Goal: Task Accomplishment & Management: Manage account settings

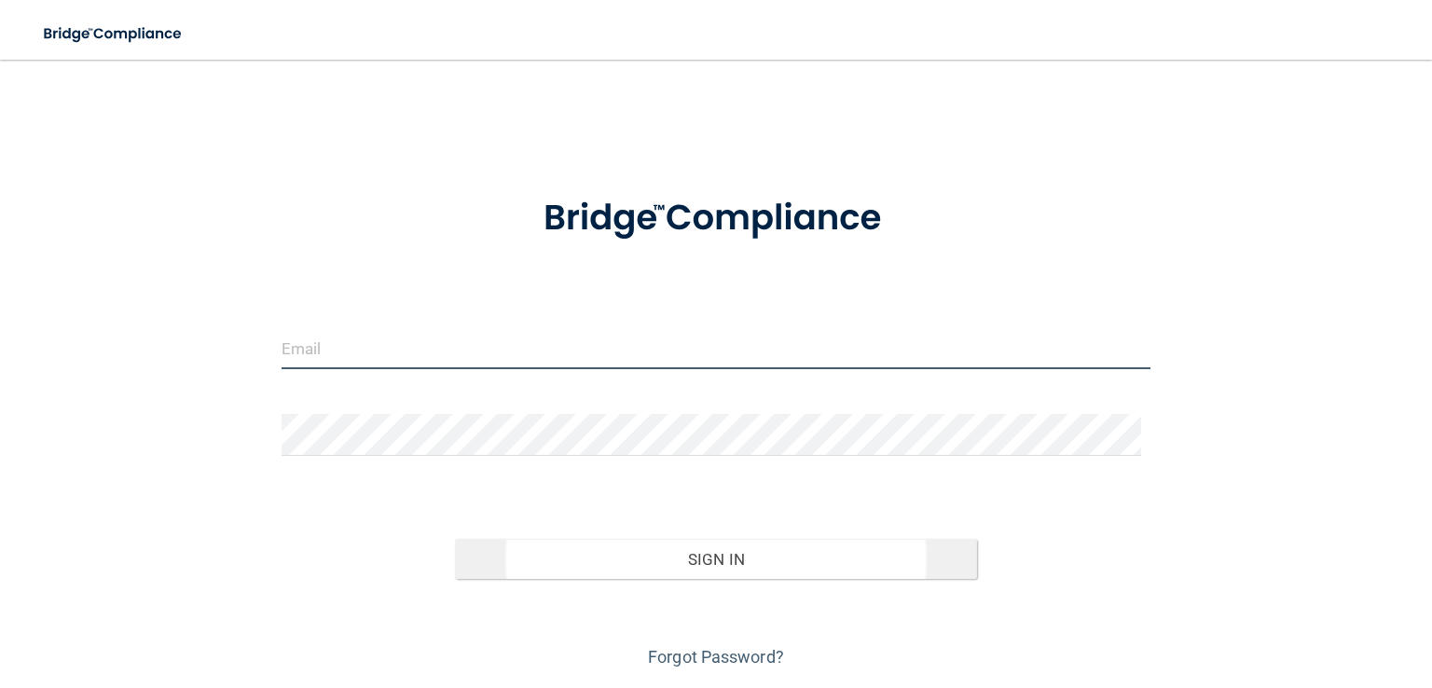
type input "[EMAIL_ADDRESS][DOMAIN_NAME]"
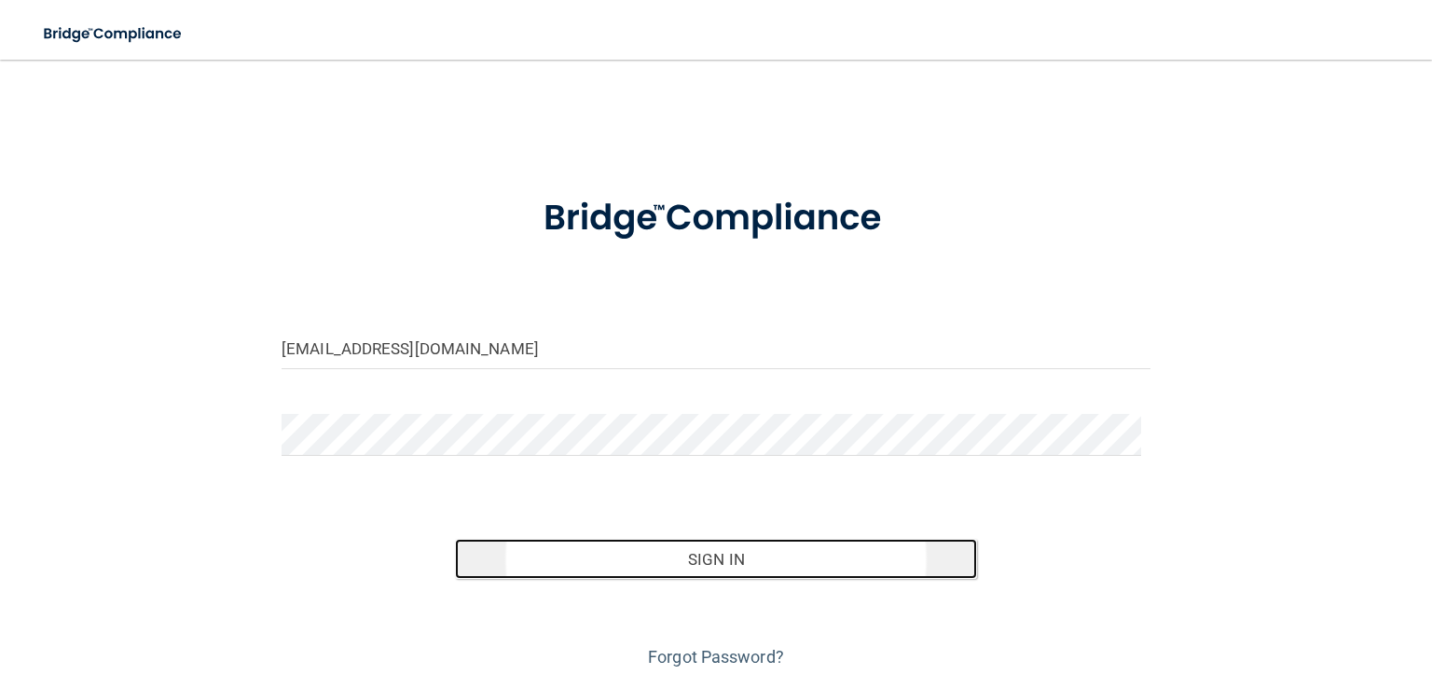
click at [593, 569] on button "Sign In" at bounding box center [715, 559] width 521 height 41
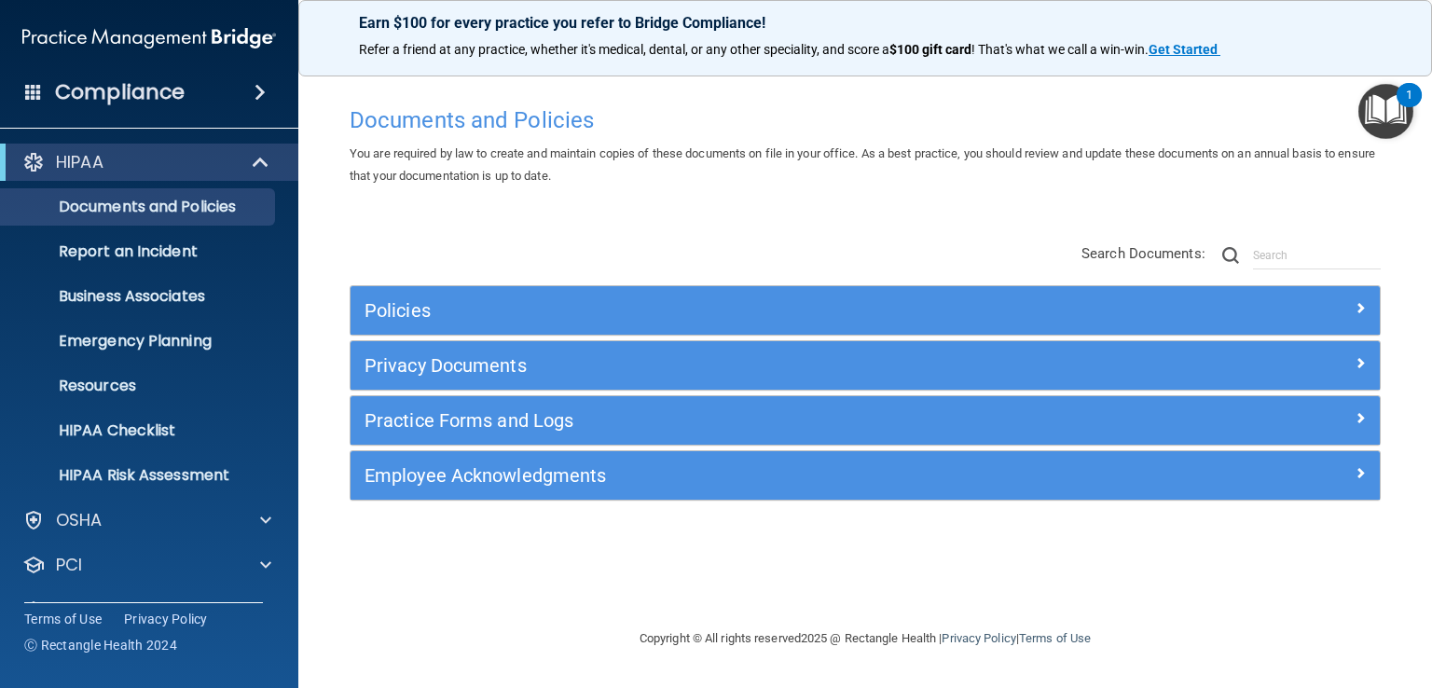
click at [90, 583] on div "HIPAA Documents and Policies Report an Incident Business Associates Emergency P…" at bounding box center [149, 412] width 299 height 552
click at [86, 565] on div "PCI" at bounding box center [123, 565] width 231 height 22
click at [266, 557] on span at bounding box center [265, 565] width 11 height 22
click at [77, 560] on p "PCI" at bounding box center [69, 565] width 26 height 22
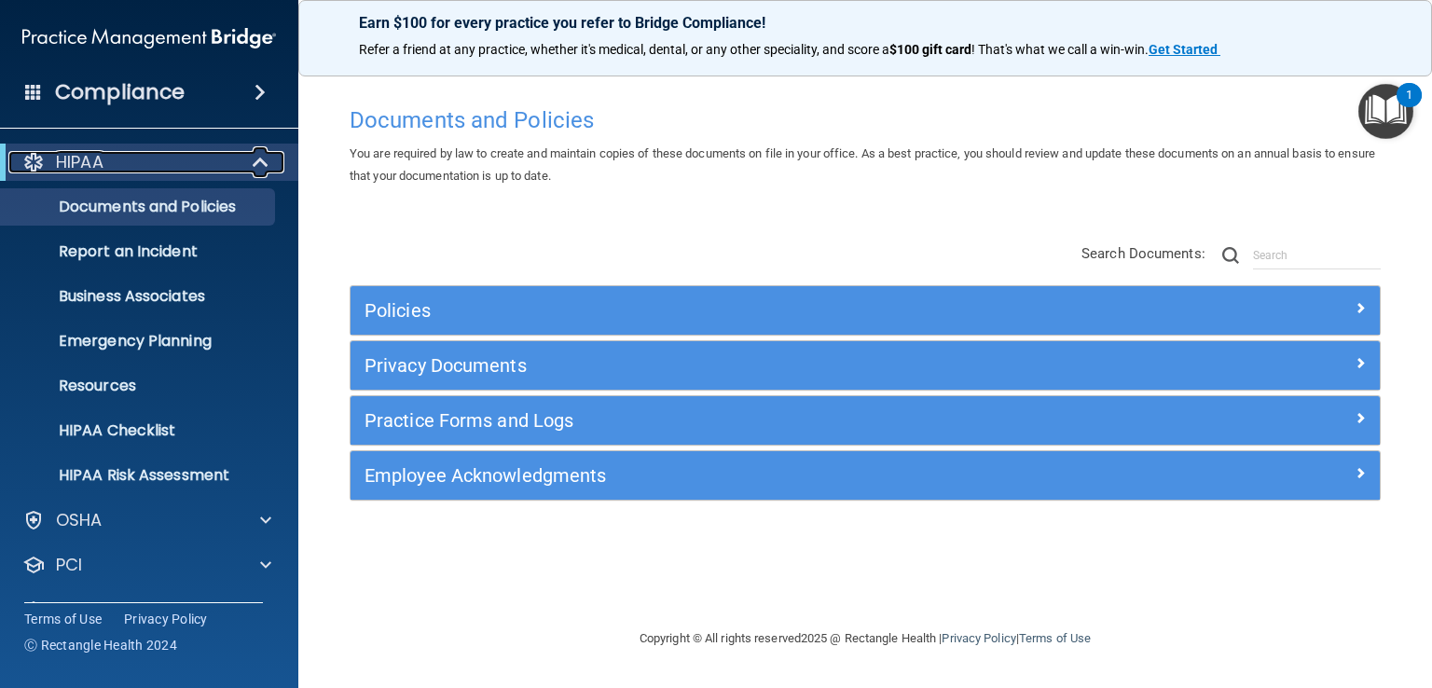
click at [258, 162] on span at bounding box center [263, 162] width 16 height 22
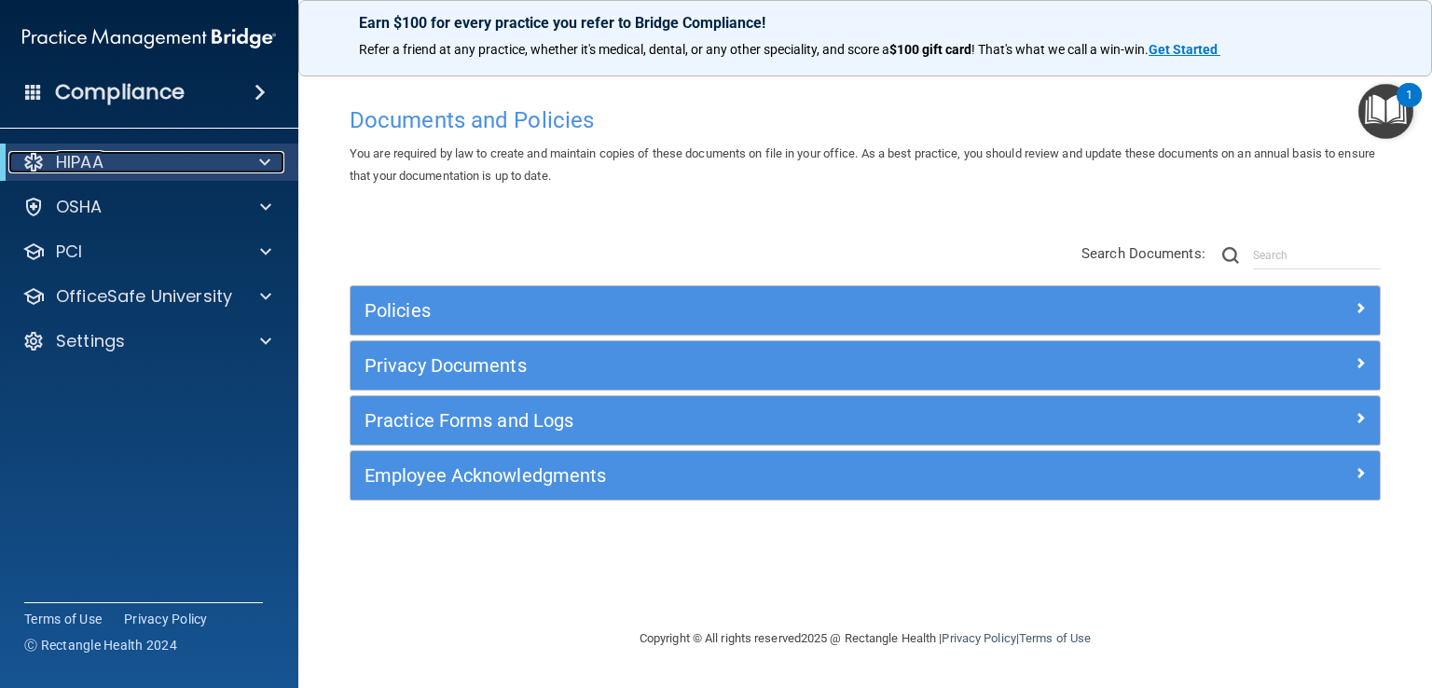
click at [259, 162] on span at bounding box center [264, 162] width 11 height 22
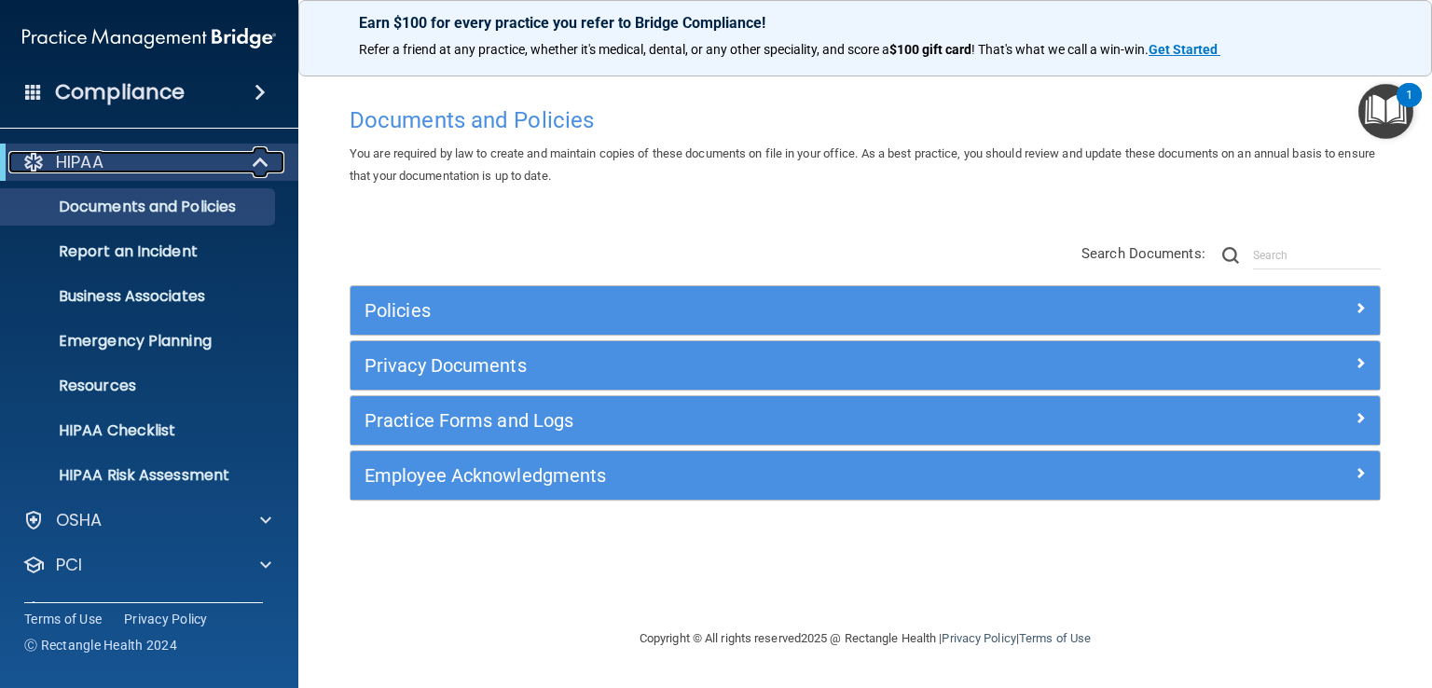
click at [258, 162] on span at bounding box center [263, 162] width 16 height 22
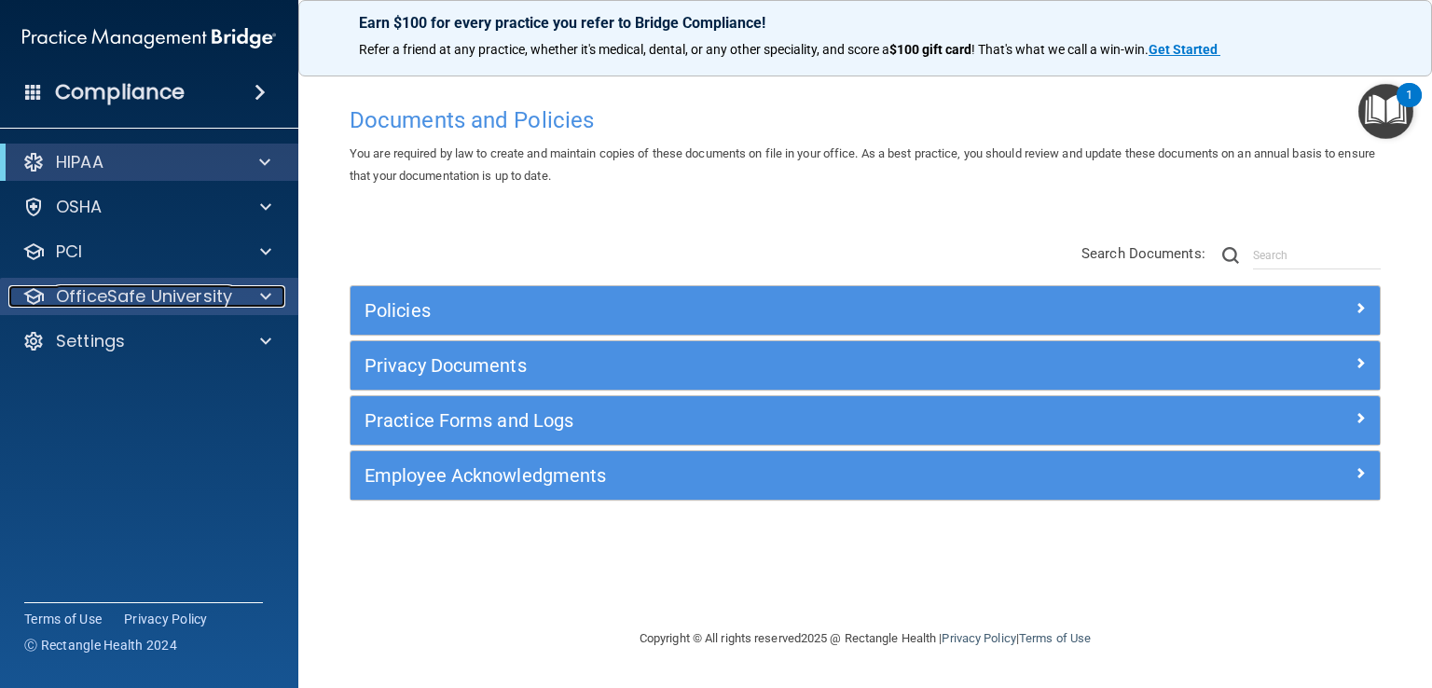
click at [262, 297] on span at bounding box center [265, 296] width 11 height 22
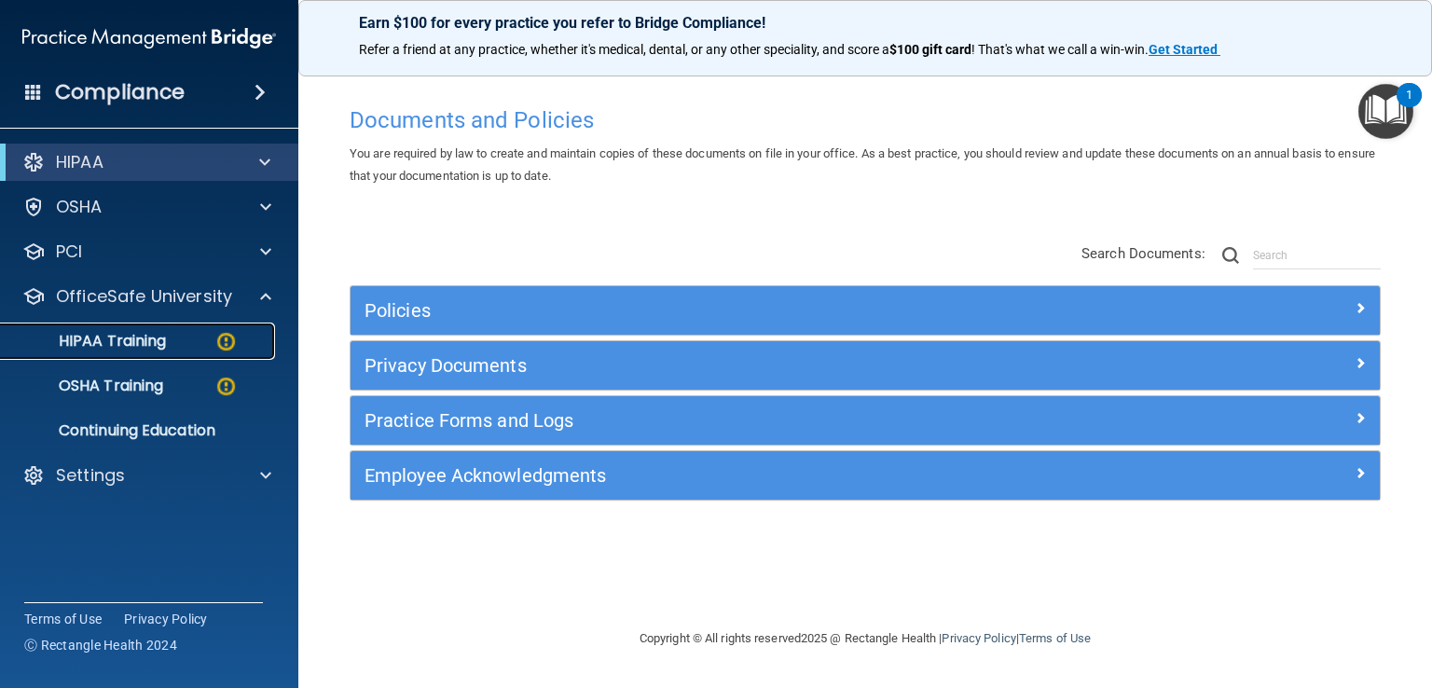
click at [148, 338] on p "HIPAA Training" at bounding box center [89, 341] width 154 height 19
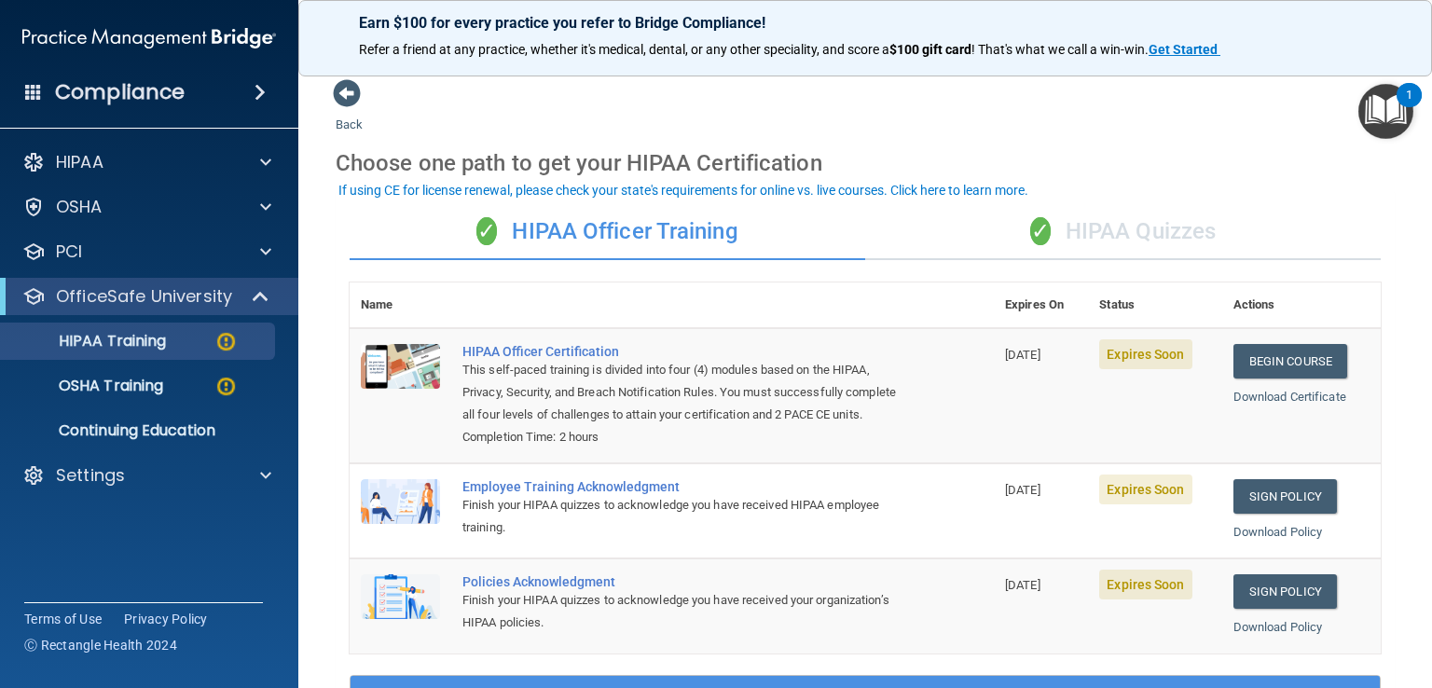
click at [1033, 249] on div "✓ HIPAA Quizzes" at bounding box center [1123, 232] width 516 height 56
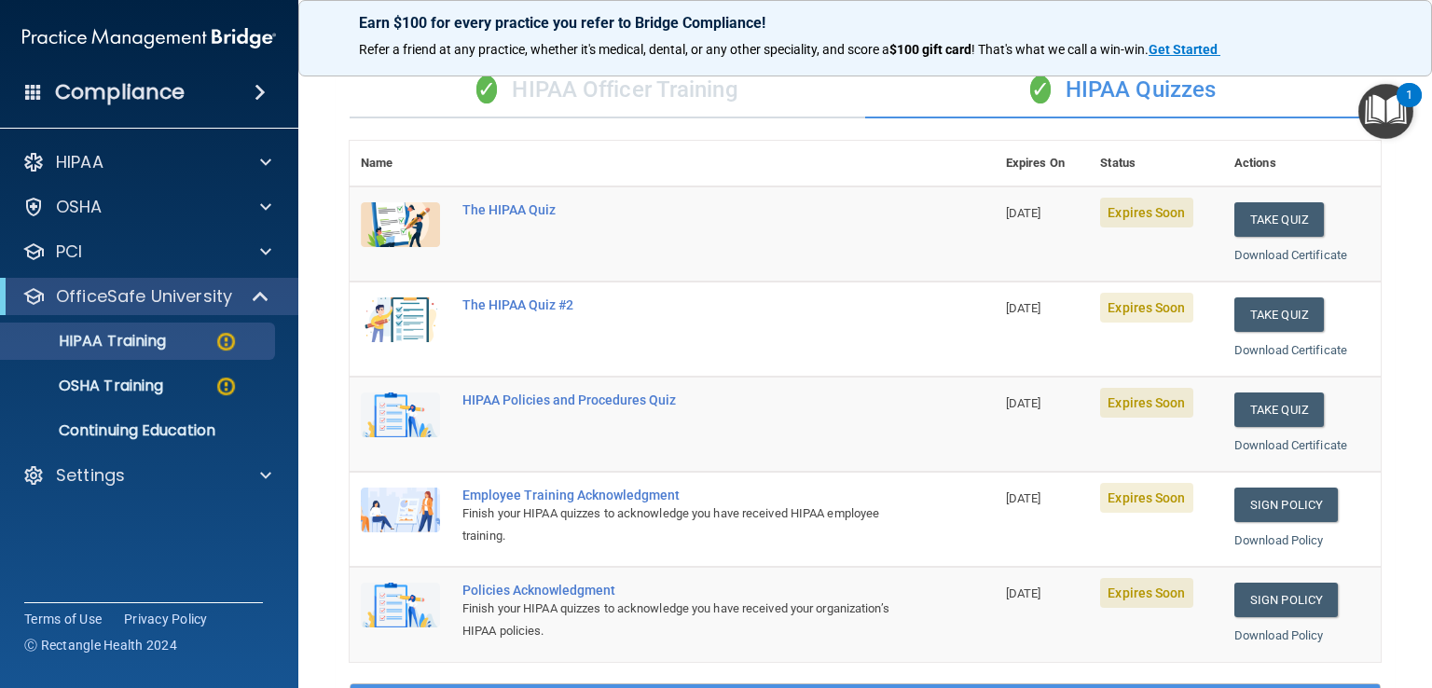
scroll to position [82, 0]
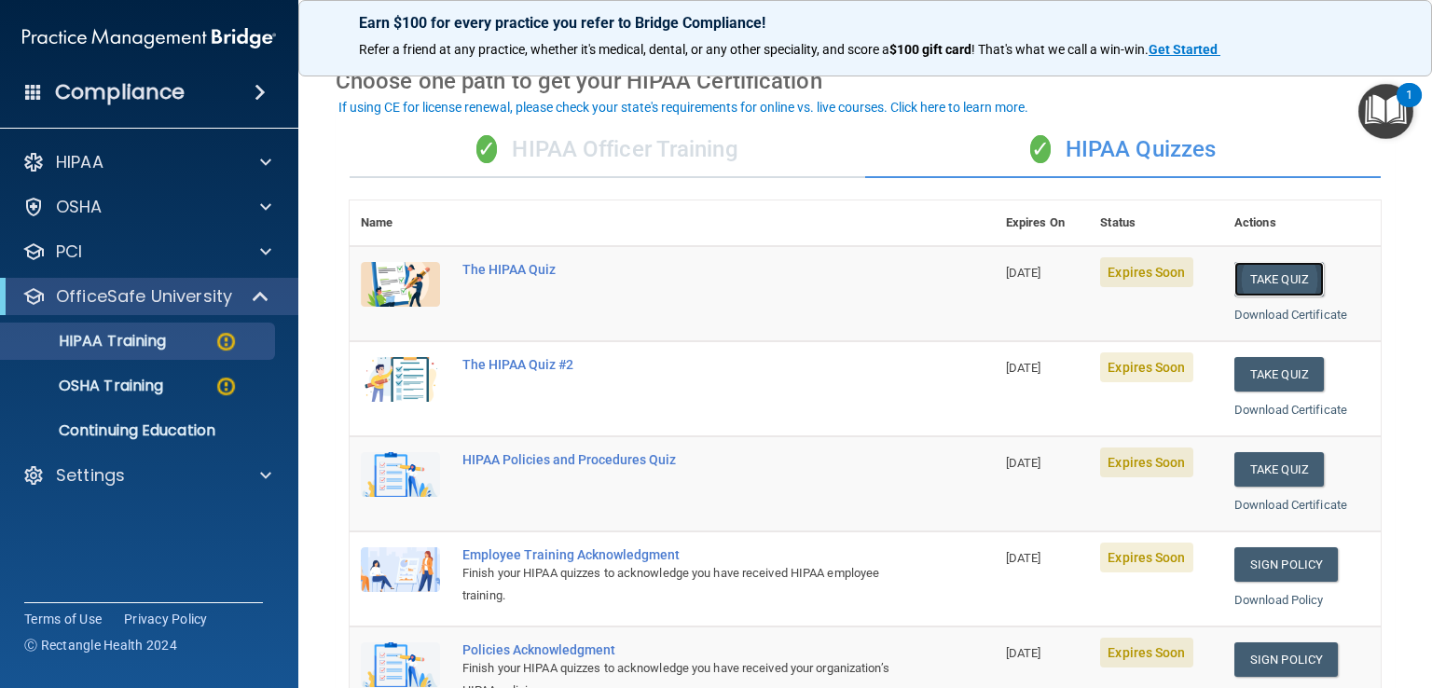
click at [1282, 274] on button "Take Quiz" at bounding box center [1279, 279] width 90 height 34
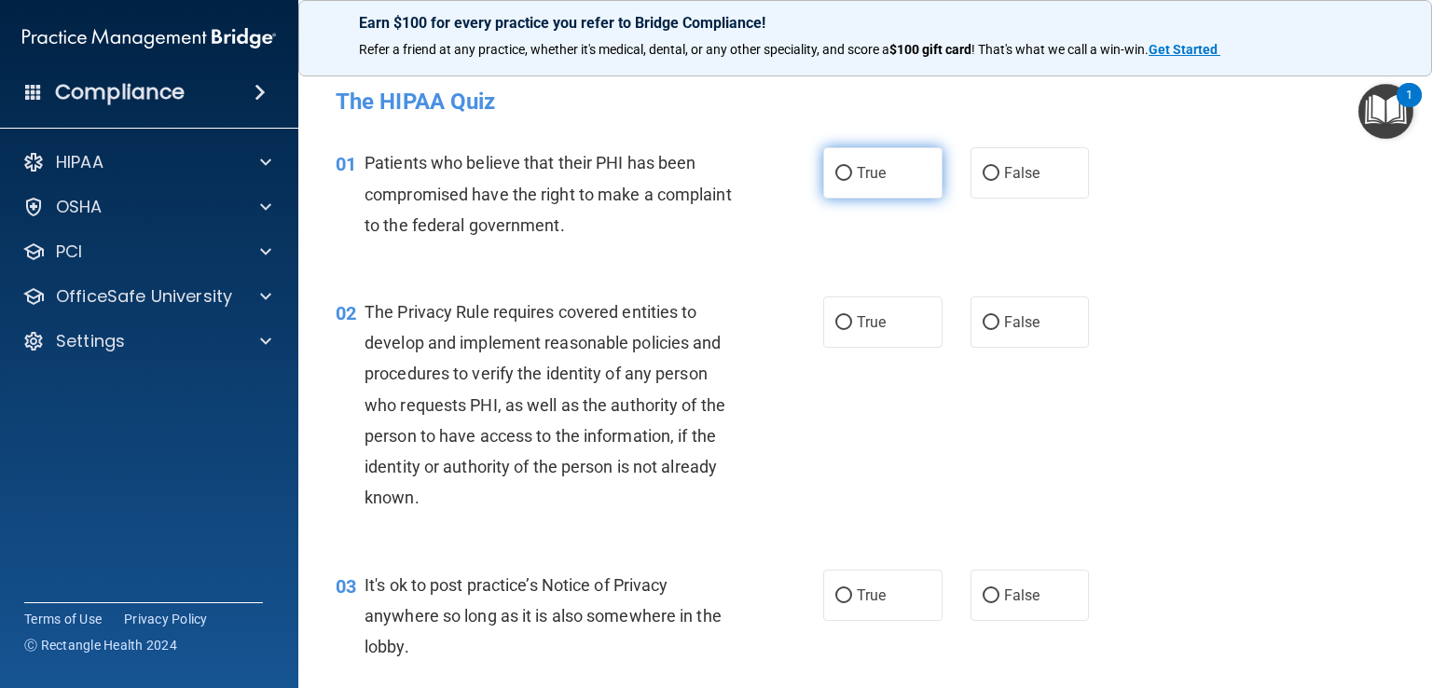
click at [872, 162] on label "True" at bounding box center [882, 172] width 119 height 51
click at [852, 167] on input "True" at bounding box center [843, 174] width 17 height 14
radio input "true"
click button "Take the quiz anyway!" at bounding box center [0, 0] width 0 height 0
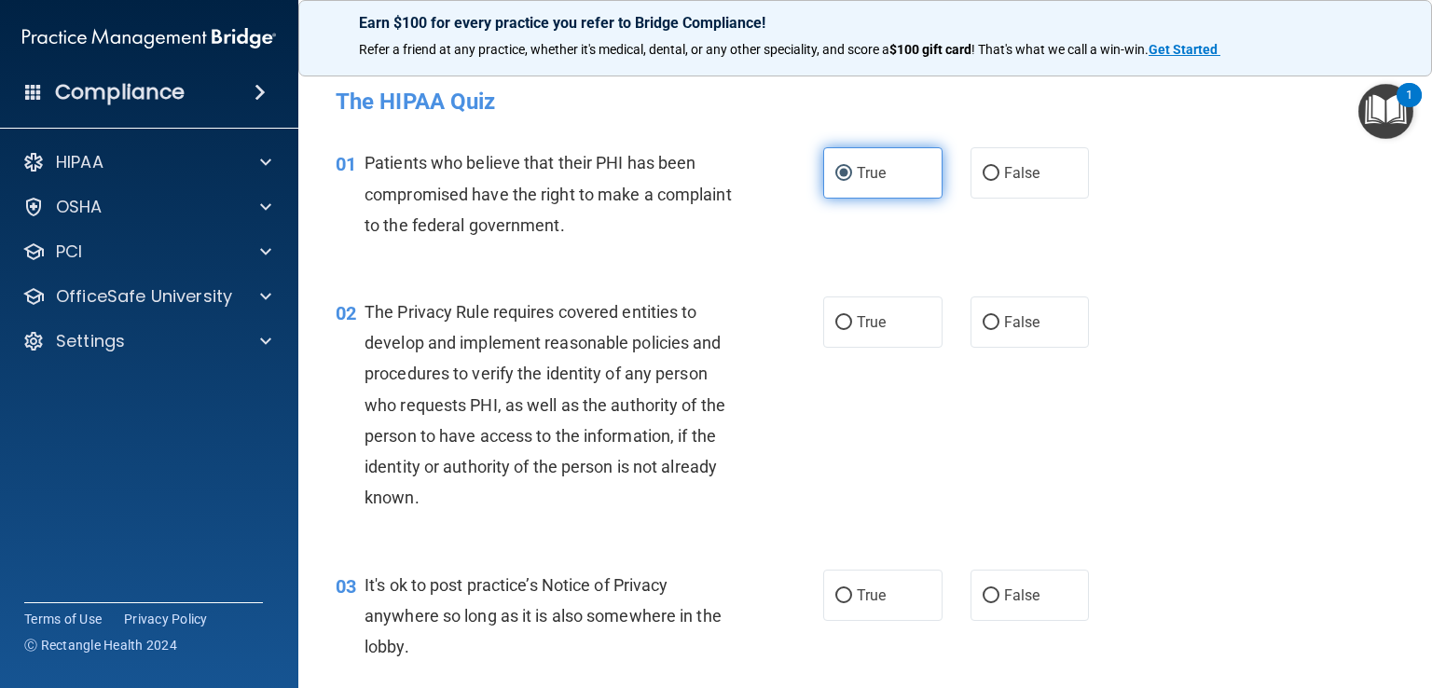
click button "Take the quiz anyway!" at bounding box center [0, 0] width 0 height 0
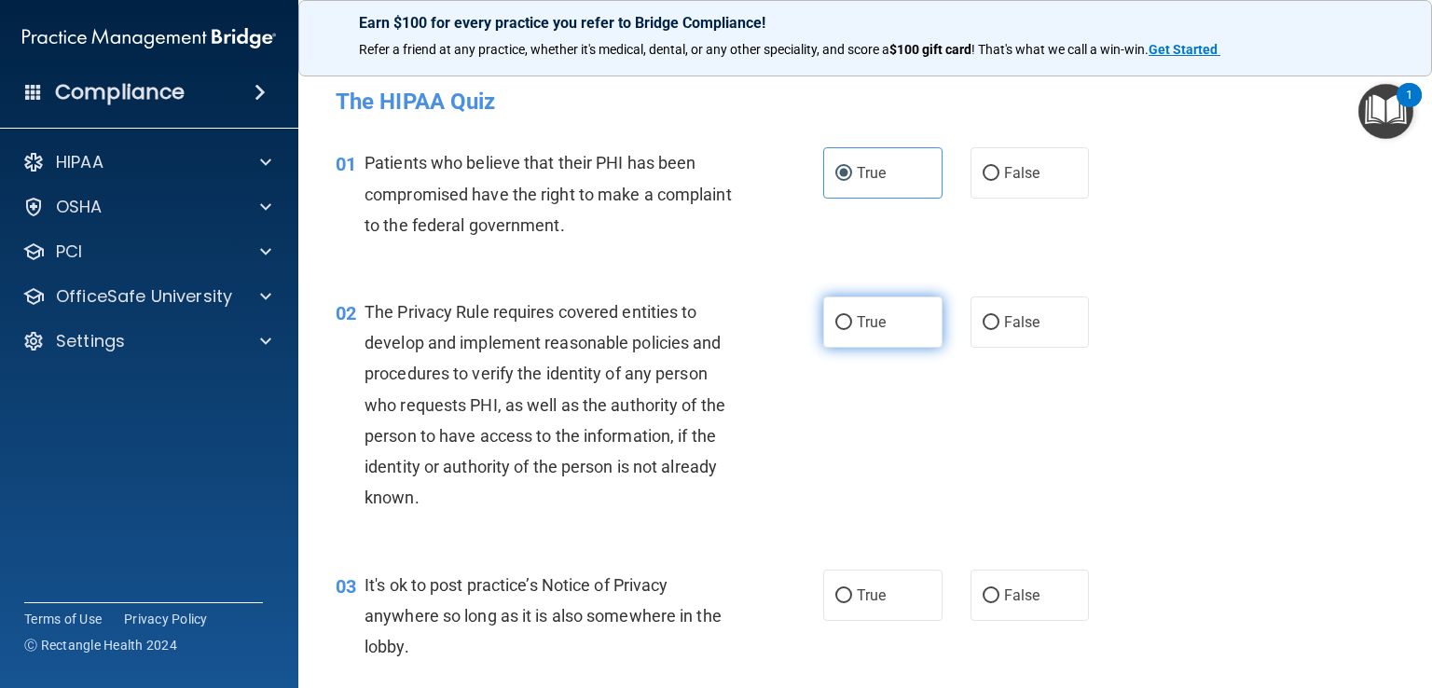
click at [873, 341] on label "True" at bounding box center [882, 322] width 119 height 51
click at [852, 330] on input "True" at bounding box center [843, 323] width 17 height 14
radio input "true"
click button "Take the quiz anyway!" at bounding box center [0, 0] width 0 height 0
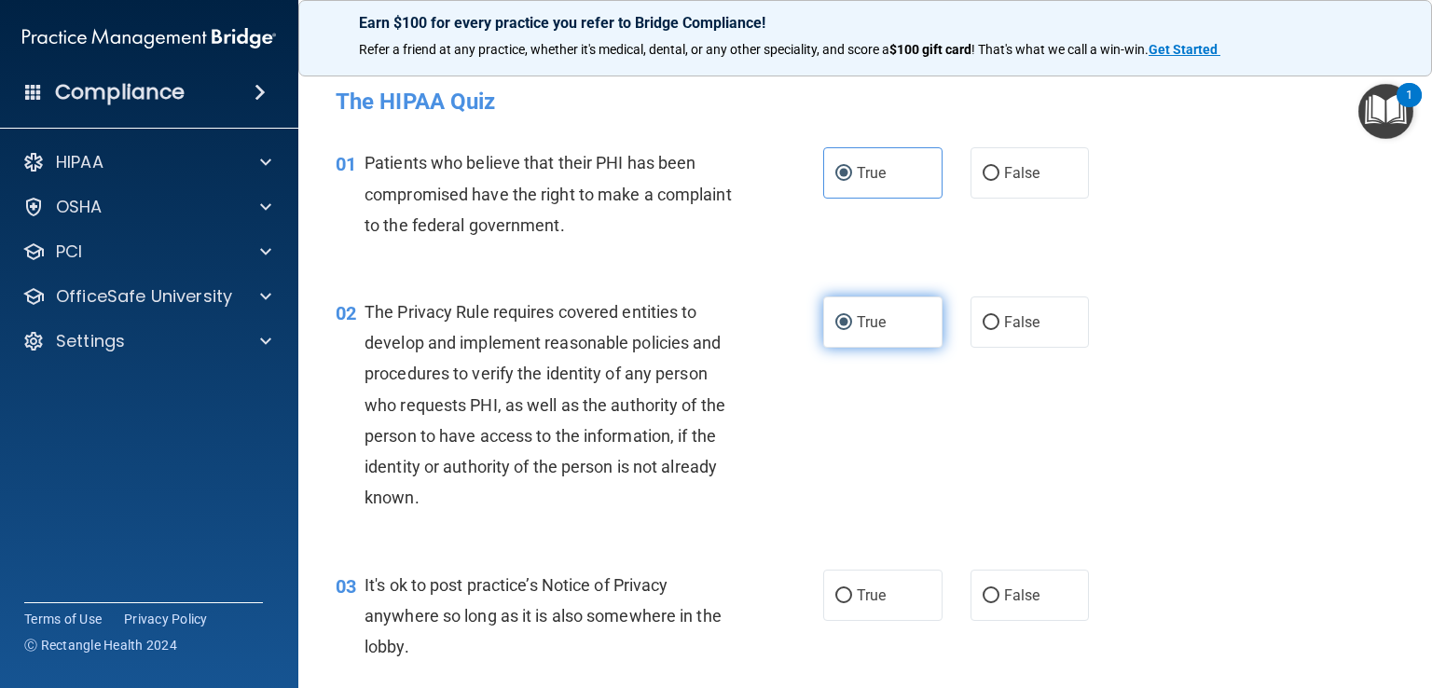
click button "Take the quiz anyway!" at bounding box center [0, 0] width 0 height 0
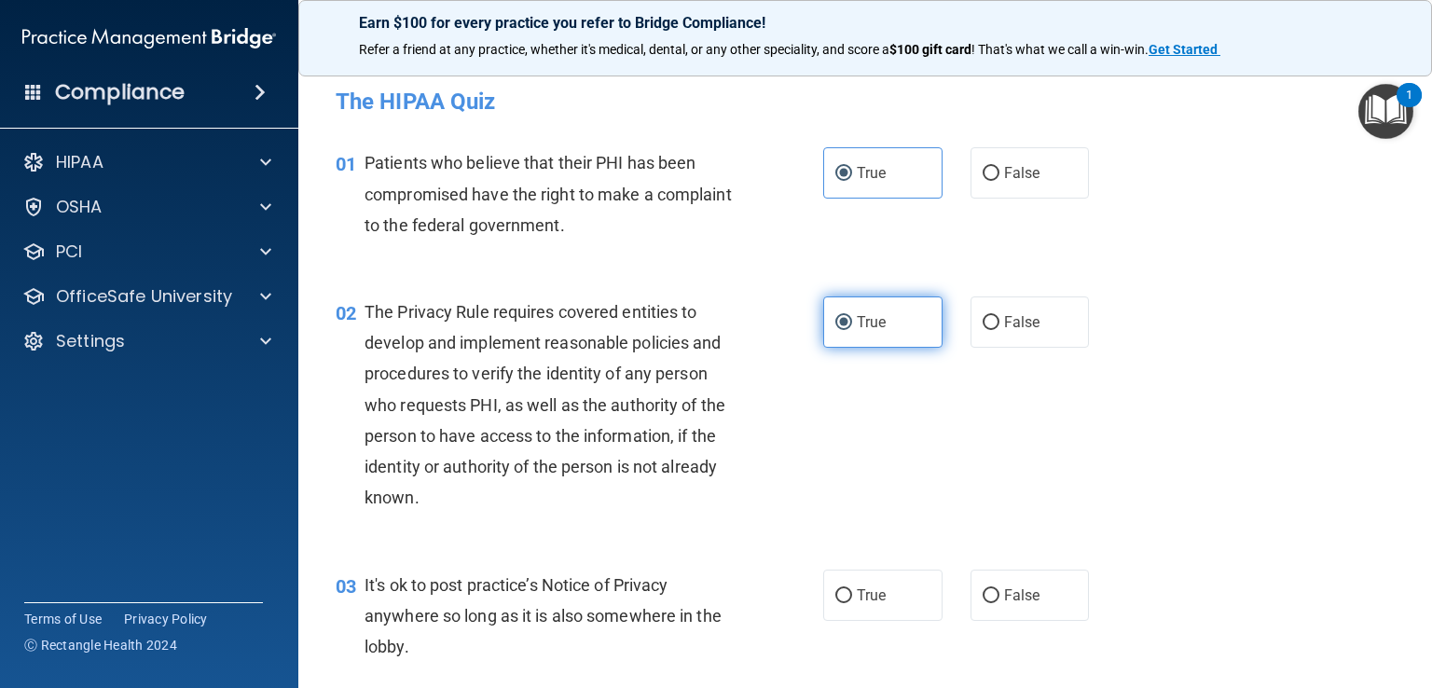
click button "Take the quiz anyway!" at bounding box center [0, 0] width 0 height 0
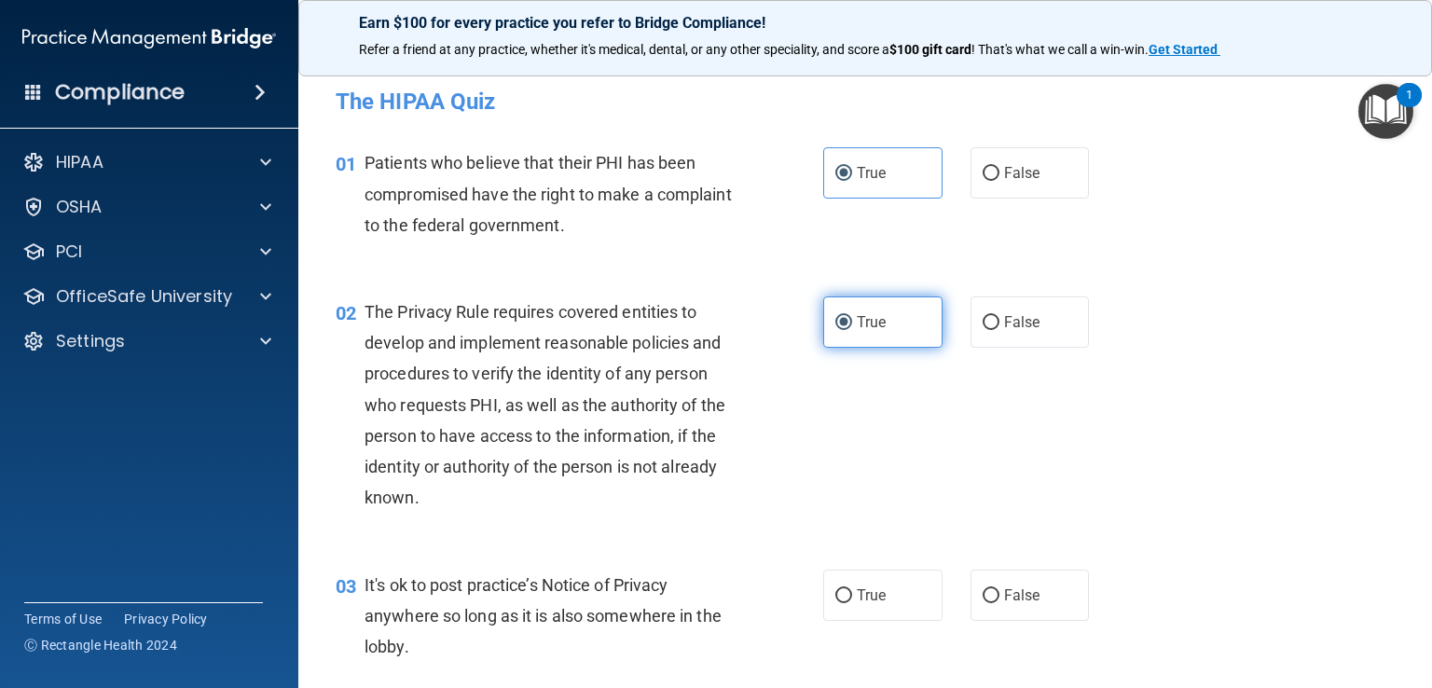
click button "Take the quiz anyway!" at bounding box center [0, 0] width 0 height 0
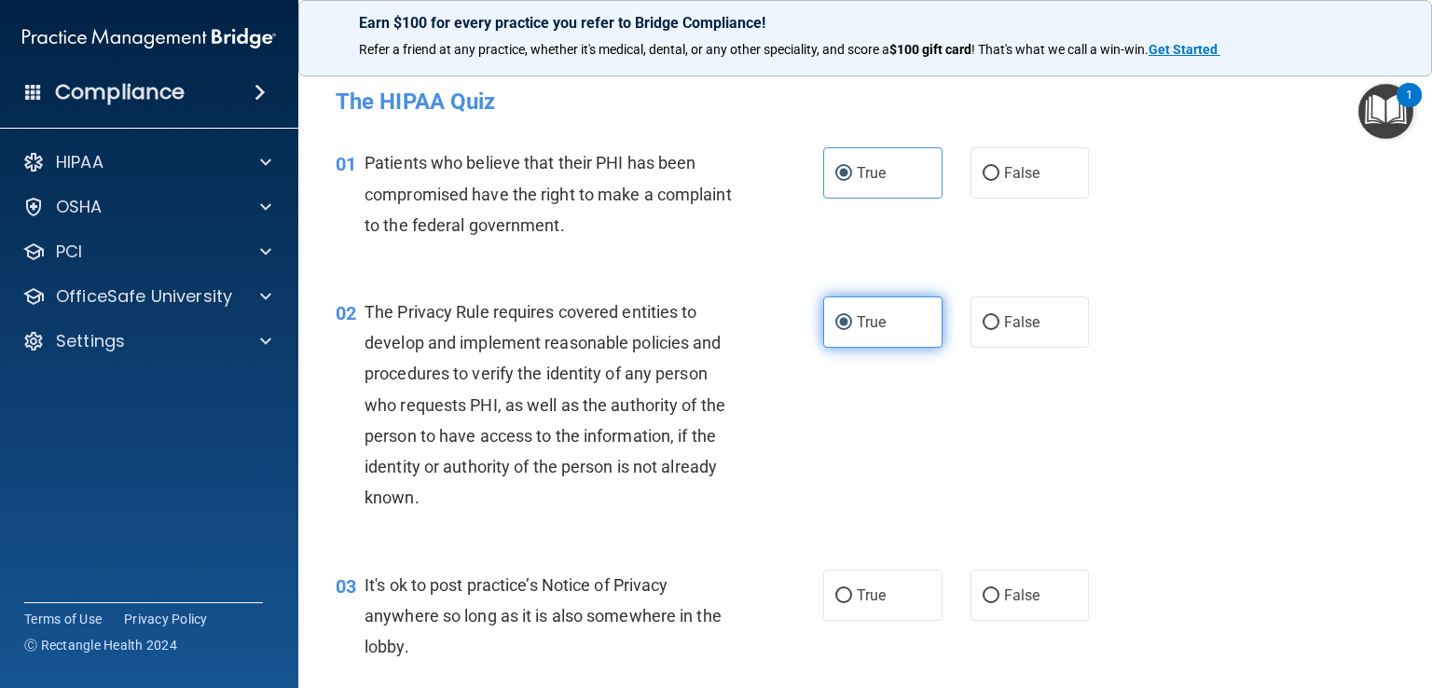
click button "Take the quiz anyway!" at bounding box center [0, 0] width 0 height 0
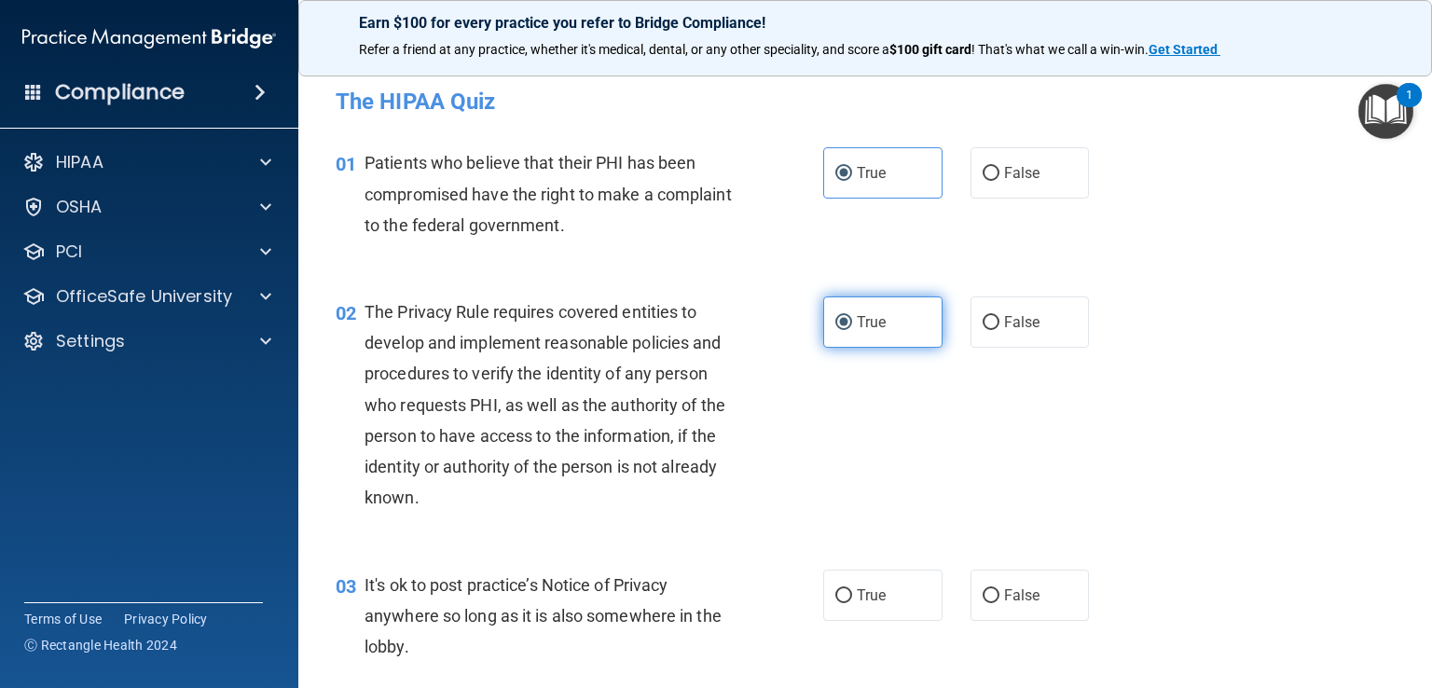
click button "Take the quiz anyway!" at bounding box center [0, 0] width 0 height 0
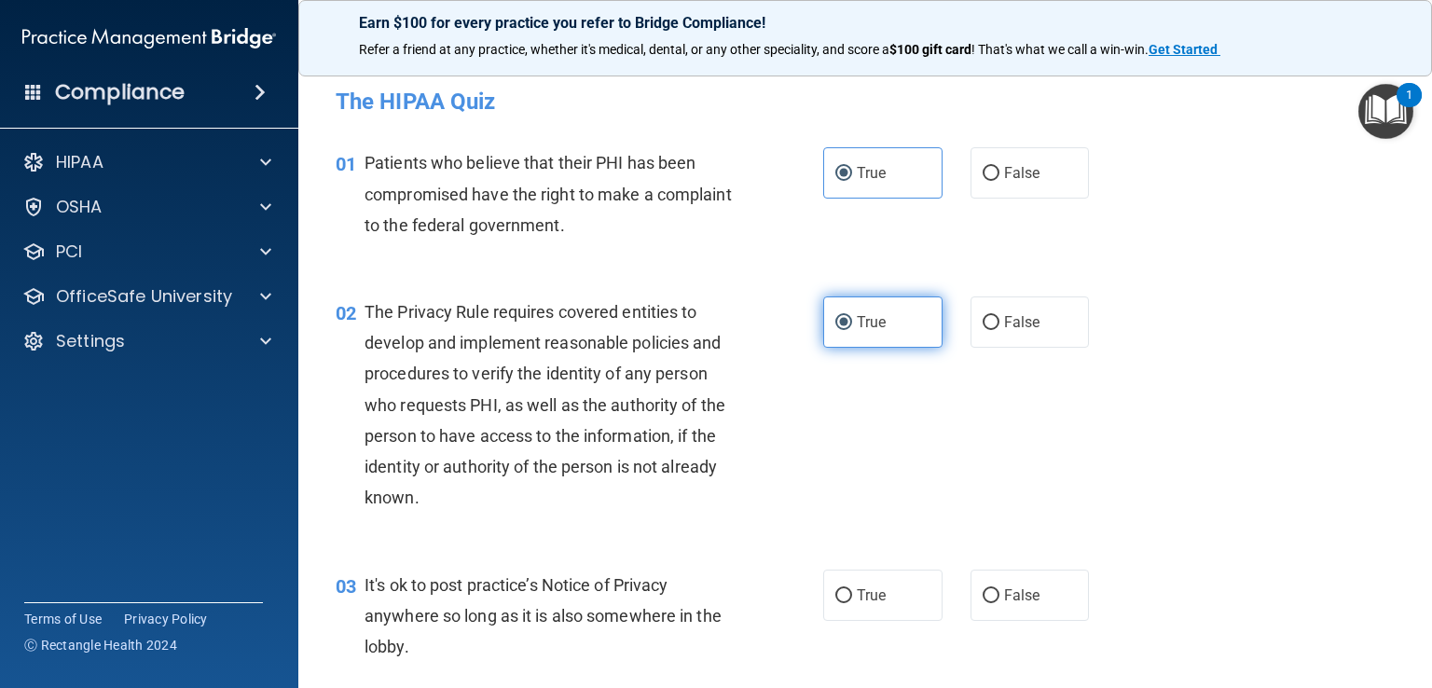
click button "Take the quiz anyway!" at bounding box center [0, 0] width 0 height 0
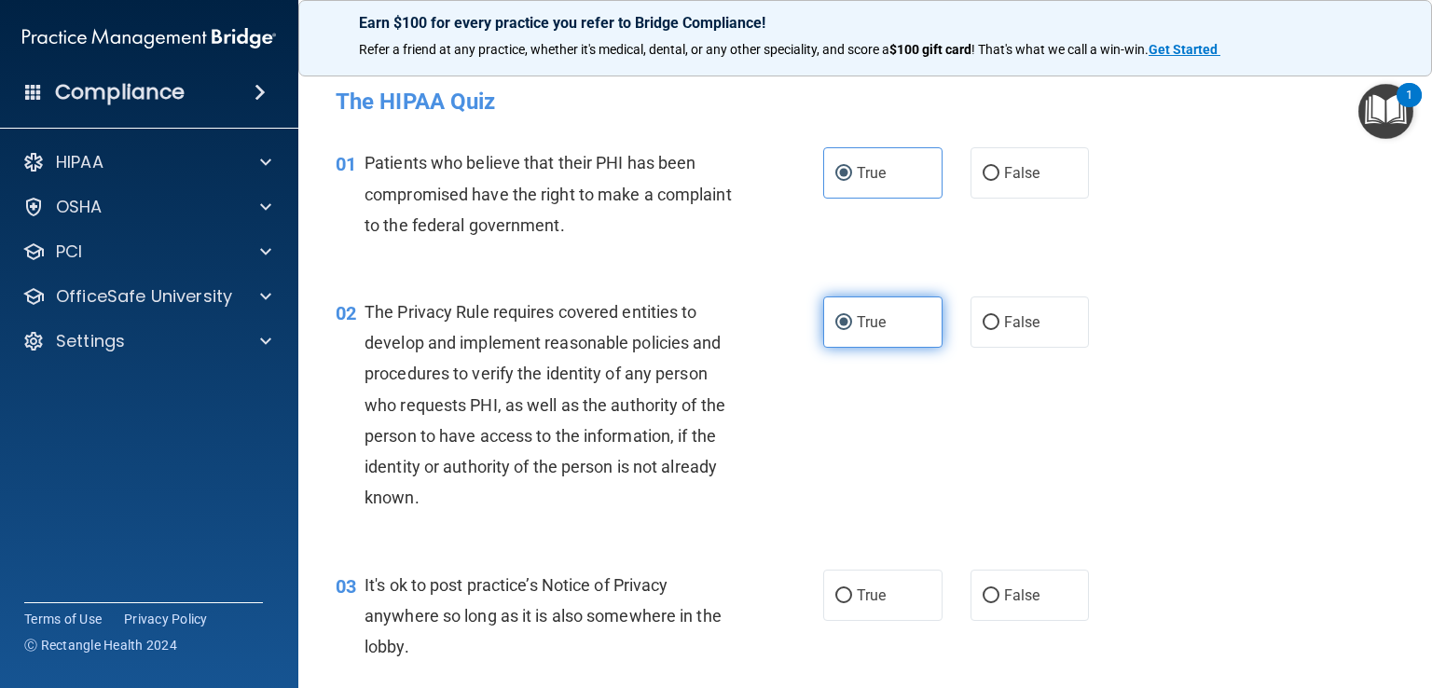
click button "Take the quiz anyway!" at bounding box center [0, 0] width 0 height 0
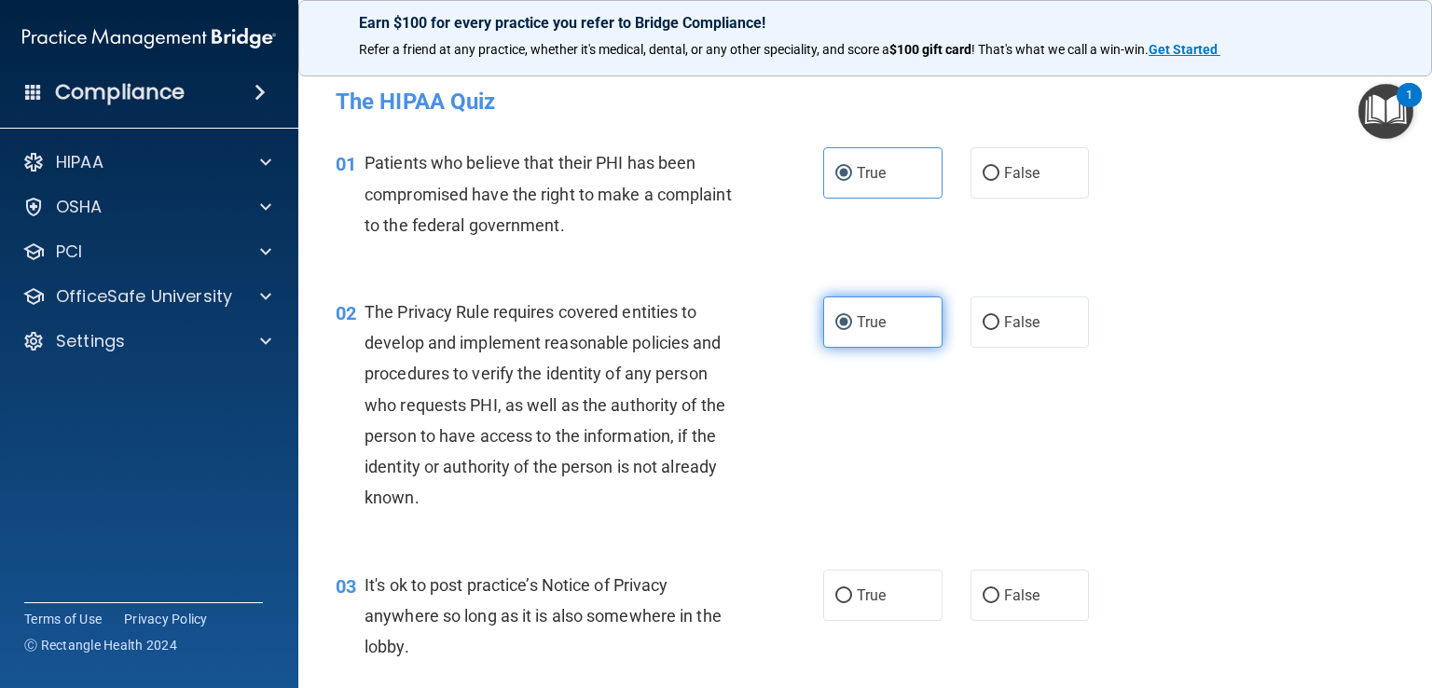
click button "Take the quiz anyway!" at bounding box center [0, 0] width 0 height 0
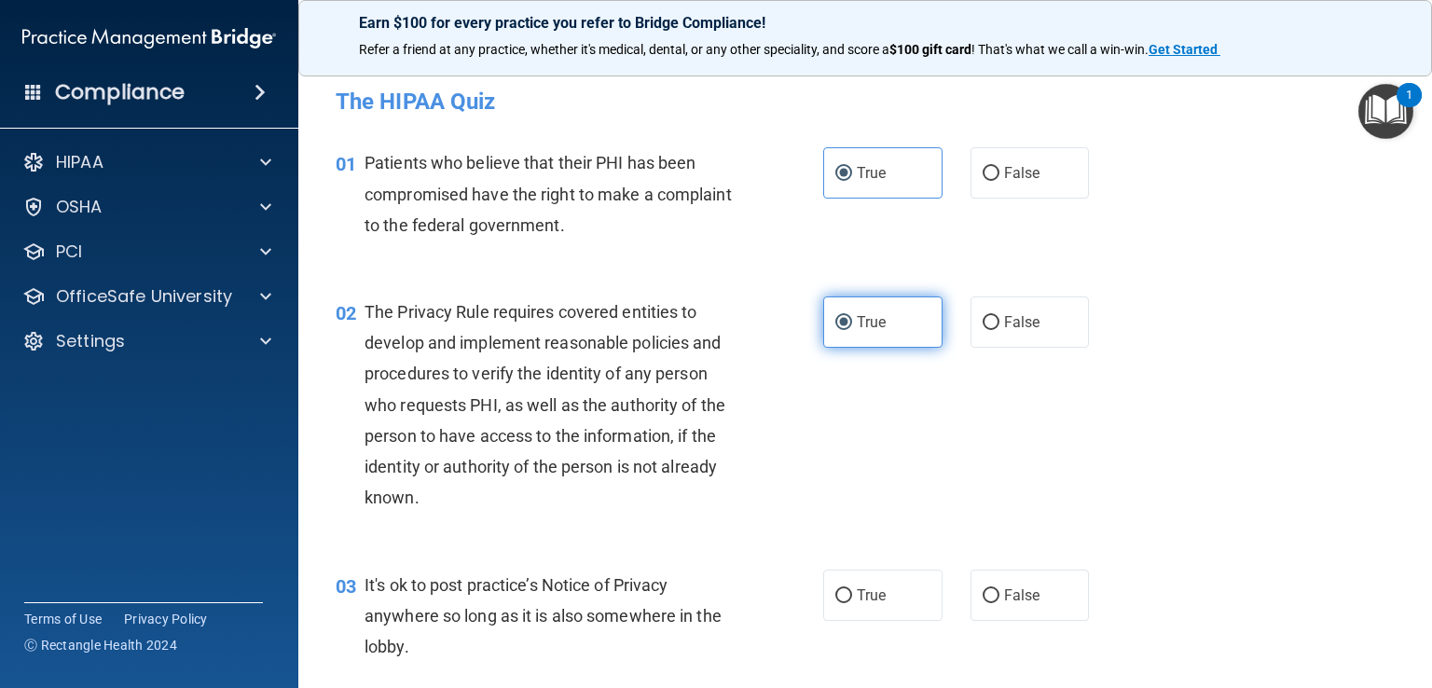
click button "Take the quiz anyway!" at bounding box center [0, 0] width 0 height 0
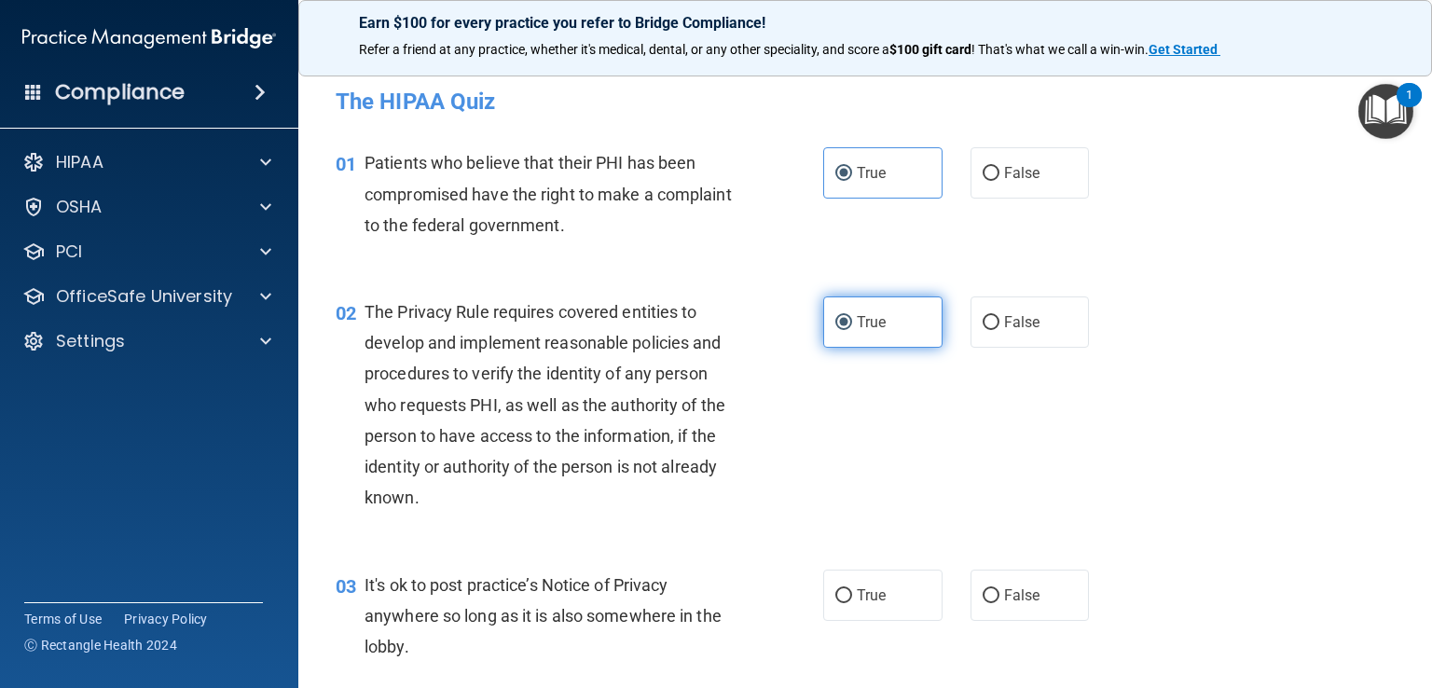
click button "Take the quiz anyway!" at bounding box center [0, 0] width 0 height 0
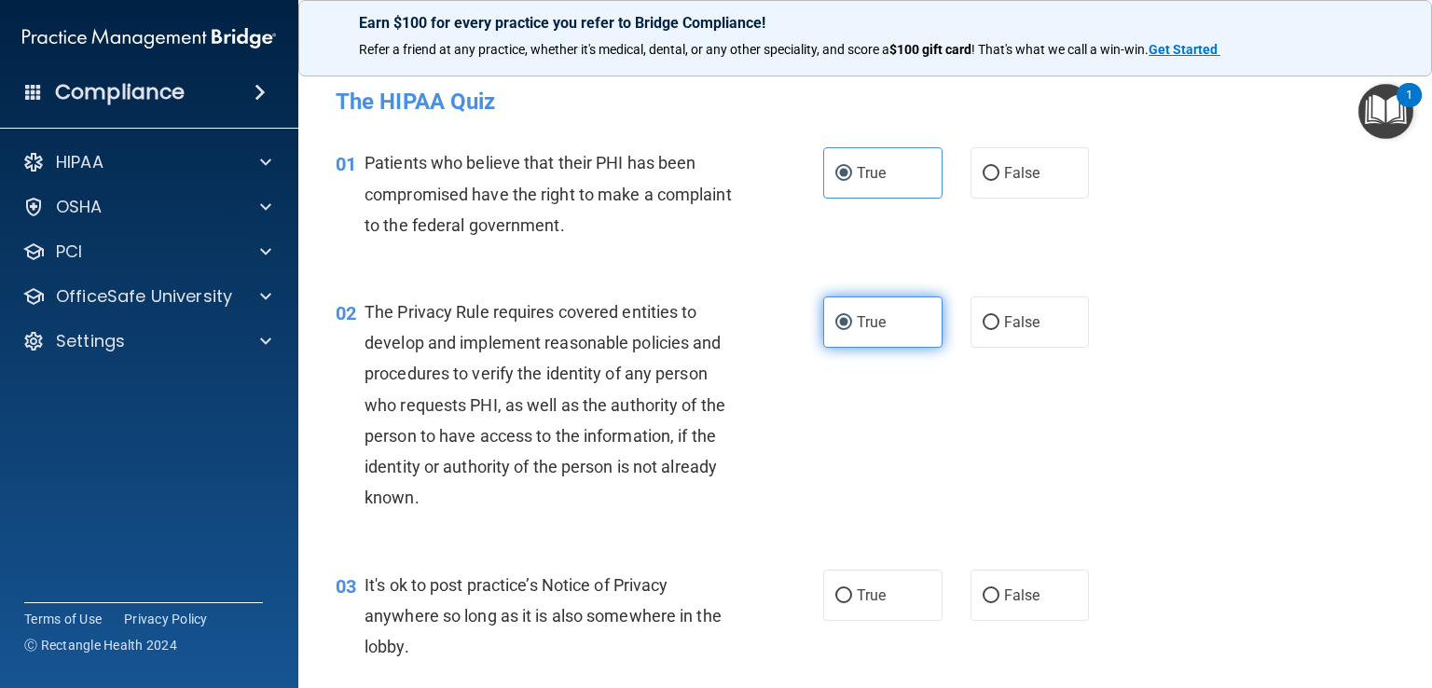
click button "Take the quiz anyway!" at bounding box center [0, 0] width 0 height 0
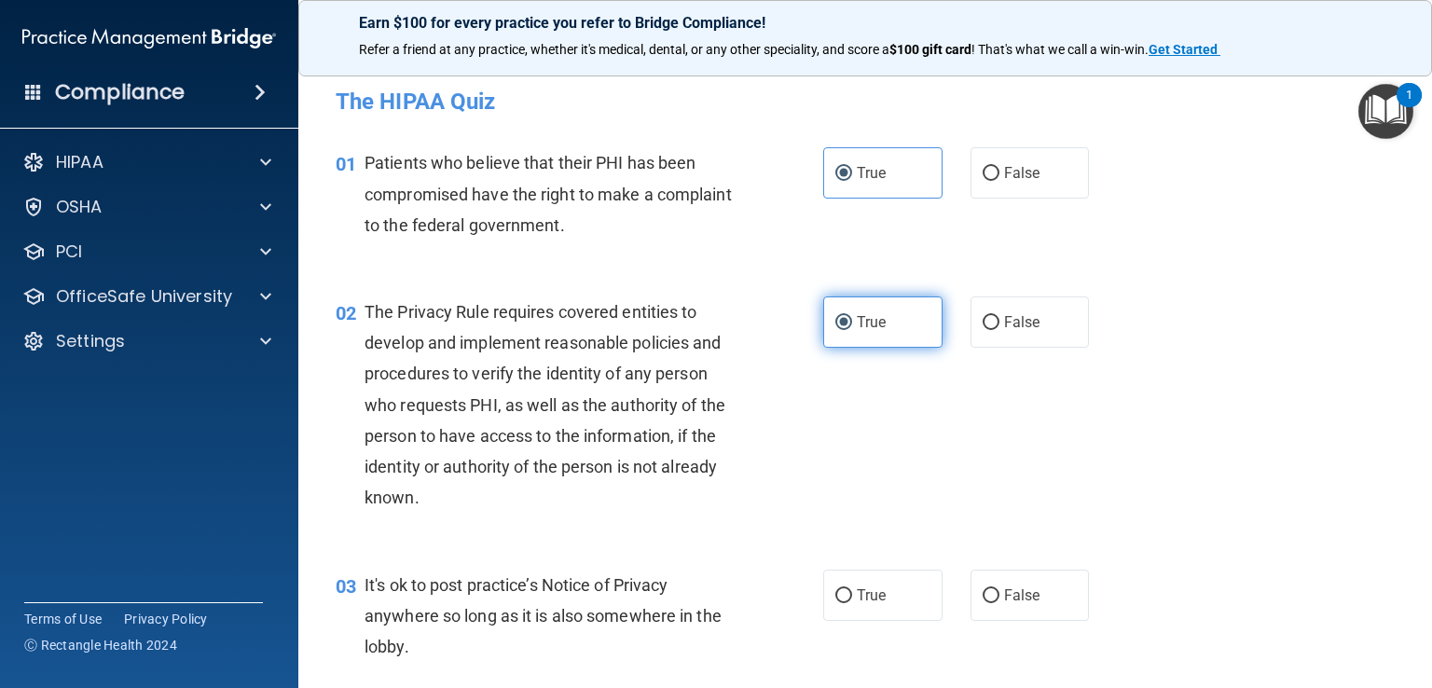
click button "Take the quiz anyway!" at bounding box center [0, 0] width 0 height 0
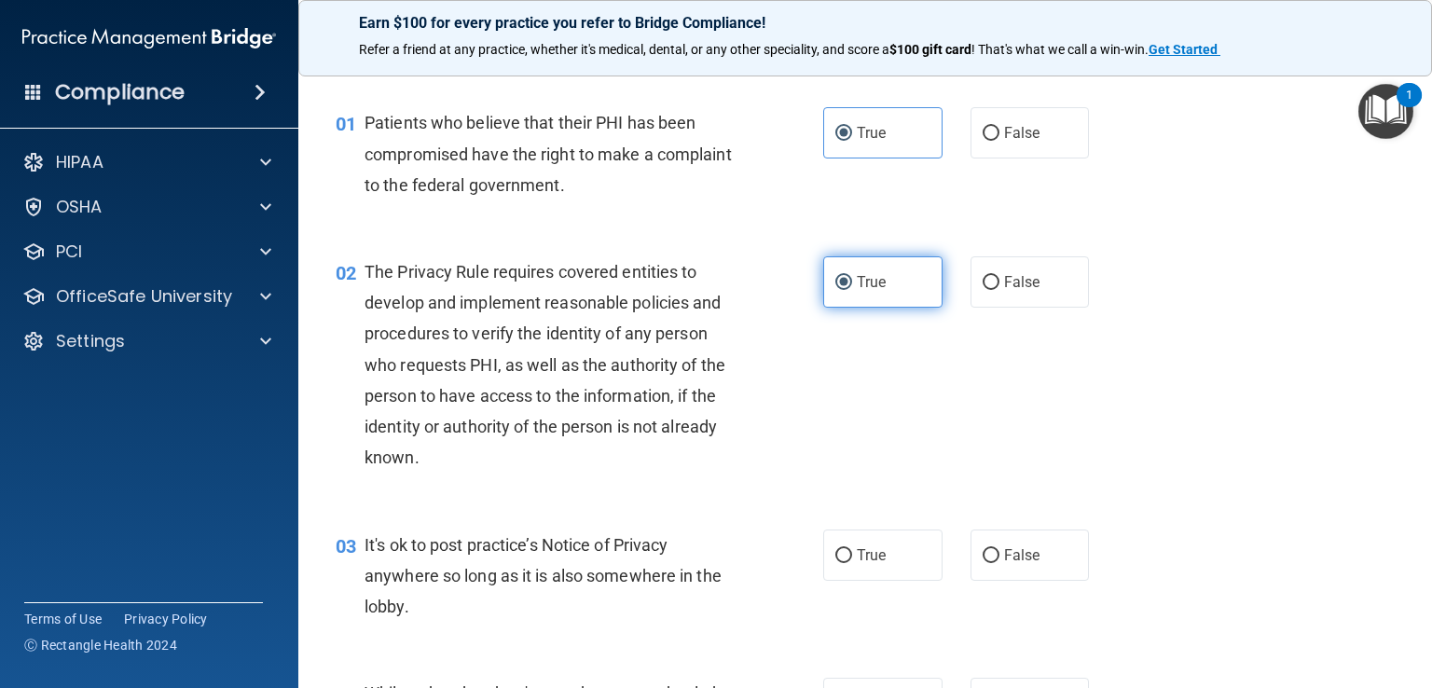
click button "Take the quiz anyway!" at bounding box center [0, 0] width 0 height 0
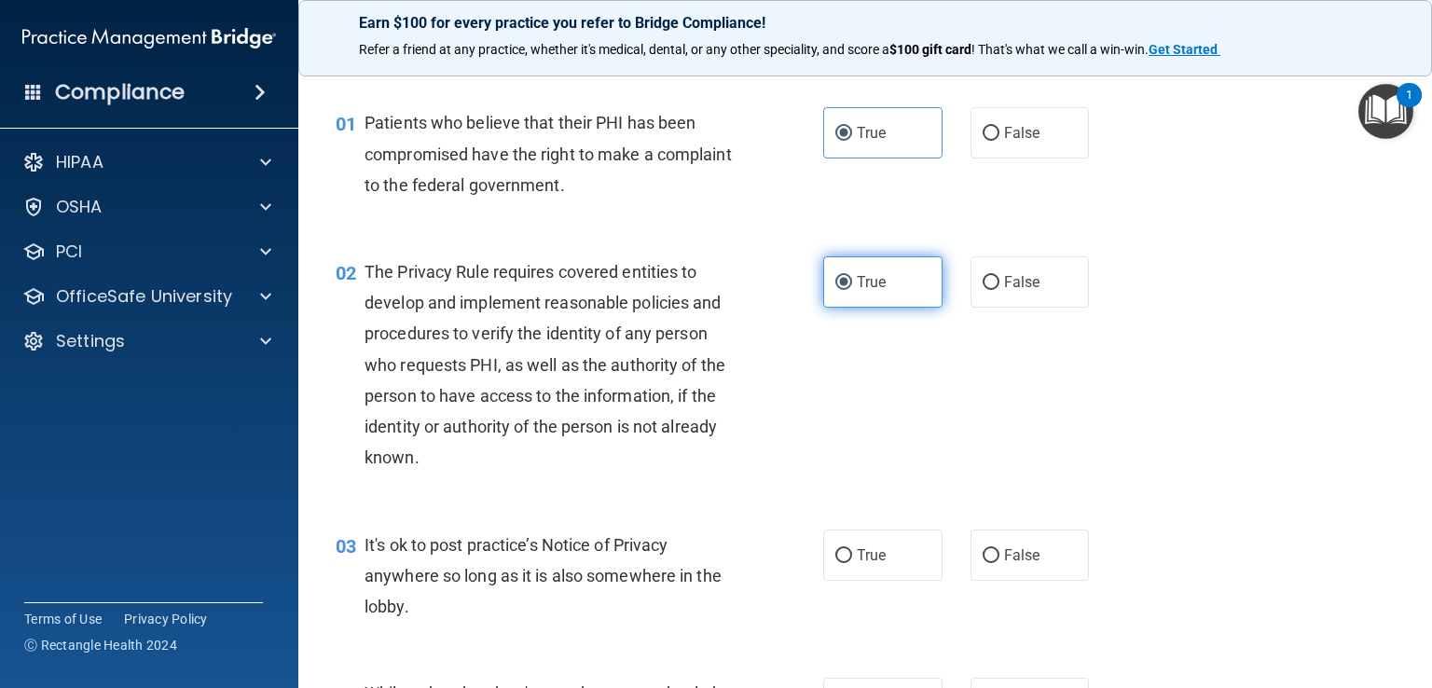
scroll to position [84, 0]
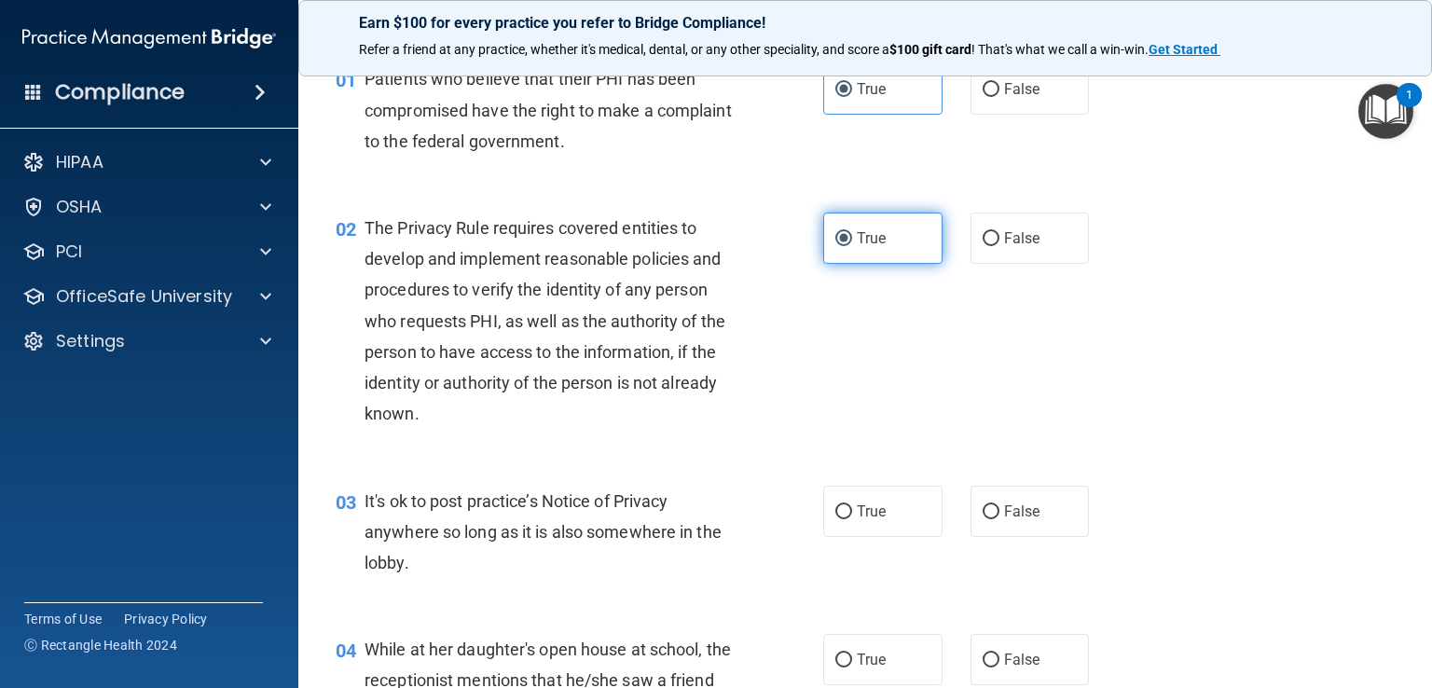
click button "Take the quiz anyway!" at bounding box center [0, 0] width 0 height 0
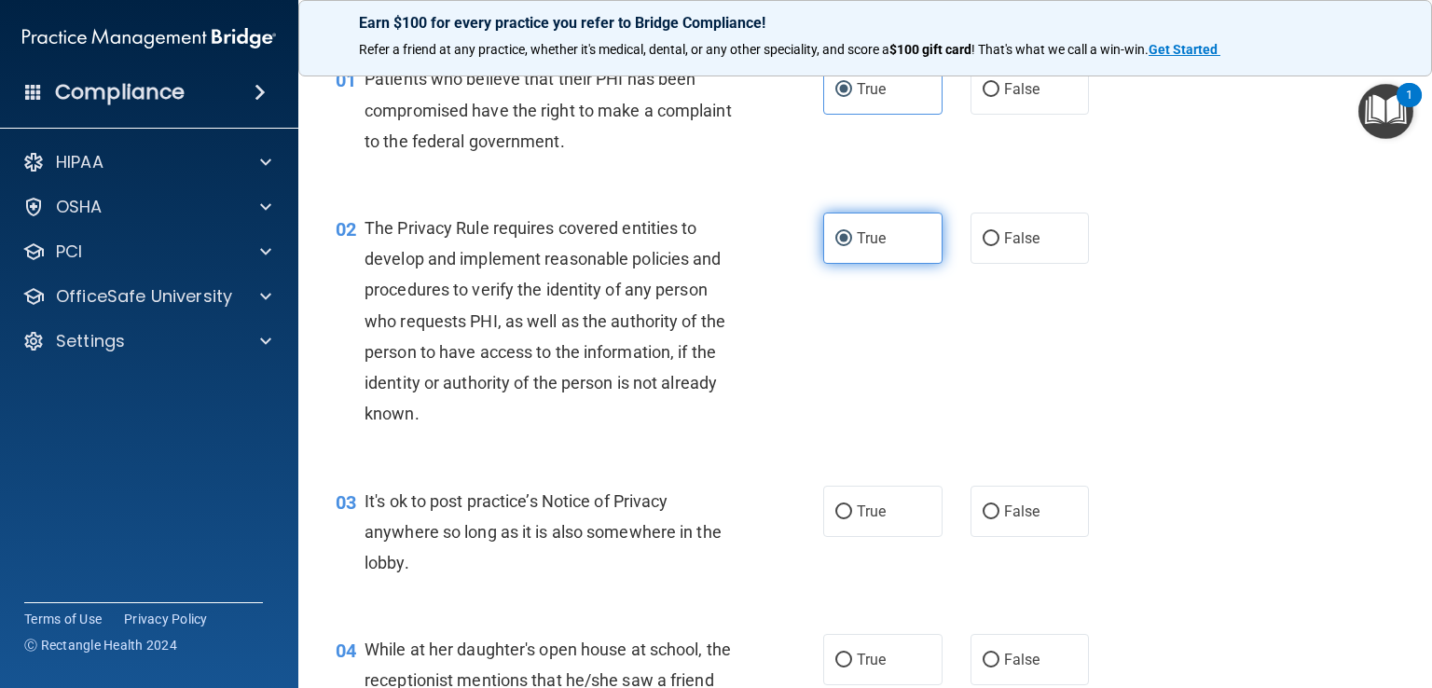
click button "Take the quiz anyway!" at bounding box center [0, 0] width 0 height 0
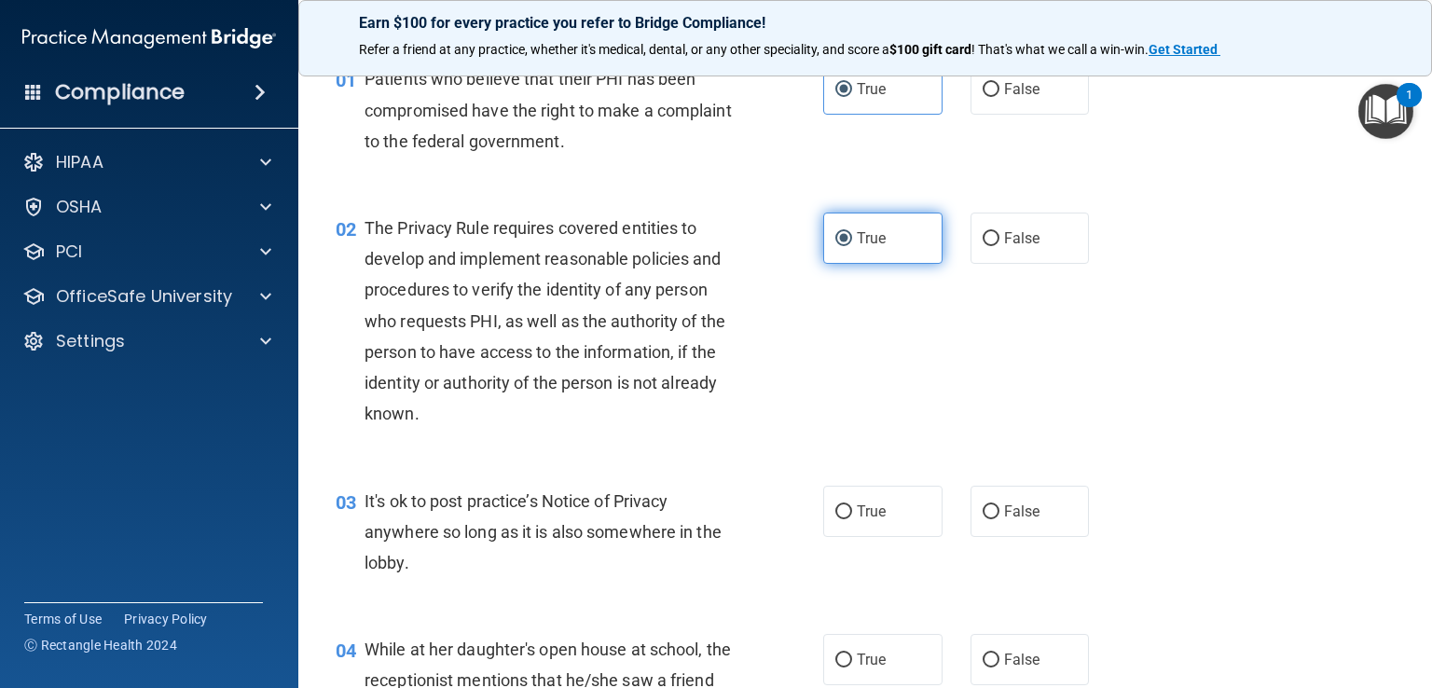
click button "Take the quiz anyway!" at bounding box center [0, 0] width 0 height 0
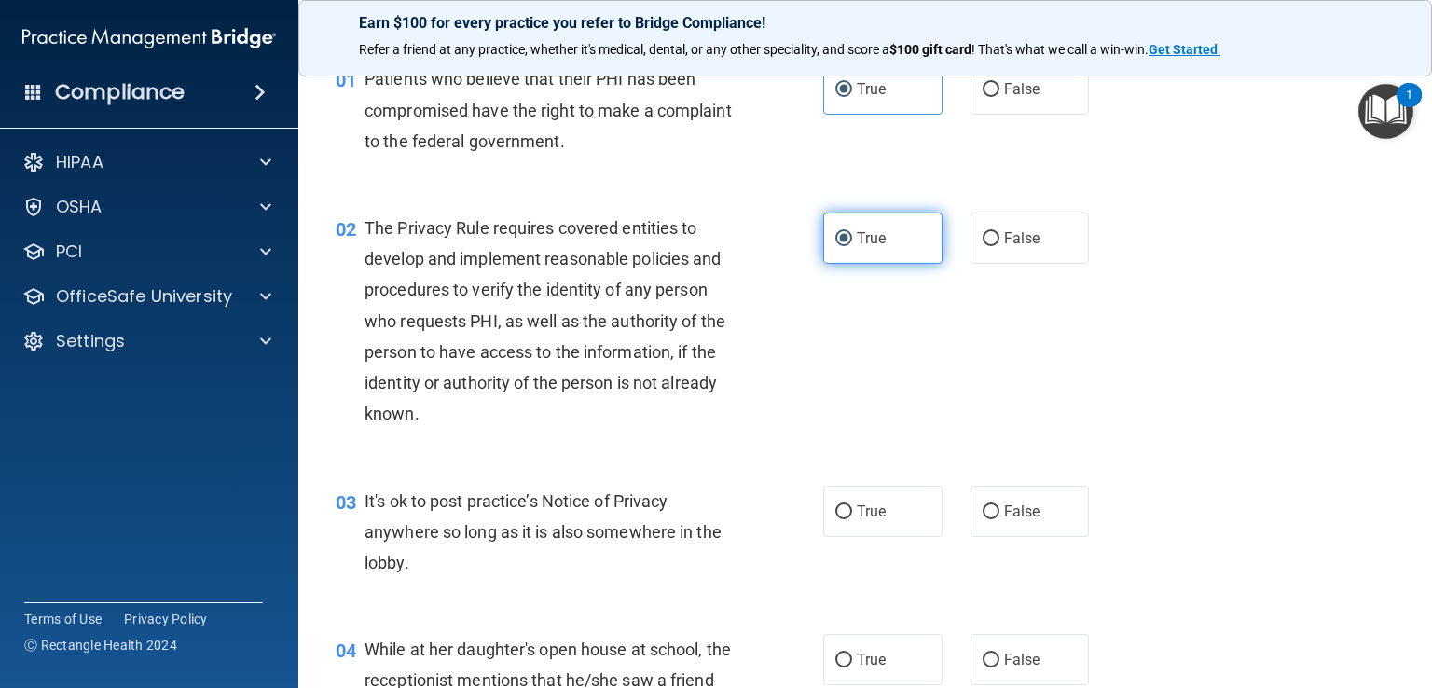
click button "Take the quiz anyway!" at bounding box center [0, 0] width 0 height 0
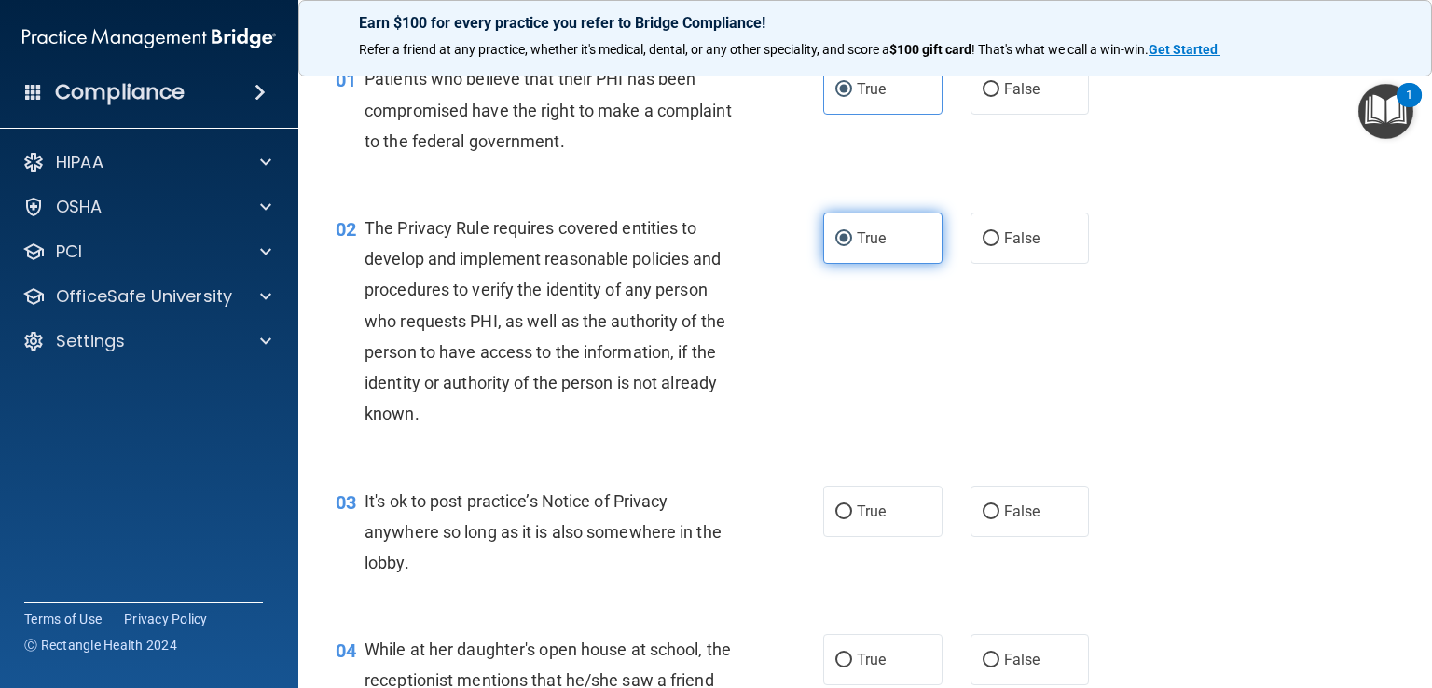
click button "Take the quiz anyway!" at bounding box center [0, 0] width 0 height 0
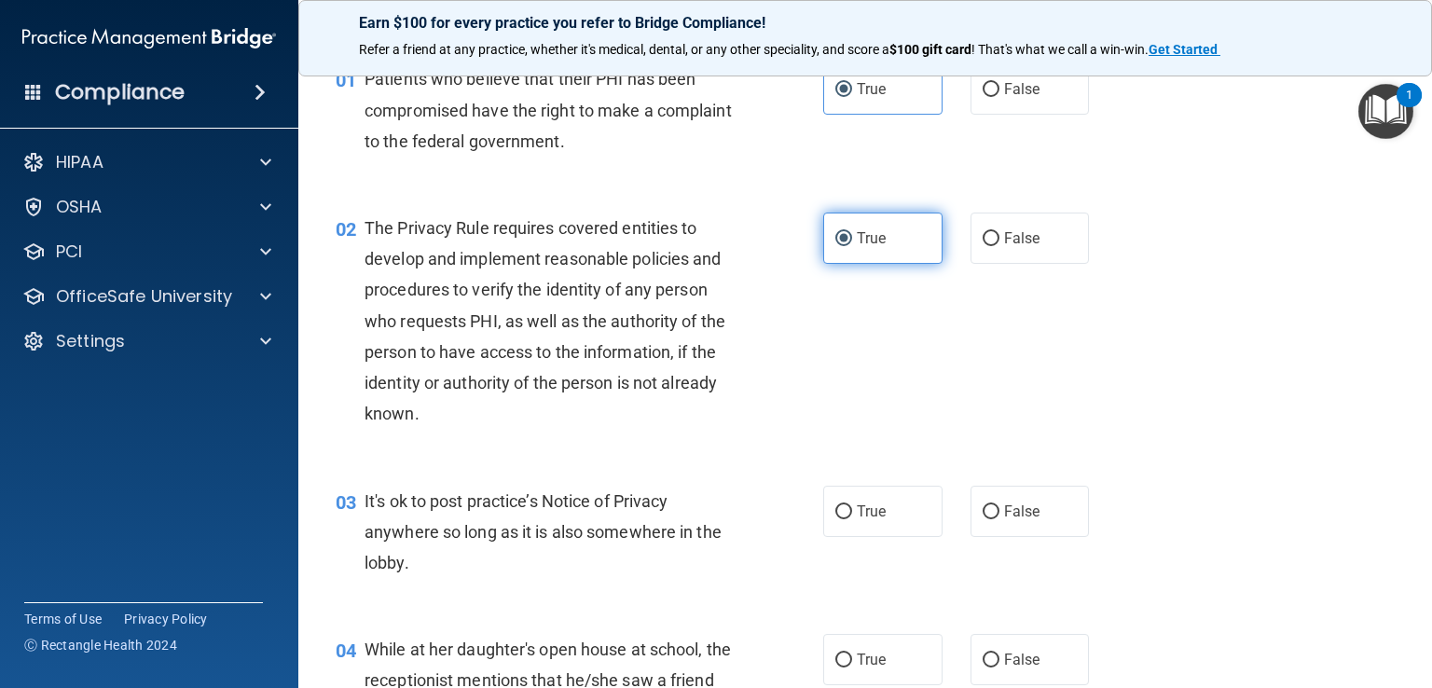
click button "Take the quiz anyway!" at bounding box center [0, 0] width 0 height 0
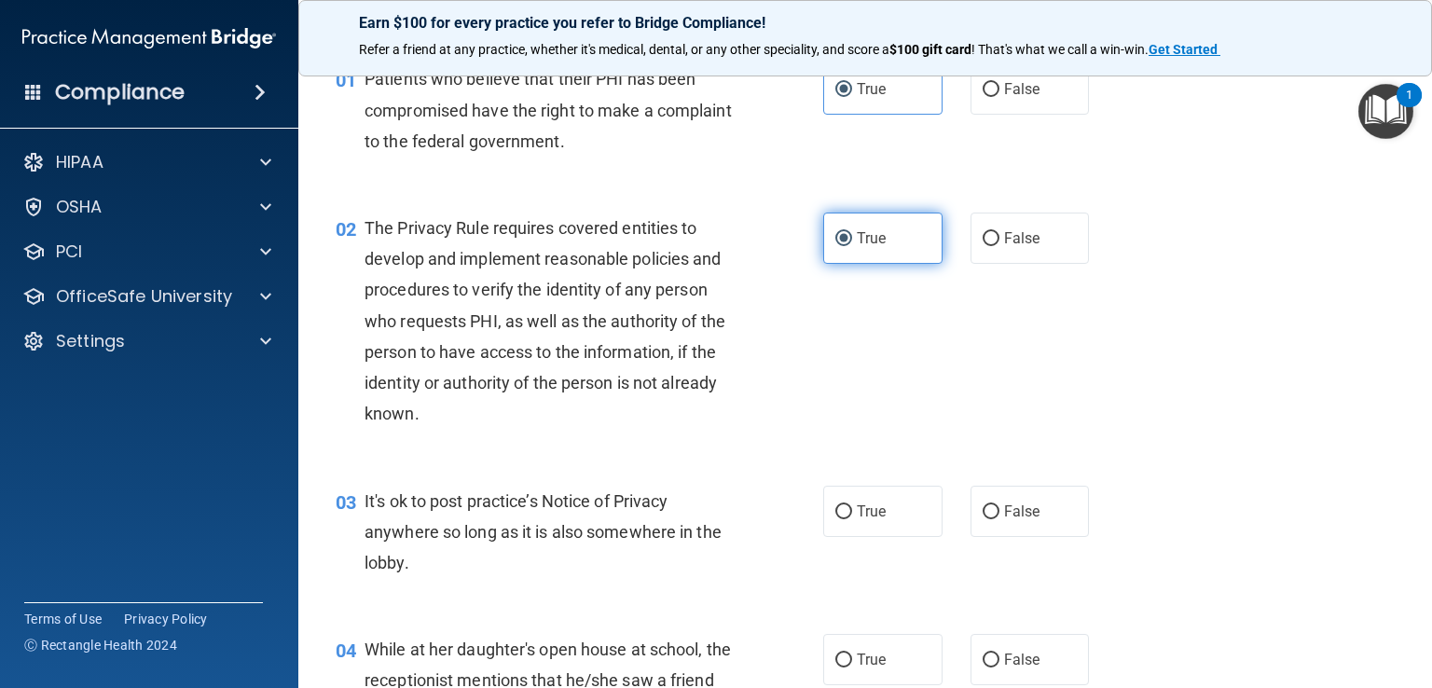
click button "Take the quiz anyway!" at bounding box center [0, 0] width 0 height 0
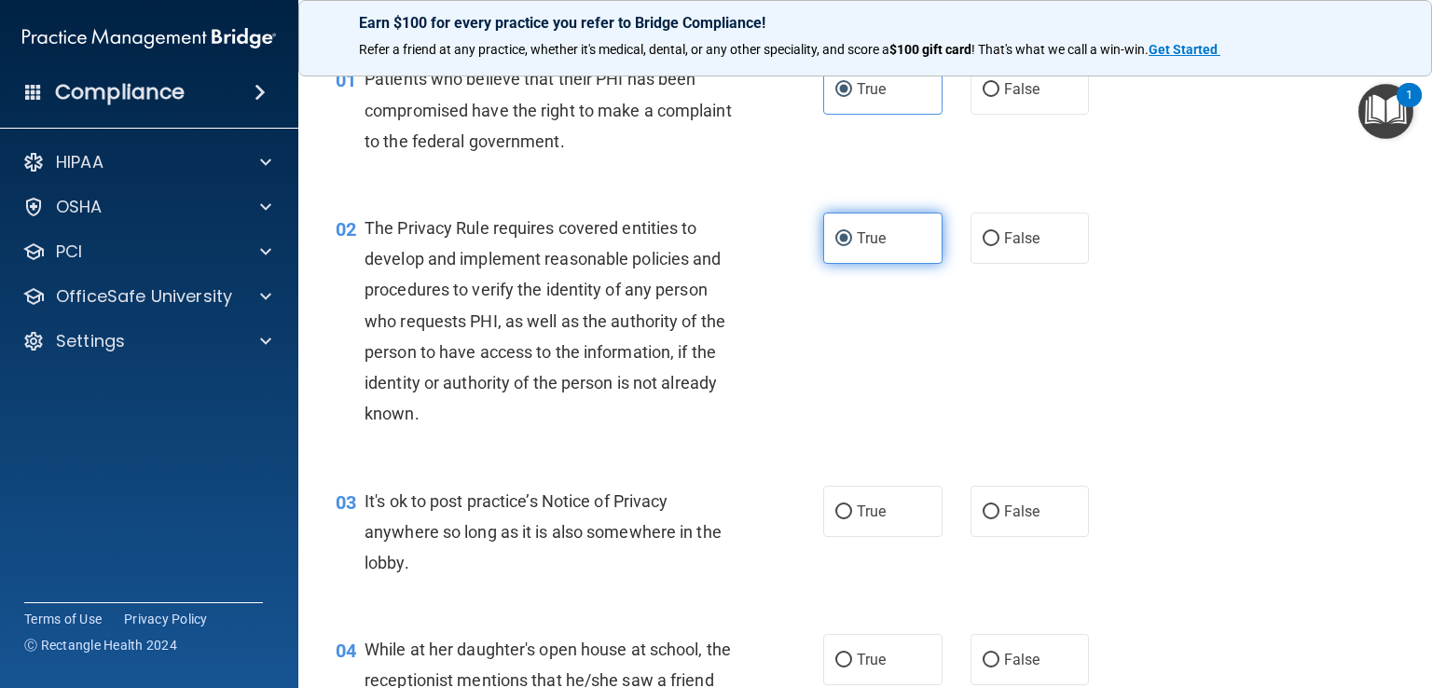
click button "Take the quiz anyway!" at bounding box center [0, 0] width 0 height 0
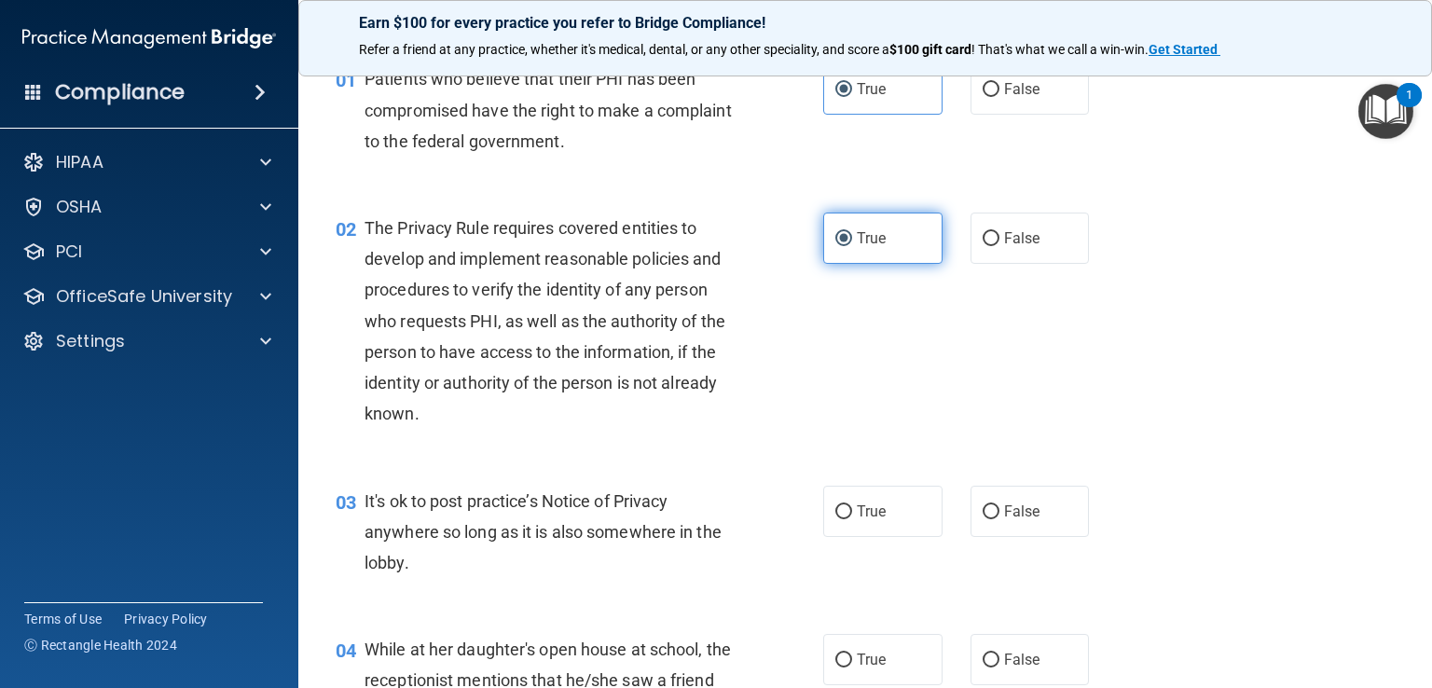
click button "Take the quiz anyway!" at bounding box center [0, 0] width 0 height 0
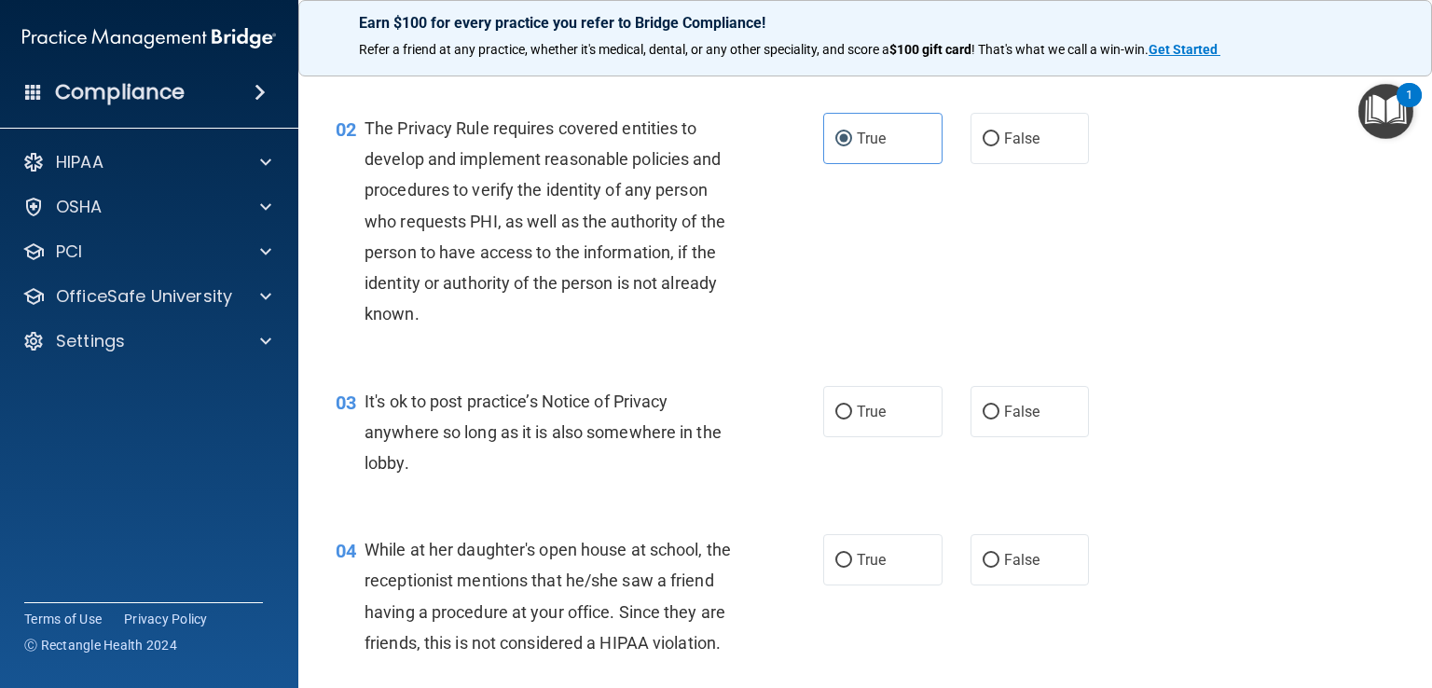
scroll to position [191, 0]
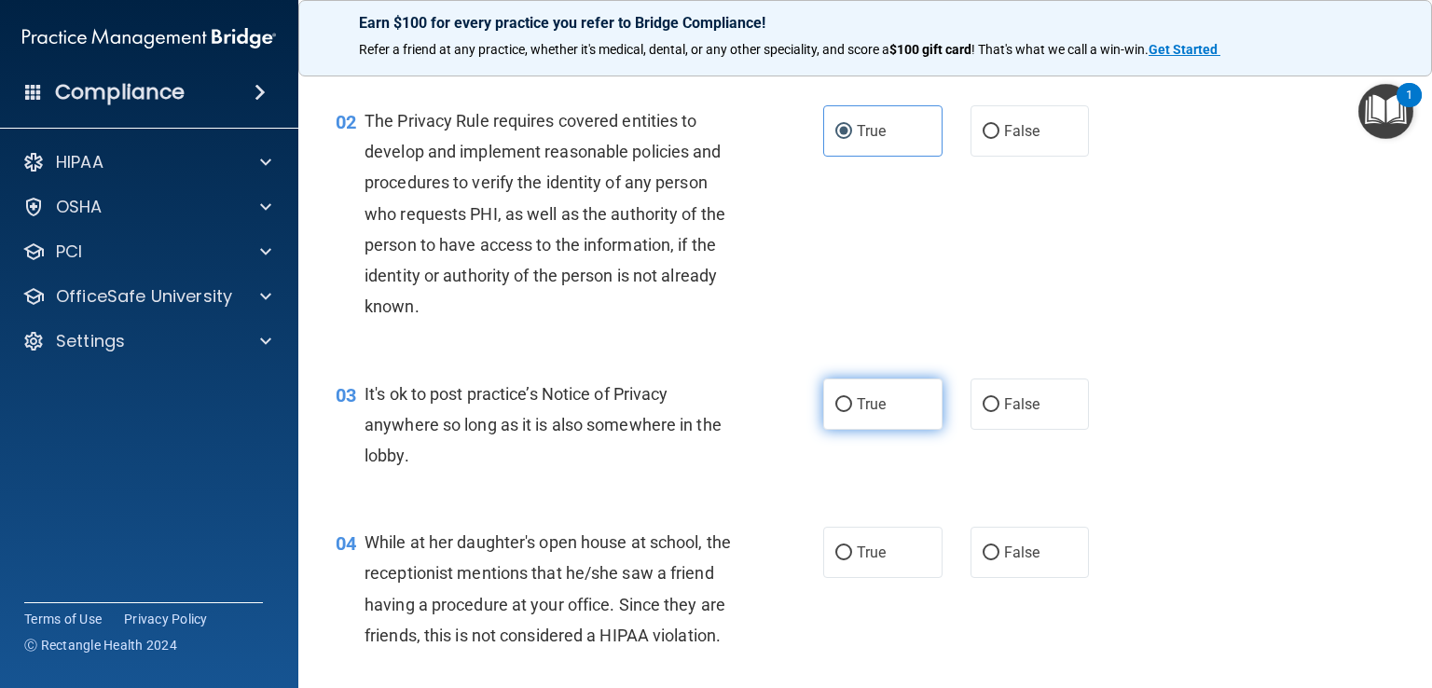
click at [880, 403] on label "True" at bounding box center [882, 404] width 119 height 51
click at [852, 403] on input "True" at bounding box center [843, 405] width 17 height 14
radio input "true"
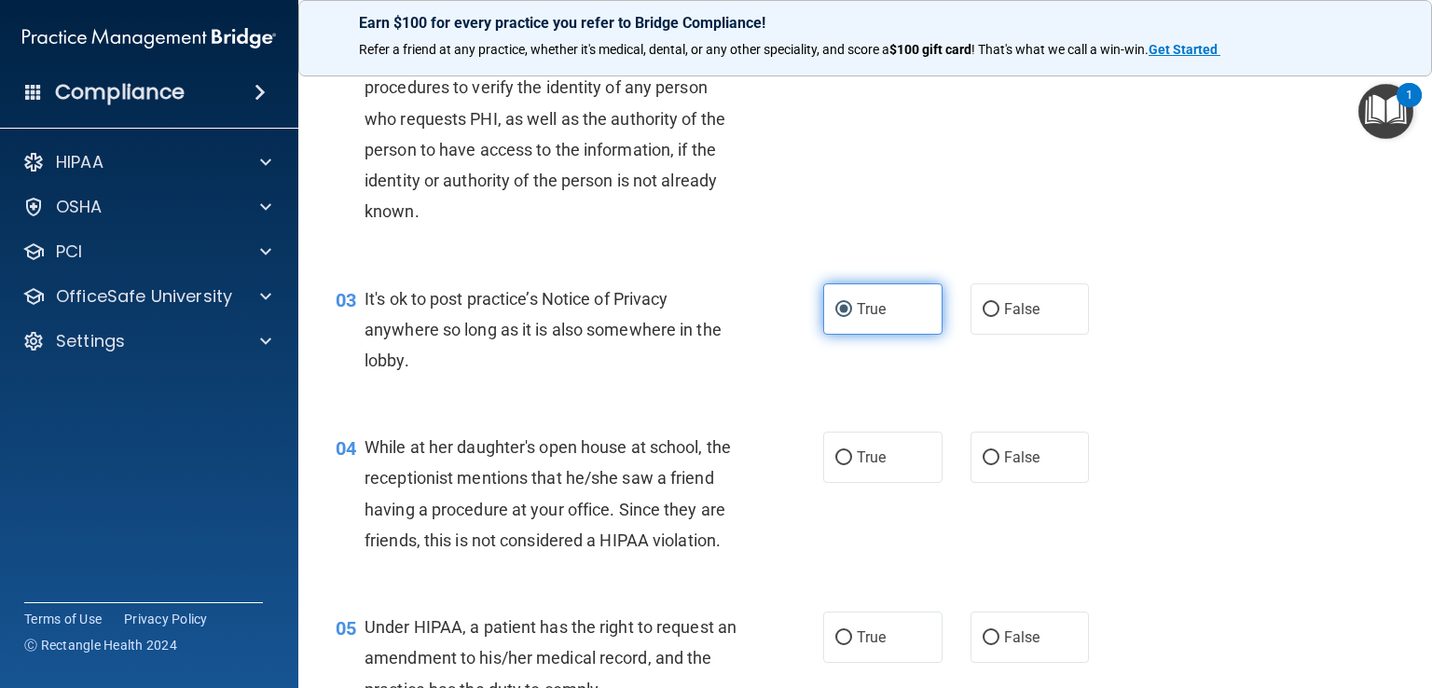
scroll to position [289, 0]
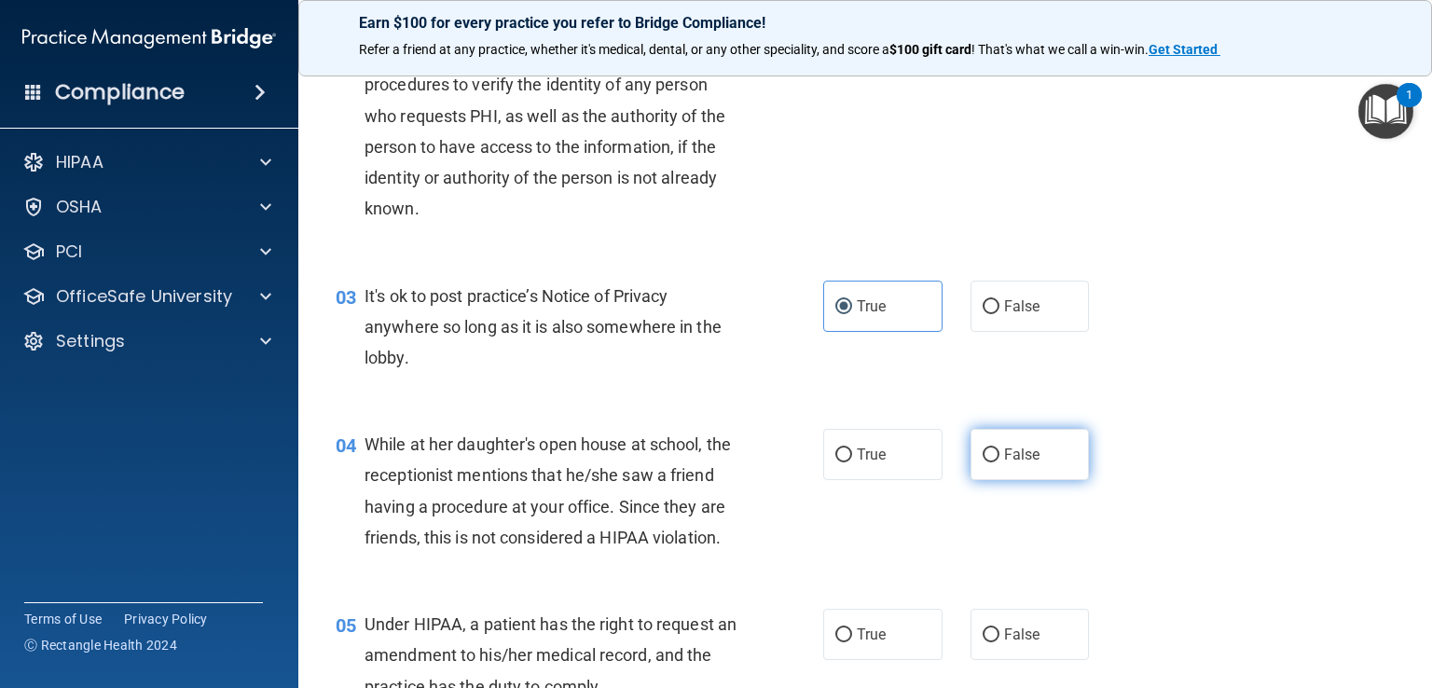
click at [988, 455] on input "False" at bounding box center [991, 455] width 17 height 14
radio input "true"
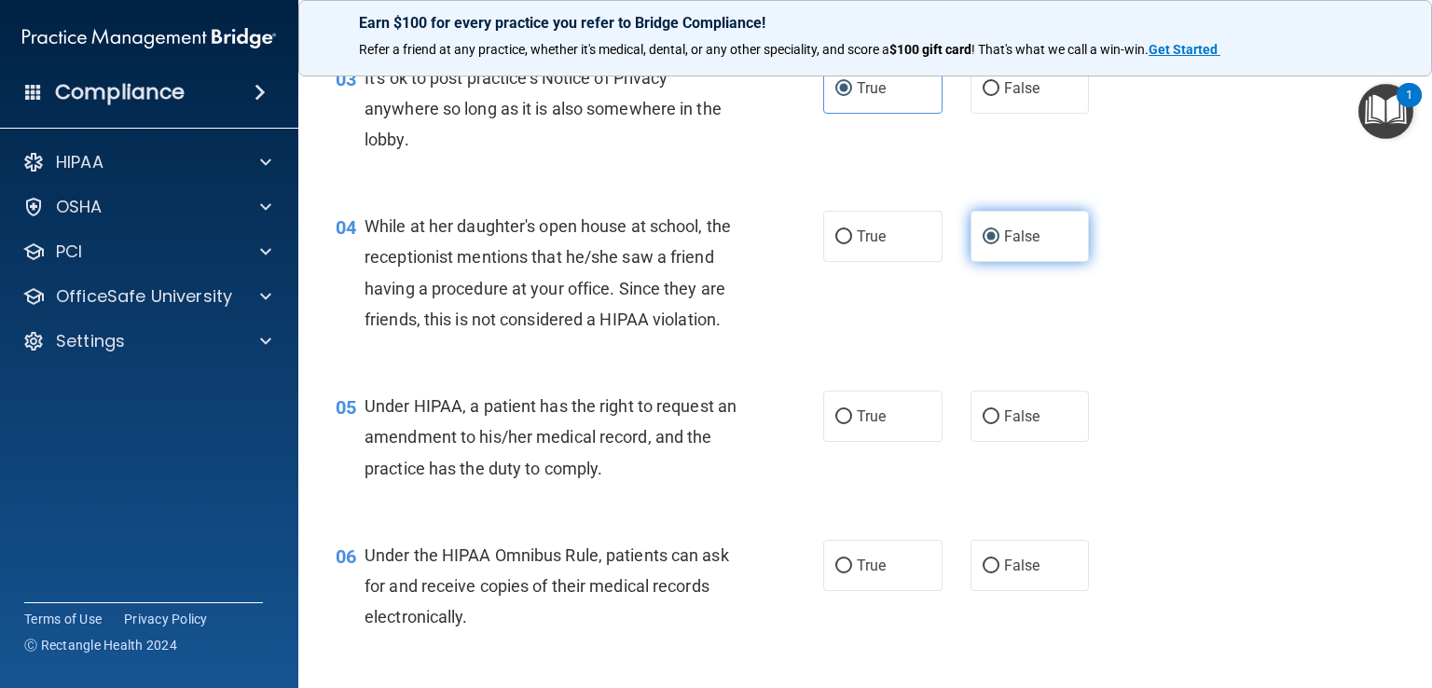
scroll to position [510, 0]
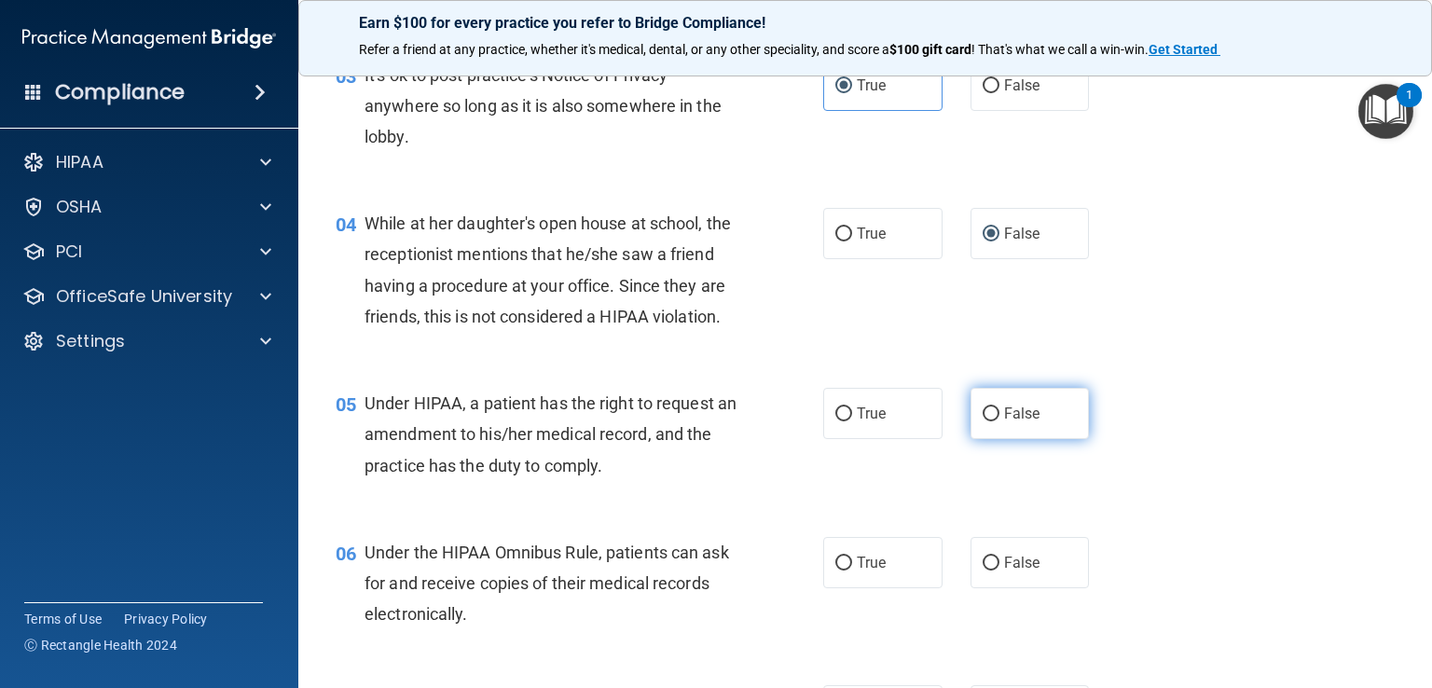
click at [1007, 422] on span "False" at bounding box center [1022, 414] width 36 height 18
click at [1000, 421] on input "False" at bounding box center [991, 414] width 17 height 14
radio input "true"
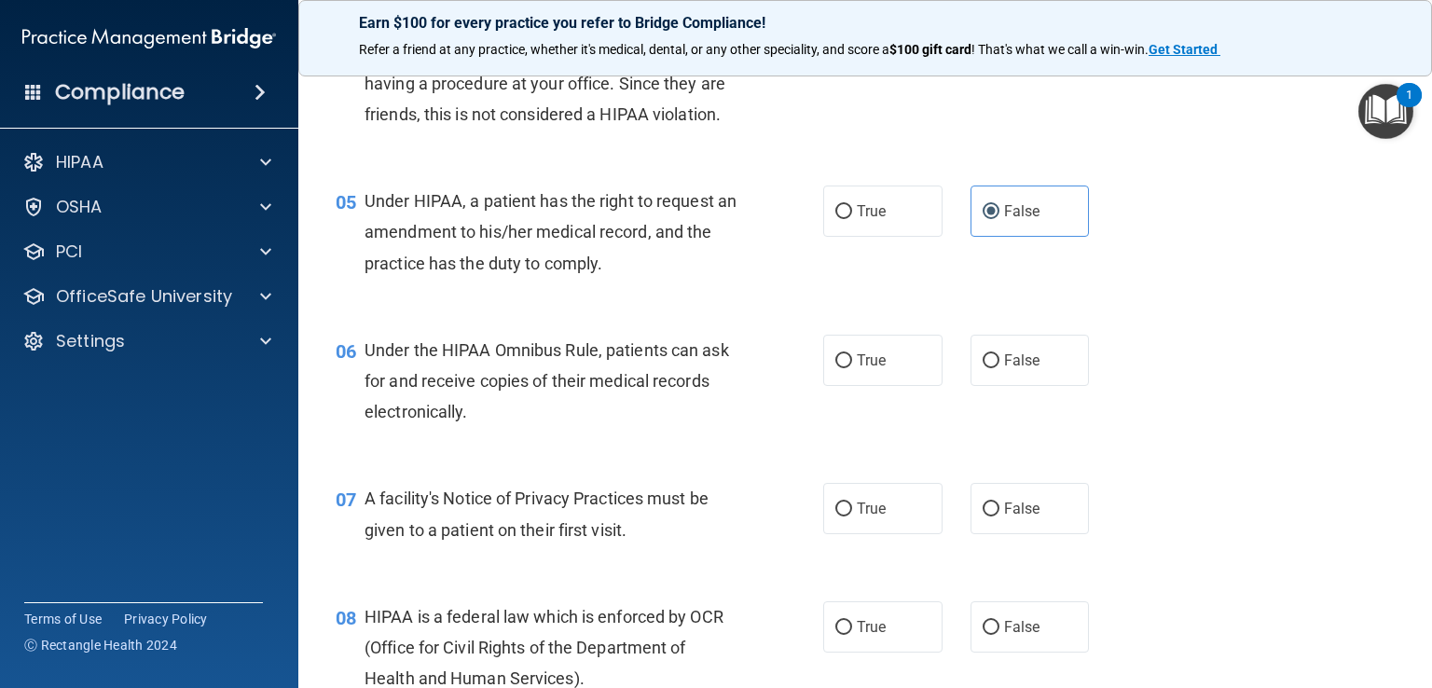
scroll to position [713, 0]
click at [986, 367] on input "False" at bounding box center [991, 360] width 17 height 14
radio input "true"
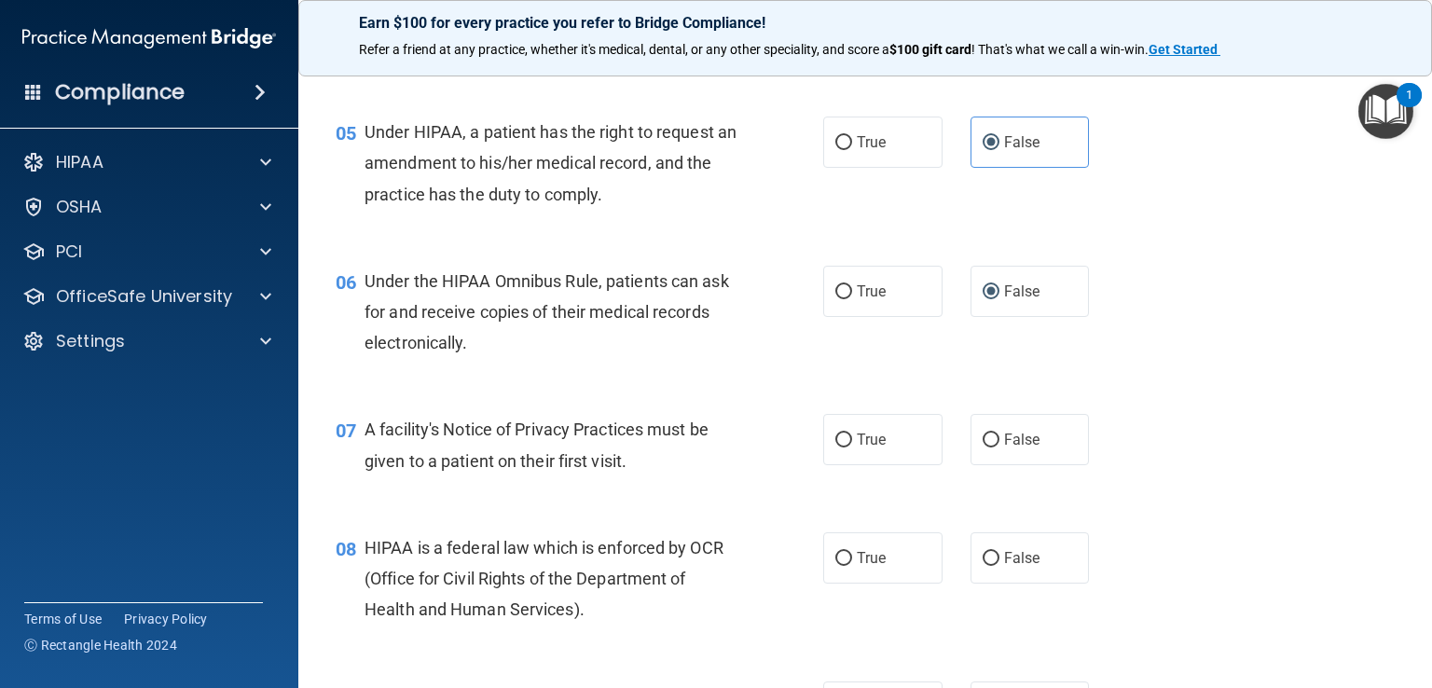
scroll to position [783, 0]
click at [873, 463] on label "True" at bounding box center [882, 437] width 119 height 51
click at [852, 446] on input "True" at bounding box center [843, 439] width 17 height 14
radio input "true"
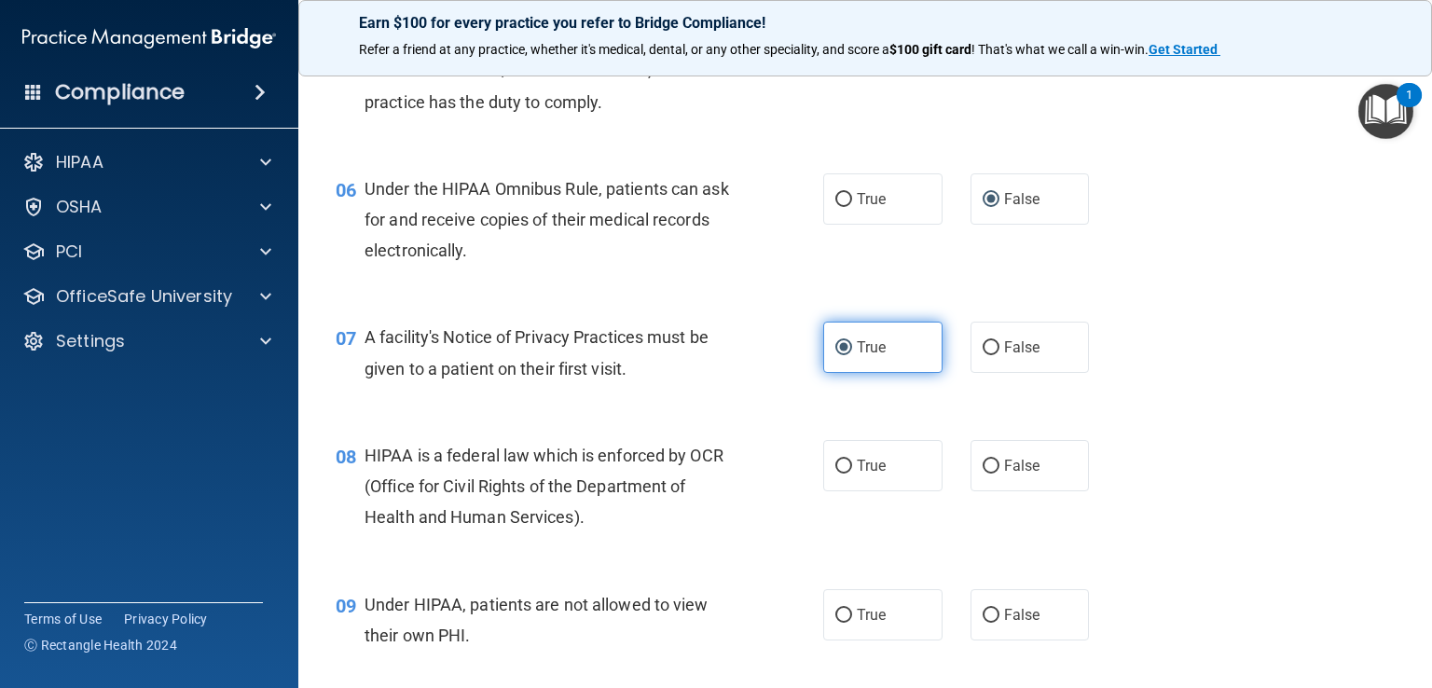
scroll to position [880, 0]
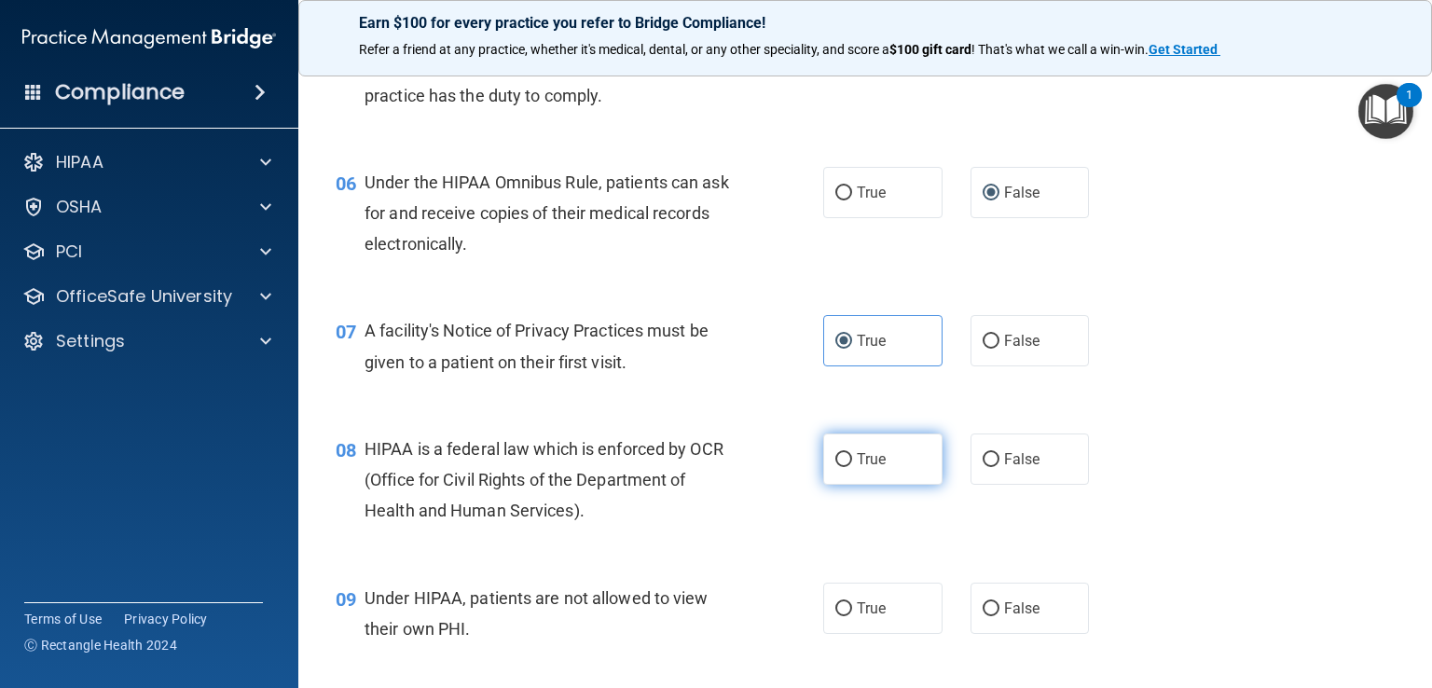
click at [876, 468] on span "True" at bounding box center [871, 459] width 29 height 18
click at [852, 467] on input "True" at bounding box center [843, 460] width 17 height 14
radio input "true"
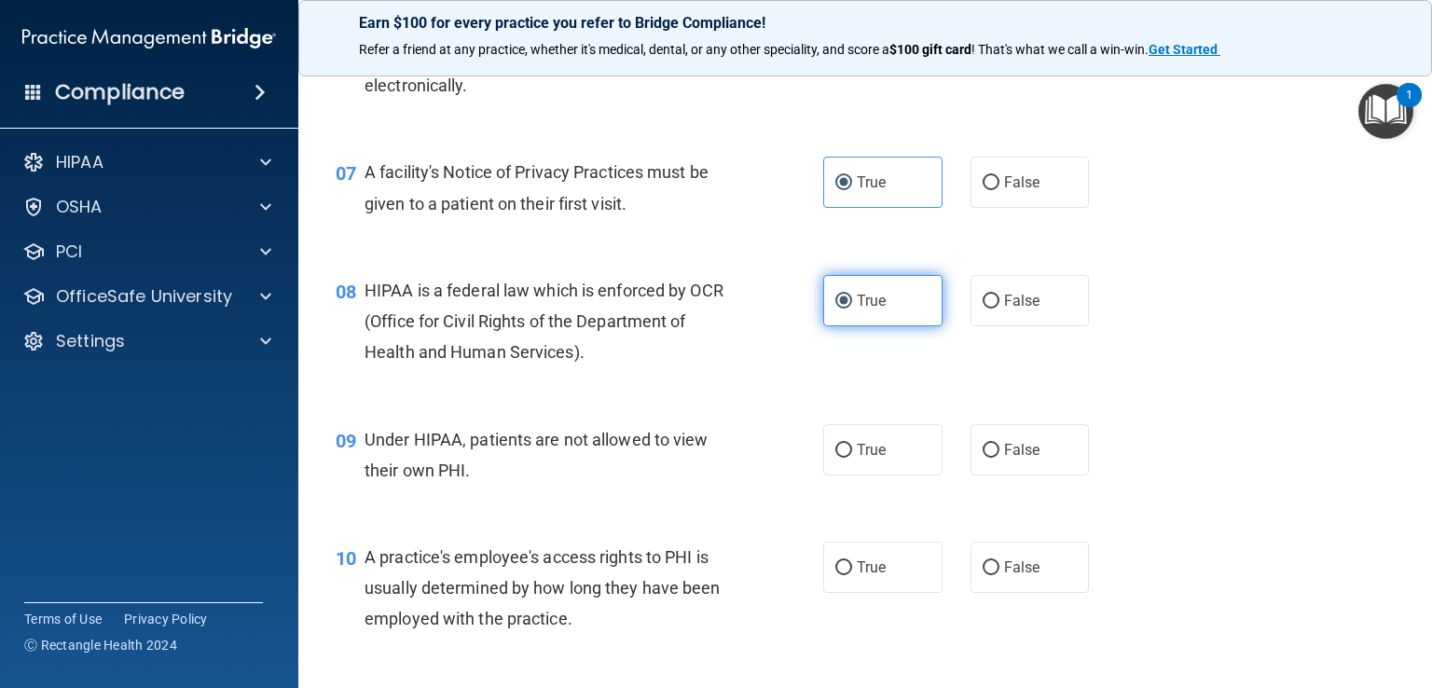
scroll to position [1041, 0]
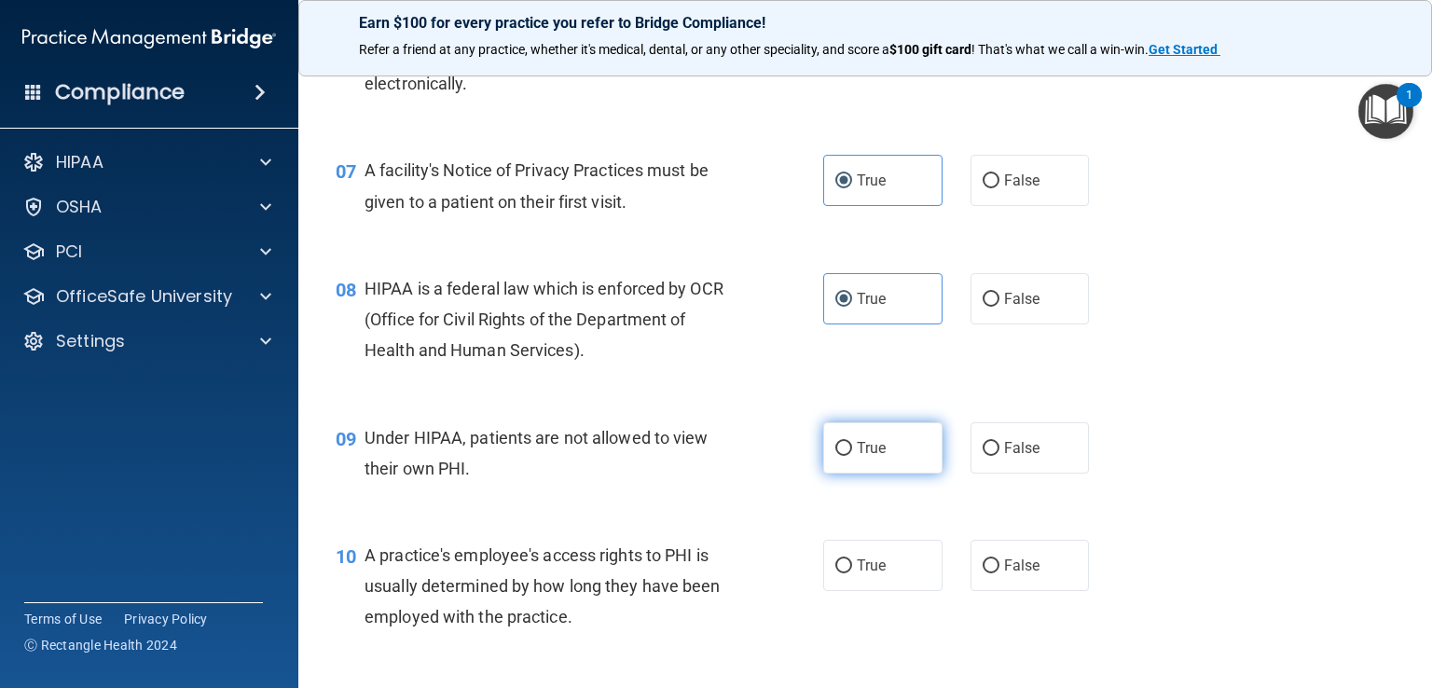
click at [893, 474] on label "True" at bounding box center [882, 447] width 119 height 51
click at [852, 456] on input "True" at bounding box center [843, 449] width 17 height 14
radio input "true"
click at [895, 474] on label "True" at bounding box center [882, 447] width 119 height 51
click at [852, 456] on input "True" at bounding box center [843, 449] width 17 height 14
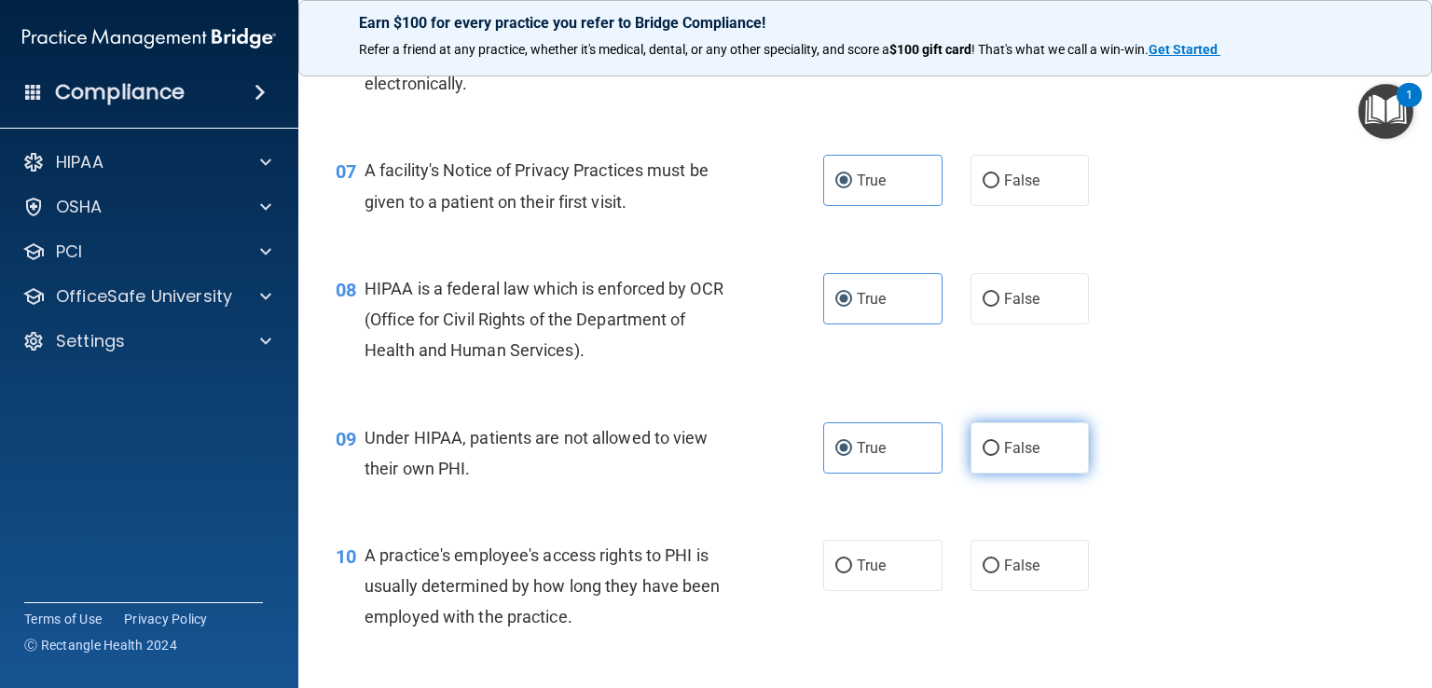
click at [1006, 457] on span "False" at bounding box center [1022, 448] width 36 height 18
click at [1000, 456] on input "False" at bounding box center [991, 449] width 17 height 14
radio input "true"
radio input "false"
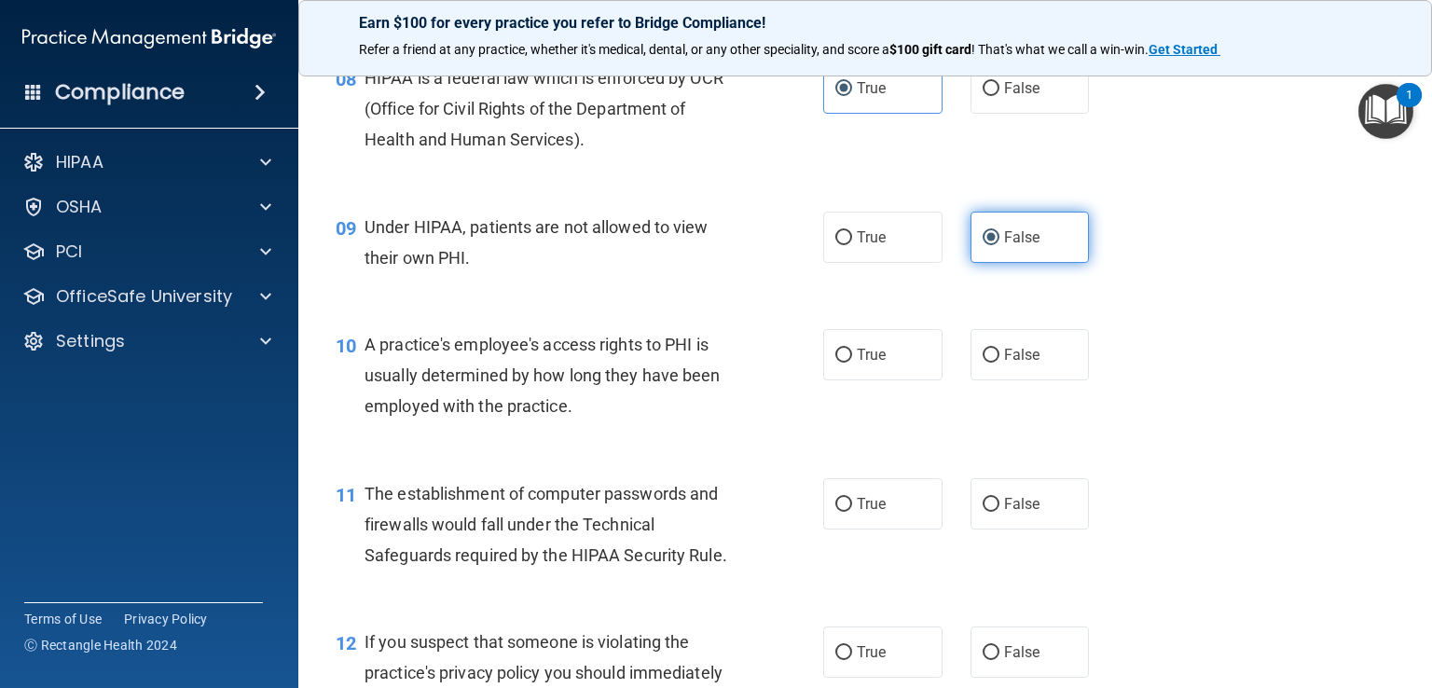
scroll to position [1262, 0]
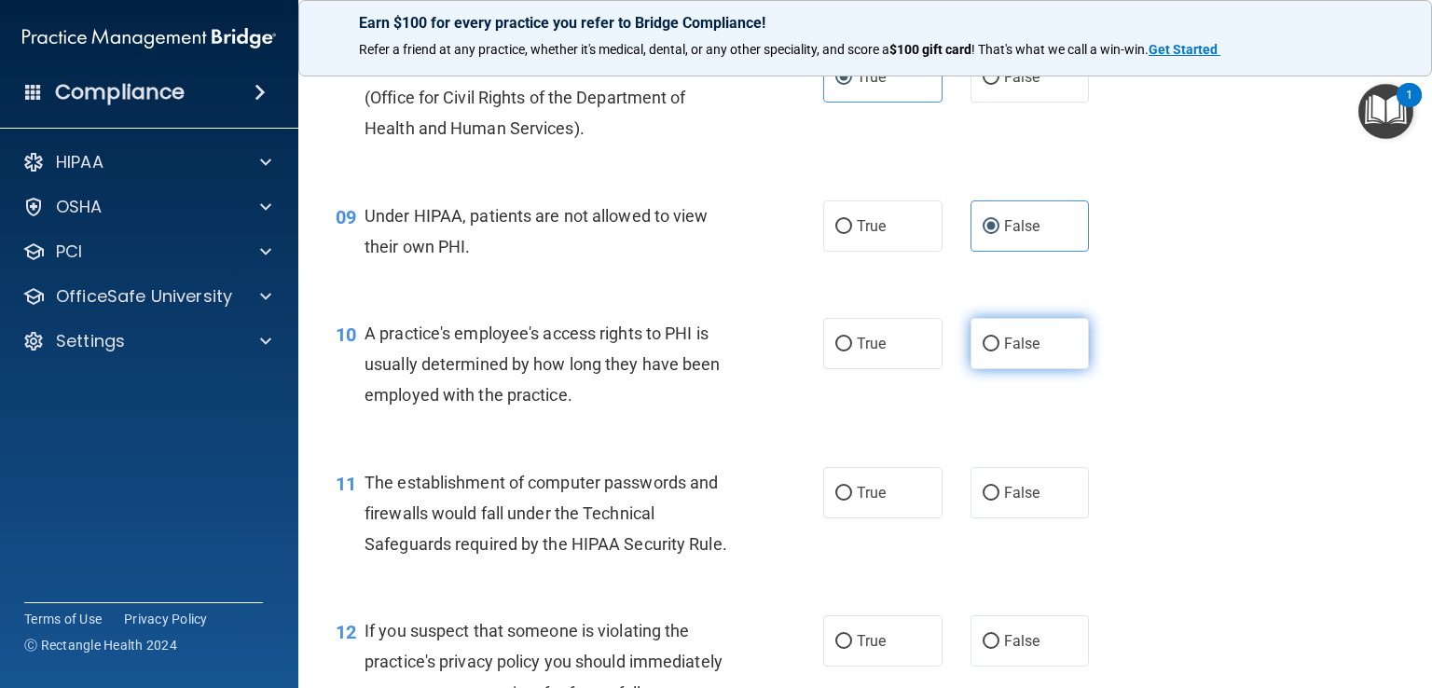
click at [1022, 352] on span "False" at bounding box center [1022, 344] width 36 height 18
click at [1000, 352] on input "False" at bounding box center [991, 345] width 17 height 14
radio input "true"
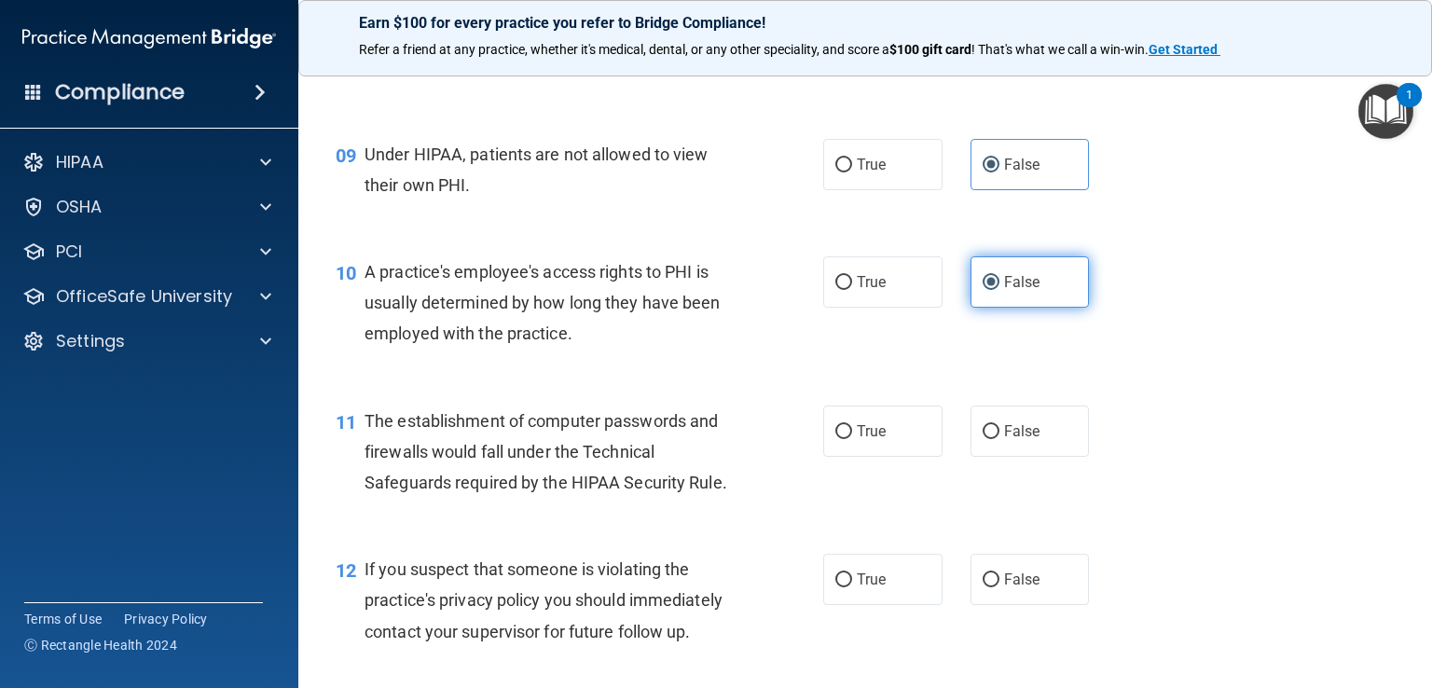
scroll to position [1372, 0]
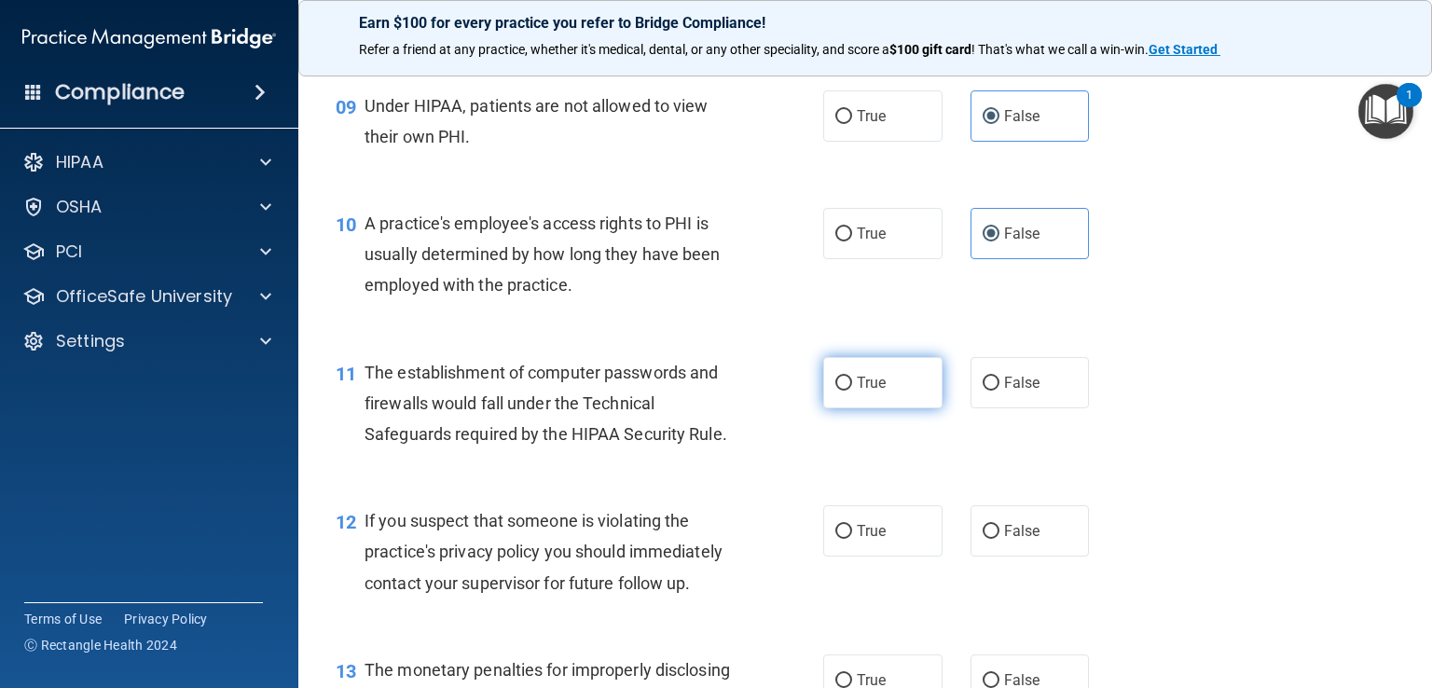
click at [842, 391] on input "True" at bounding box center [843, 384] width 17 height 14
radio input "true"
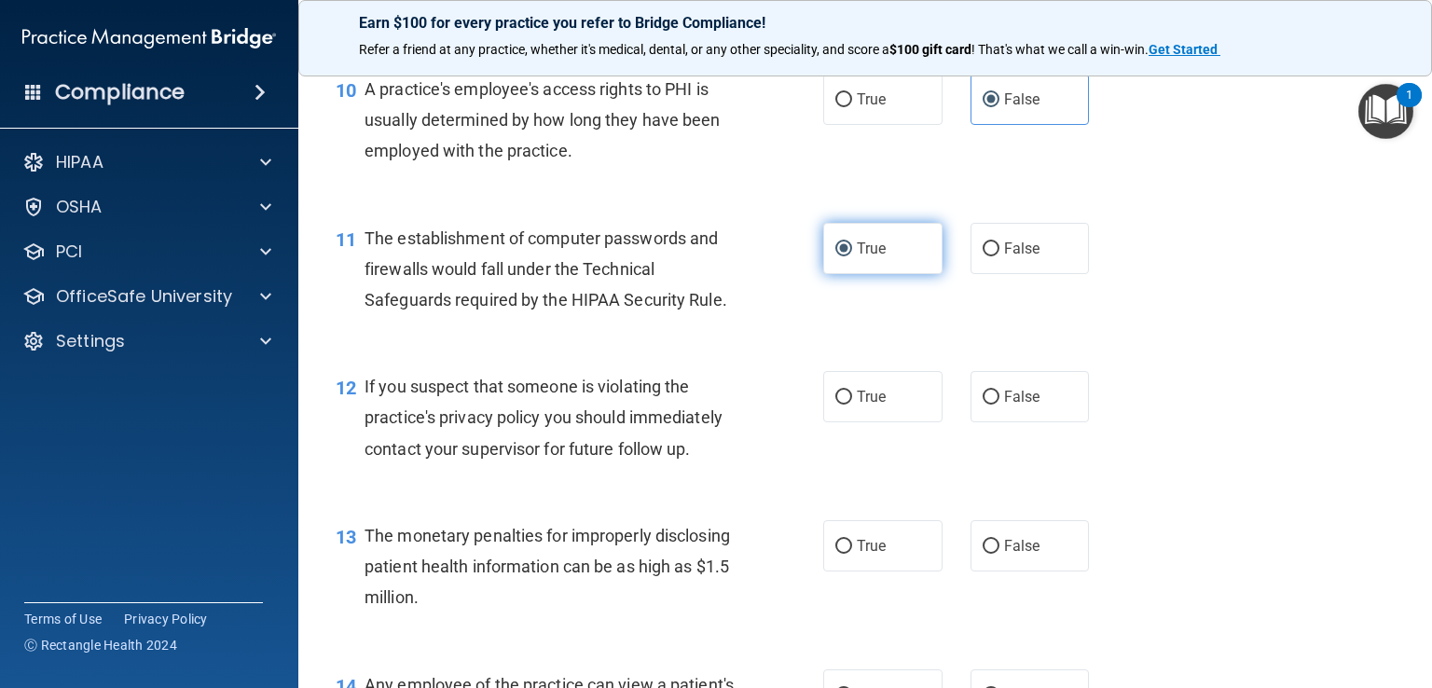
scroll to position [1515, 0]
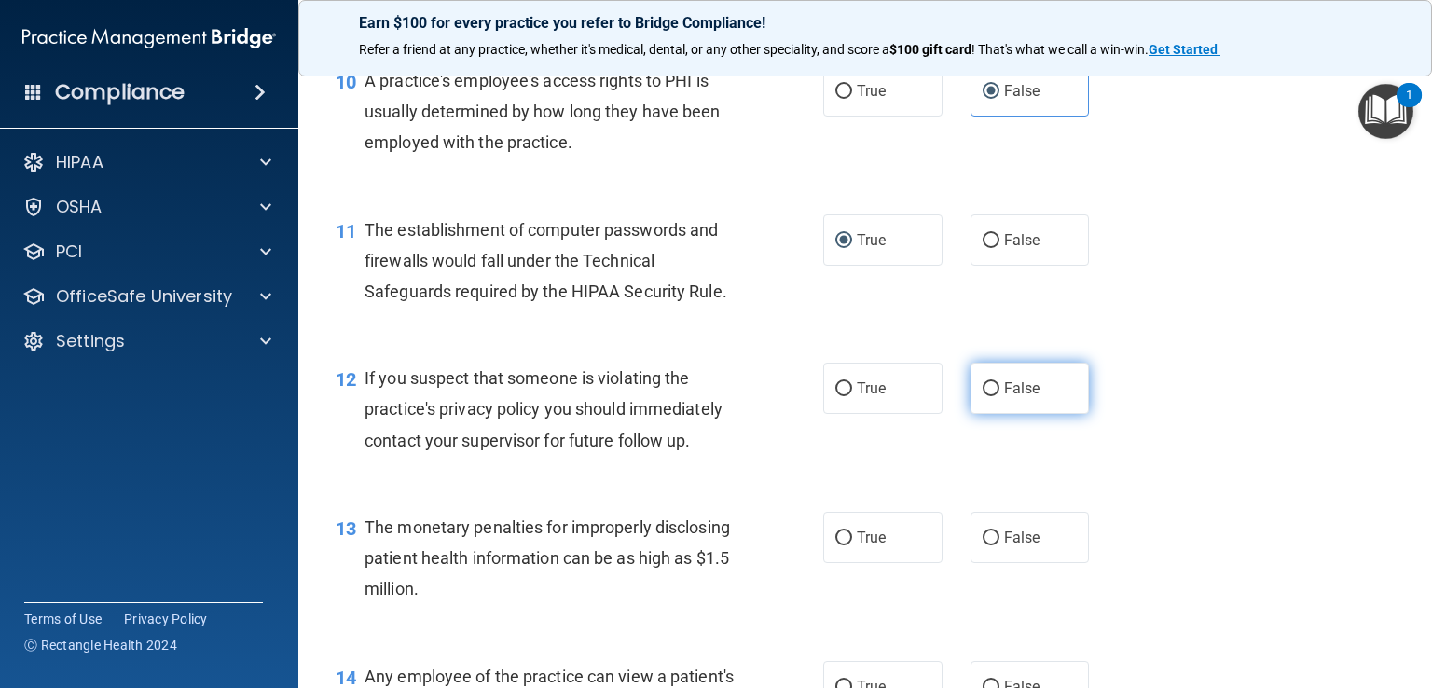
click at [984, 396] on input "False" at bounding box center [991, 389] width 17 height 14
radio input "true"
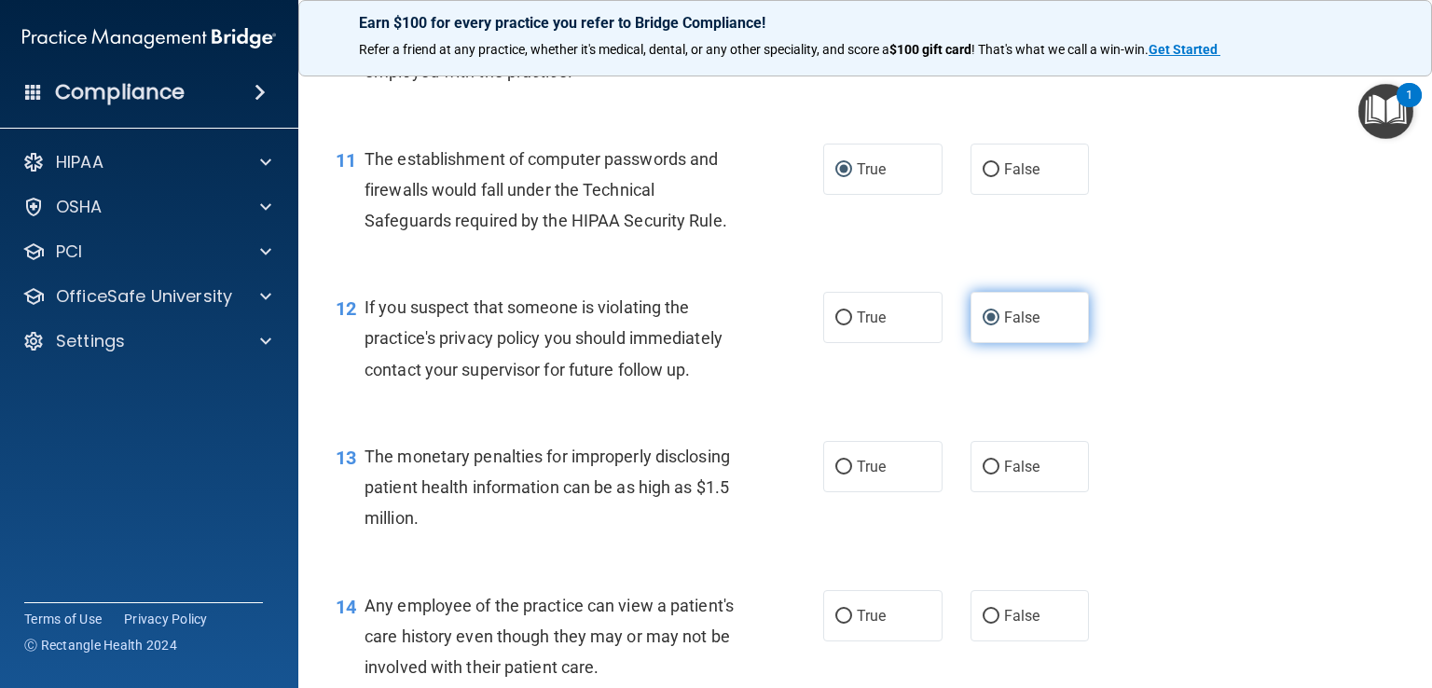
scroll to position [1593, 0]
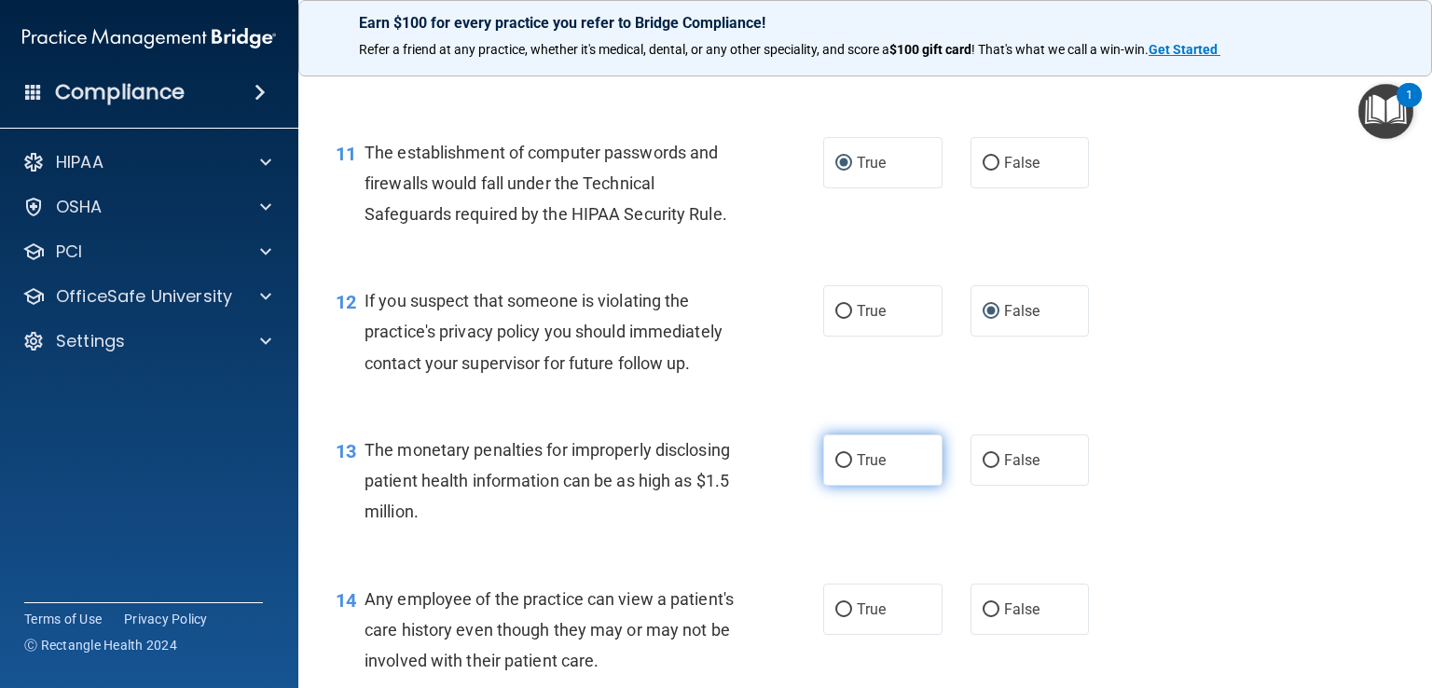
click at [914, 484] on label "True" at bounding box center [882, 459] width 119 height 51
click at [852, 468] on input "True" at bounding box center [843, 461] width 17 height 14
radio input "true"
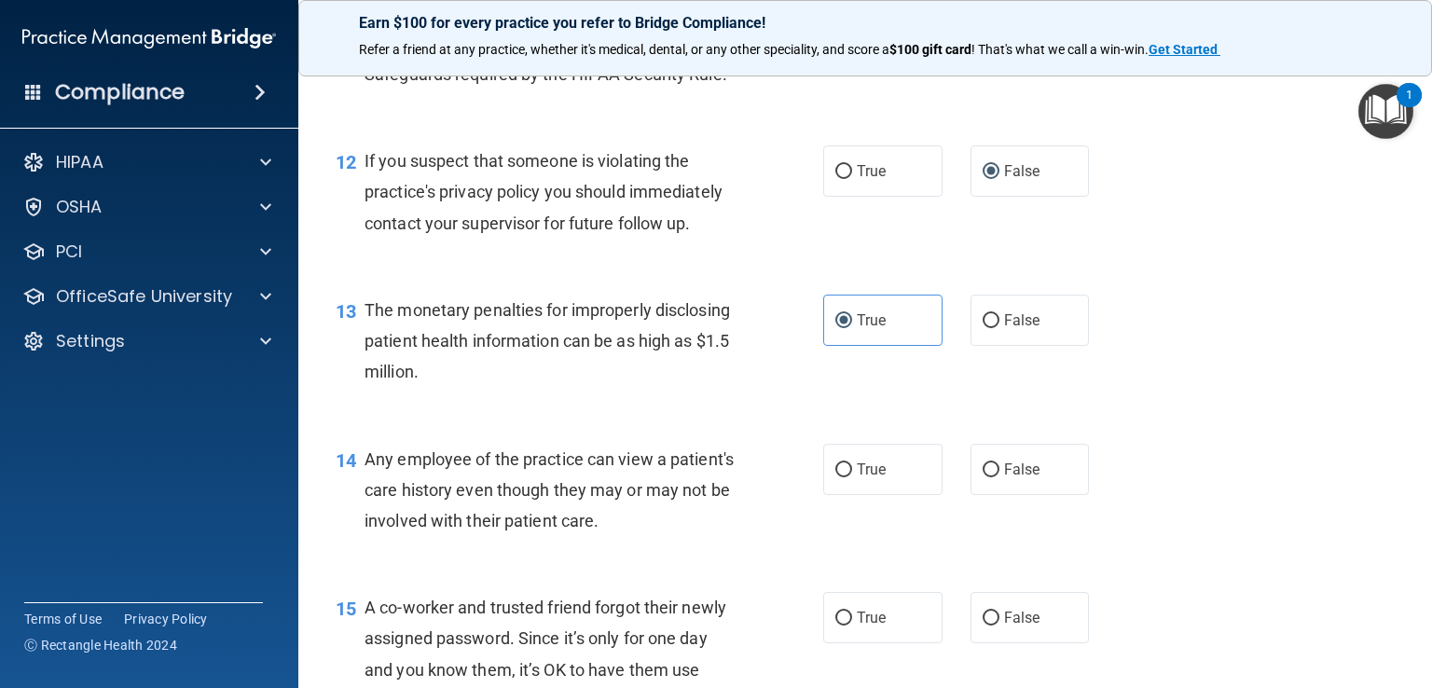
scroll to position [1745, 0]
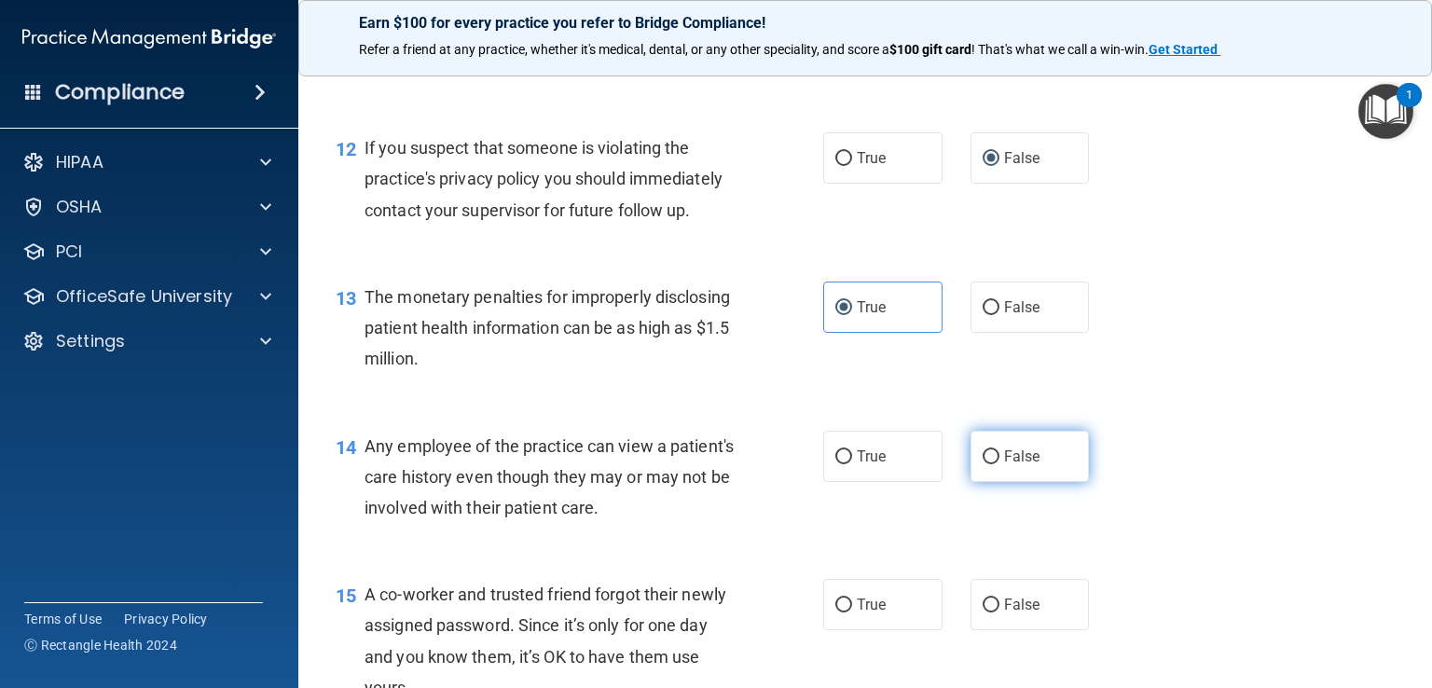
click at [988, 464] on input "False" at bounding box center [991, 457] width 17 height 14
radio input "true"
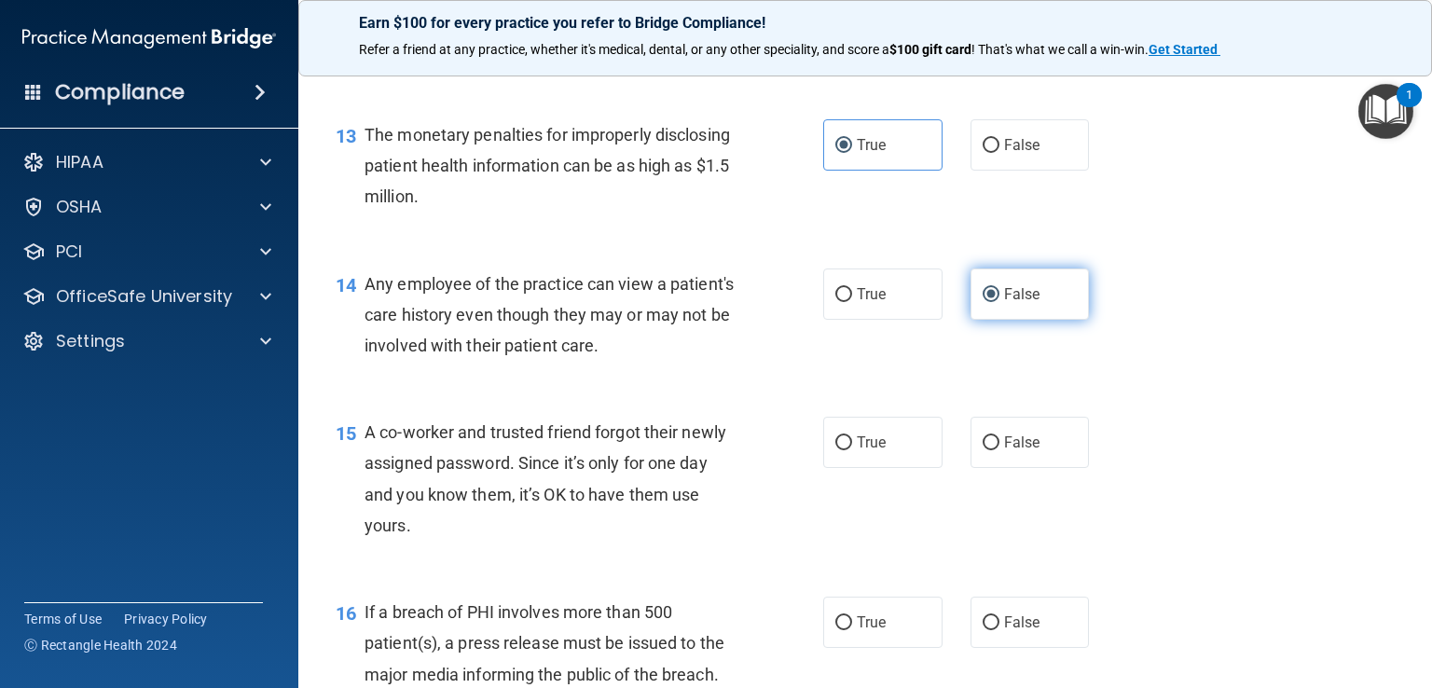
scroll to position [1912, 0]
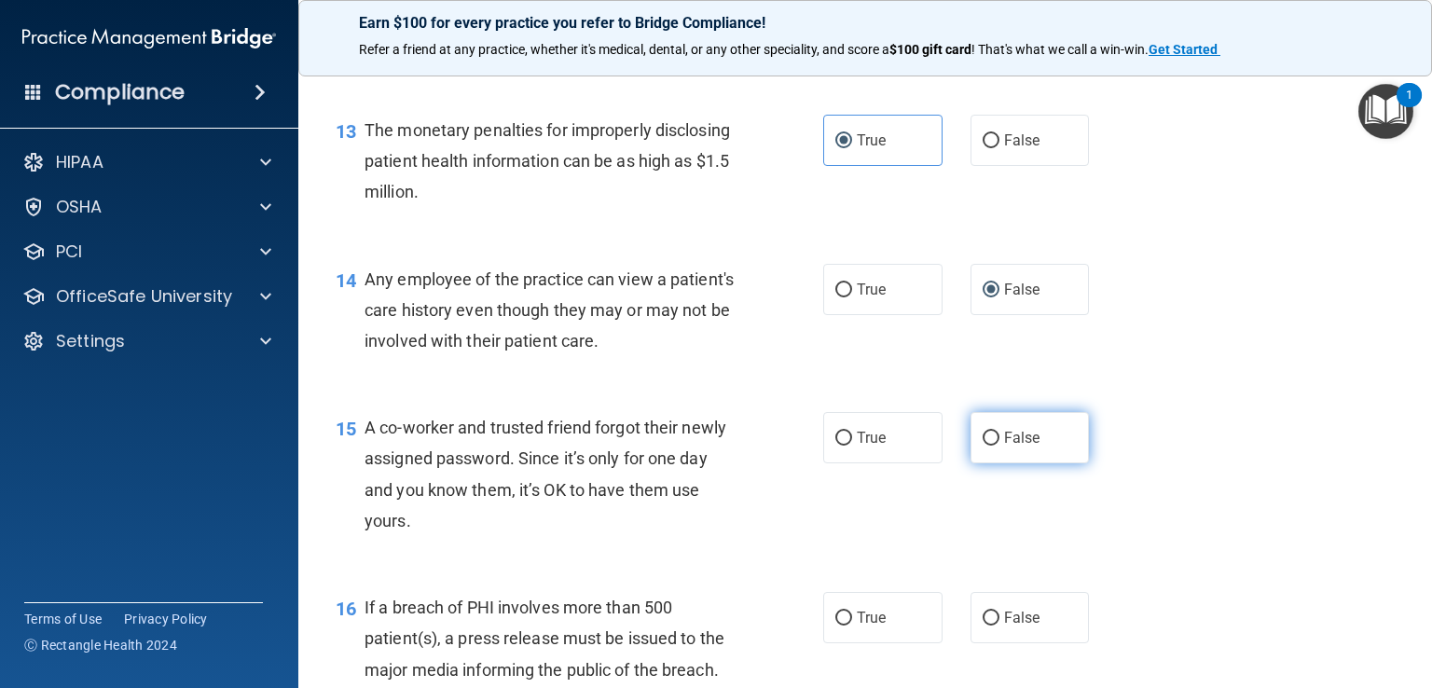
click at [1009, 463] on label "False" at bounding box center [1030, 437] width 119 height 51
click at [1000, 446] on input "False" at bounding box center [991, 439] width 17 height 14
radio input "true"
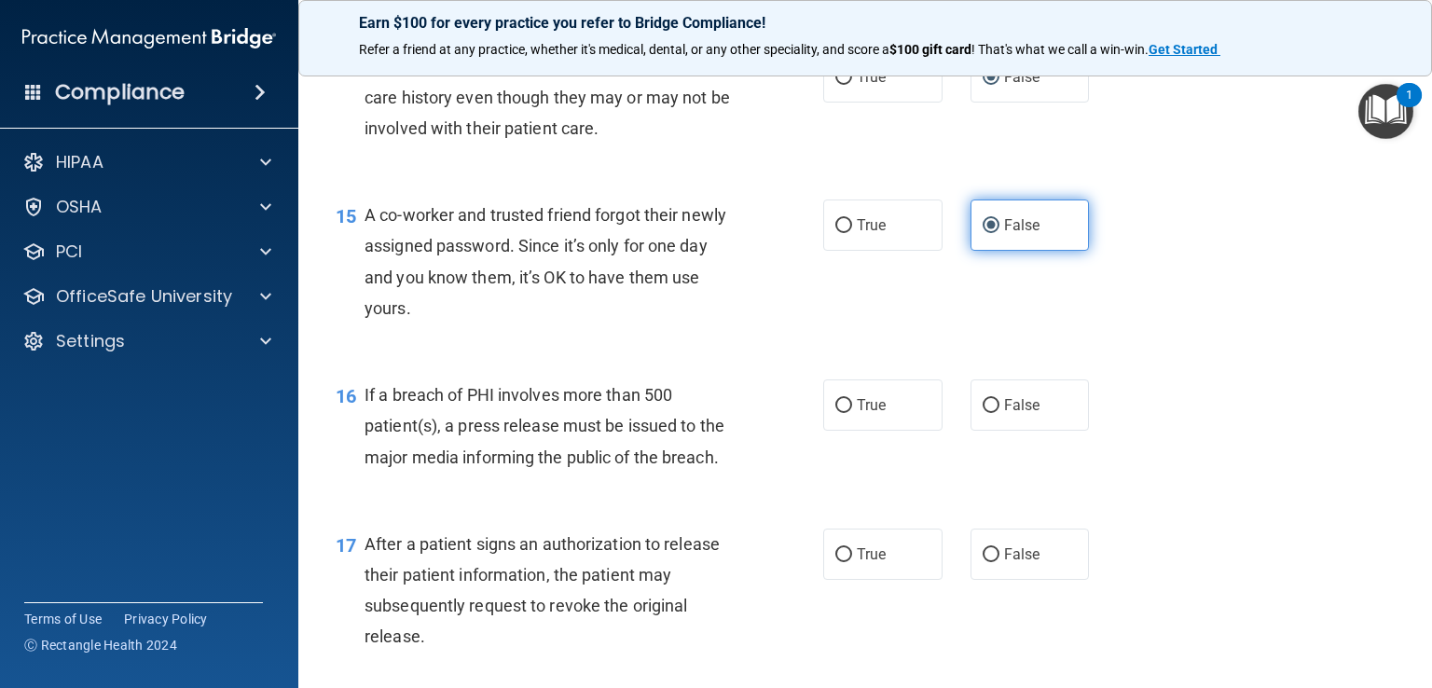
scroll to position [2126, 0]
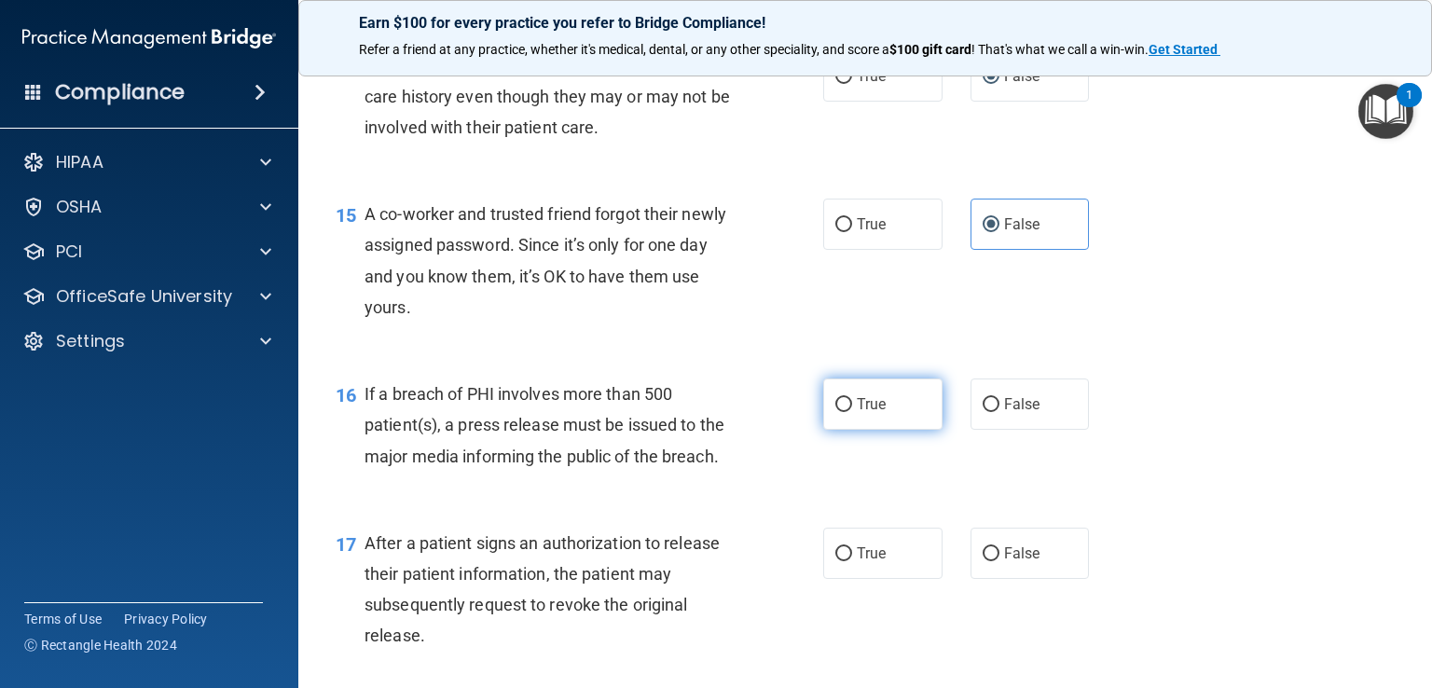
click at [876, 430] on label "True" at bounding box center [882, 404] width 119 height 51
click at [852, 412] on input "True" at bounding box center [843, 405] width 17 height 14
radio input "true"
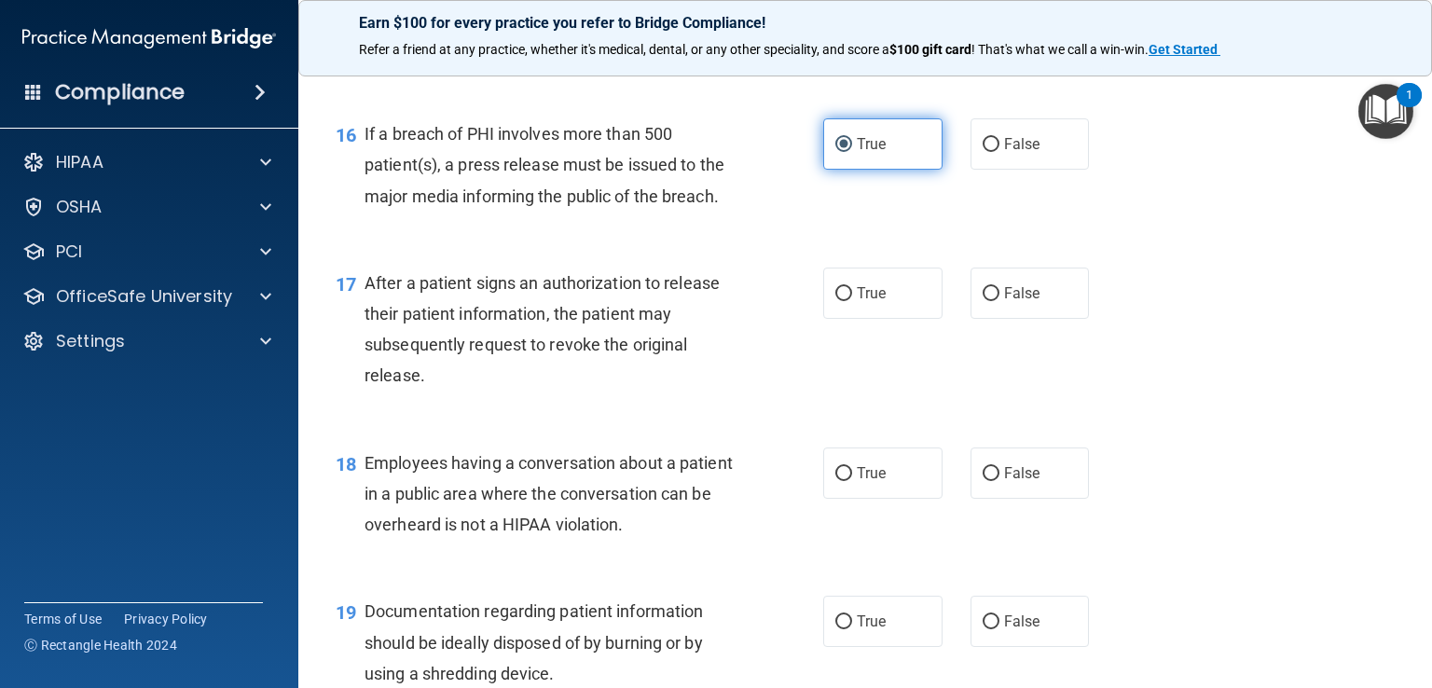
scroll to position [2387, 0]
click at [843, 300] on input "True" at bounding box center [843, 293] width 17 height 14
radio input "true"
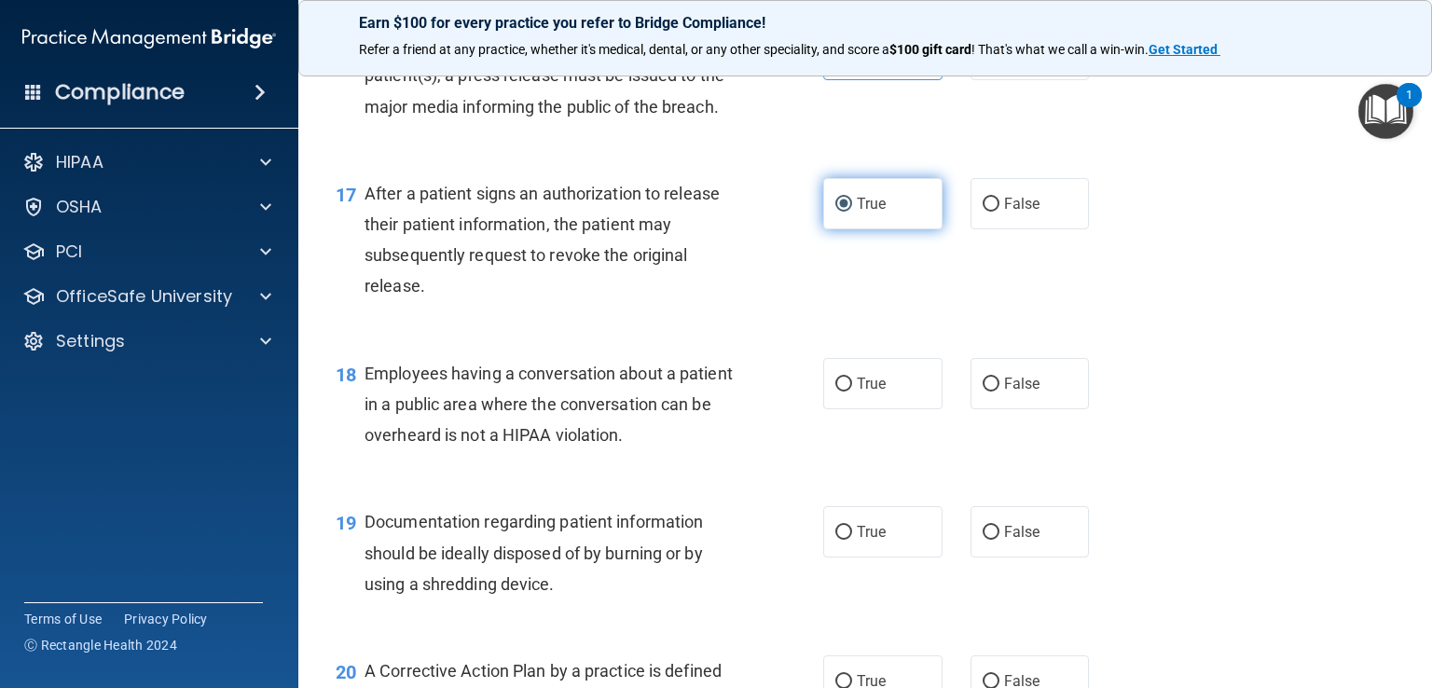
scroll to position [2489, 0]
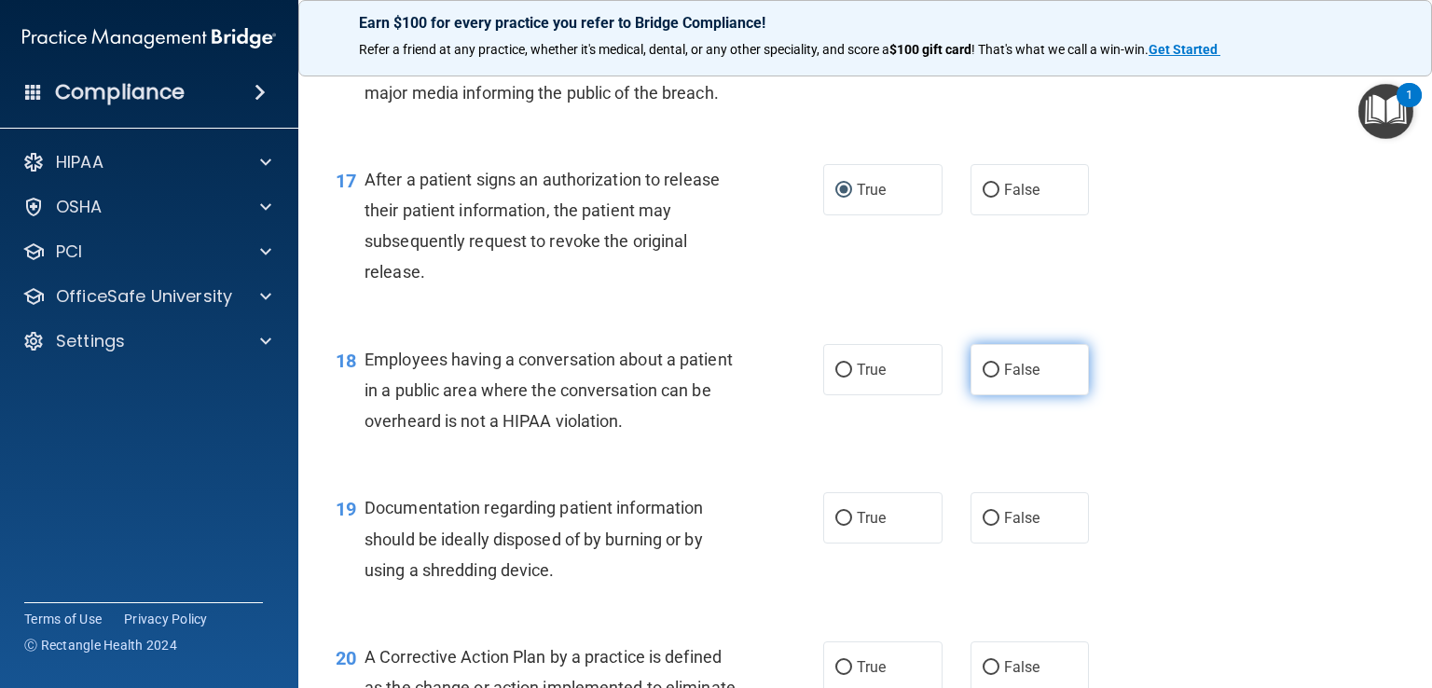
click at [1018, 379] on span "False" at bounding box center [1022, 370] width 36 height 18
click at [1000, 378] on input "False" at bounding box center [991, 371] width 17 height 14
radio input "true"
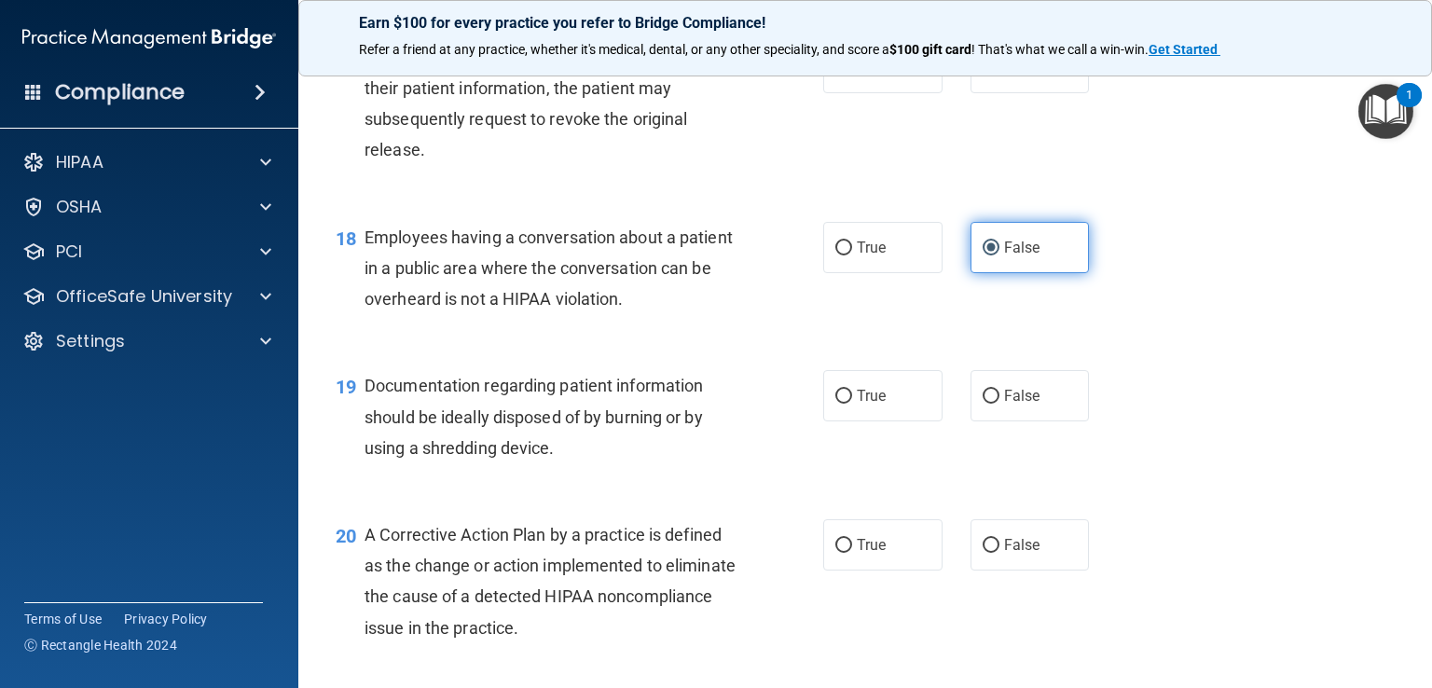
scroll to position [2620, 0]
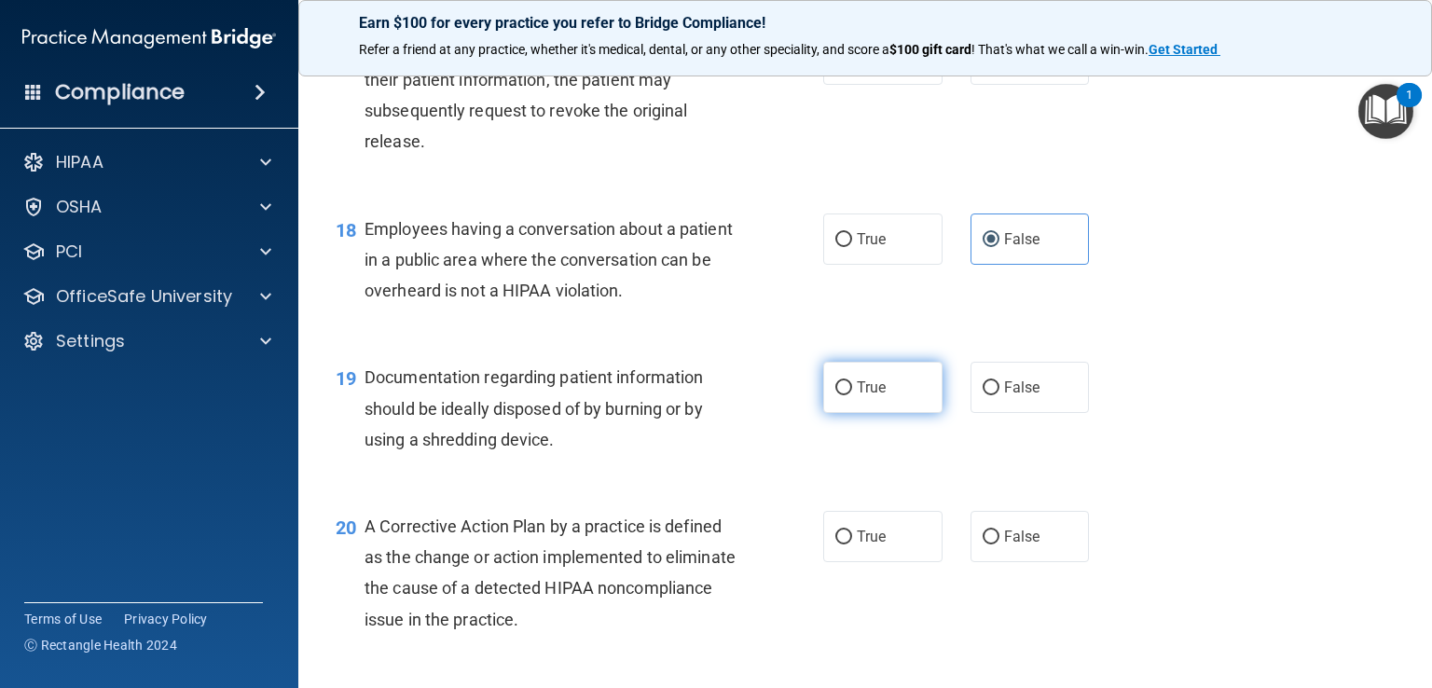
click at [863, 396] on span "True" at bounding box center [871, 388] width 29 height 18
click at [852, 395] on input "True" at bounding box center [843, 388] width 17 height 14
radio input "true"
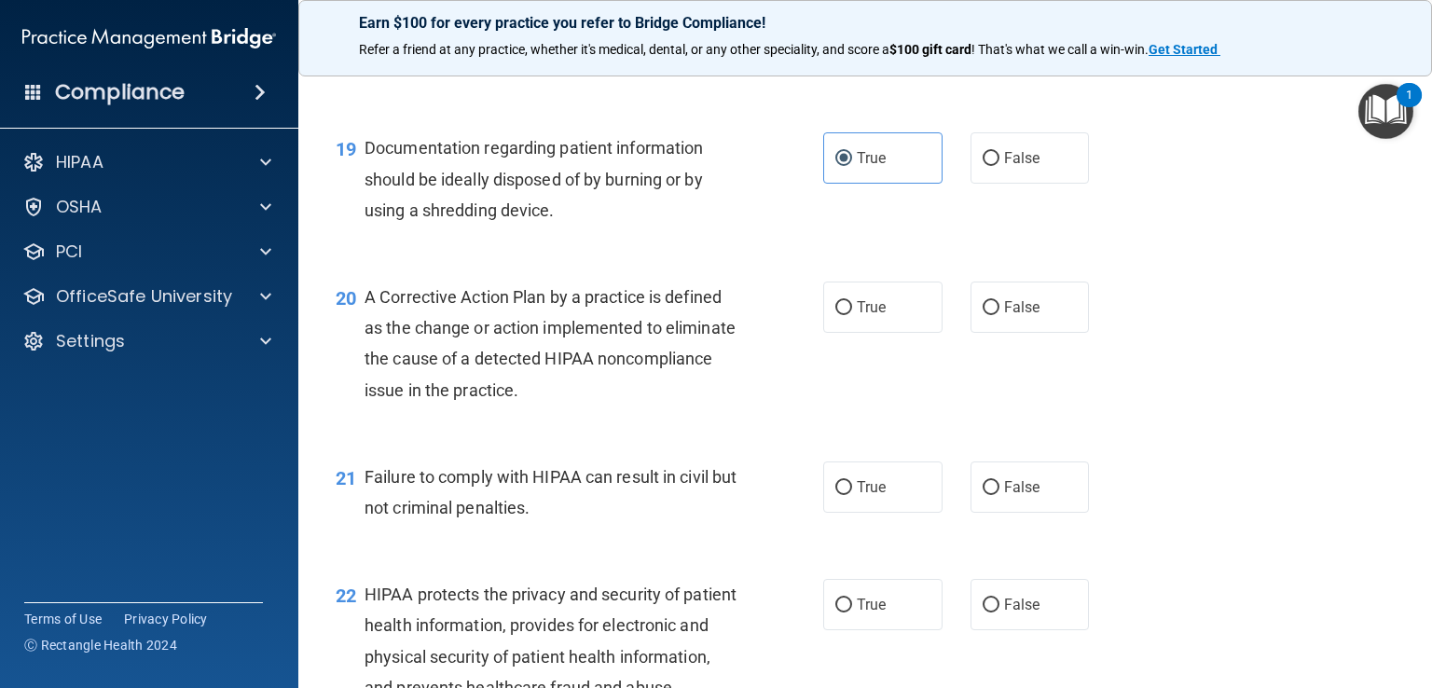
scroll to position [2859, 0]
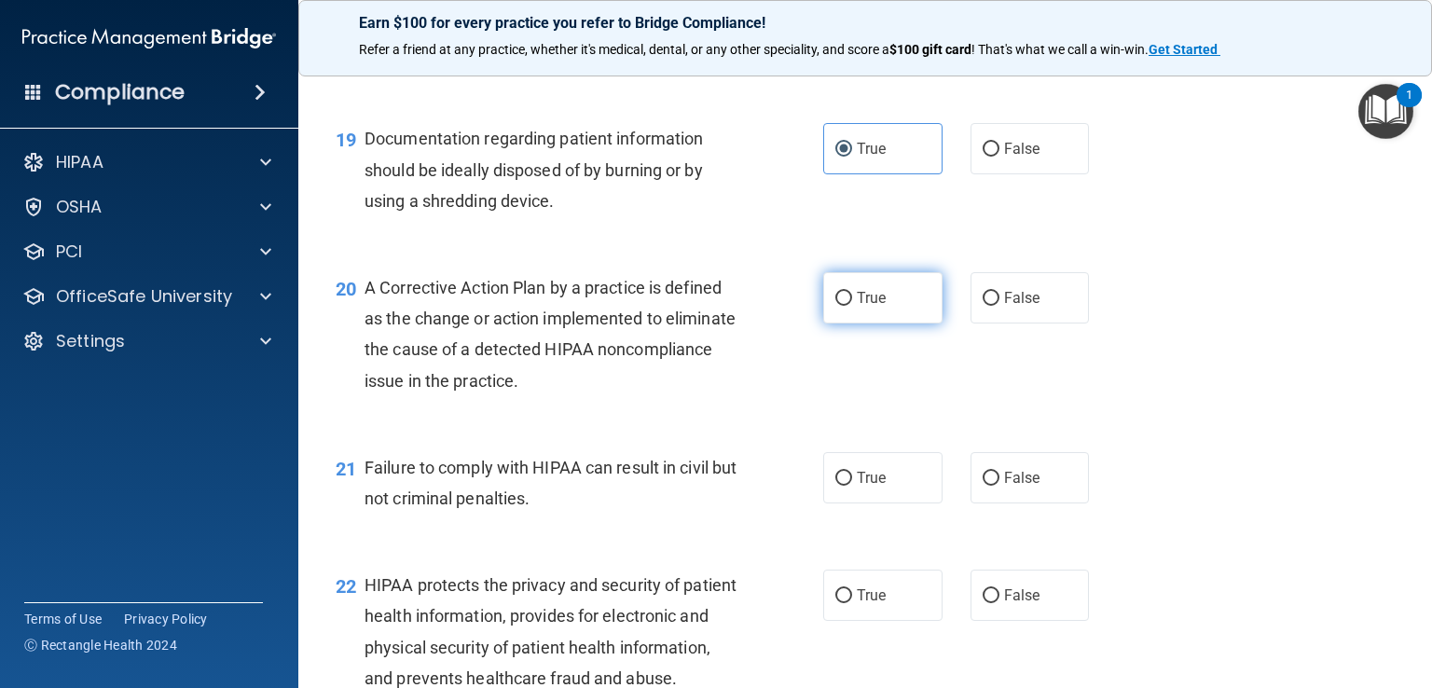
click at [864, 324] on label "True" at bounding box center [882, 297] width 119 height 51
click at [852, 306] on input "True" at bounding box center [843, 299] width 17 height 14
radio input "true"
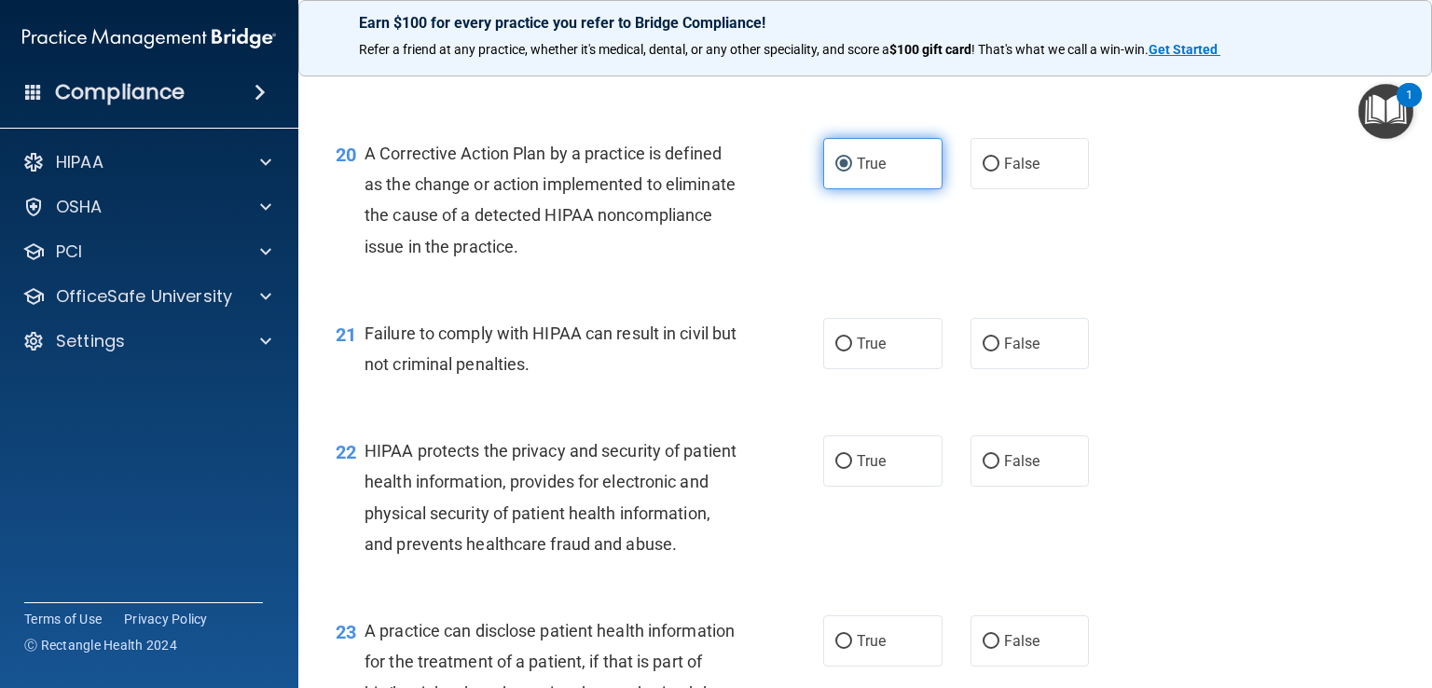
scroll to position [2995, 0]
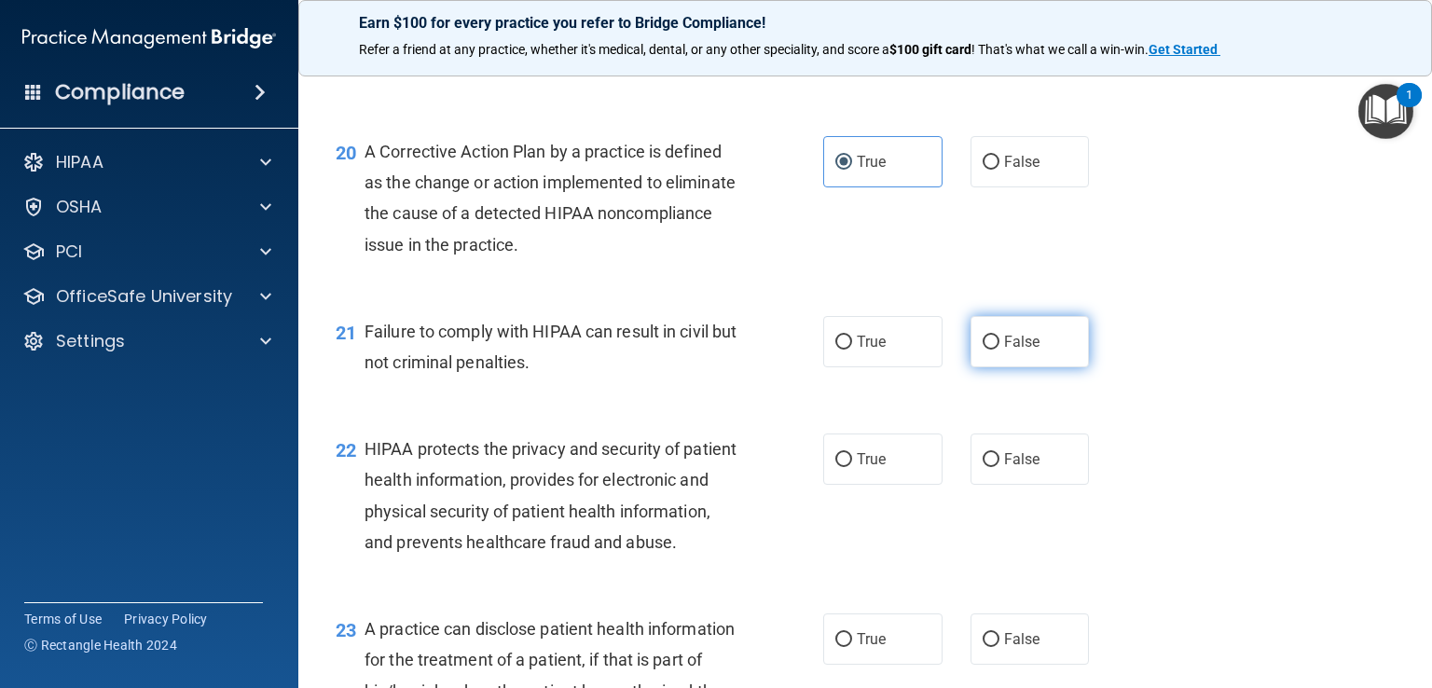
click at [989, 350] on input "False" at bounding box center [991, 343] width 17 height 14
radio input "true"
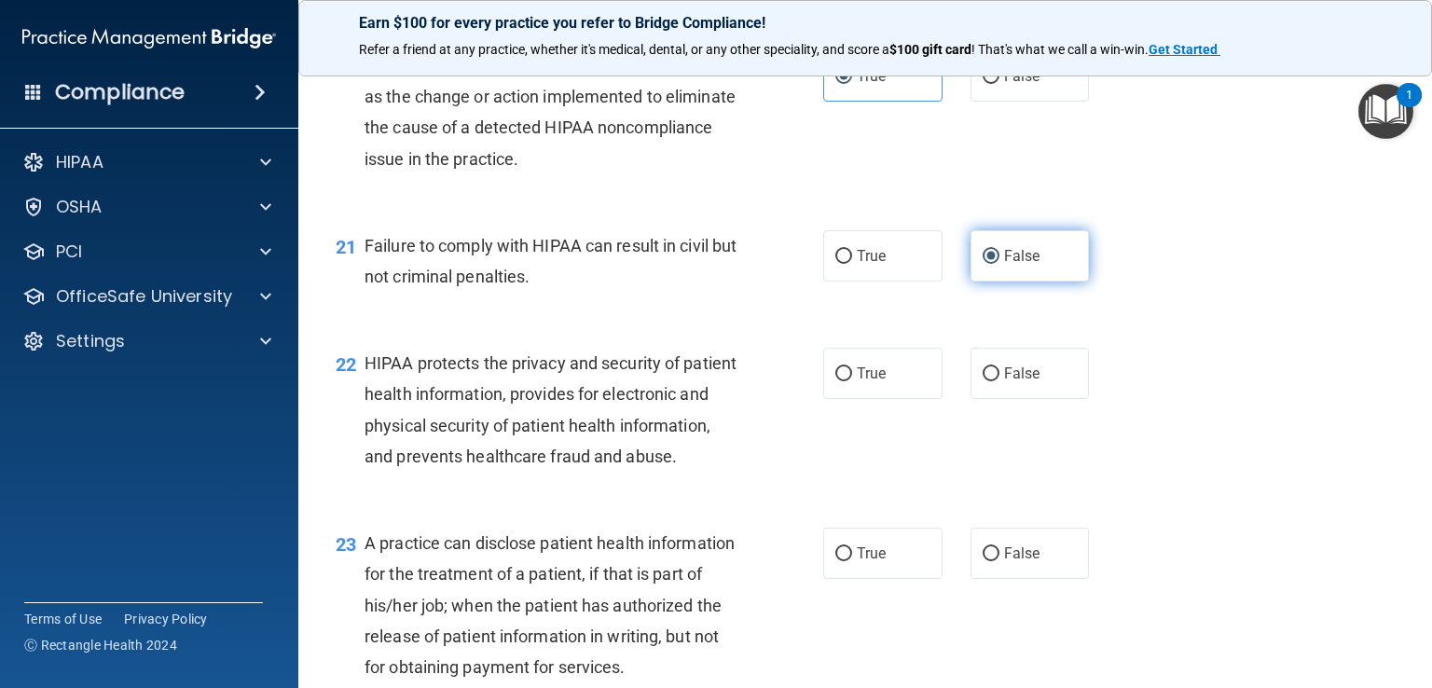
scroll to position [3084, 0]
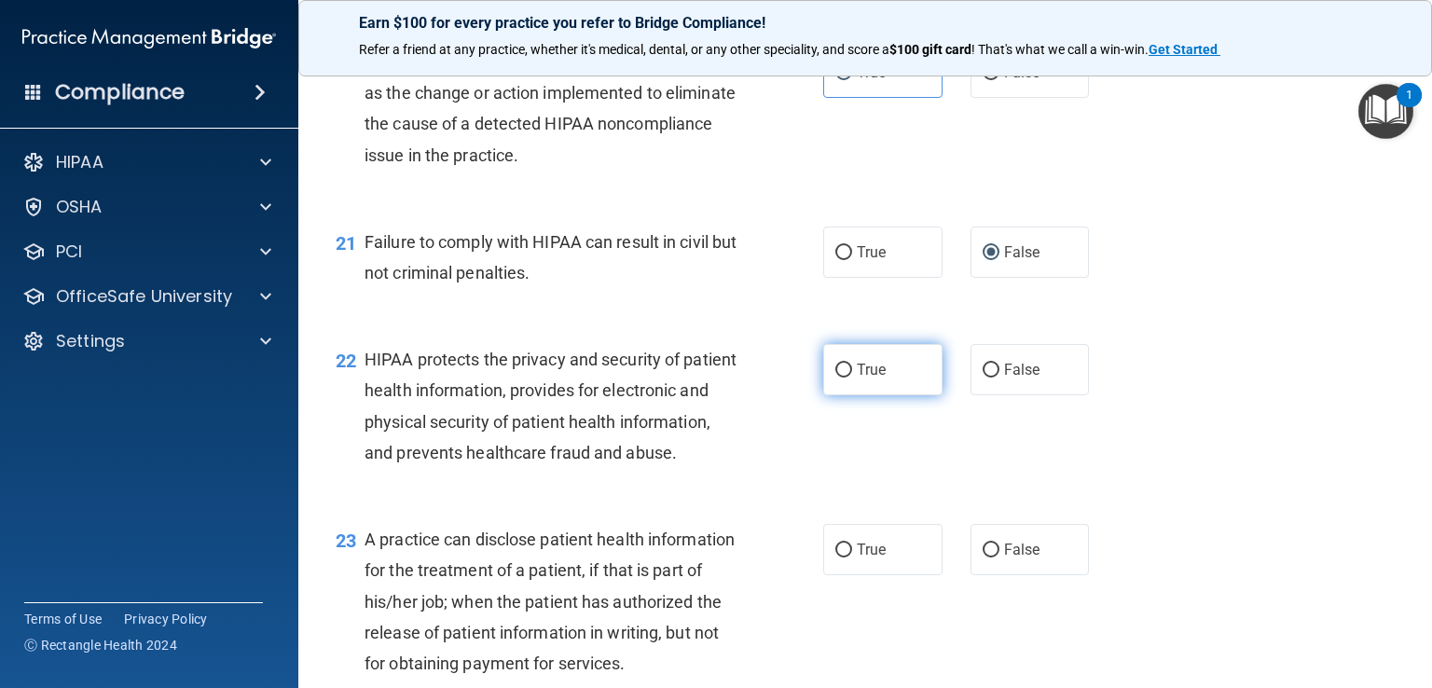
click at [873, 395] on label "True" at bounding box center [882, 369] width 119 height 51
click at [852, 378] on input "True" at bounding box center [843, 371] width 17 height 14
radio input "true"
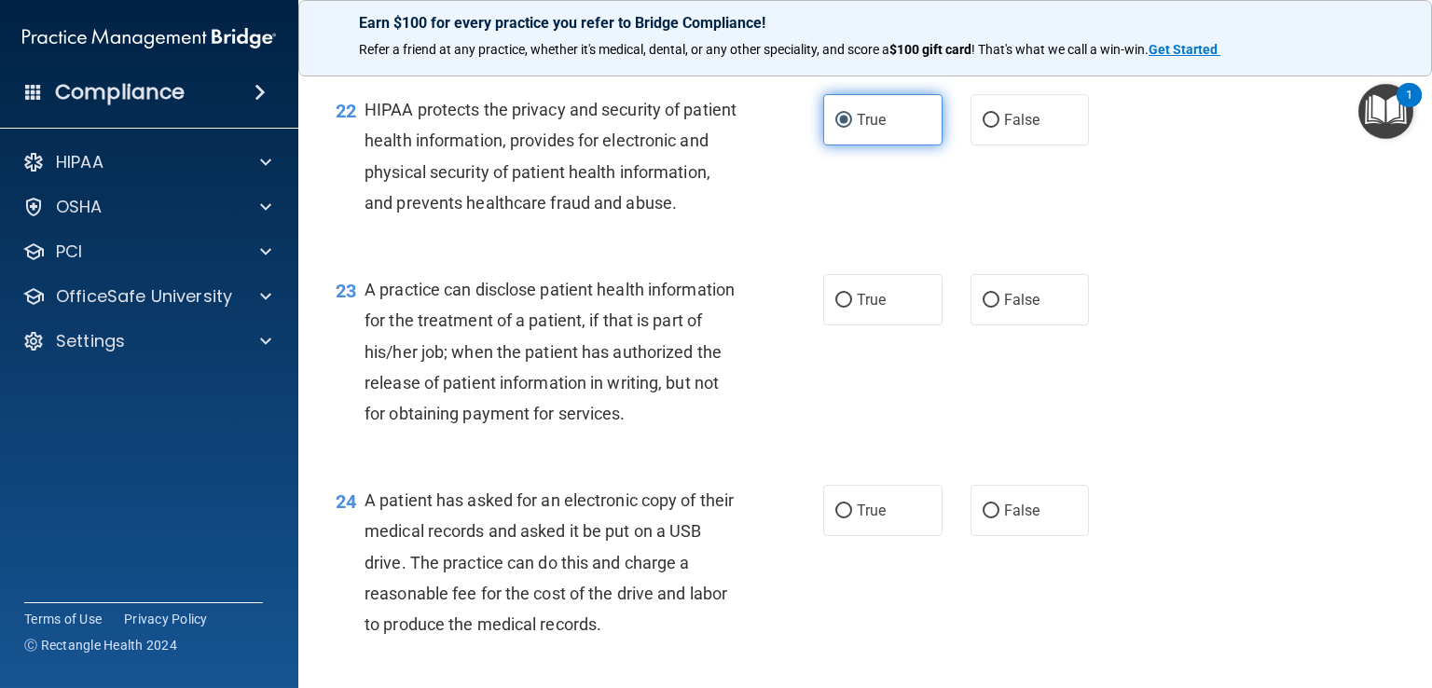
scroll to position [3339, 0]
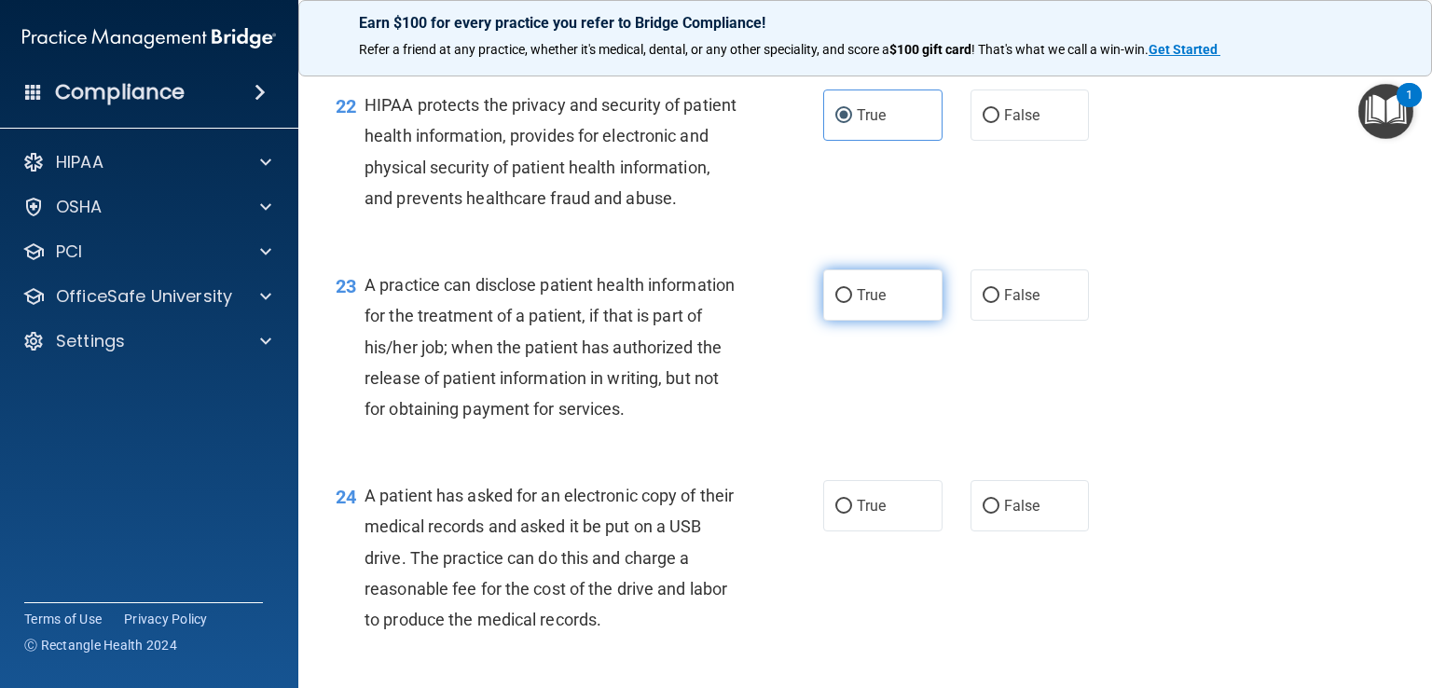
click at [905, 321] on label "True" at bounding box center [882, 294] width 119 height 51
click at [852, 303] on input "True" at bounding box center [843, 296] width 17 height 14
radio input "true"
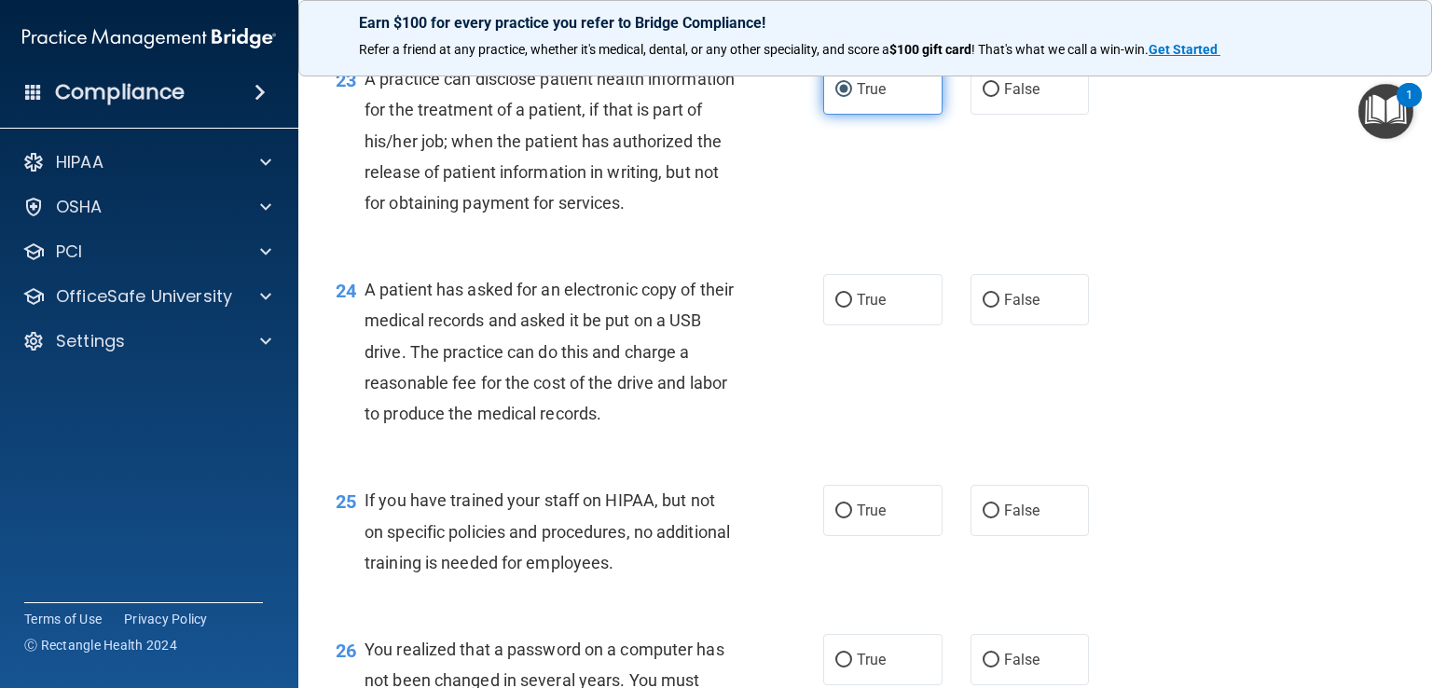
scroll to position [3547, 0]
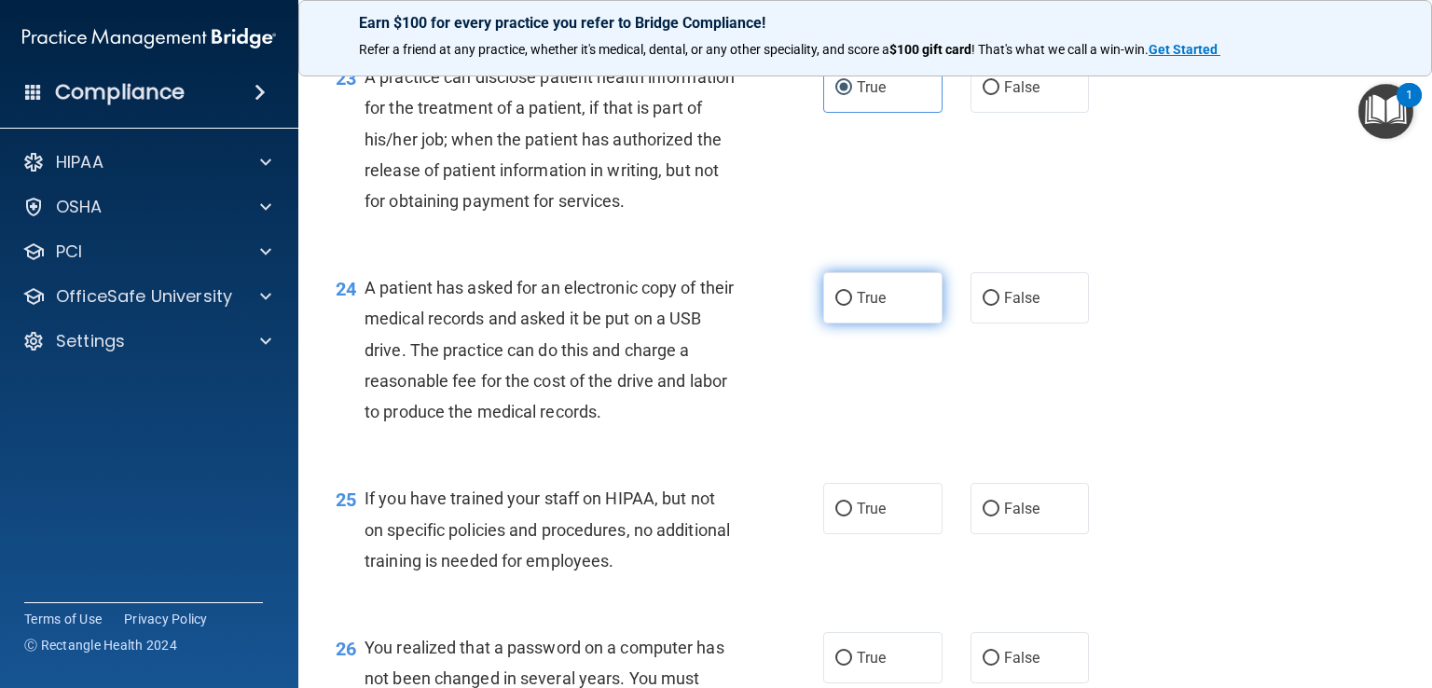
click at [883, 324] on label "True" at bounding box center [882, 297] width 119 height 51
click at [852, 306] on input "True" at bounding box center [843, 299] width 17 height 14
radio input "true"
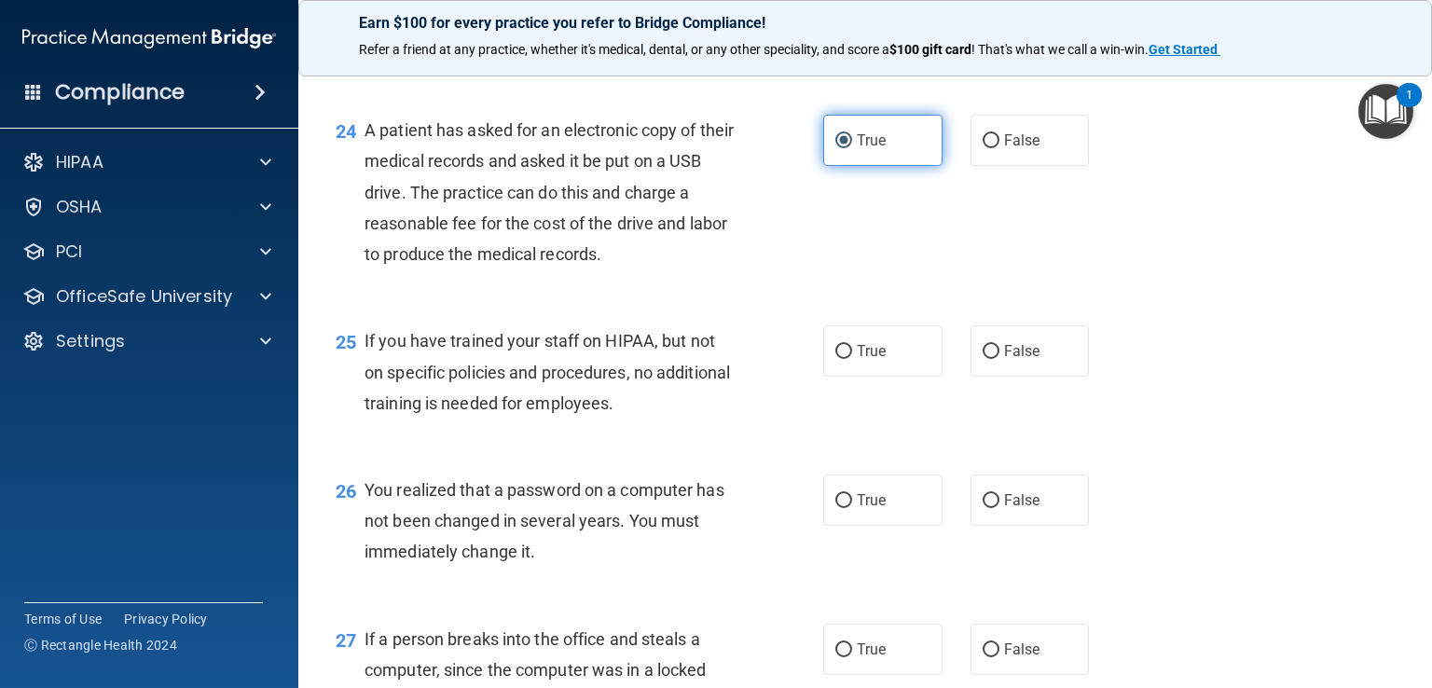
scroll to position [3708, 0]
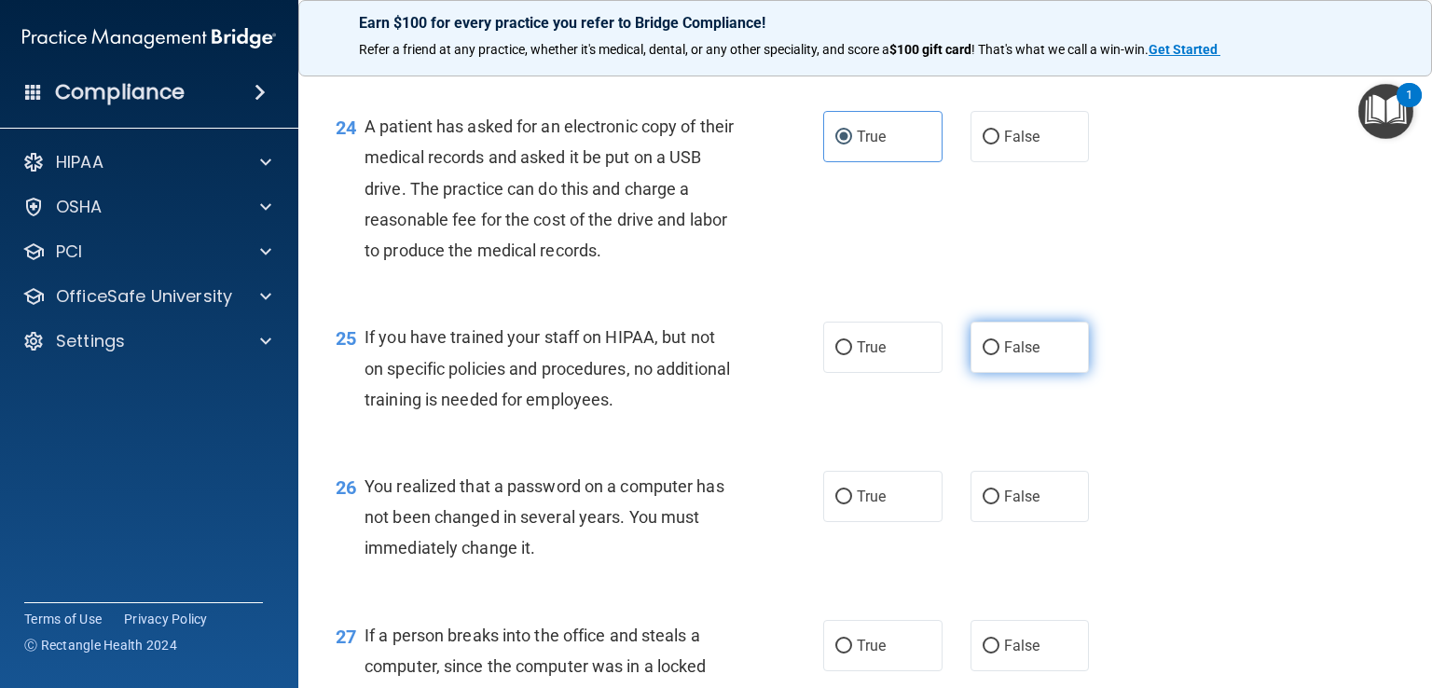
click at [1016, 356] on span "False" at bounding box center [1022, 347] width 36 height 18
click at [1000, 355] on input "False" at bounding box center [991, 348] width 17 height 14
radio input "true"
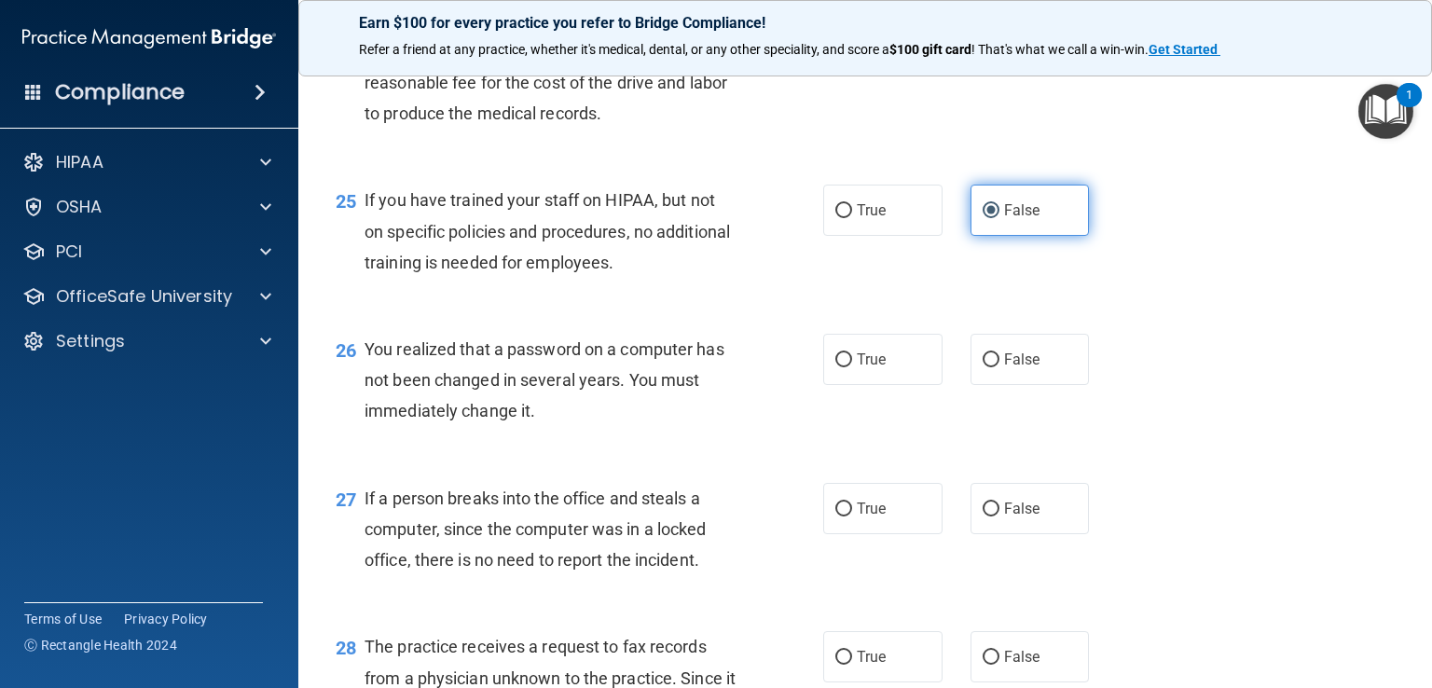
scroll to position [3853, 0]
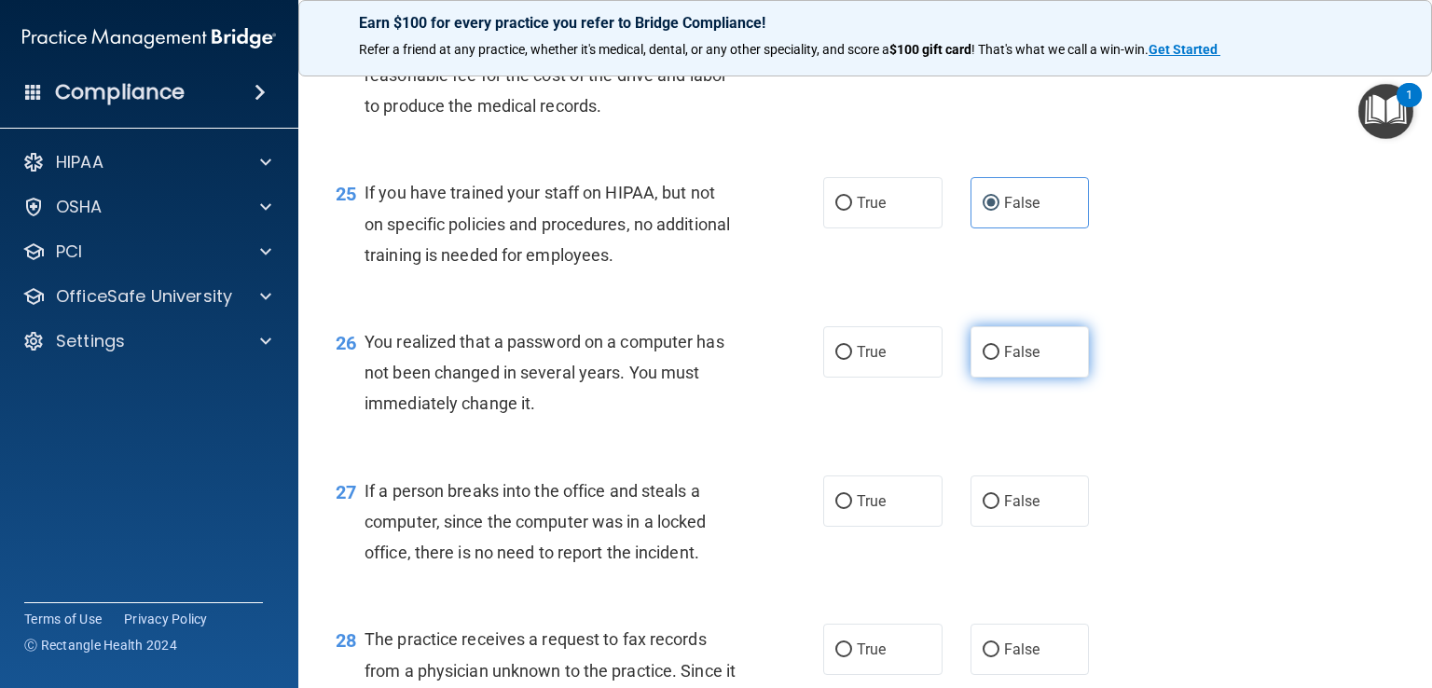
click at [1012, 361] on span "False" at bounding box center [1022, 352] width 36 height 18
click at [1000, 360] on input "False" at bounding box center [991, 353] width 17 height 14
radio input "true"
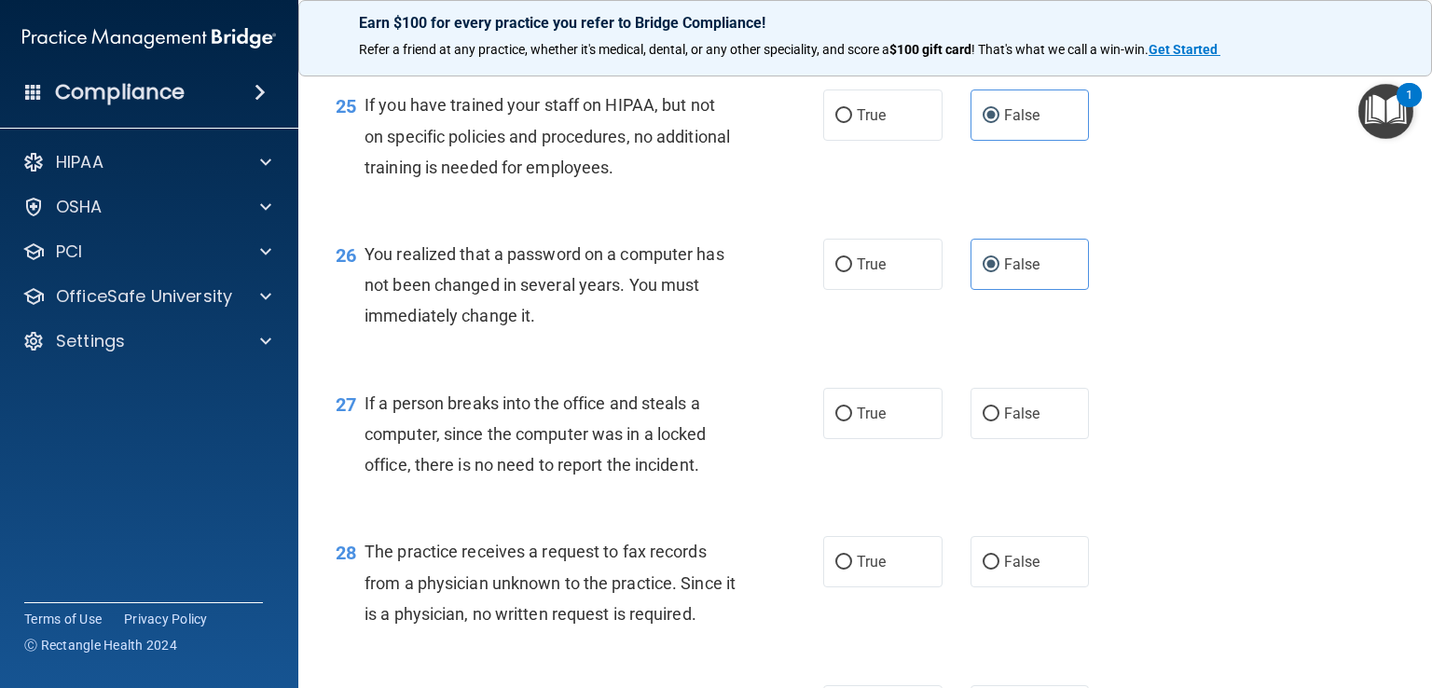
scroll to position [3941, 0]
click at [1014, 438] on label "False" at bounding box center [1030, 412] width 119 height 51
click at [1000, 421] on input "False" at bounding box center [991, 414] width 17 height 14
radio input "true"
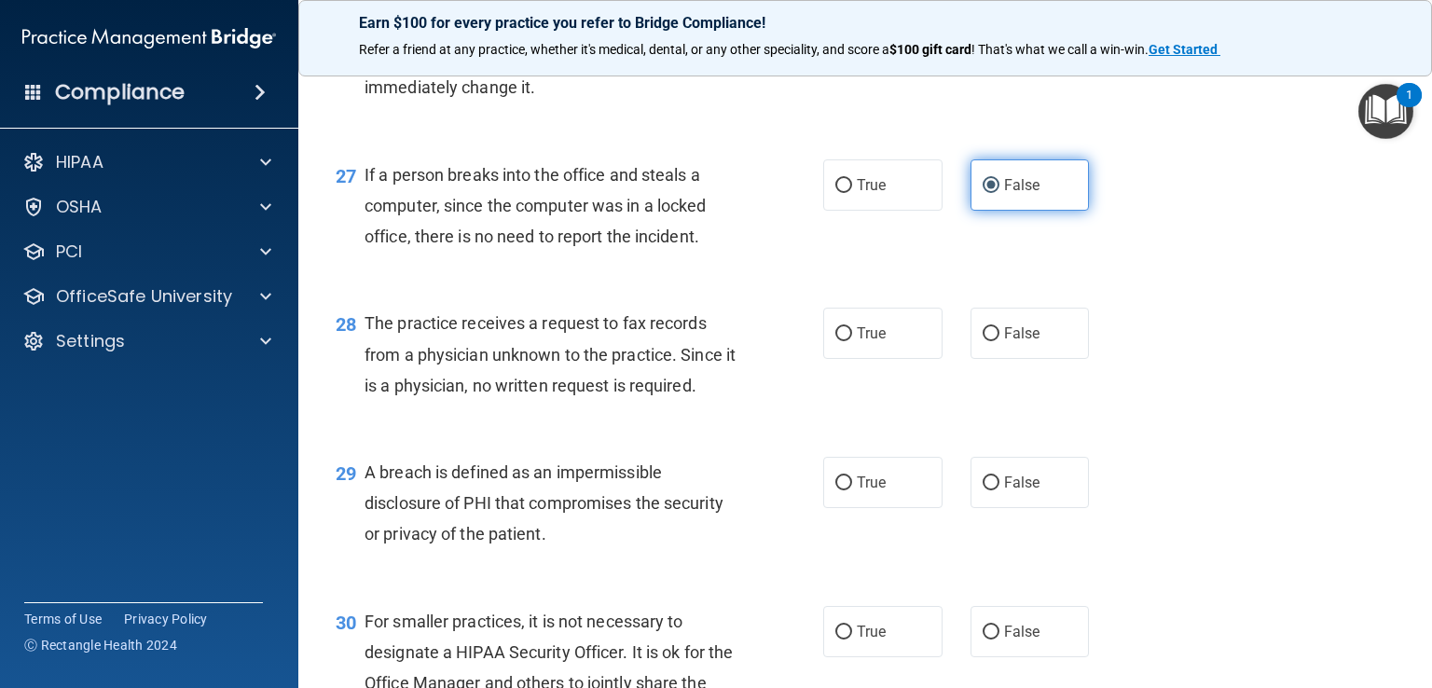
scroll to position [4170, 0]
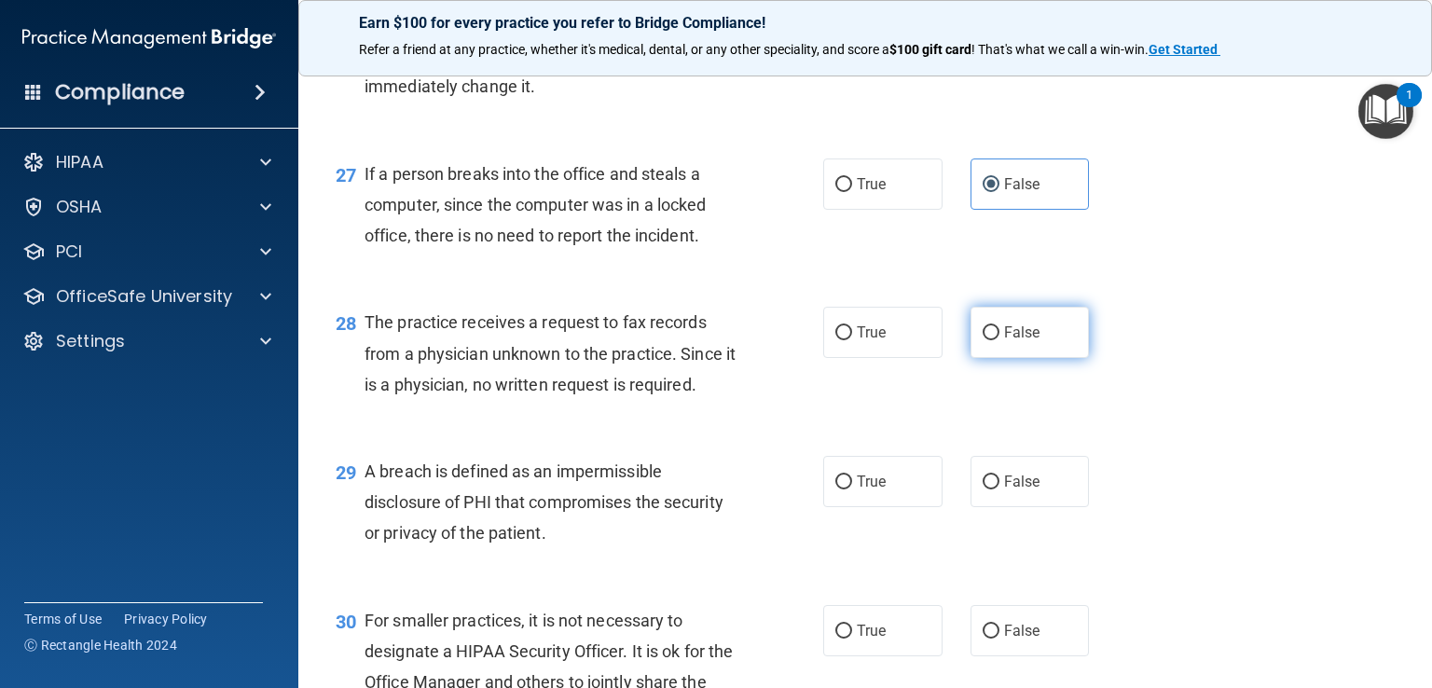
click at [1025, 358] on label "False" at bounding box center [1030, 332] width 119 height 51
click at [1000, 340] on input "False" at bounding box center [991, 333] width 17 height 14
radio input "true"
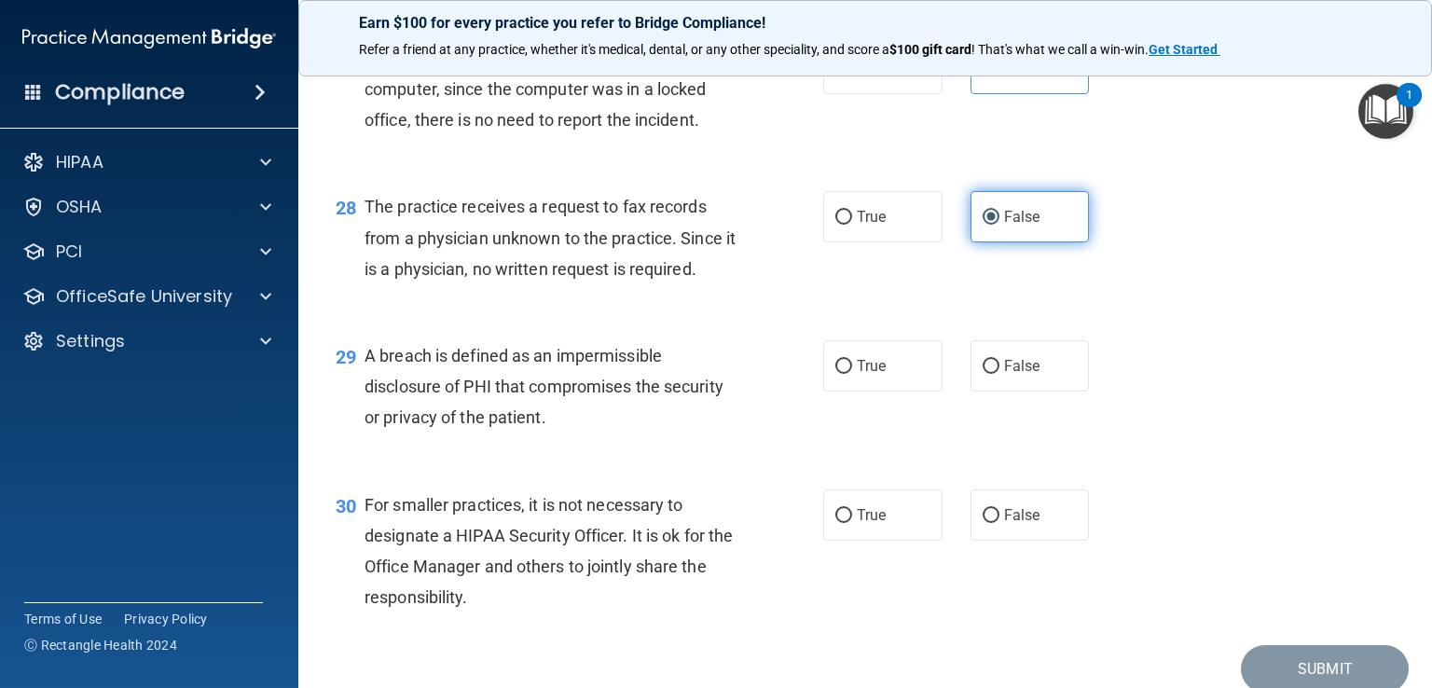
scroll to position [4289, 0]
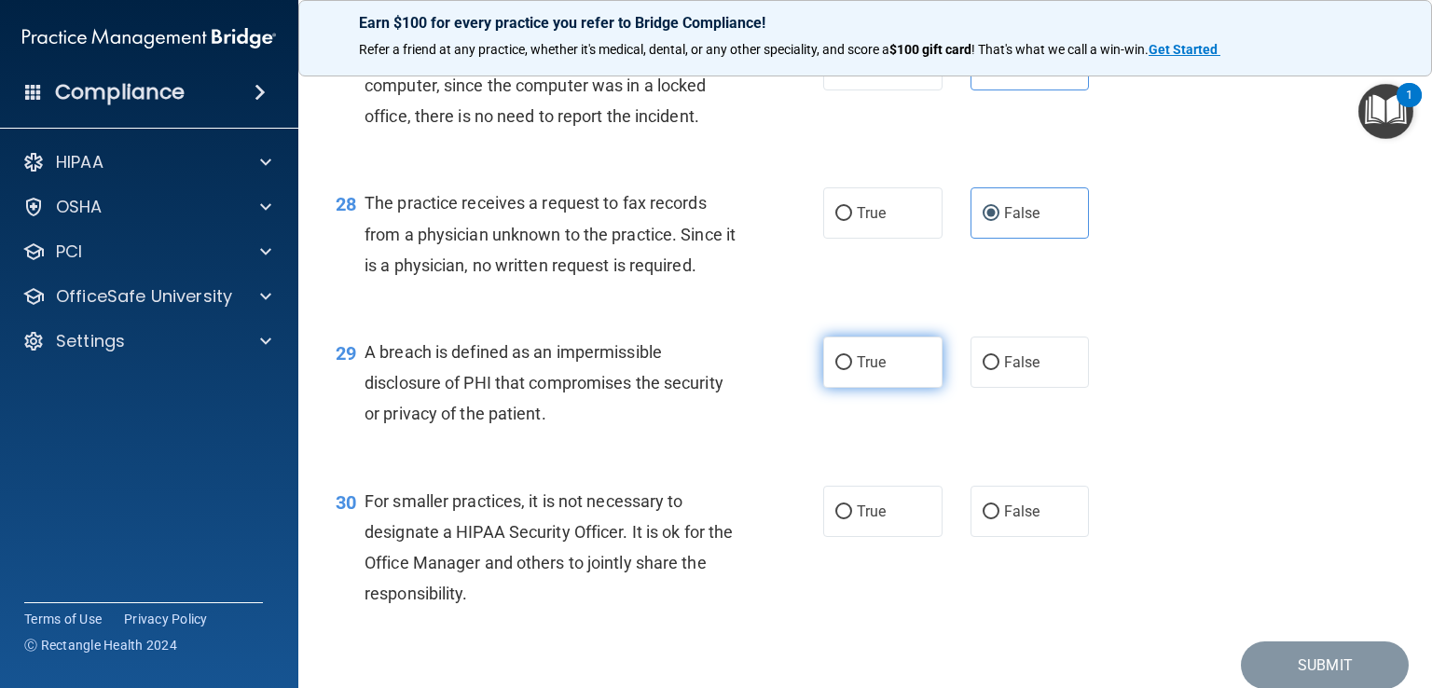
click at [889, 388] on label "True" at bounding box center [882, 362] width 119 height 51
click at [852, 370] on input "True" at bounding box center [843, 363] width 17 height 14
radio input "true"
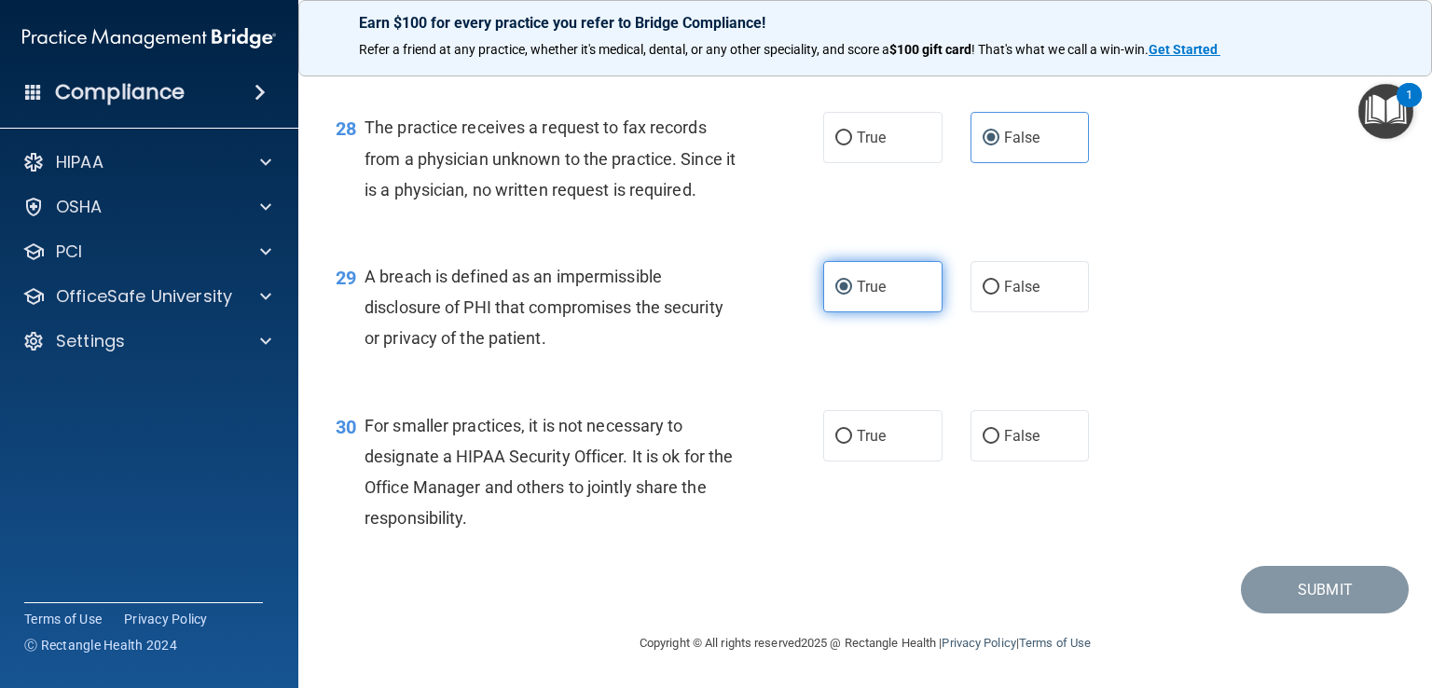
scroll to position [4386, 0]
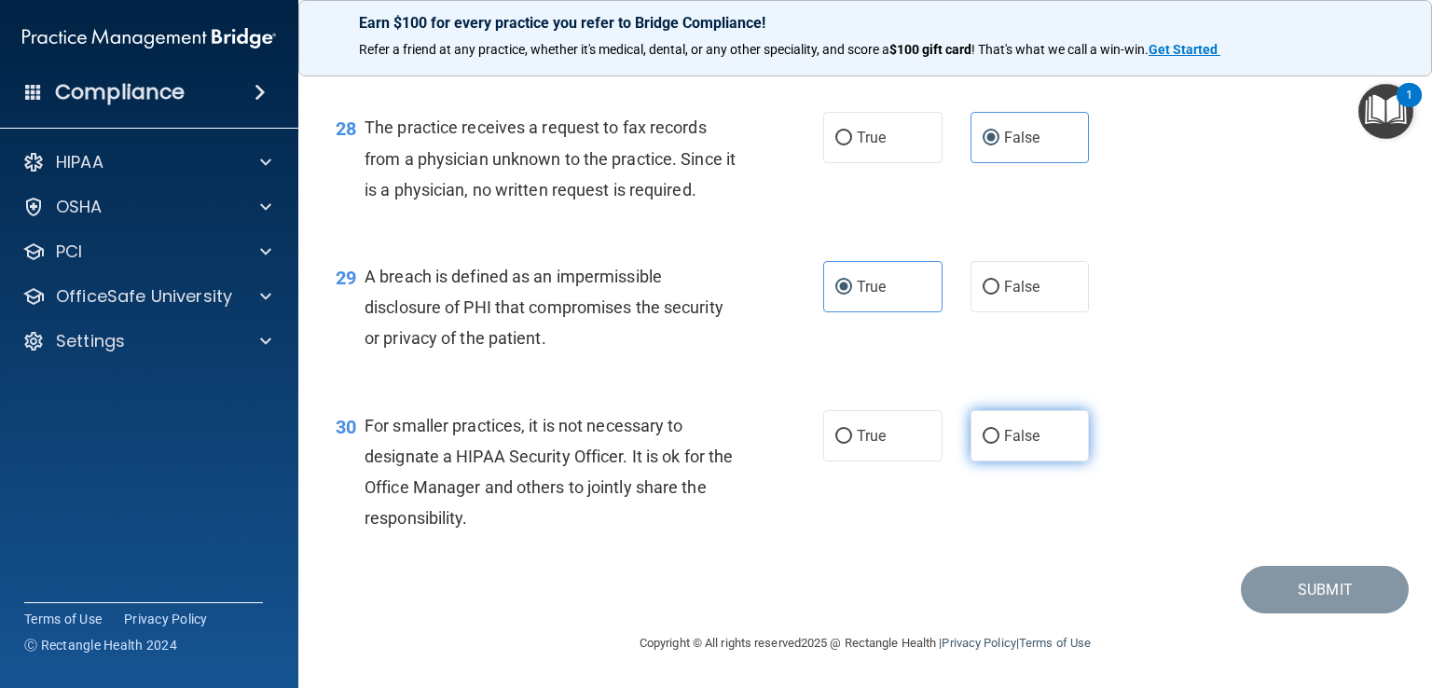
click at [1023, 445] on span "False" at bounding box center [1022, 436] width 36 height 18
click at [1000, 444] on input "False" at bounding box center [991, 437] width 17 height 14
radio input "true"
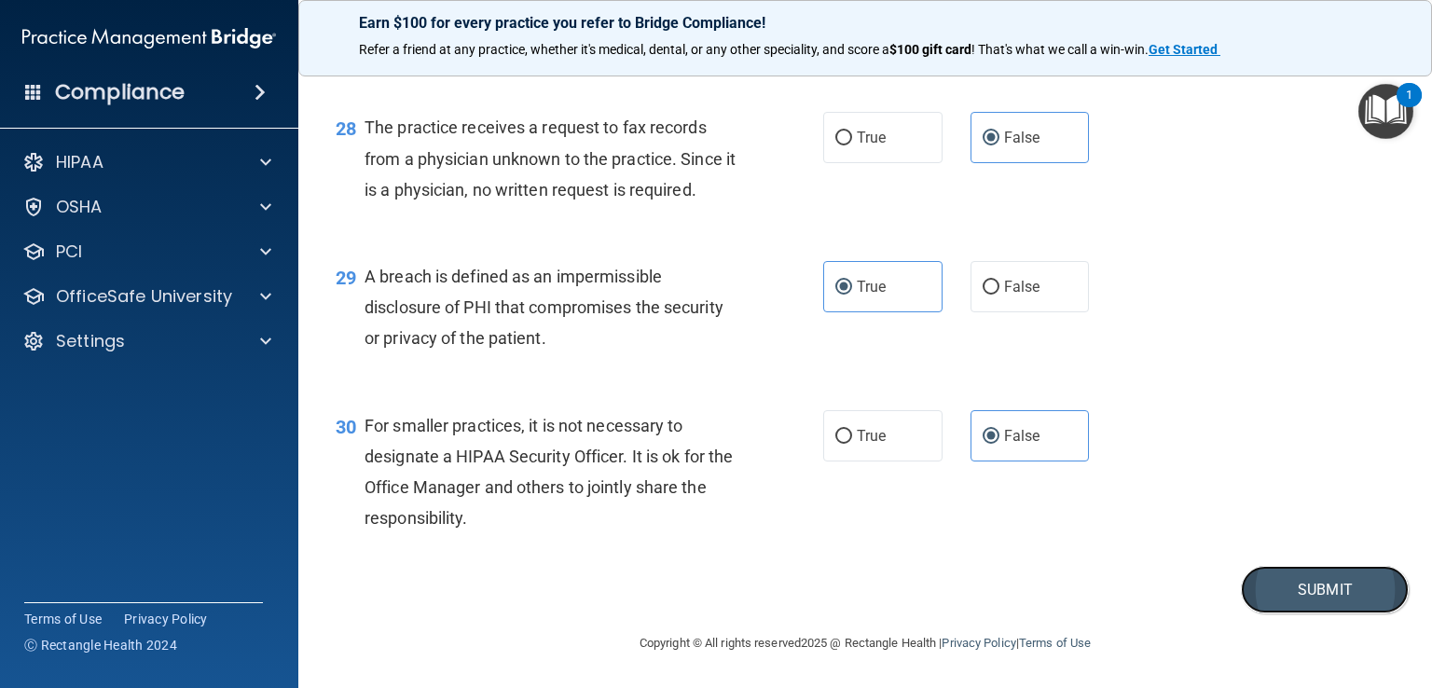
click at [1303, 604] on button "Submit" at bounding box center [1325, 590] width 168 height 48
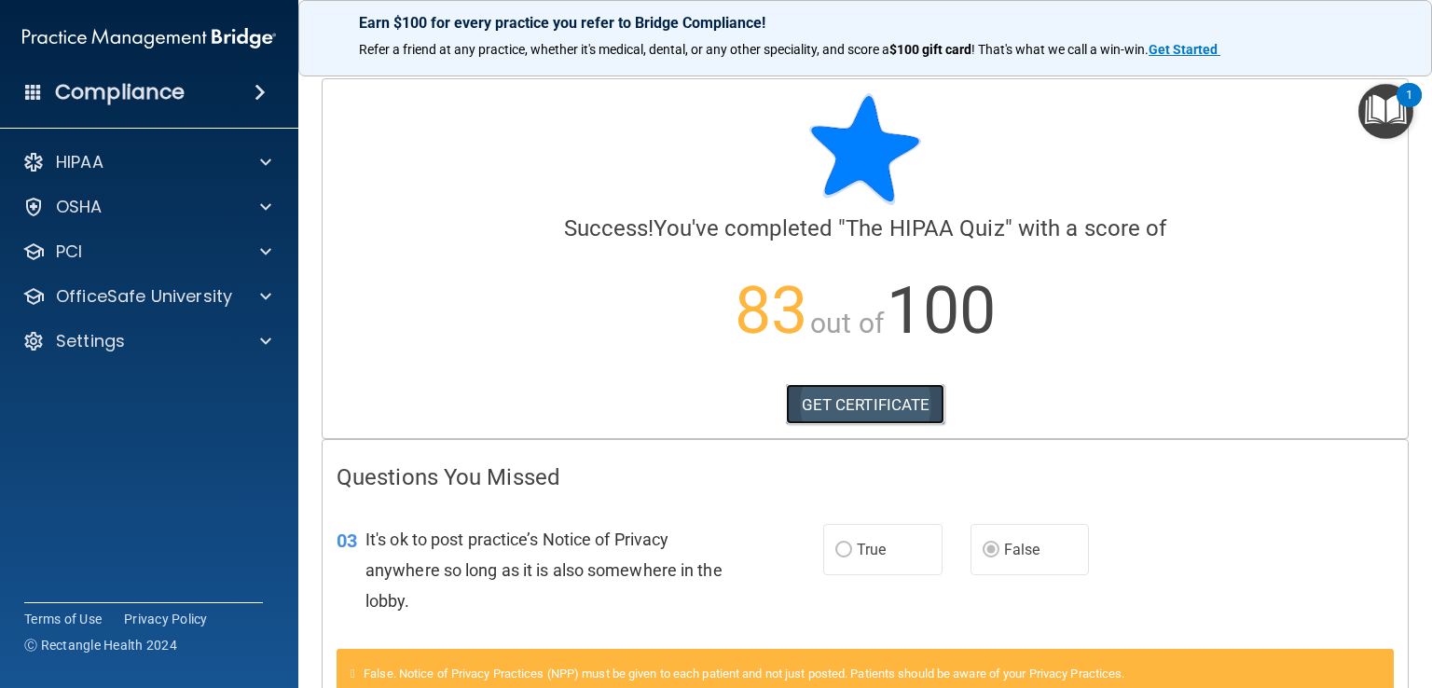
click at [867, 414] on link "GET CERTIFICATE" at bounding box center [865, 404] width 159 height 41
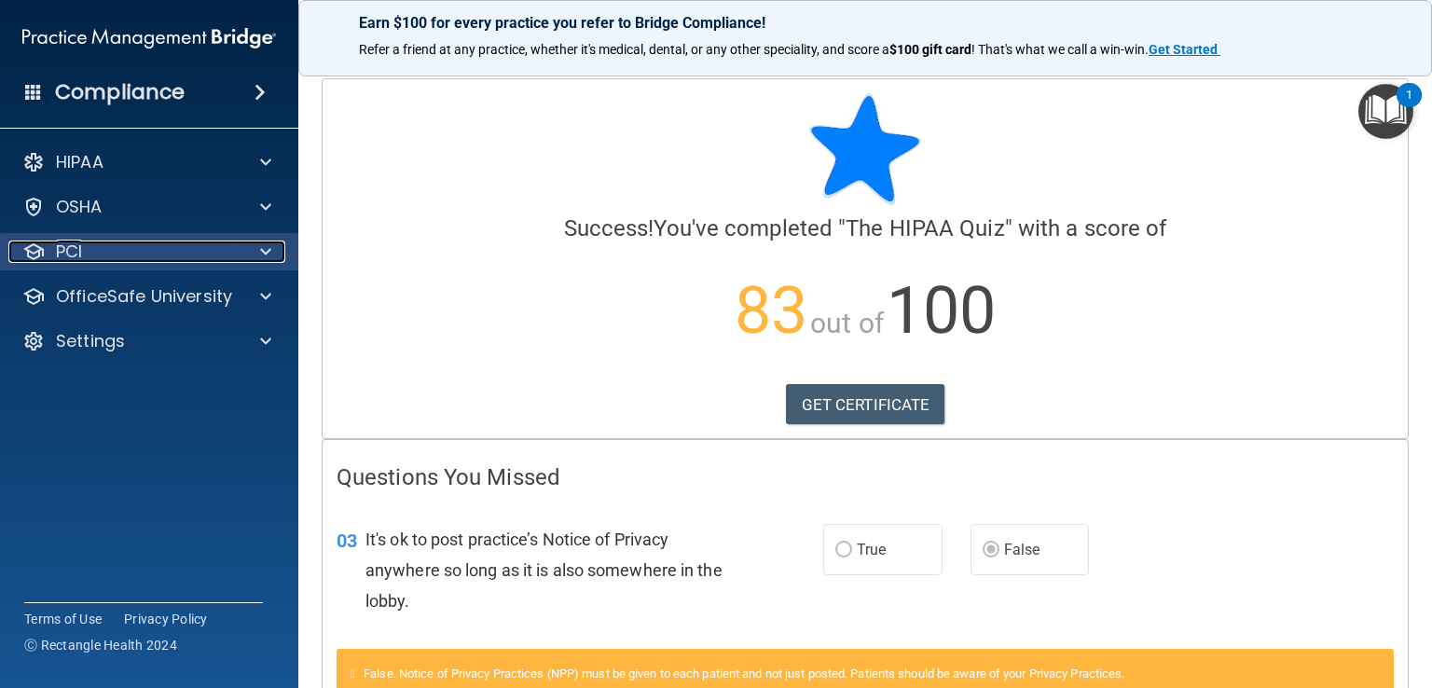
click at [258, 253] on div at bounding box center [263, 252] width 47 height 22
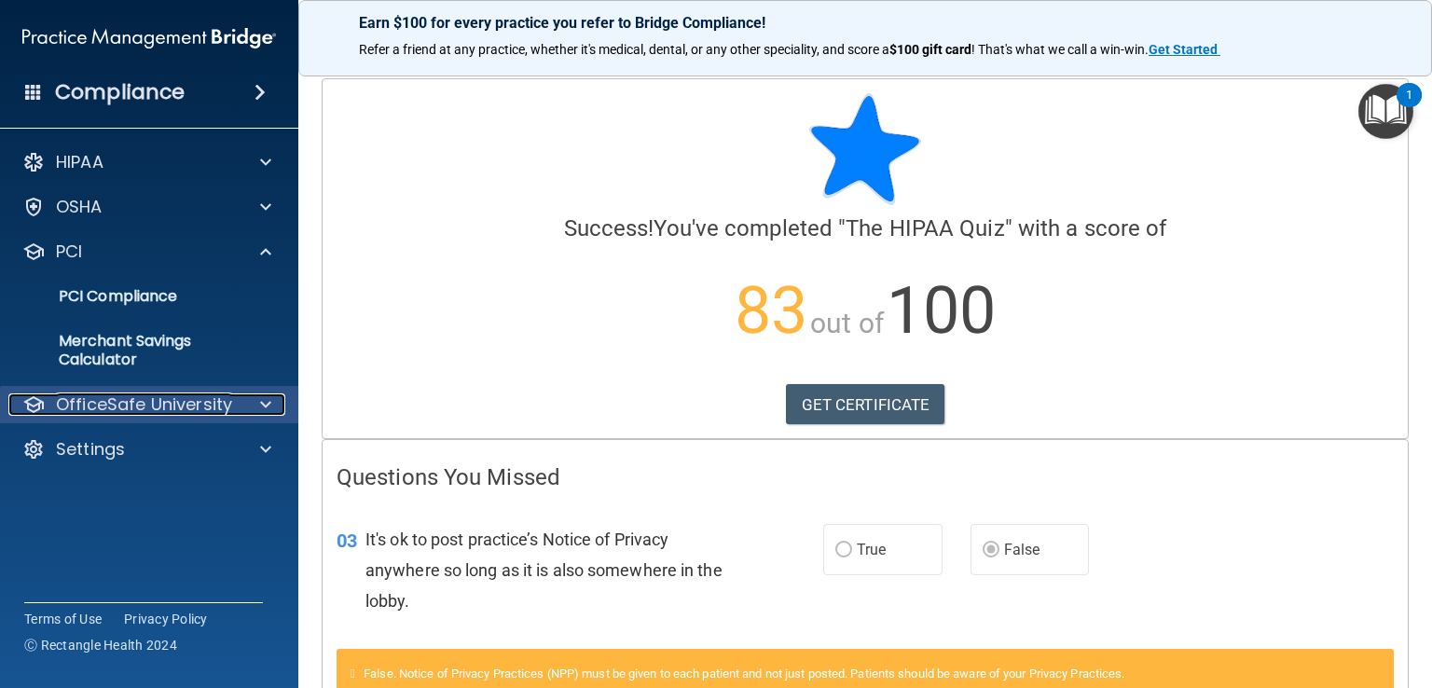
click at [260, 409] on span at bounding box center [265, 404] width 11 height 22
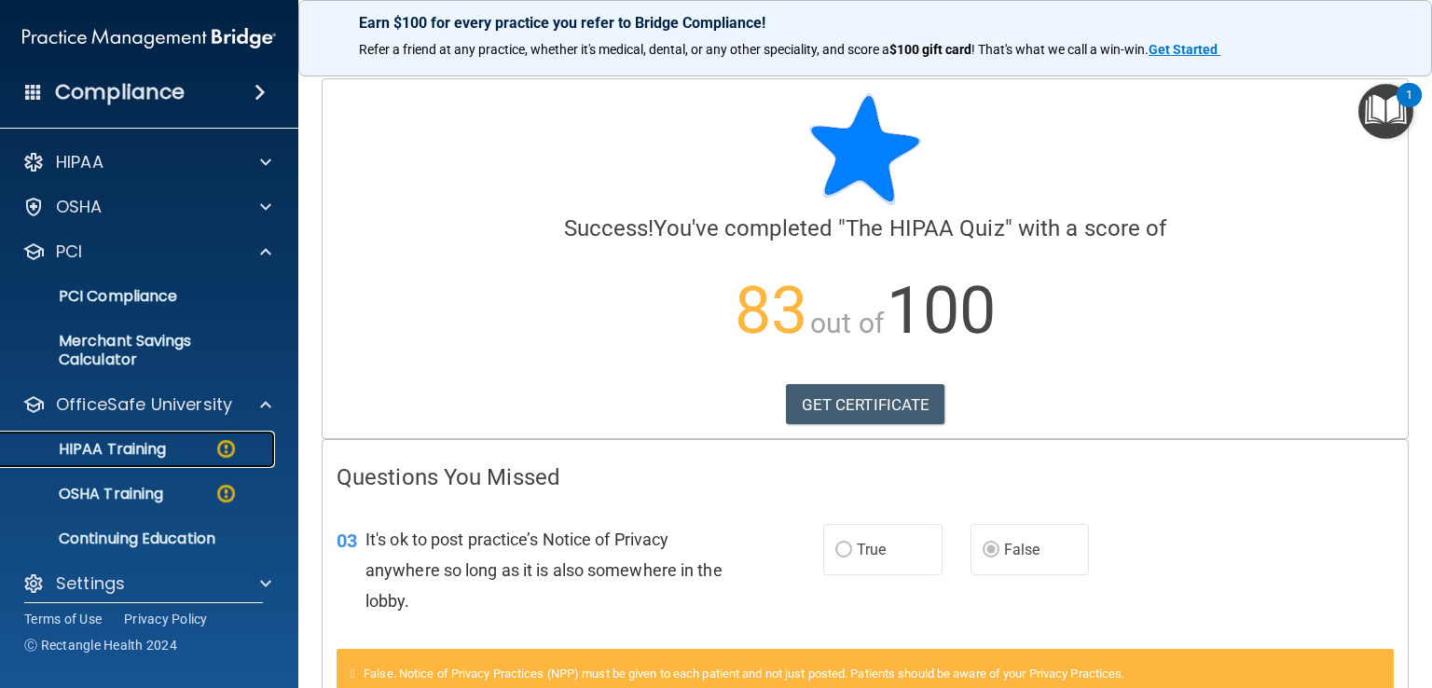
click at [160, 448] on p "HIPAA Training" at bounding box center [89, 449] width 154 height 19
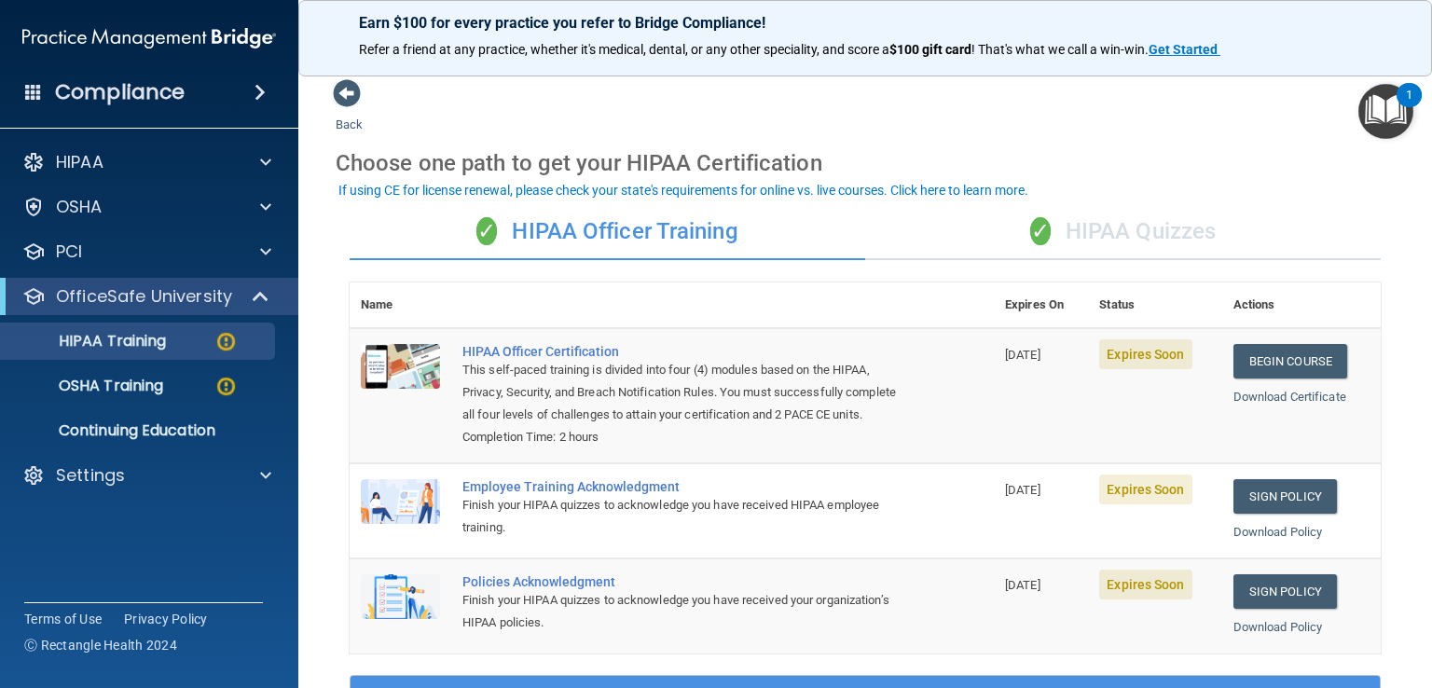
click at [1118, 227] on div "✓ HIPAA Quizzes" at bounding box center [1123, 232] width 516 height 56
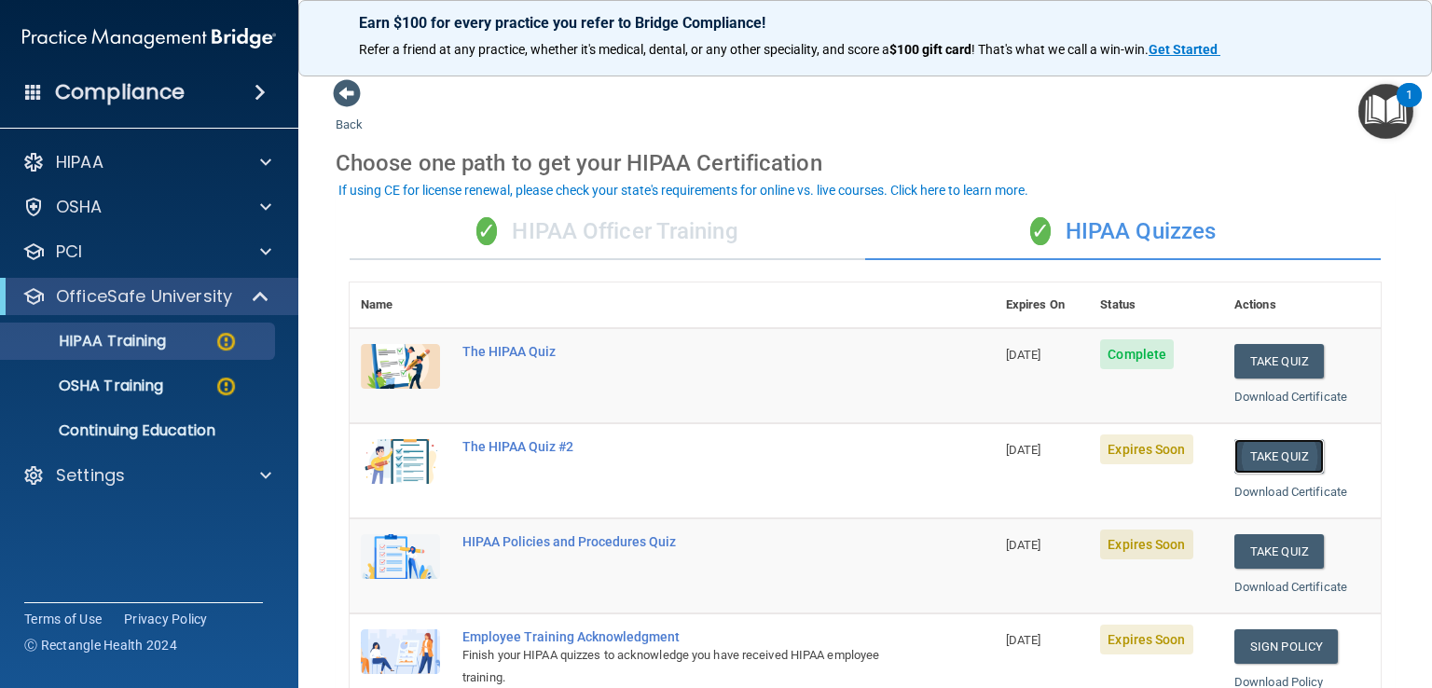
click at [1260, 449] on button "Take Quiz" at bounding box center [1279, 456] width 90 height 34
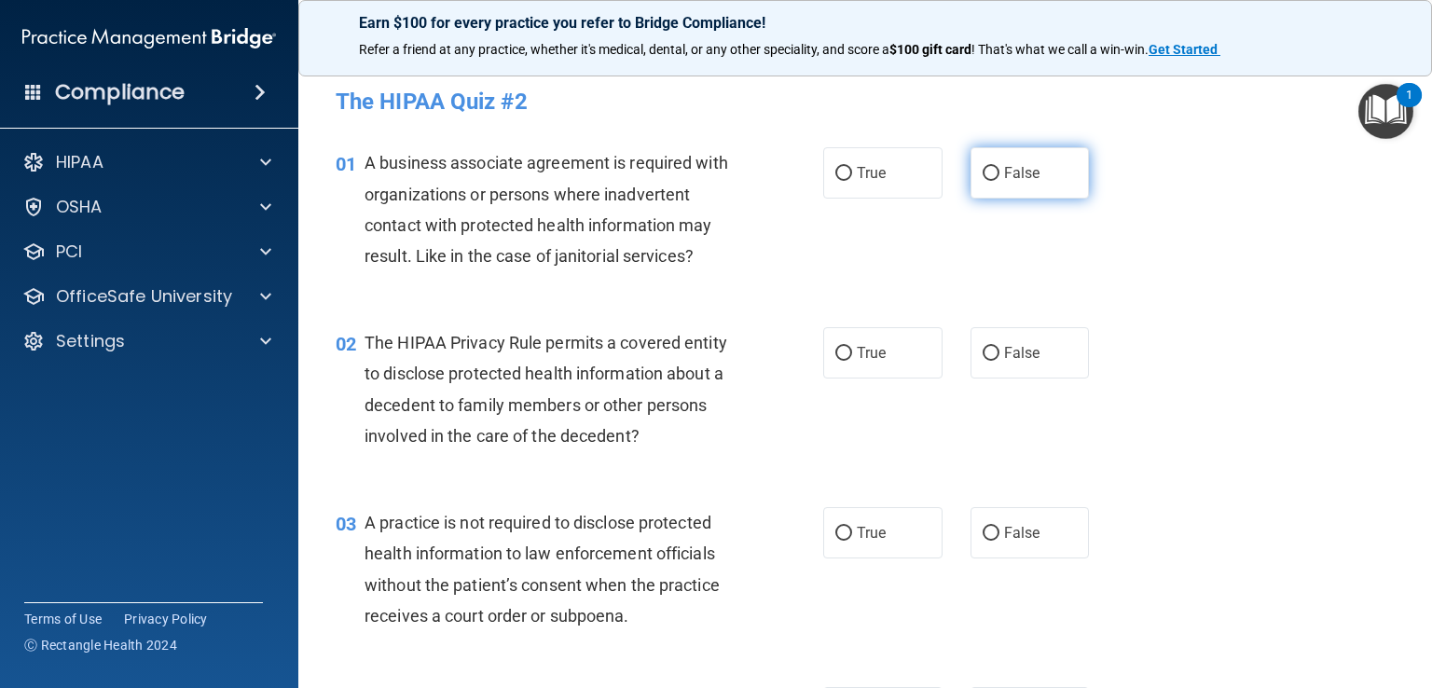
click at [1014, 181] on span "False" at bounding box center [1022, 173] width 36 height 18
click at [1000, 181] on input "False" at bounding box center [991, 174] width 17 height 14
radio input "true"
click at [894, 365] on label "True" at bounding box center [882, 352] width 119 height 51
click at [852, 361] on input "True" at bounding box center [843, 354] width 17 height 14
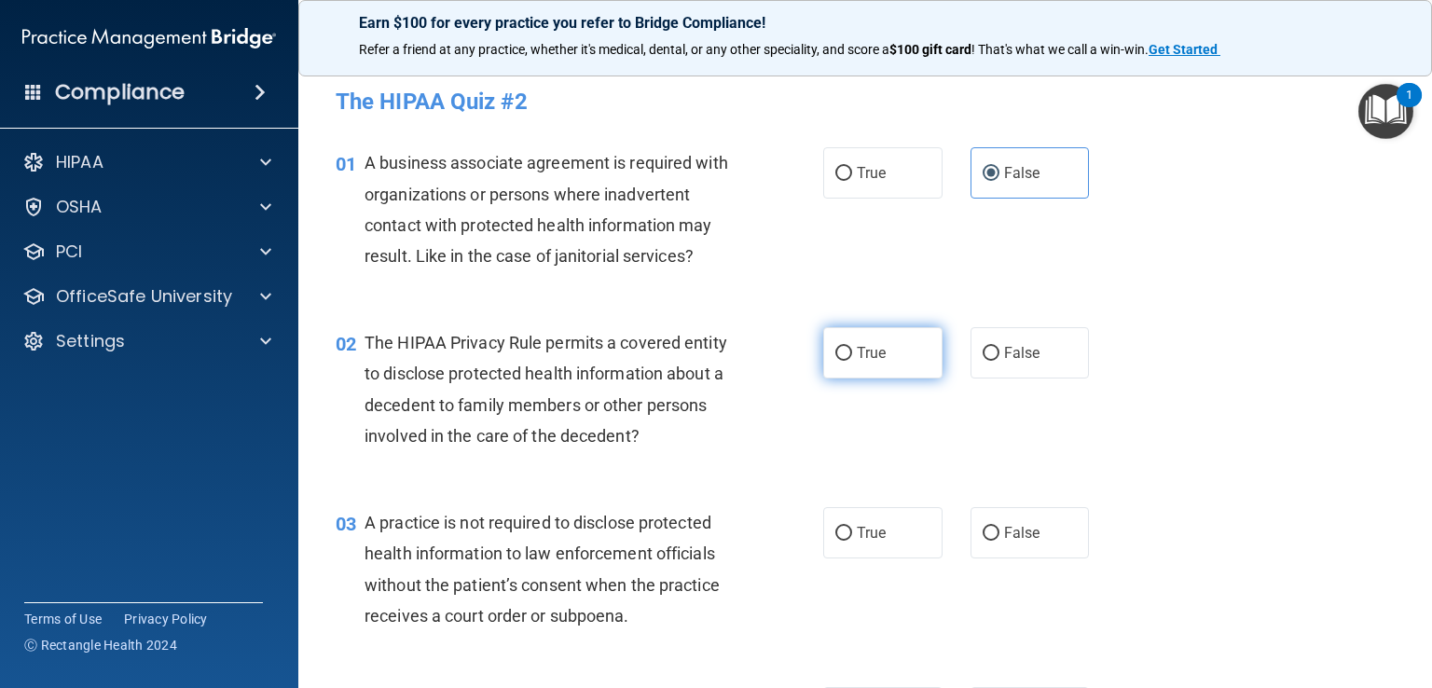
radio input "true"
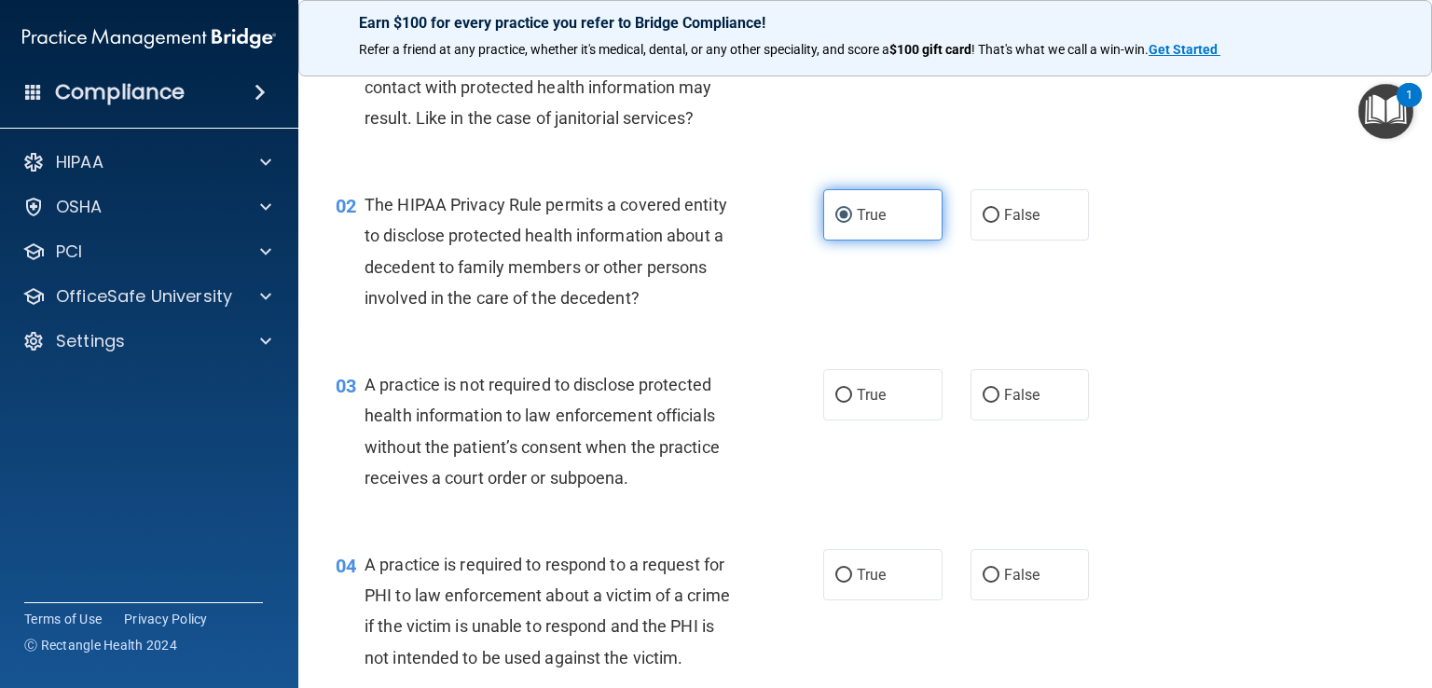
scroll to position [142, 0]
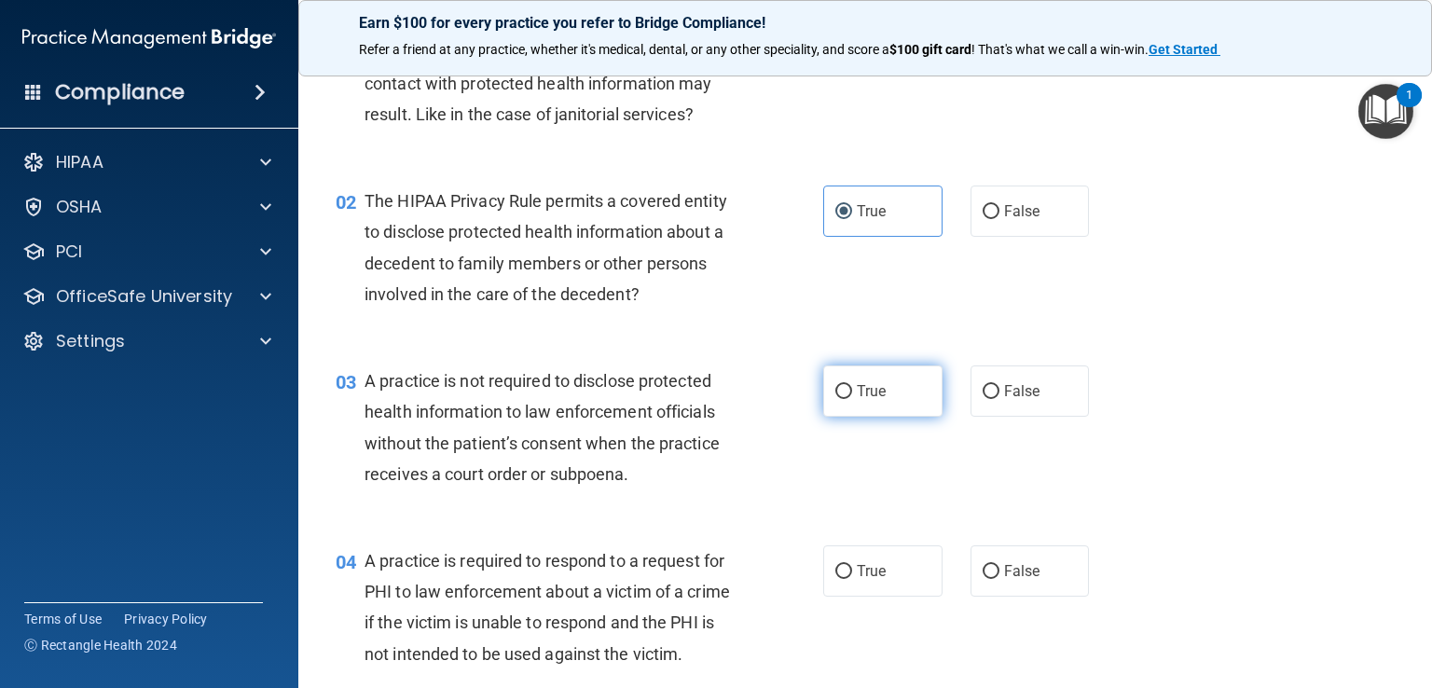
click at [875, 398] on span "True" at bounding box center [871, 391] width 29 height 18
click at [852, 398] on input "True" at bounding box center [843, 392] width 17 height 14
radio input "true"
click at [880, 392] on label "True" at bounding box center [882, 390] width 119 height 51
click at [852, 392] on input "True" at bounding box center [843, 392] width 17 height 14
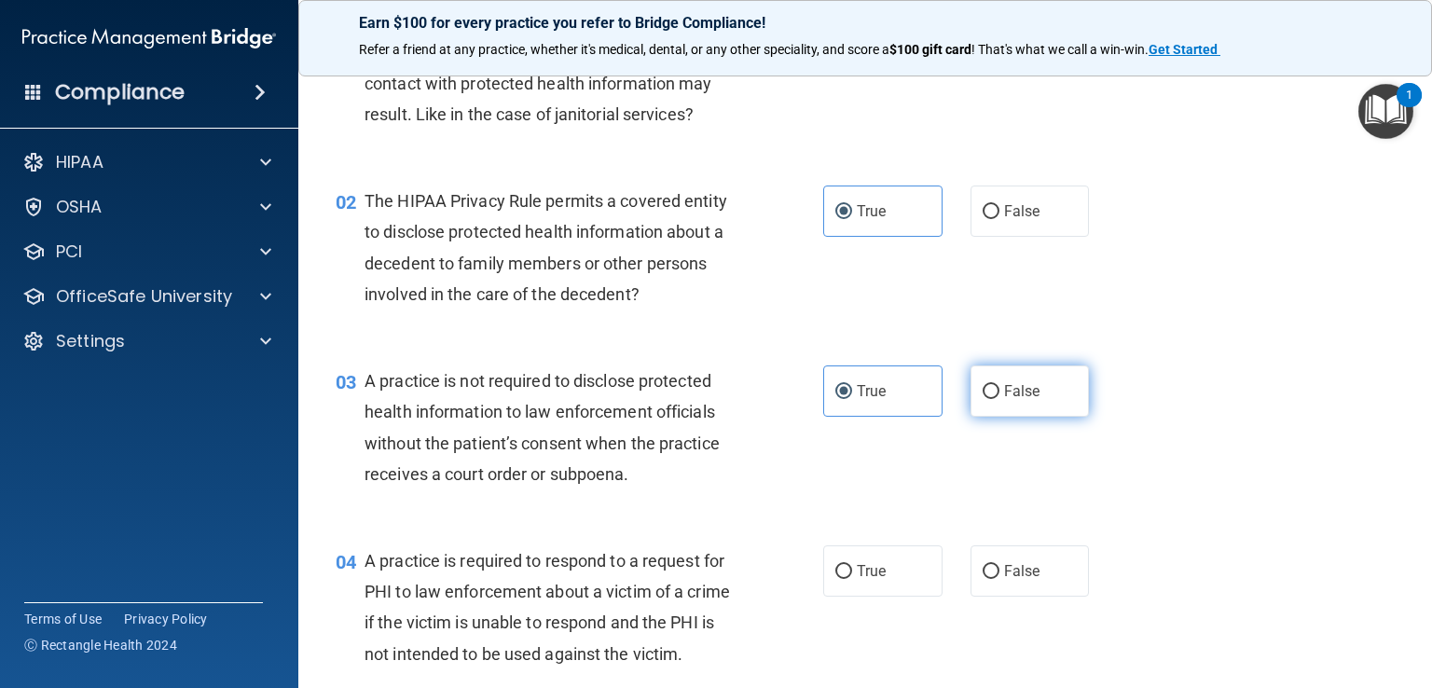
click at [1014, 394] on span "False" at bounding box center [1022, 391] width 36 height 18
click at [1000, 394] on input "False" at bounding box center [991, 392] width 17 height 14
radio input "true"
radio input "false"
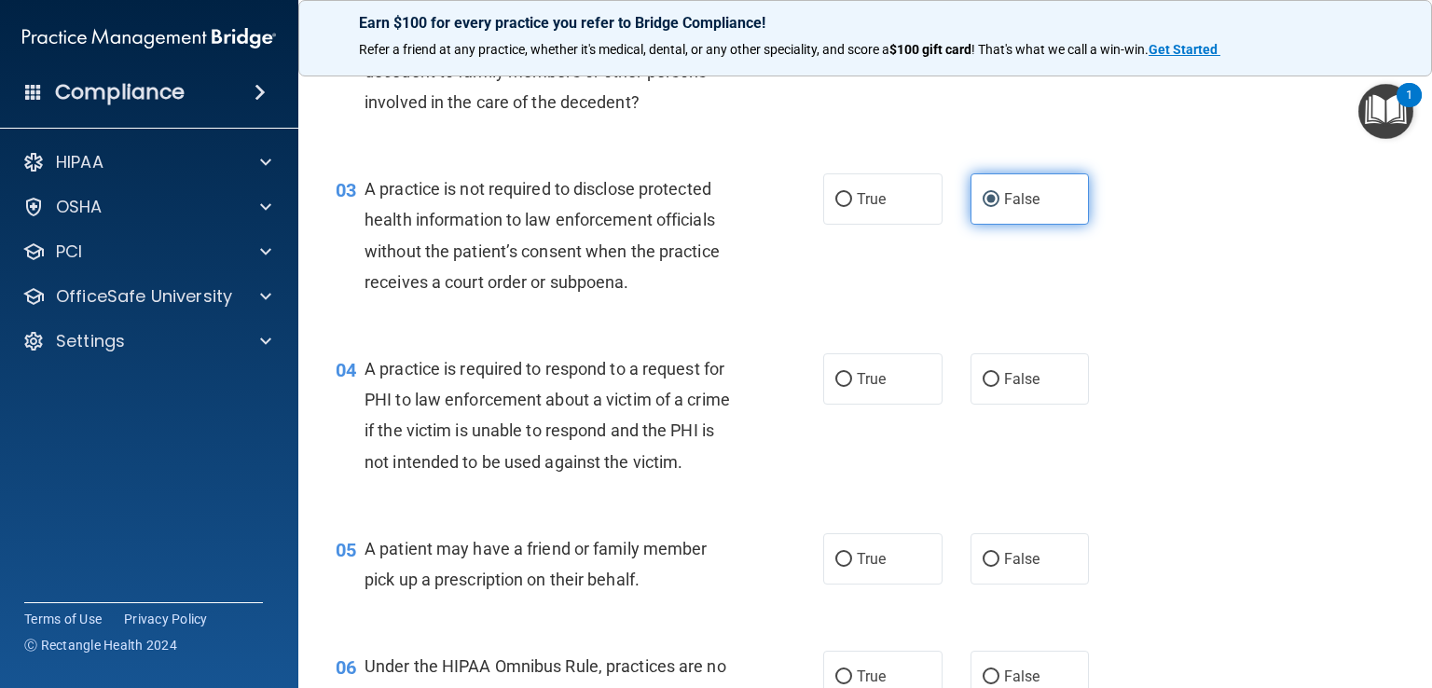
scroll to position [342, 0]
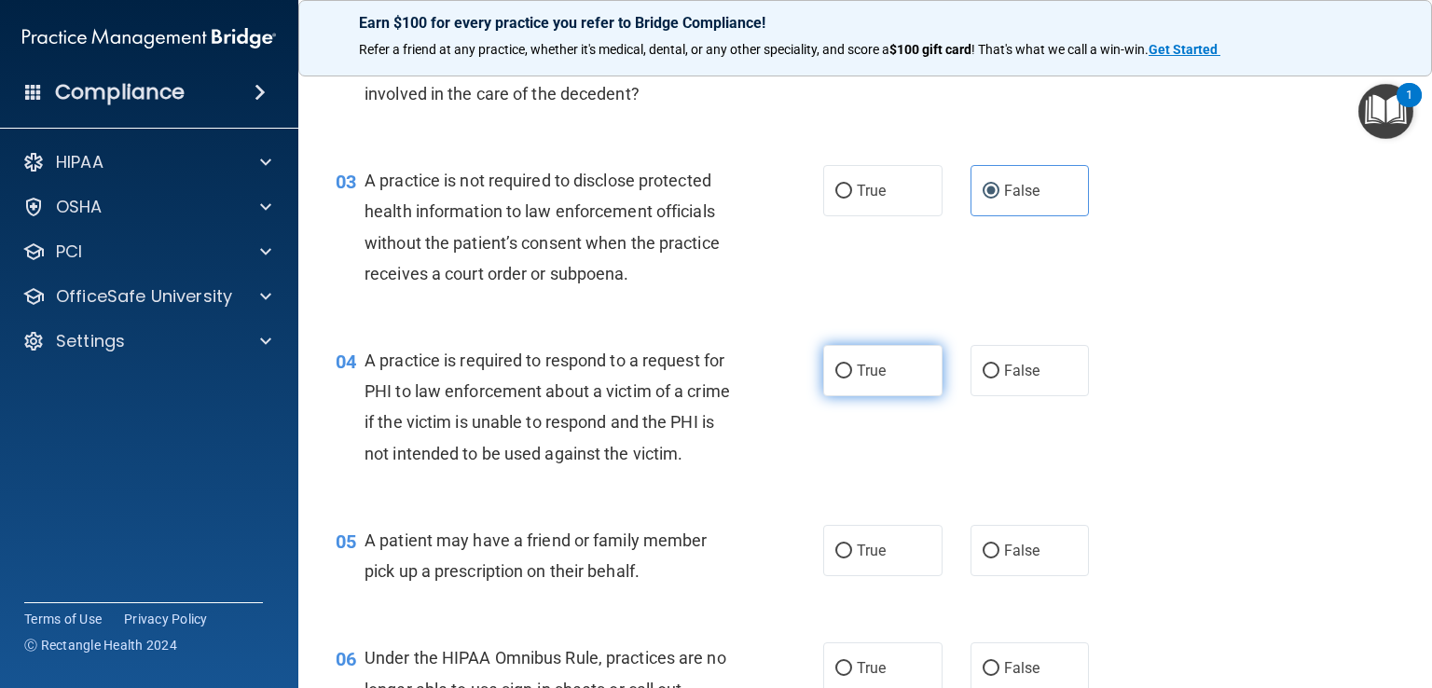
click at [866, 380] on label "True" at bounding box center [882, 370] width 119 height 51
click at [852, 379] on input "True" at bounding box center [843, 372] width 17 height 14
radio input "true"
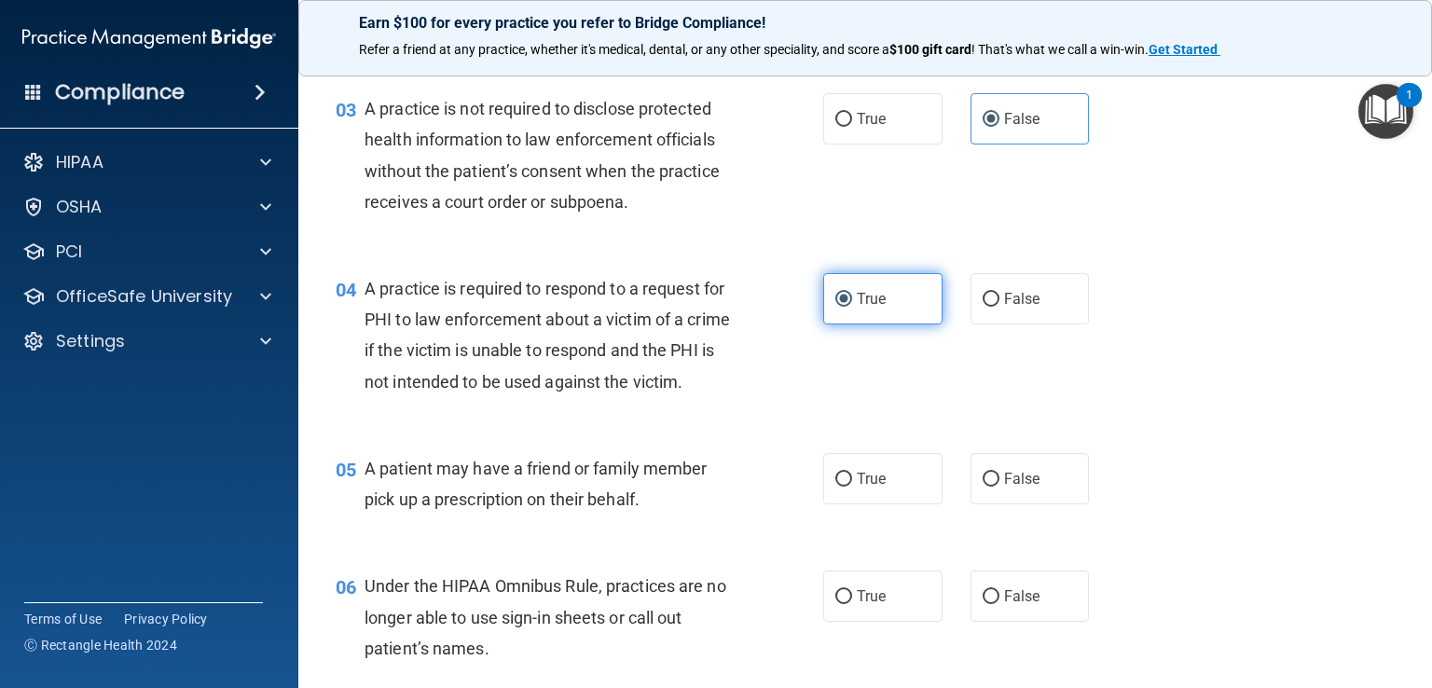
scroll to position [416, 0]
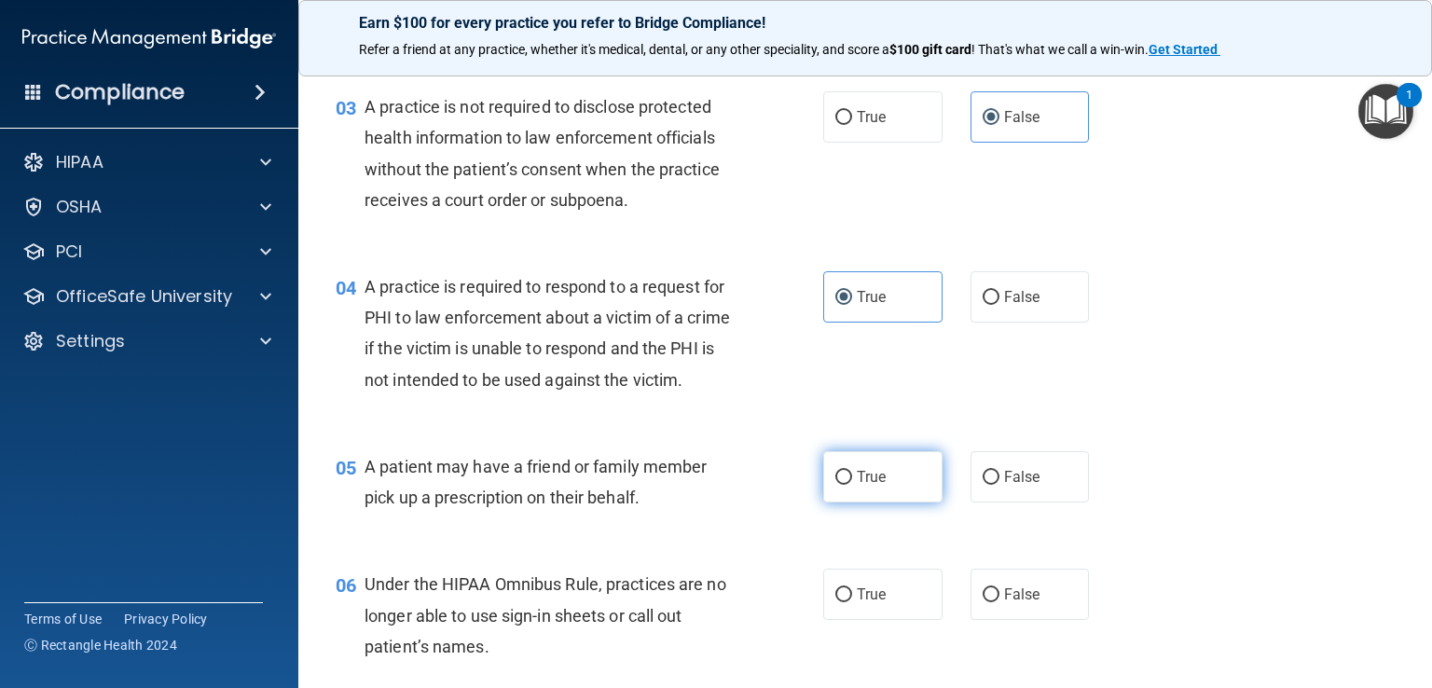
click at [872, 503] on label "True" at bounding box center [882, 476] width 119 height 51
click at [852, 485] on input "True" at bounding box center [843, 478] width 17 height 14
radio input "true"
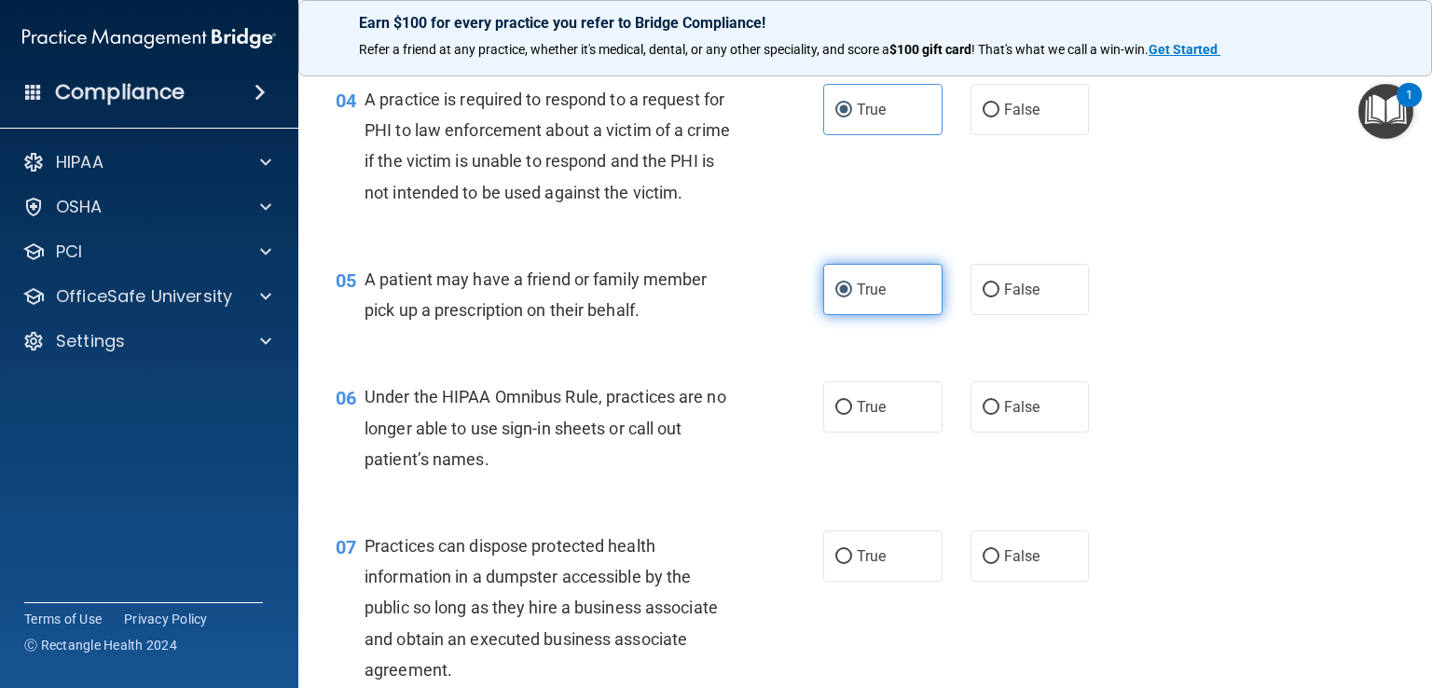
scroll to position [607, 0]
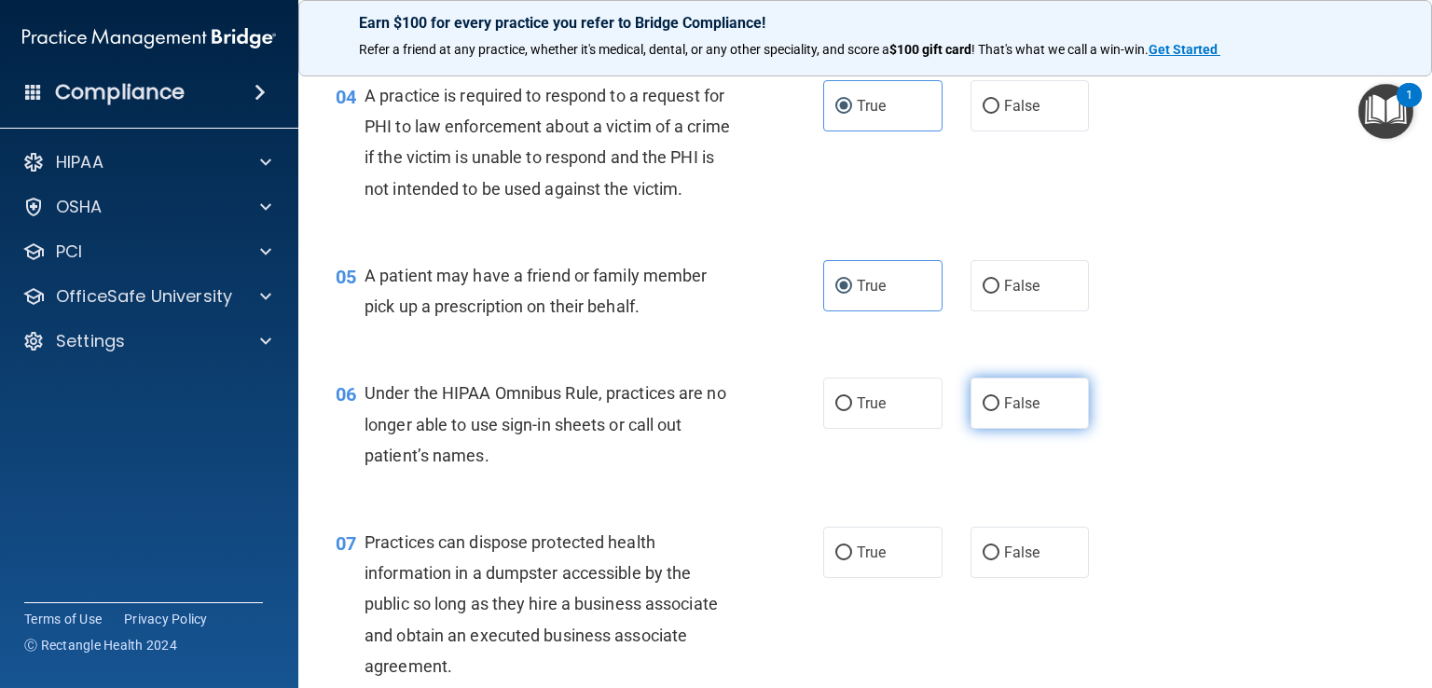
click at [1025, 429] on label "False" at bounding box center [1030, 403] width 119 height 51
click at [1000, 411] on input "False" at bounding box center [991, 404] width 17 height 14
radio input "true"
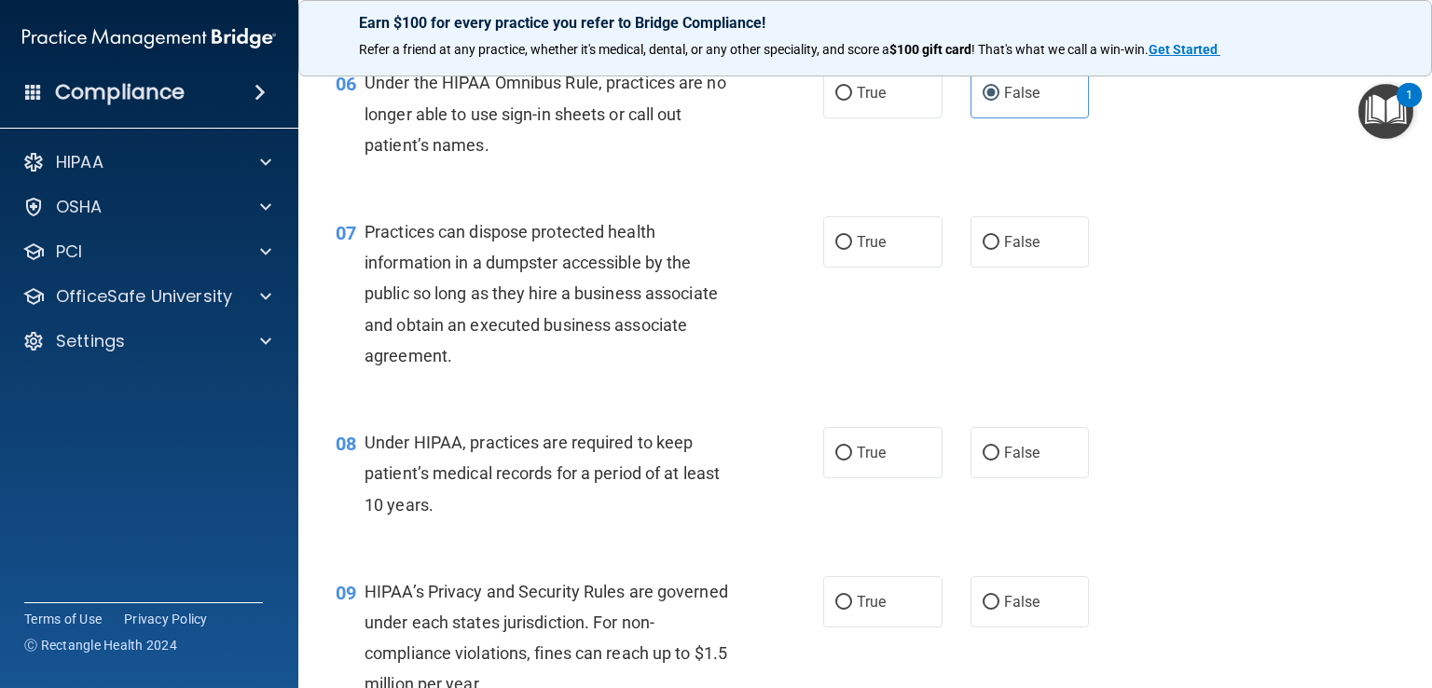
scroll to position [919, 0]
click at [988, 248] on input "False" at bounding box center [991, 241] width 17 height 14
radio input "true"
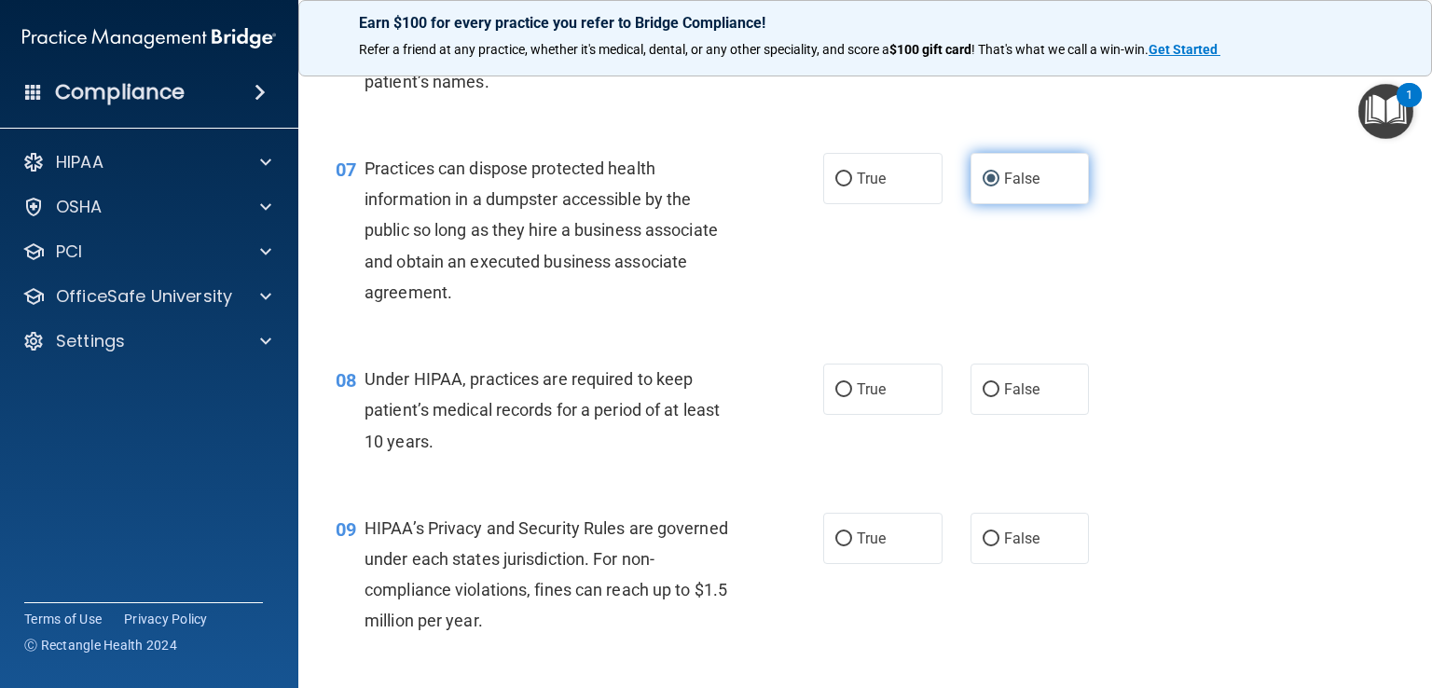
scroll to position [988, 0]
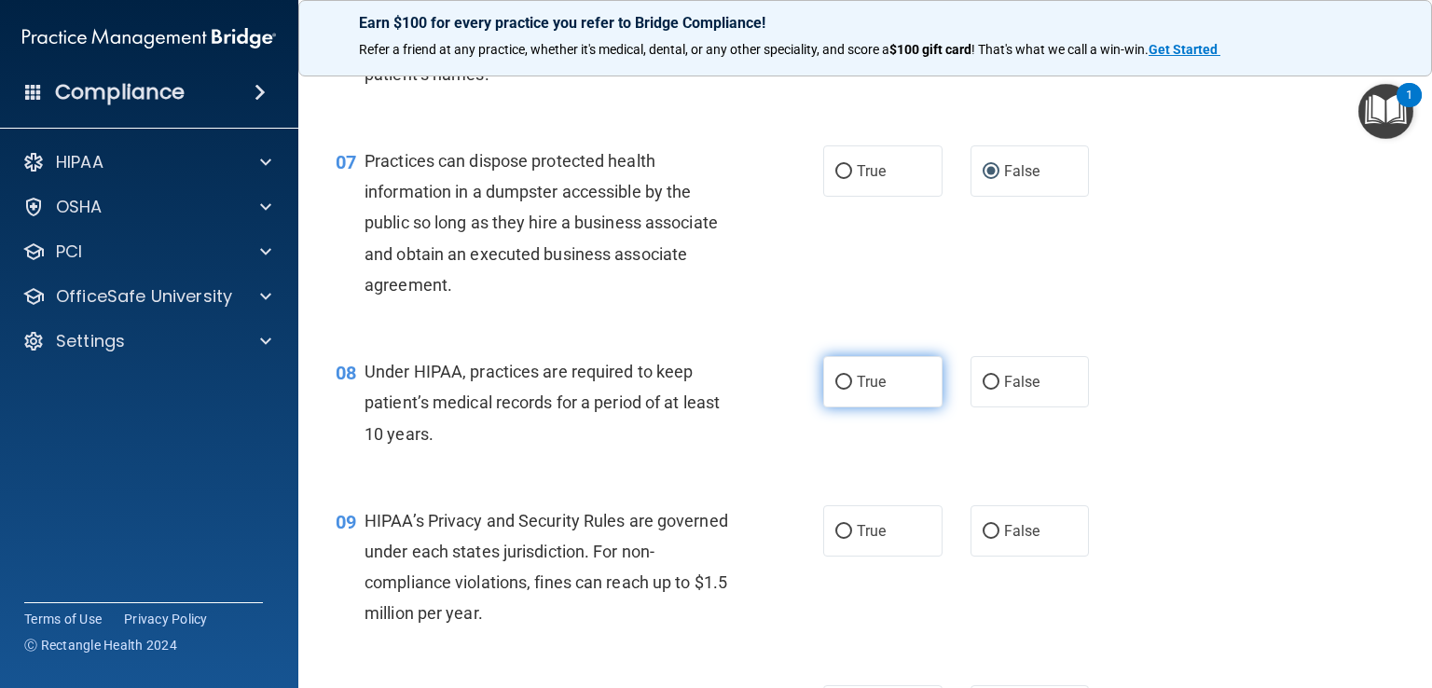
click at [841, 390] on input "True" at bounding box center [843, 383] width 17 height 14
radio input "true"
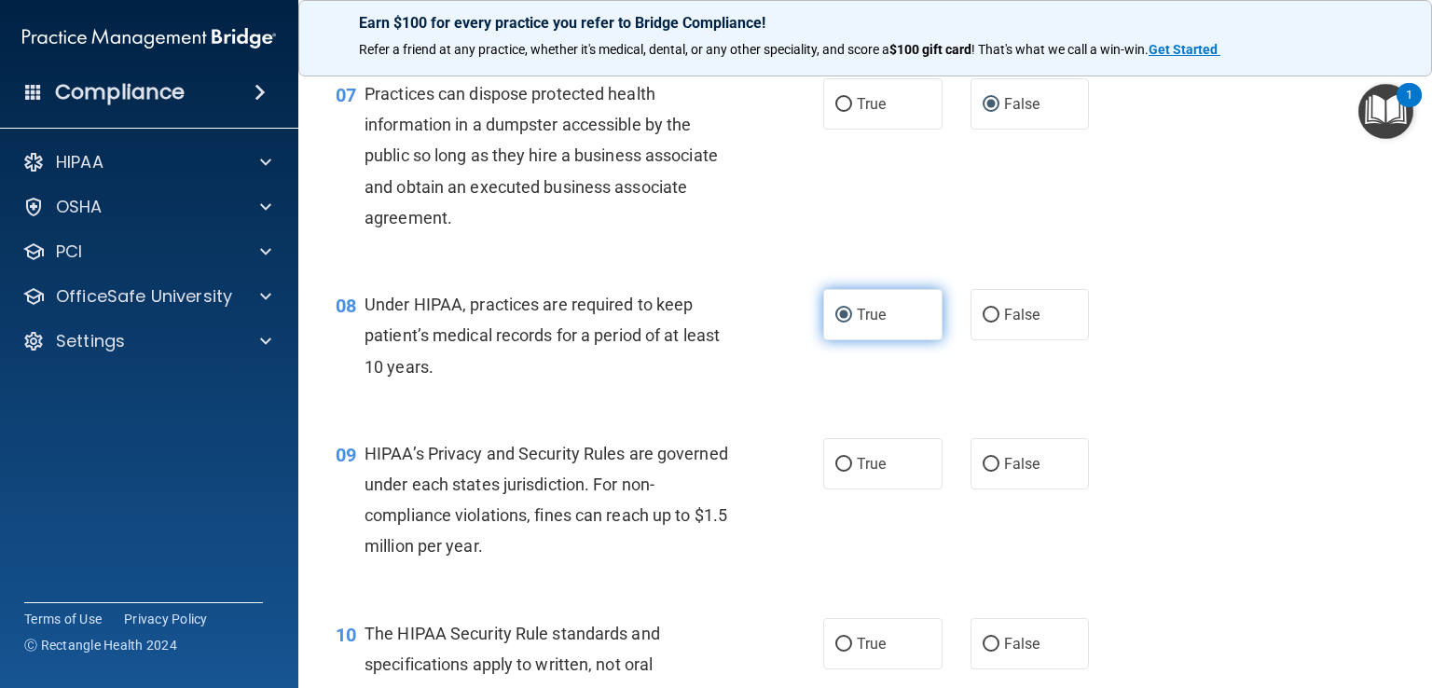
scroll to position [1067, 0]
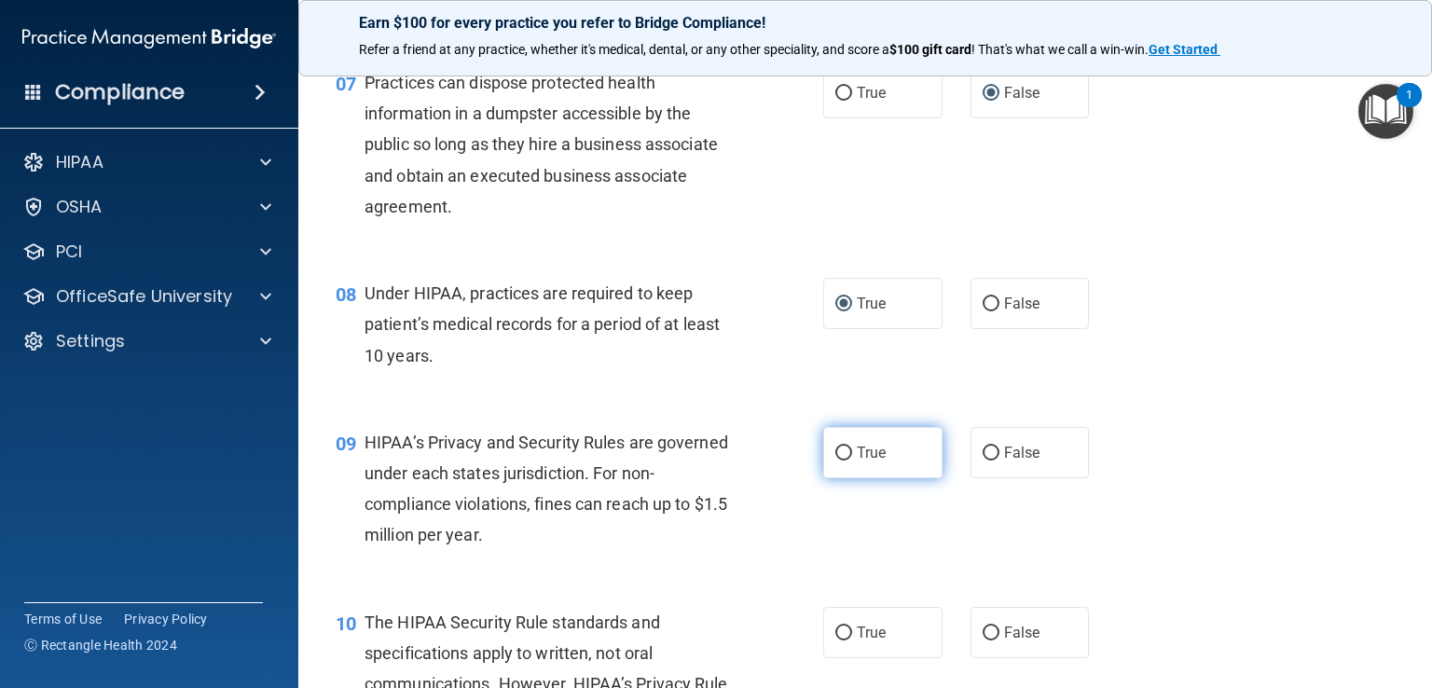
click at [880, 478] on label "True" at bounding box center [882, 452] width 119 height 51
click at [852, 461] on input "True" at bounding box center [843, 454] width 17 height 14
radio input "true"
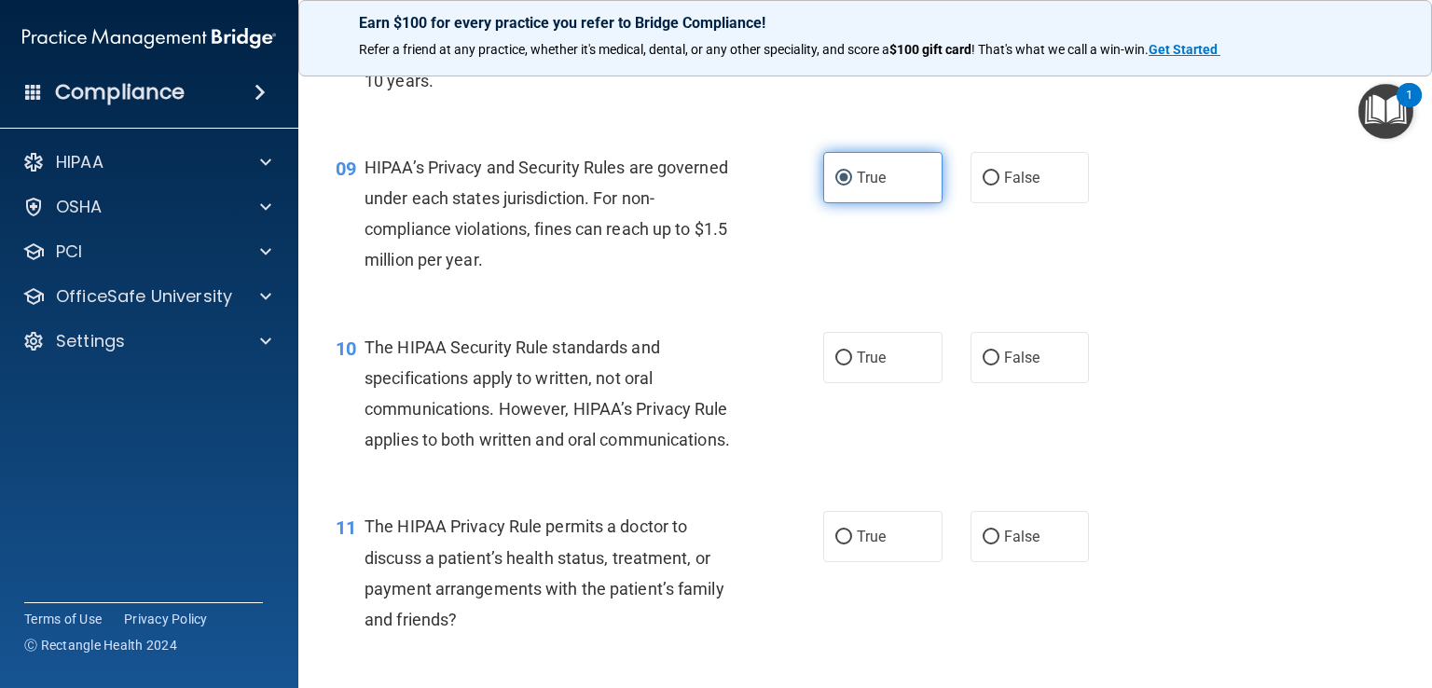
scroll to position [1347, 0]
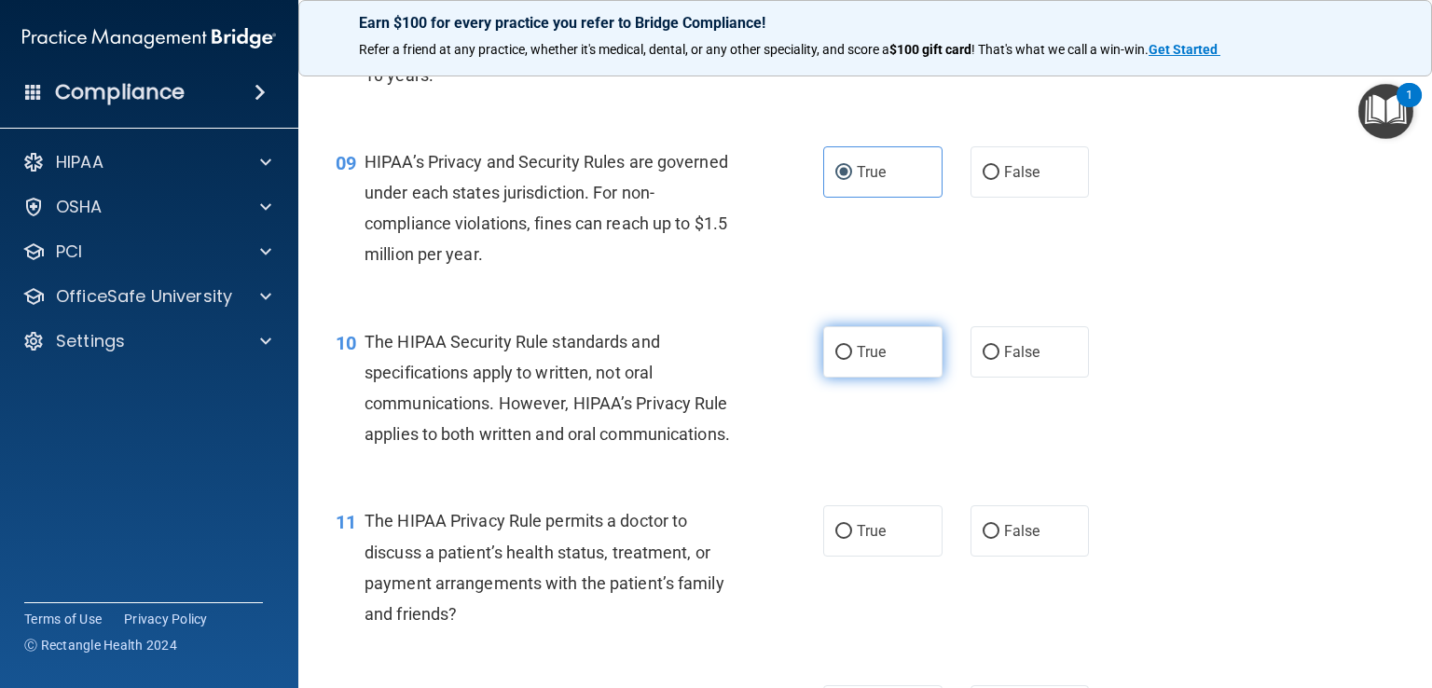
click at [854, 378] on label "True" at bounding box center [882, 351] width 119 height 51
click at [852, 360] on input "True" at bounding box center [843, 353] width 17 height 14
radio input "true"
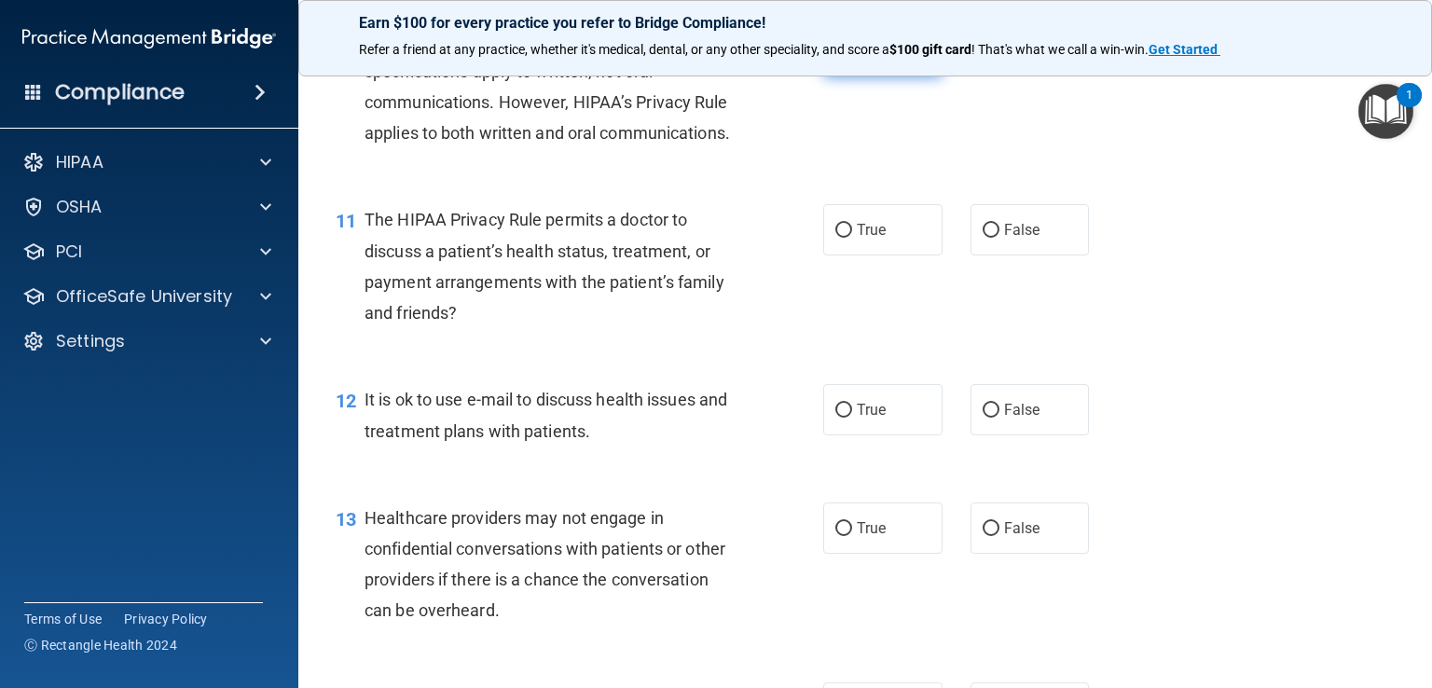
scroll to position [1656, 0]
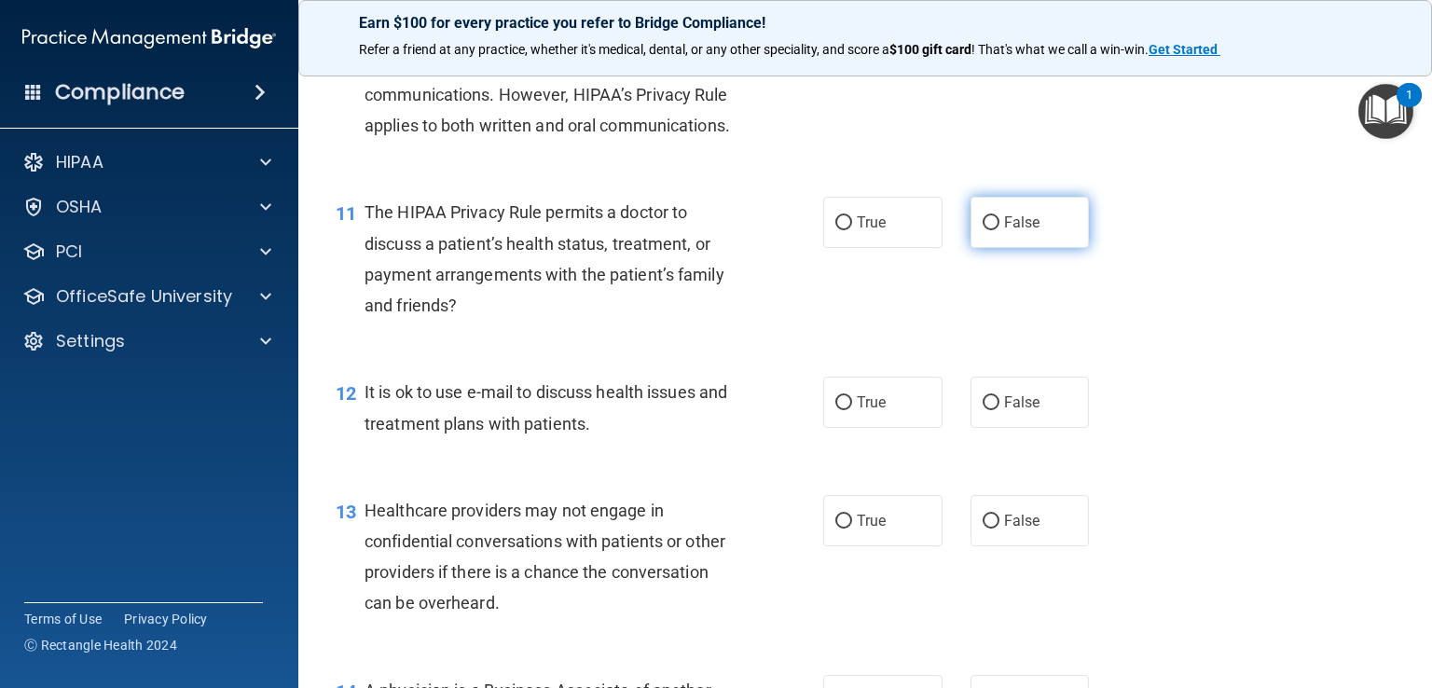
click at [1014, 231] on span "False" at bounding box center [1022, 223] width 36 height 18
click at [1000, 230] on input "False" at bounding box center [991, 223] width 17 height 14
radio input "true"
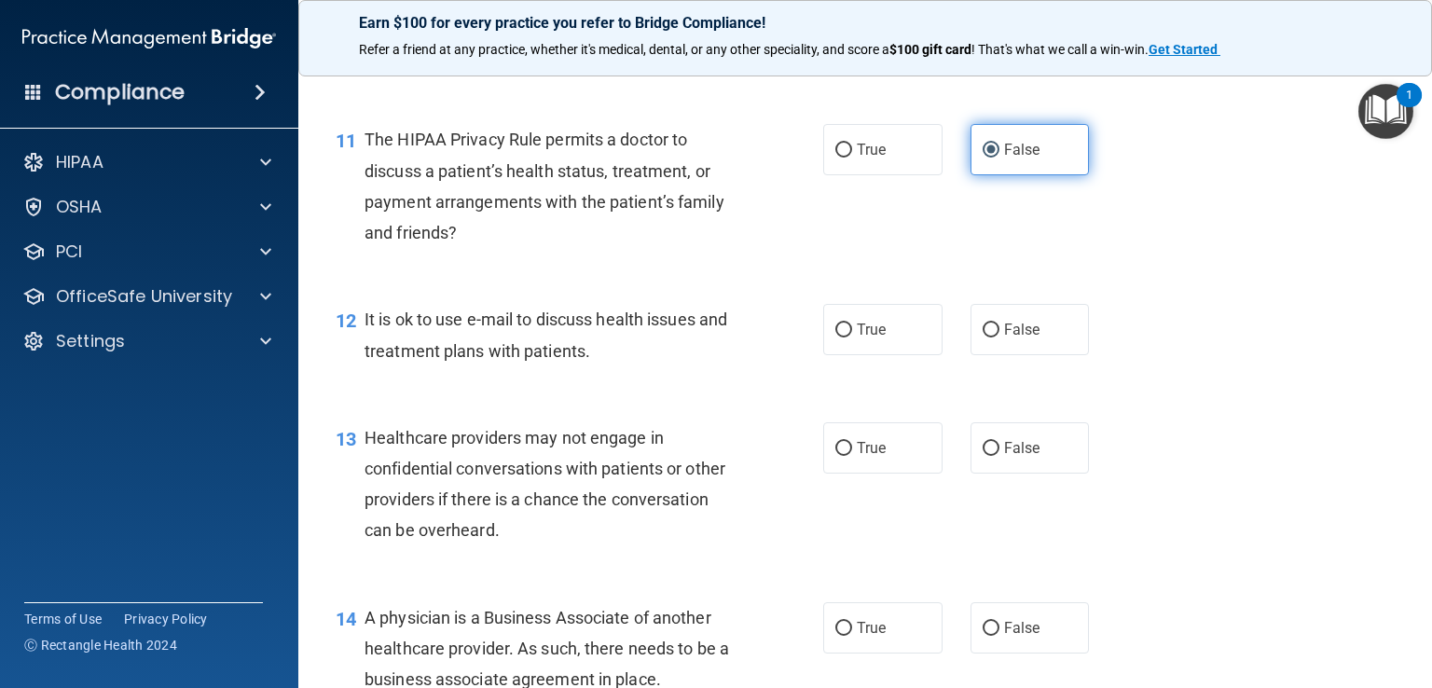
scroll to position [1730, 0]
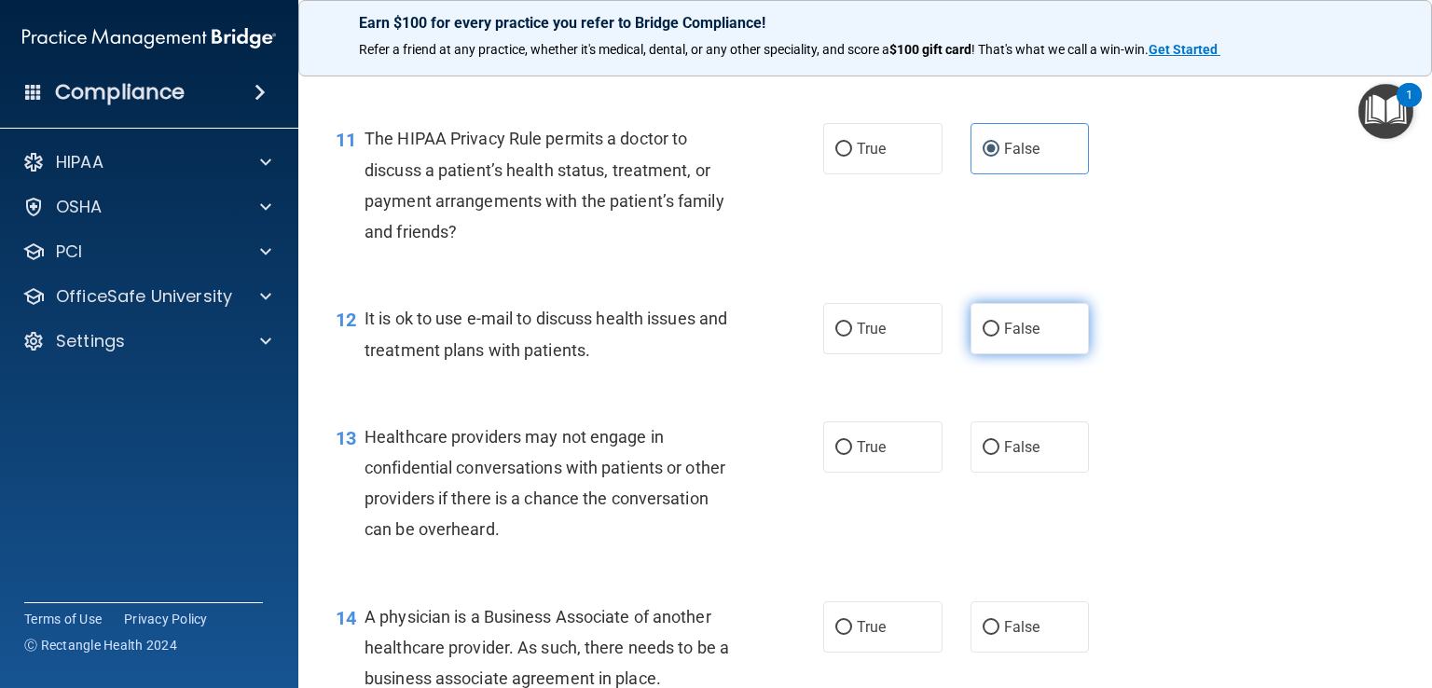
click at [1008, 338] on span "False" at bounding box center [1022, 329] width 36 height 18
click at [1000, 337] on input "False" at bounding box center [991, 330] width 17 height 14
radio input "true"
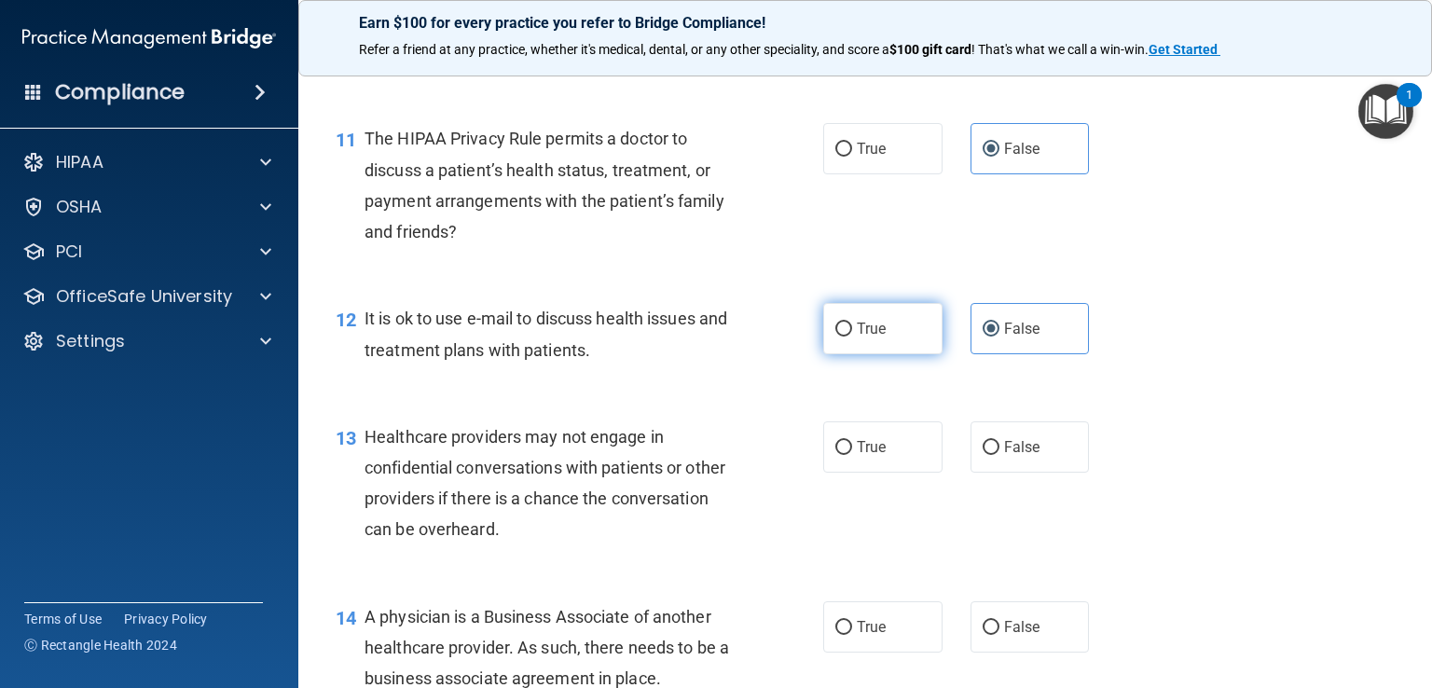
click at [835, 337] on input "True" at bounding box center [843, 330] width 17 height 14
radio input "true"
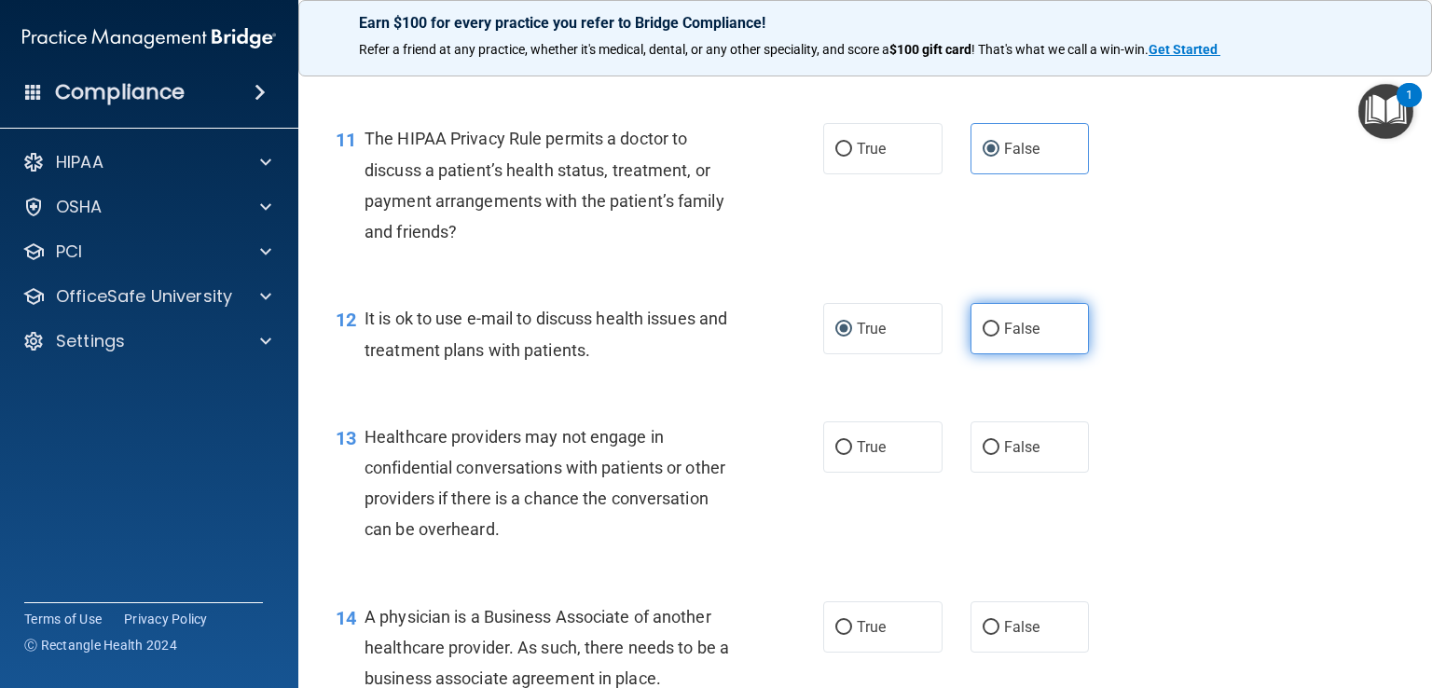
click at [1041, 354] on label "False" at bounding box center [1030, 328] width 119 height 51
click at [1000, 337] on input "False" at bounding box center [991, 330] width 17 height 14
radio input "true"
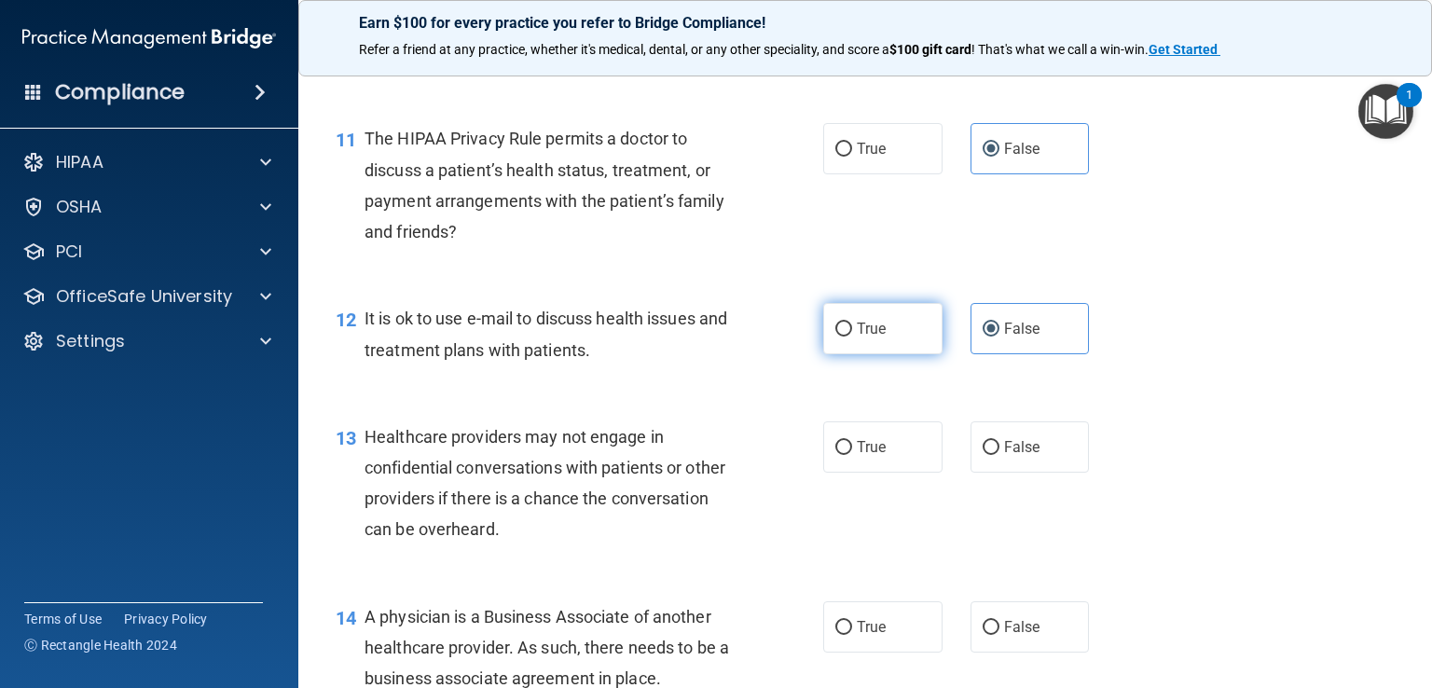
click at [877, 338] on span "True" at bounding box center [871, 329] width 29 height 18
click at [852, 337] on input "True" at bounding box center [843, 330] width 17 height 14
radio input "true"
radio input "false"
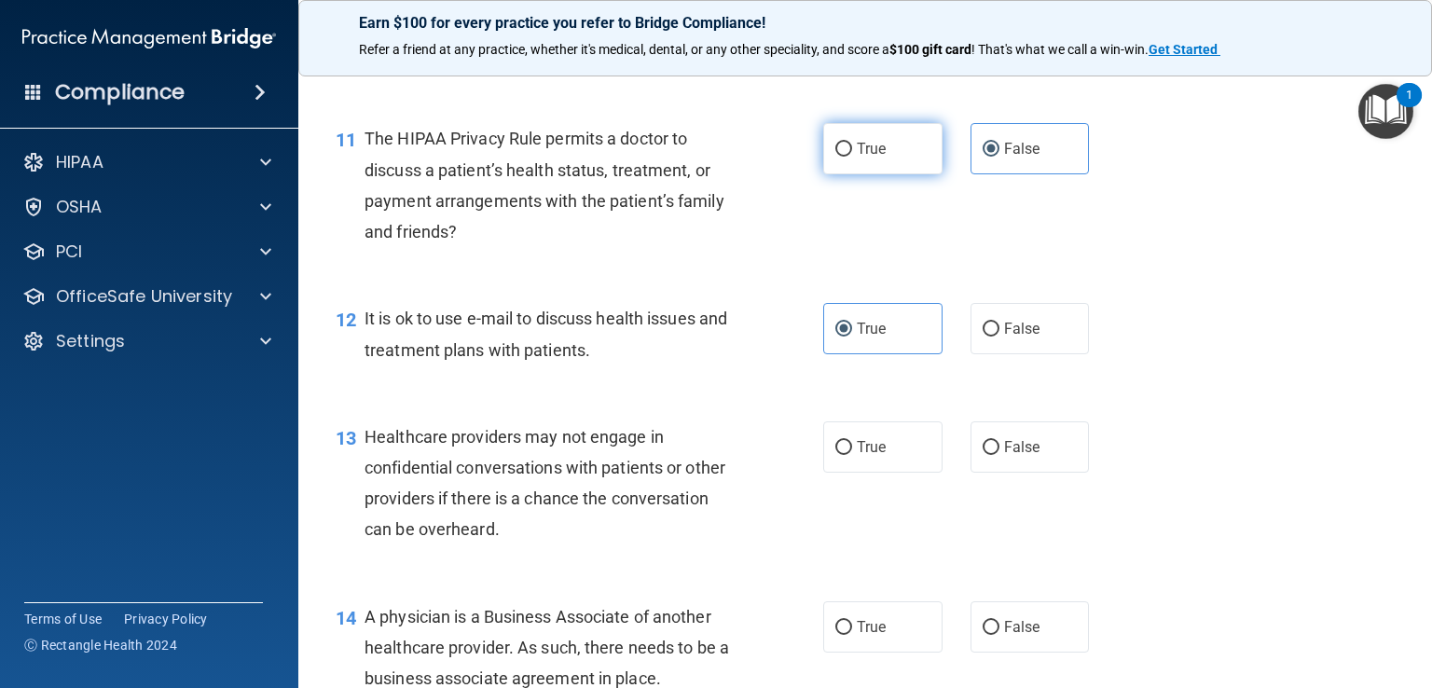
click at [844, 157] on input "True" at bounding box center [843, 150] width 17 height 14
radio input "true"
radio input "false"
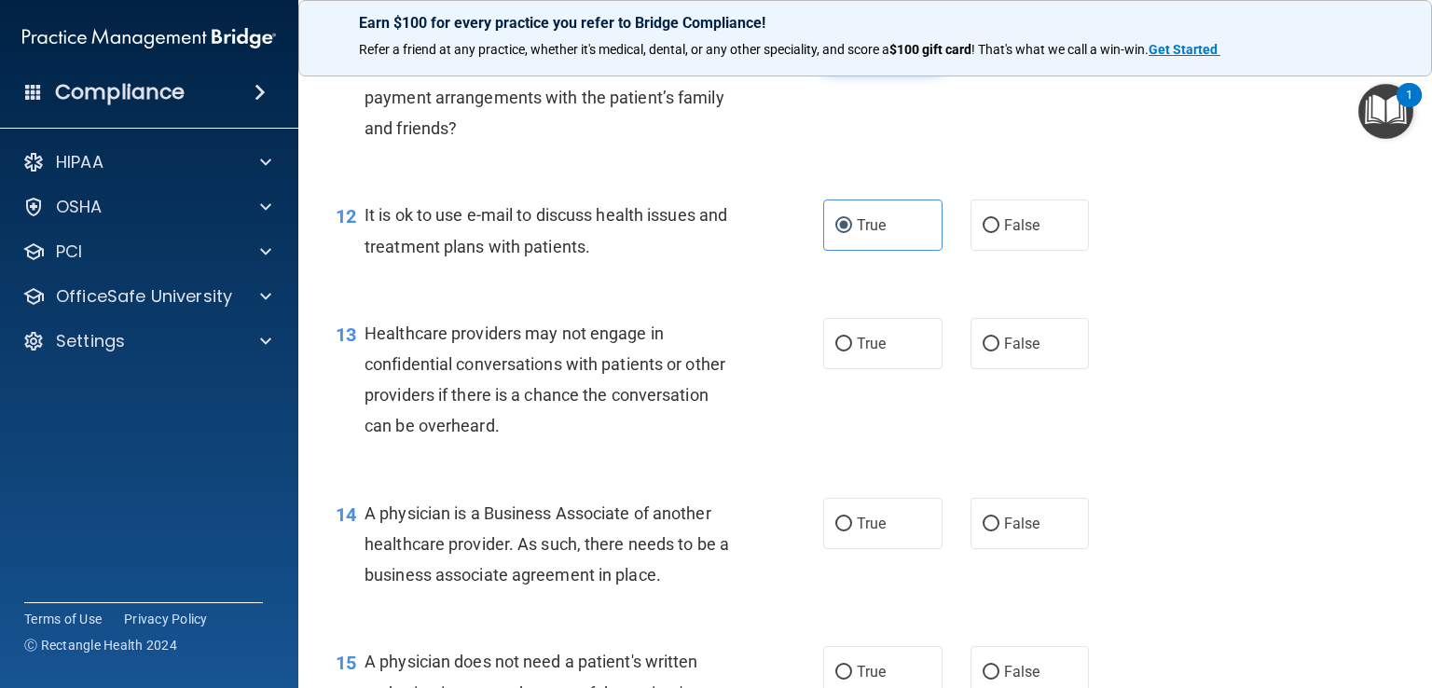
scroll to position [1835, 0]
click at [883, 367] on label "True" at bounding box center [882, 341] width 119 height 51
click at [852, 350] on input "True" at bounding box center [843, 343] width 17 height 14
radio input "true"
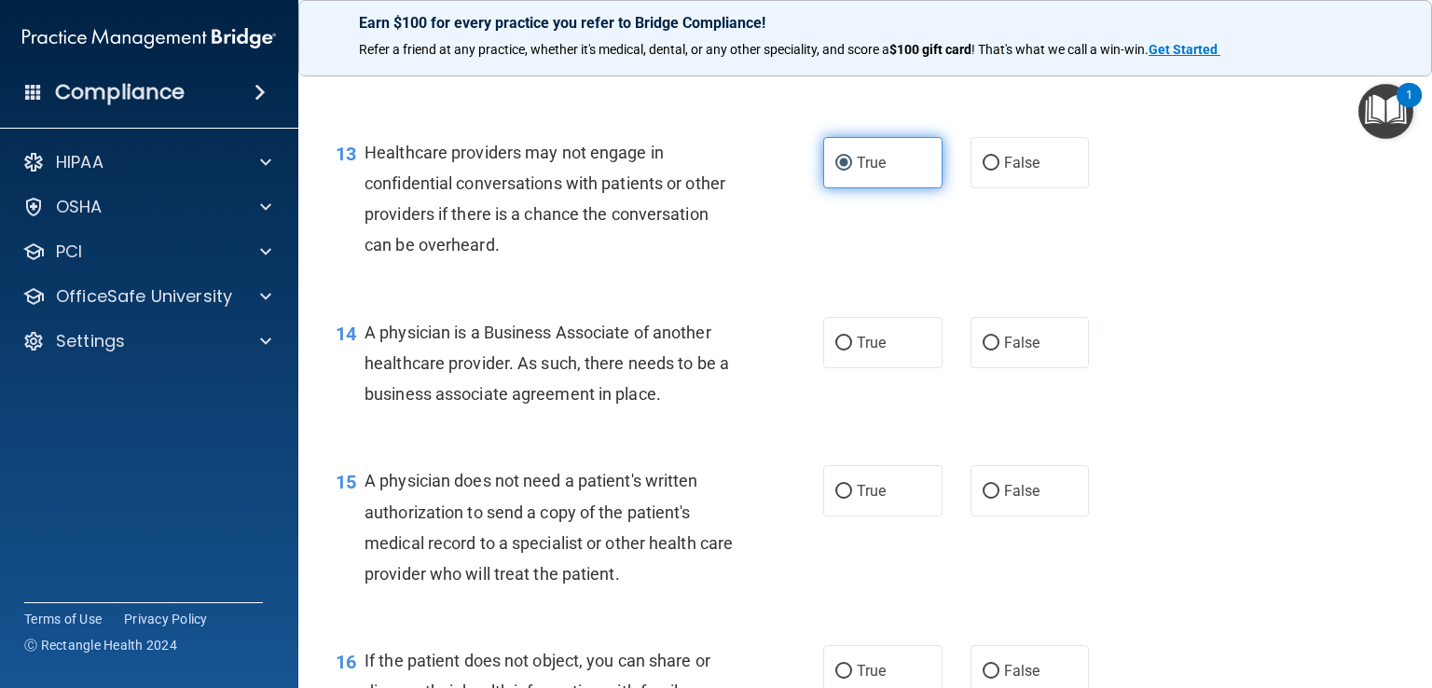
scroll to position [2025, 0]
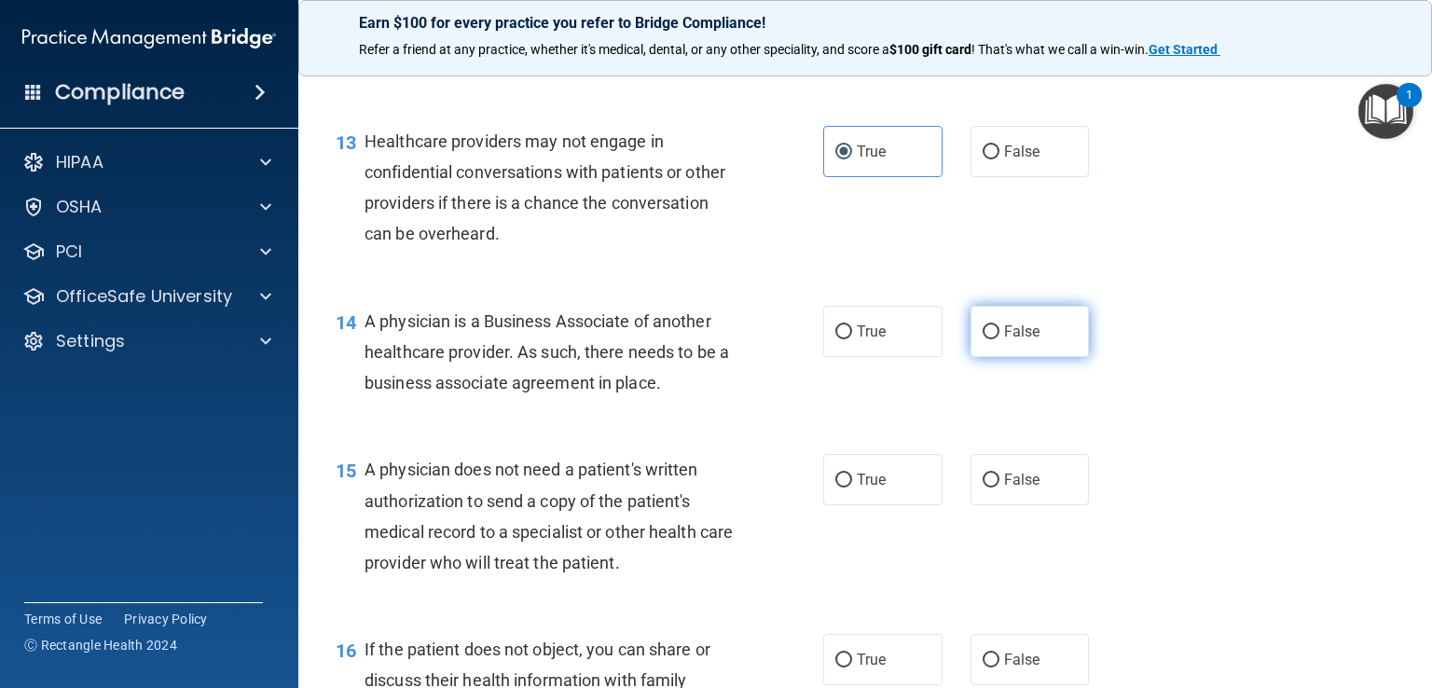
click at [1015, 340] on span "False" at bounding box center [1022, 332] width 36 height 18
click at [1000, 339] on input "False" at bounding box center [991, 332] width 17 height 14
radio input "true"
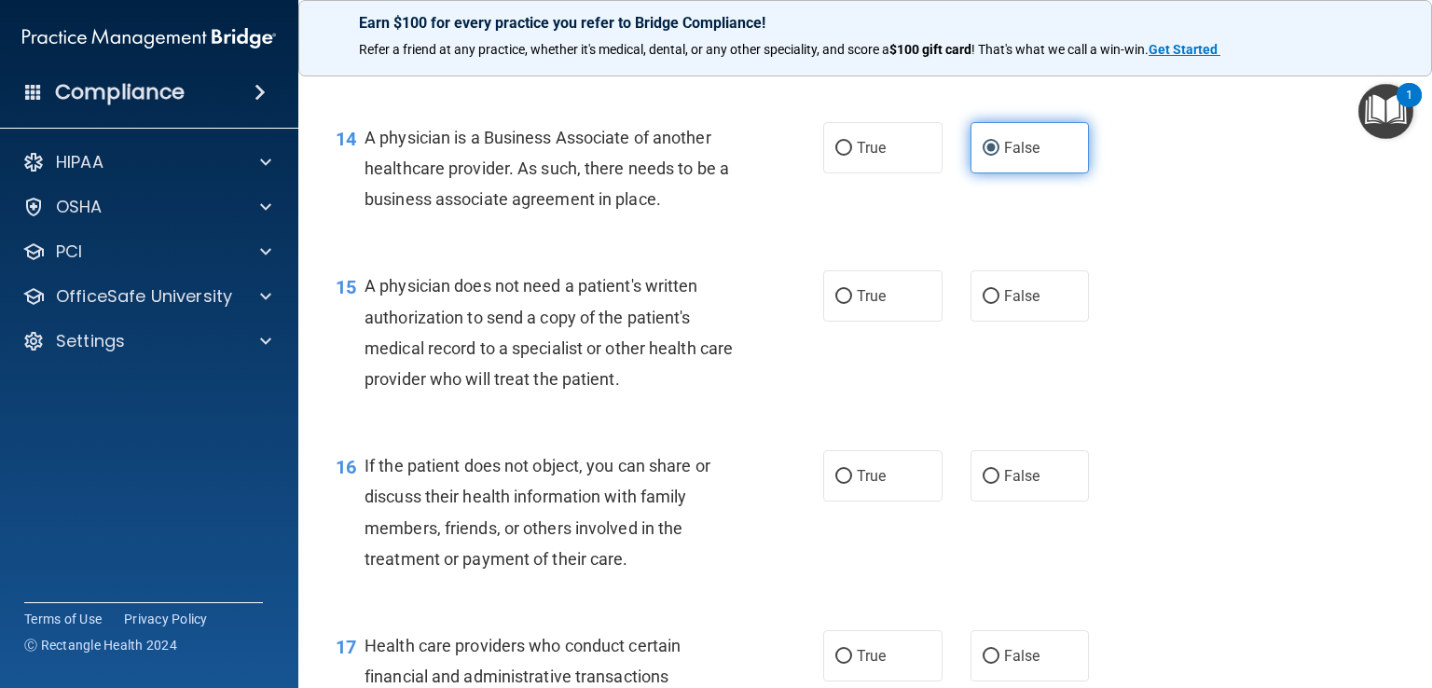
scroll to position [2213, 0]
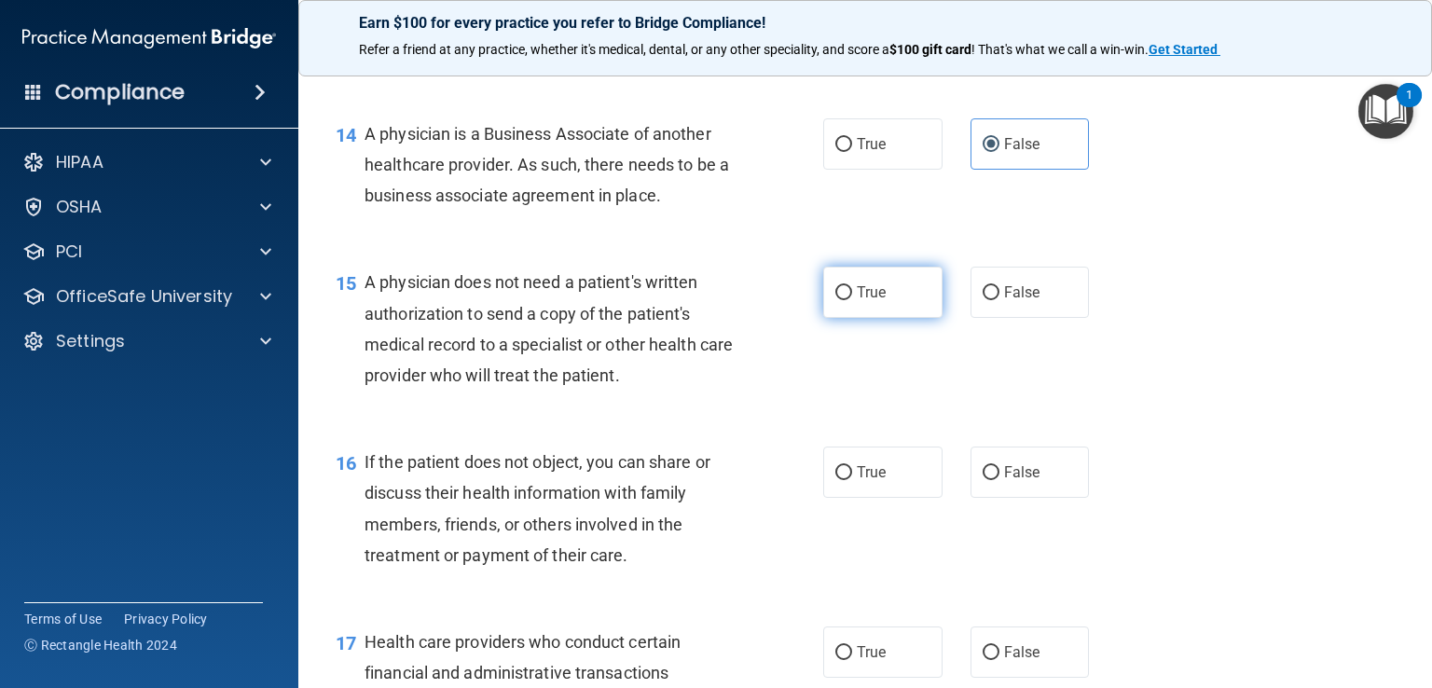
click at [873, 318] on label "True" at bounding box center [882, 292] width 119 height 51
click at [852, 300] on input "True" at bounding box center [843, 293] width 17 height 14
radio input "true"
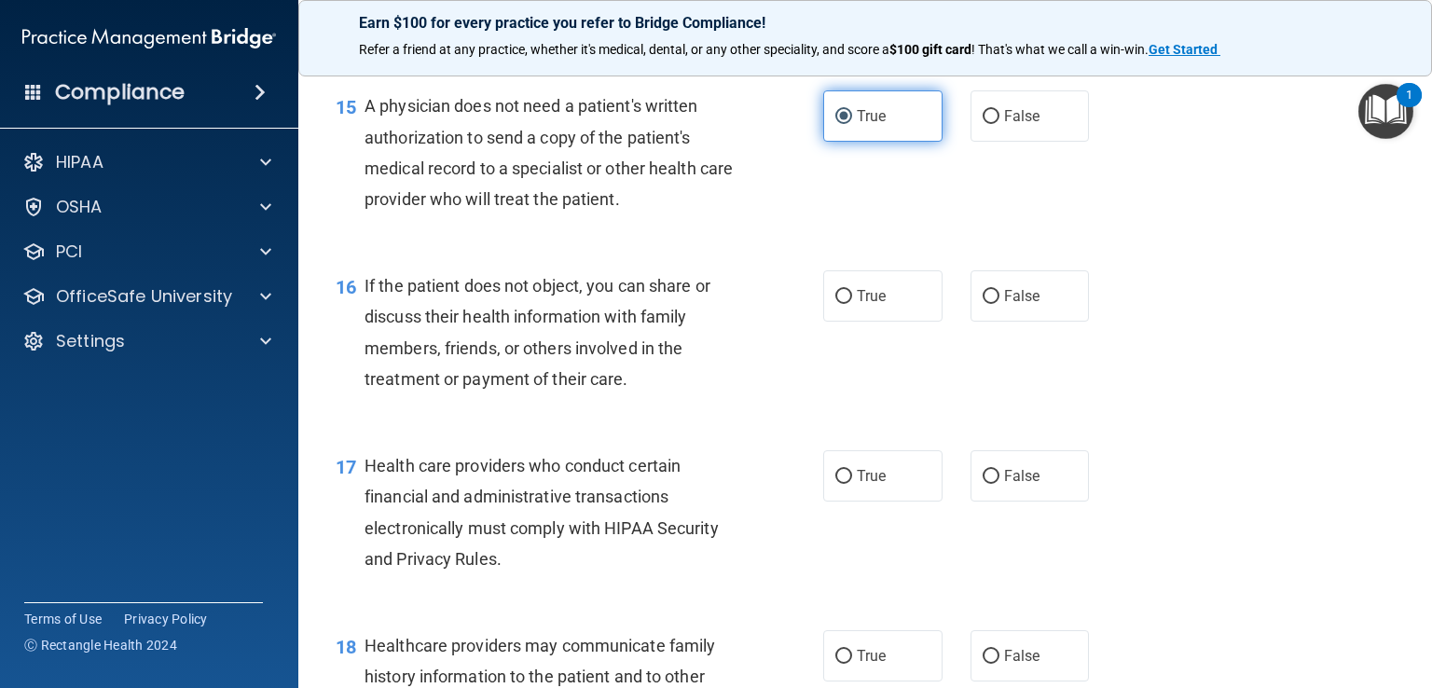
scroll to position [2391, 0]
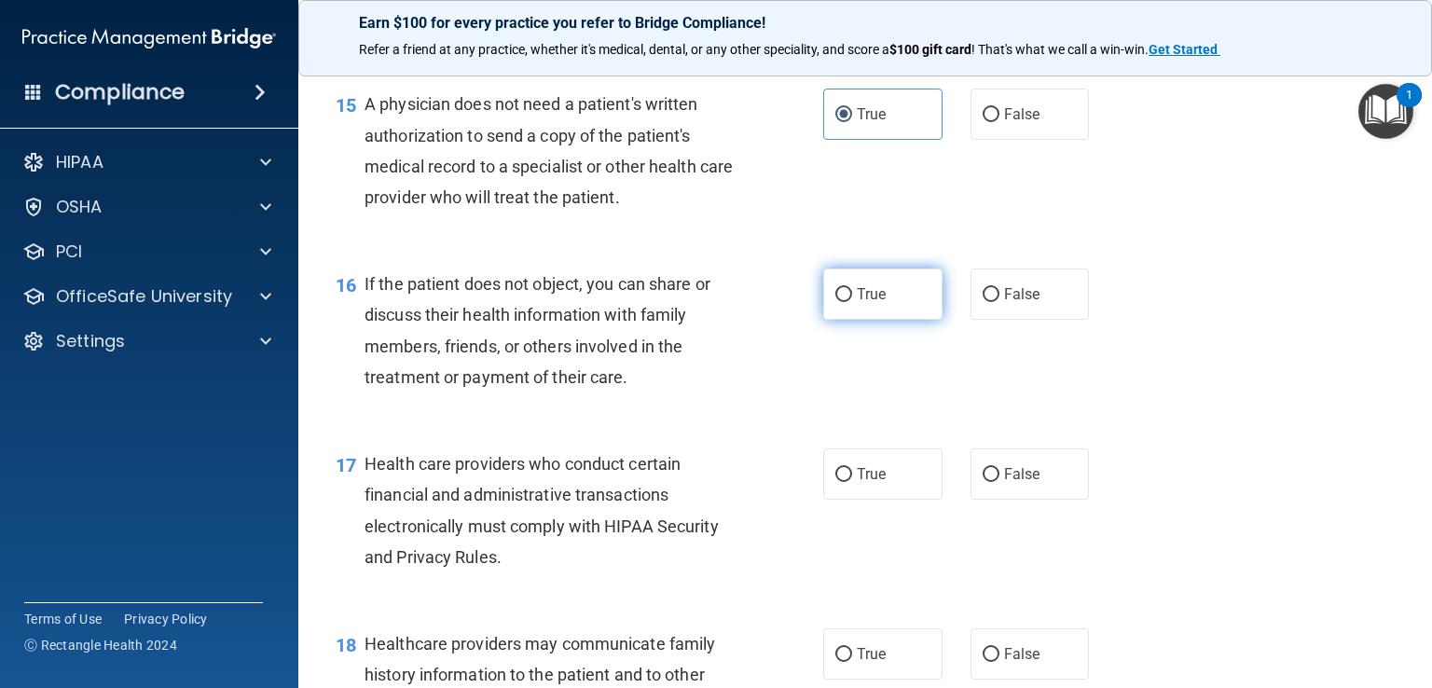
click at [872, 303] on span "True" at bounding box center [871, 294] width 29 height 18
click at [852, 302] on input "True" at bounding box center [843, 295] width 17 height 14
radio input "true"
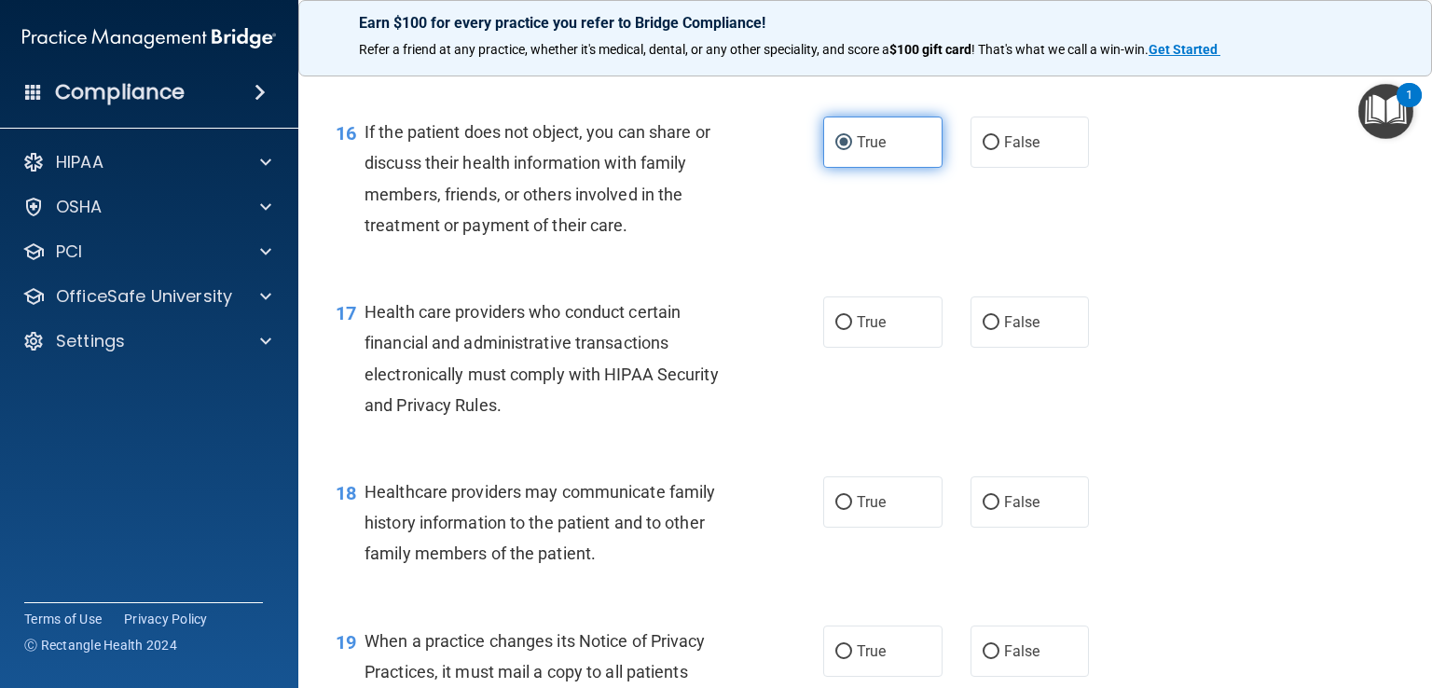
scroll to position [2546, 0]
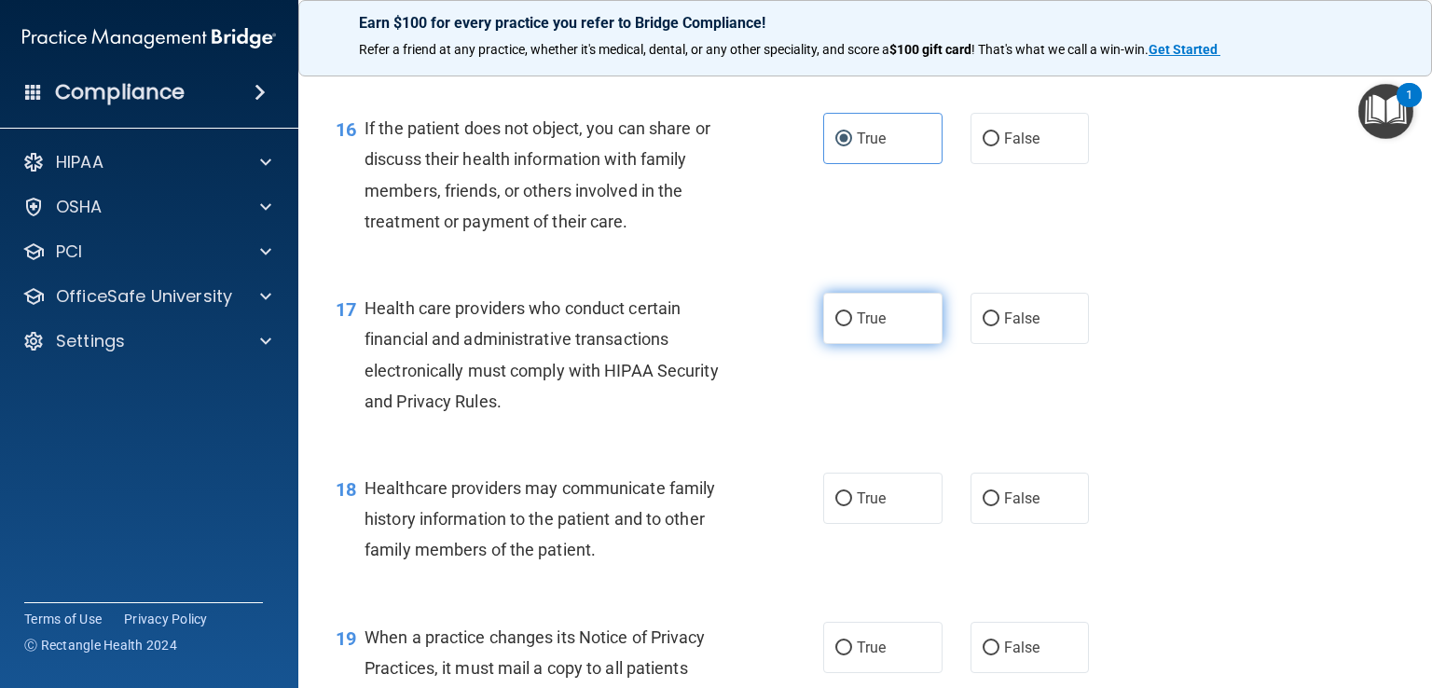
click at [870, 344] on label "True" at bounding box center [882, 318] width 119 height 51
click at [852, 326] on input "True" at bounding box center [843, 319] width 17 height 14
radio input "true"
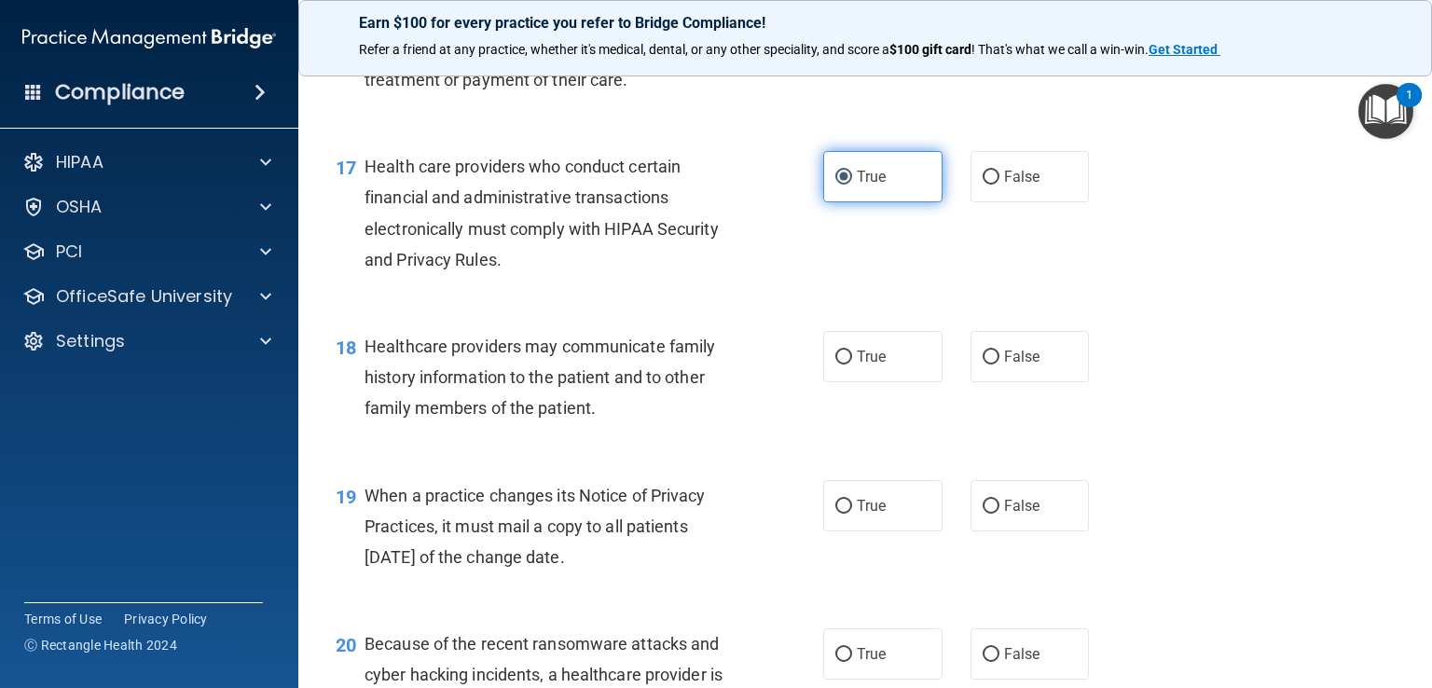
scroll to position [2692, 0]
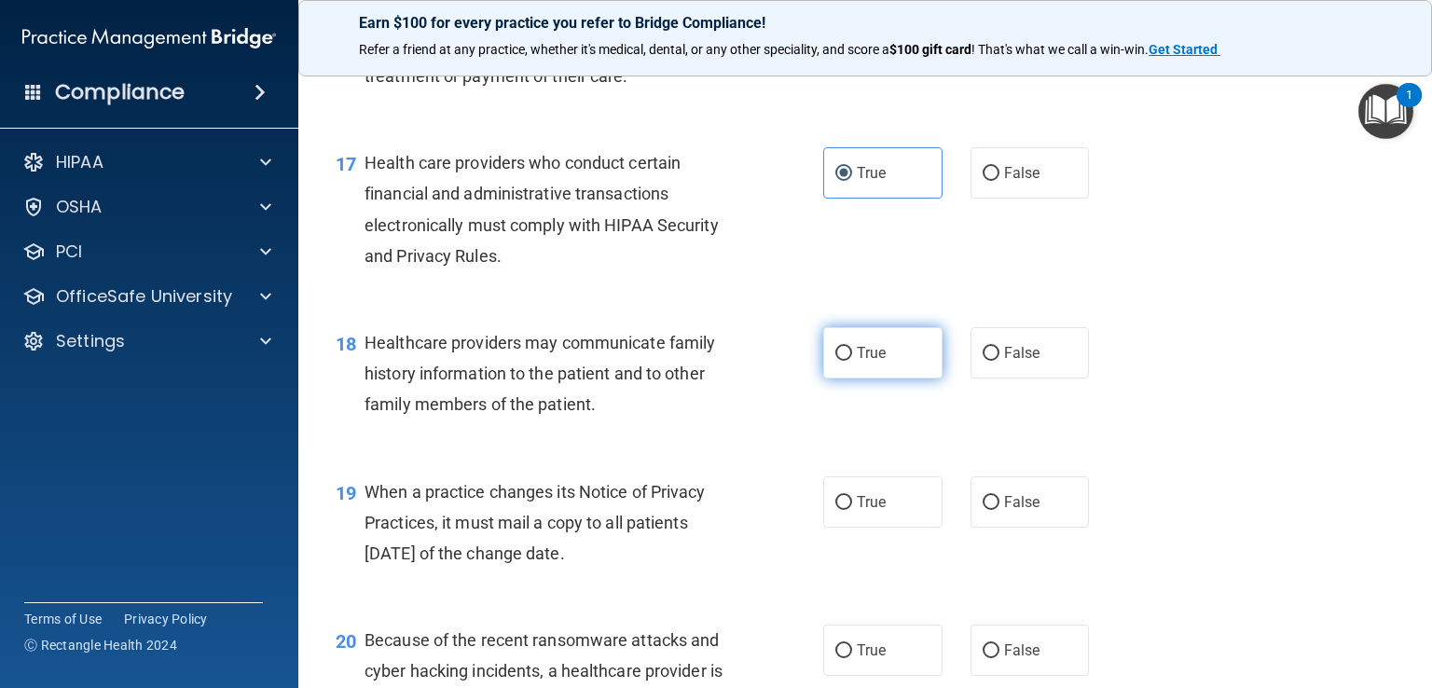
click at [839, 361] on input "True" at bounding box center [843, 354] width 17 height 14
radio input "true"
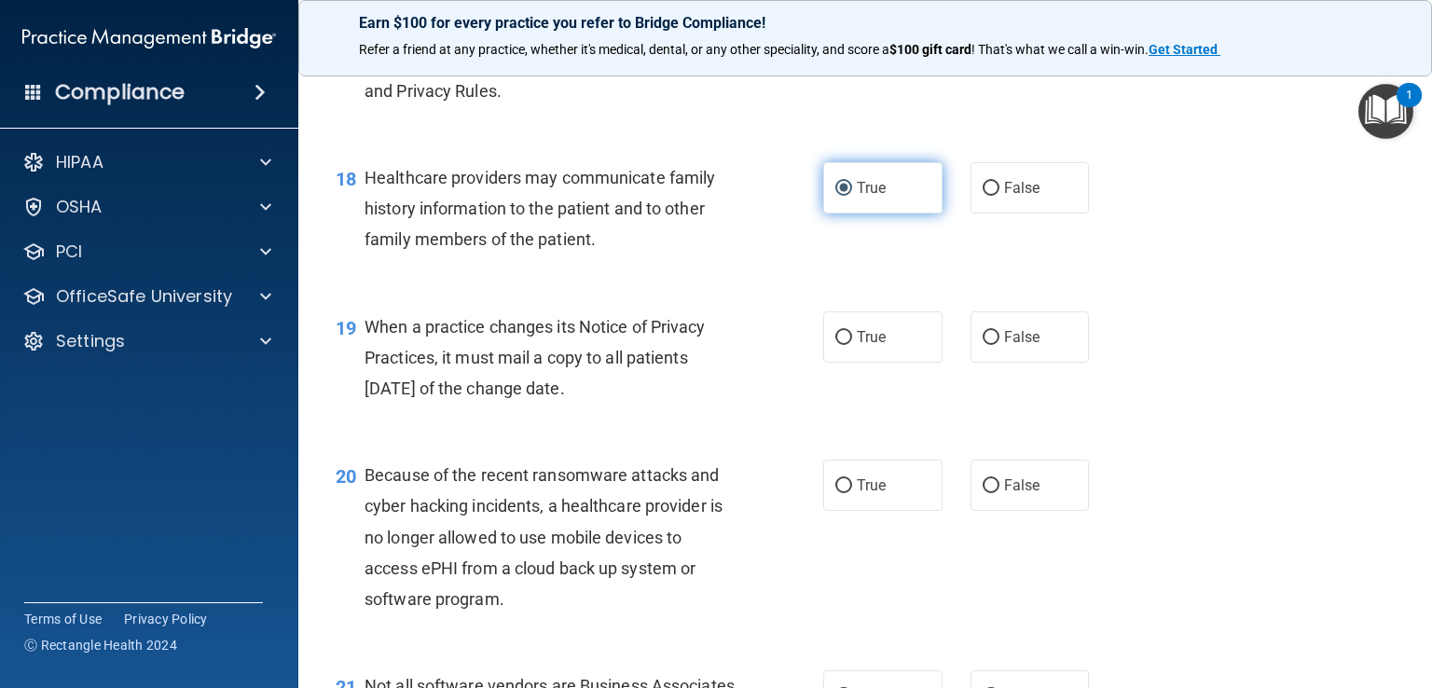
scroll to position [2861, 0]
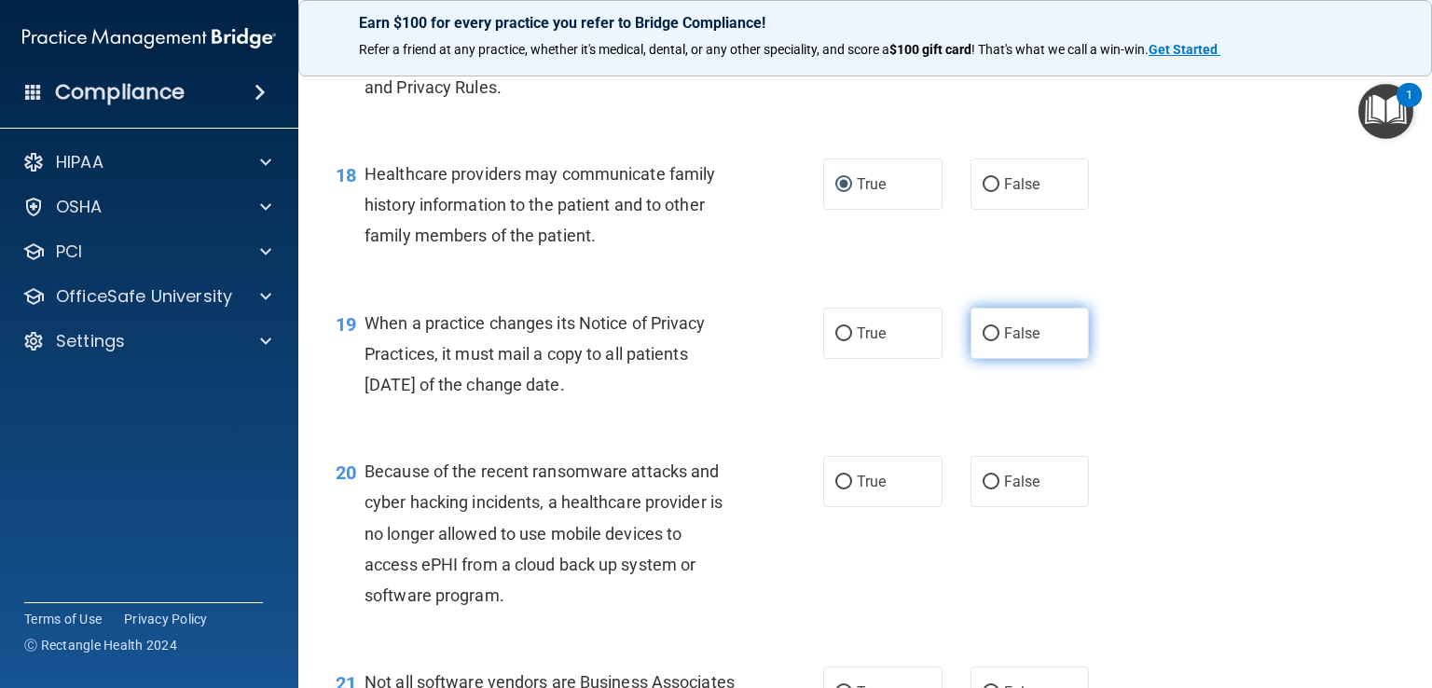
click at [1006, 359] on label "False" at bounding box center [1030, 333] width 119 height 51
click at [1000, 341] on input "False" at bounding box center [991, 334] width 17 height 14
radio input "true"
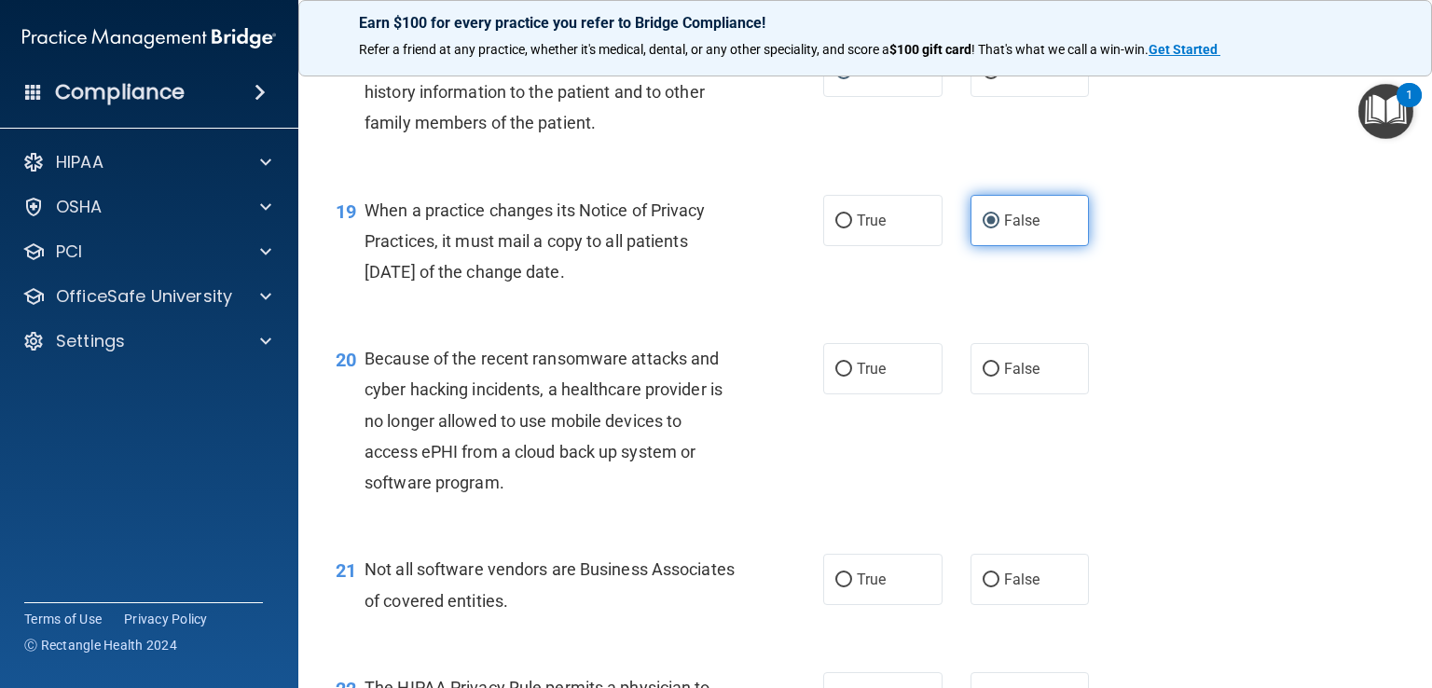
scroll to position [2986, 0]
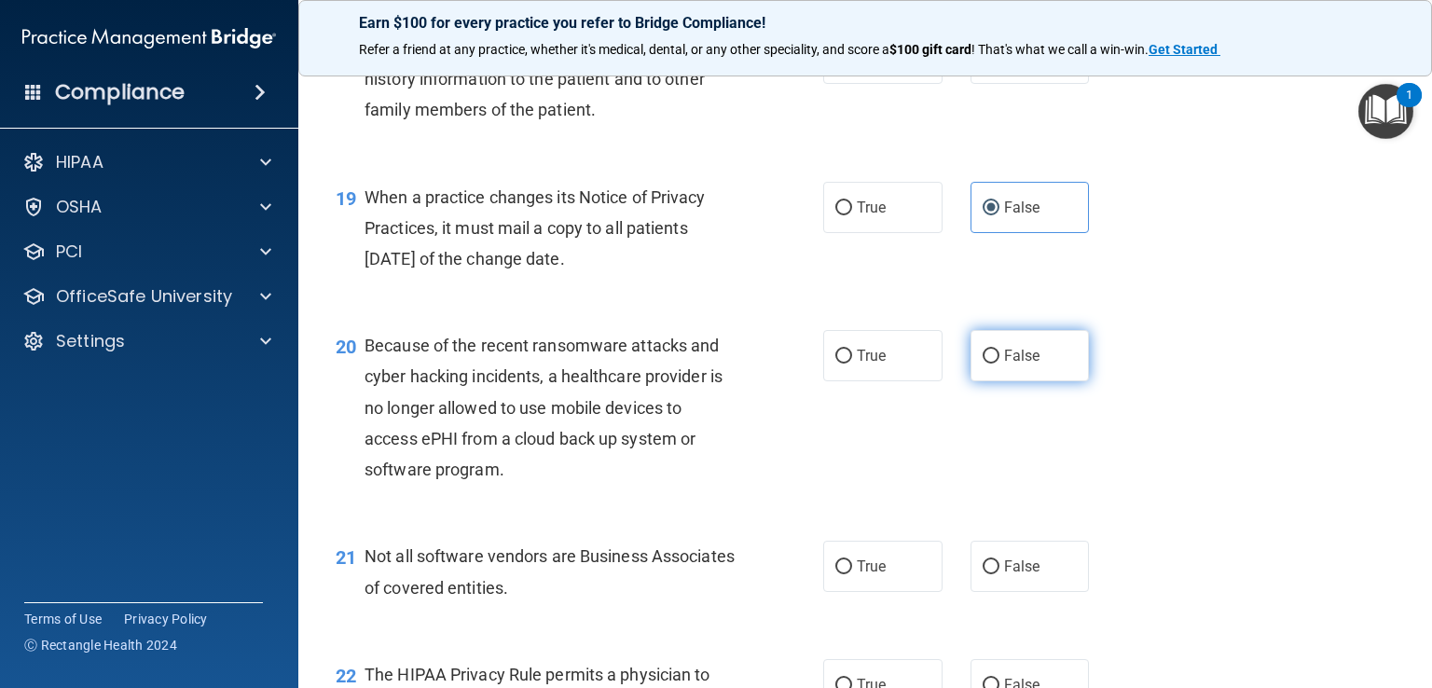
click at [987, 364] on input "False" at bounding box center [991, 357] width 17 height 14
radio input "true"
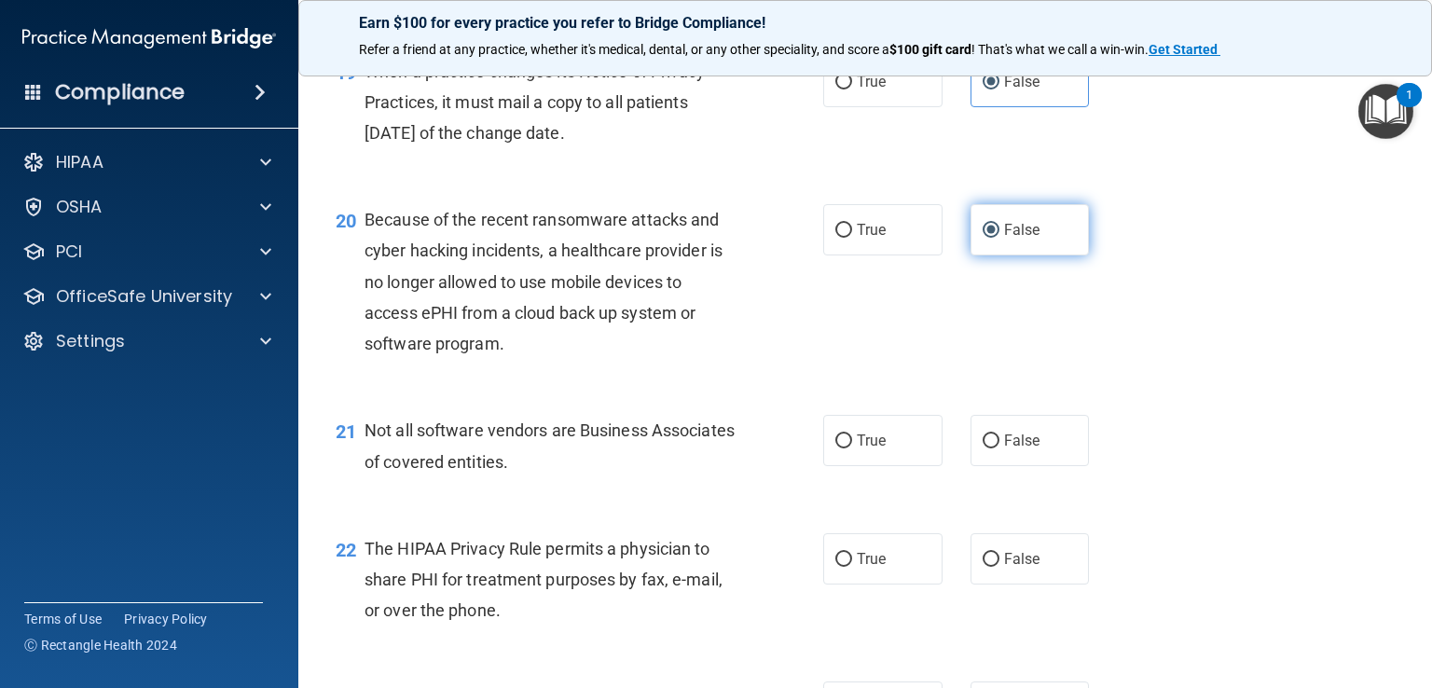
scroll to position [3117, 0]
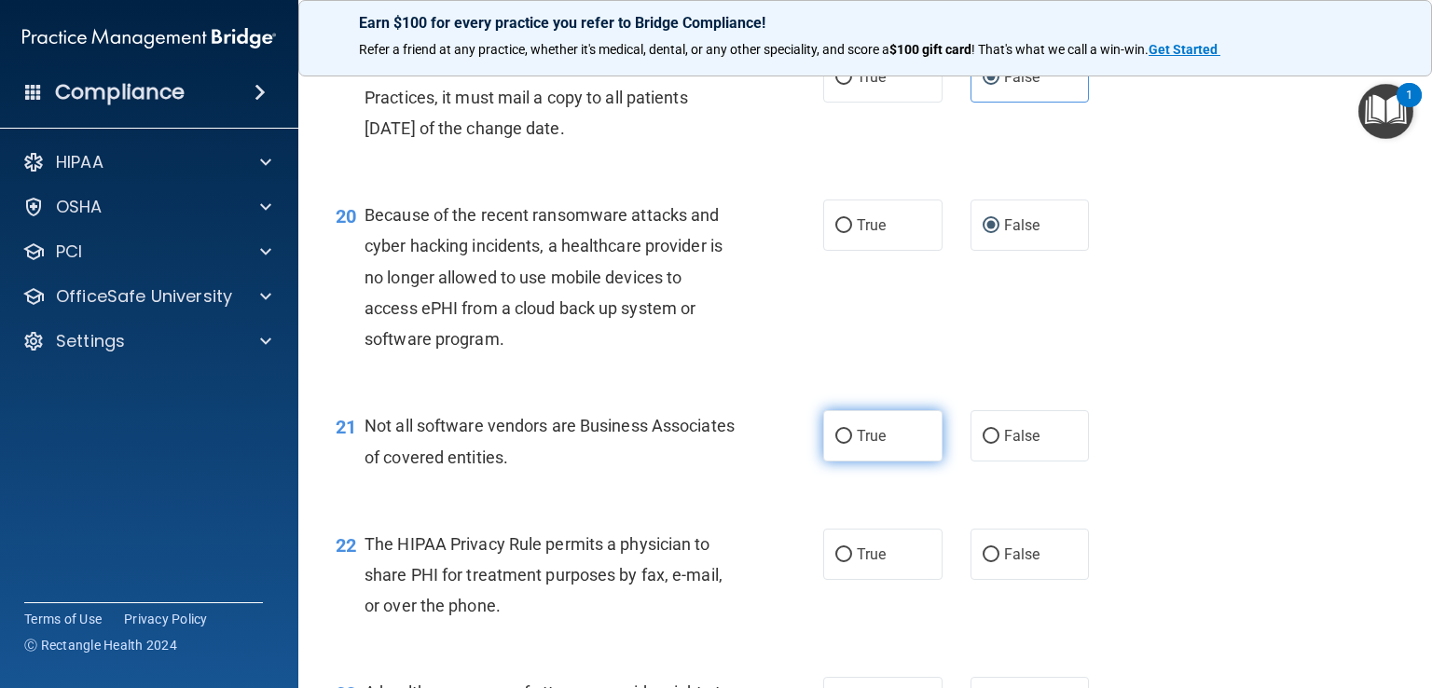
click at [875, 462] on label "True" at bounding box center [882, 435] width 119 height 51
click at [852, 444] on input "True" at bounding box center [843, 437] width 17 height 14
radio input "true"
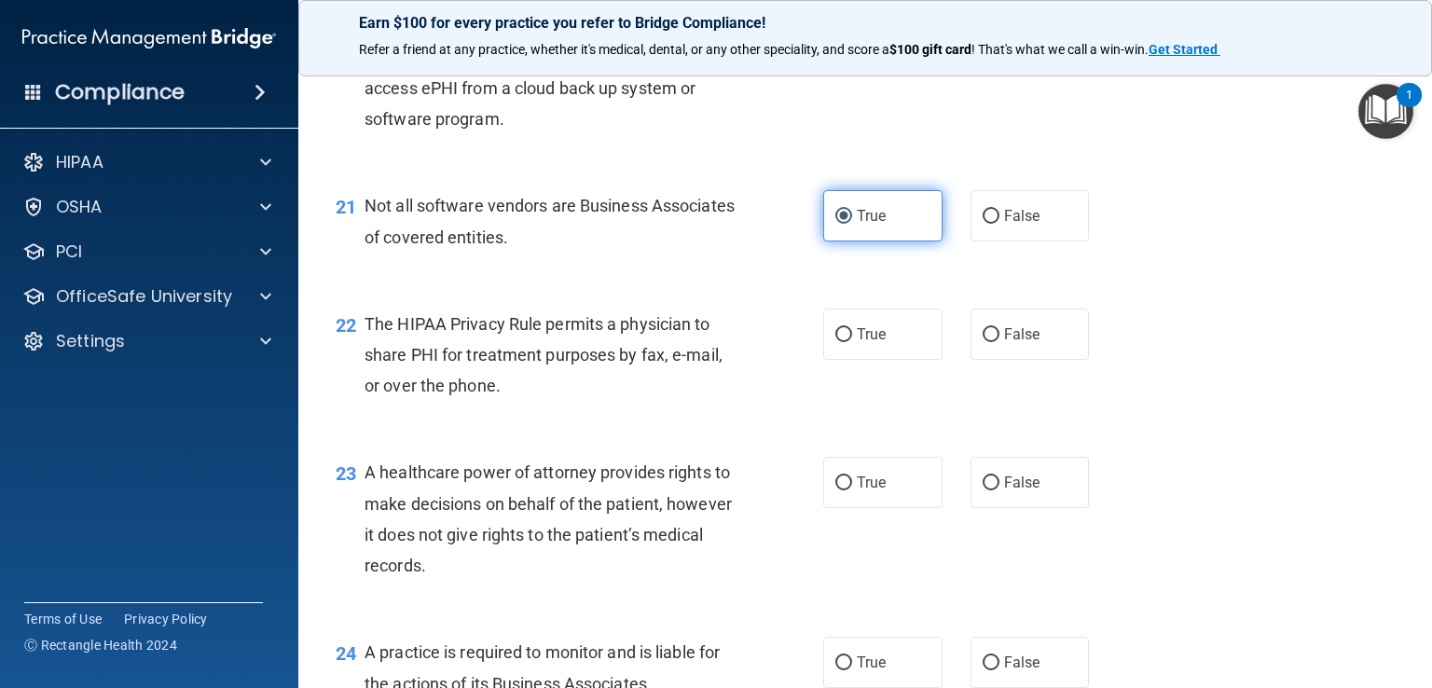
scroll to position [3341, 0]
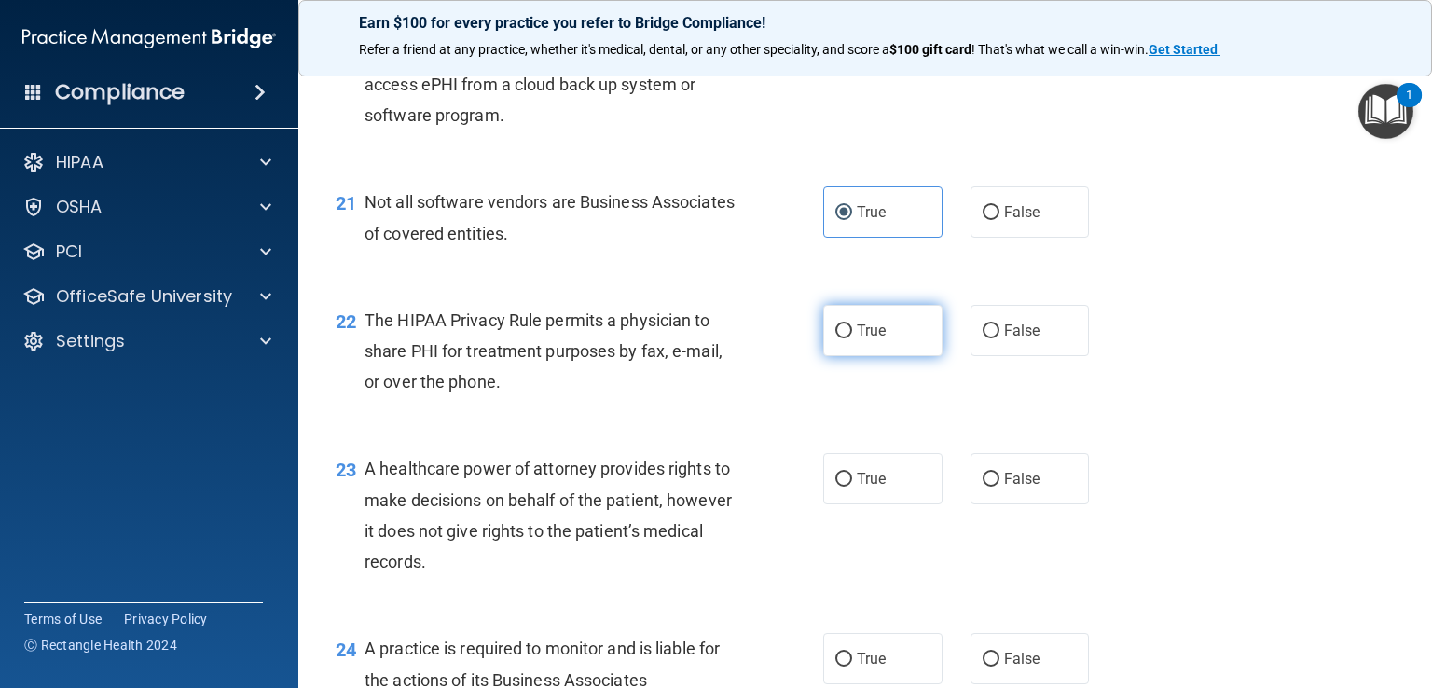
click at [873, 356] on label "True" at bounding box center [882, 330] width 119 height 51
click at [852, 338] on input "True" at bounding box center [843, 331] width 17 height 14
radio input "true"
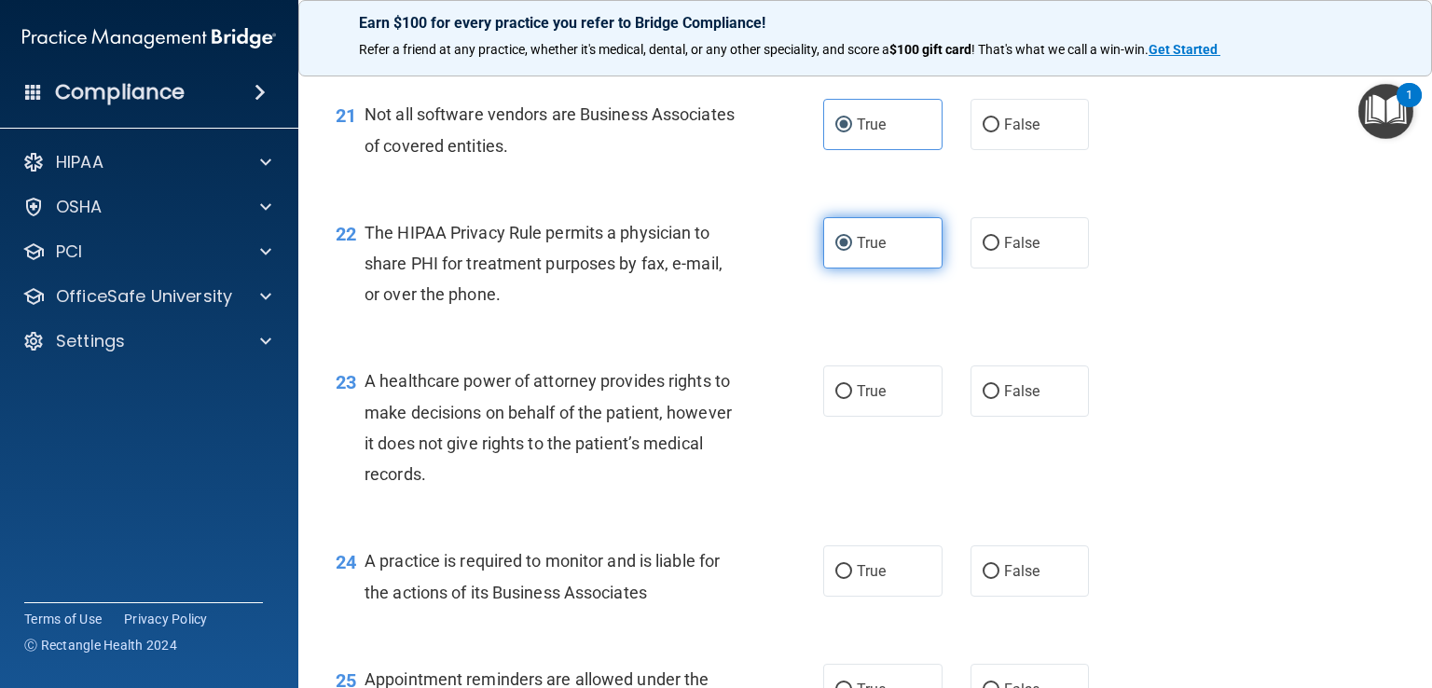
scroll to position [3430, 0]
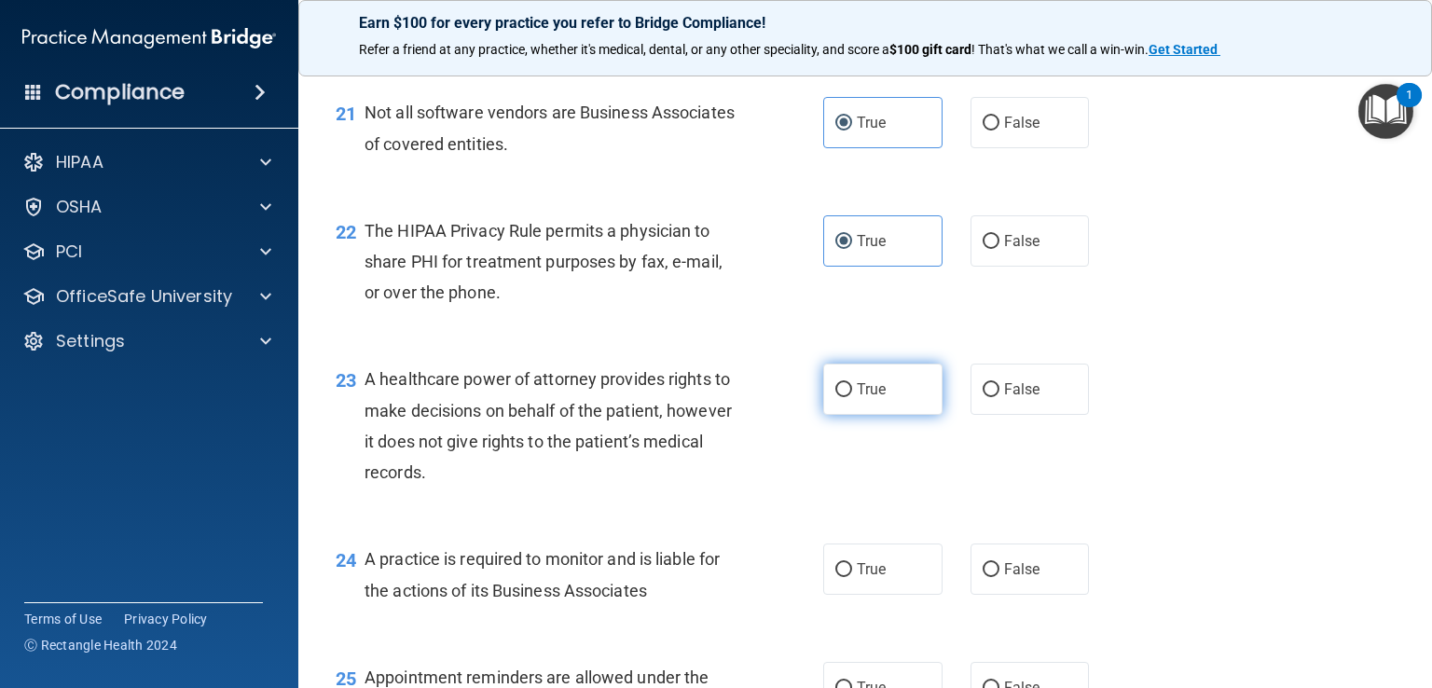
click at [866, 398] on span "True" at bounding box center [871, 389] width 29 height 18
click at [852, 397] on input "True" at bounding box center [843, 390] width 17 height 14
radio input "true"
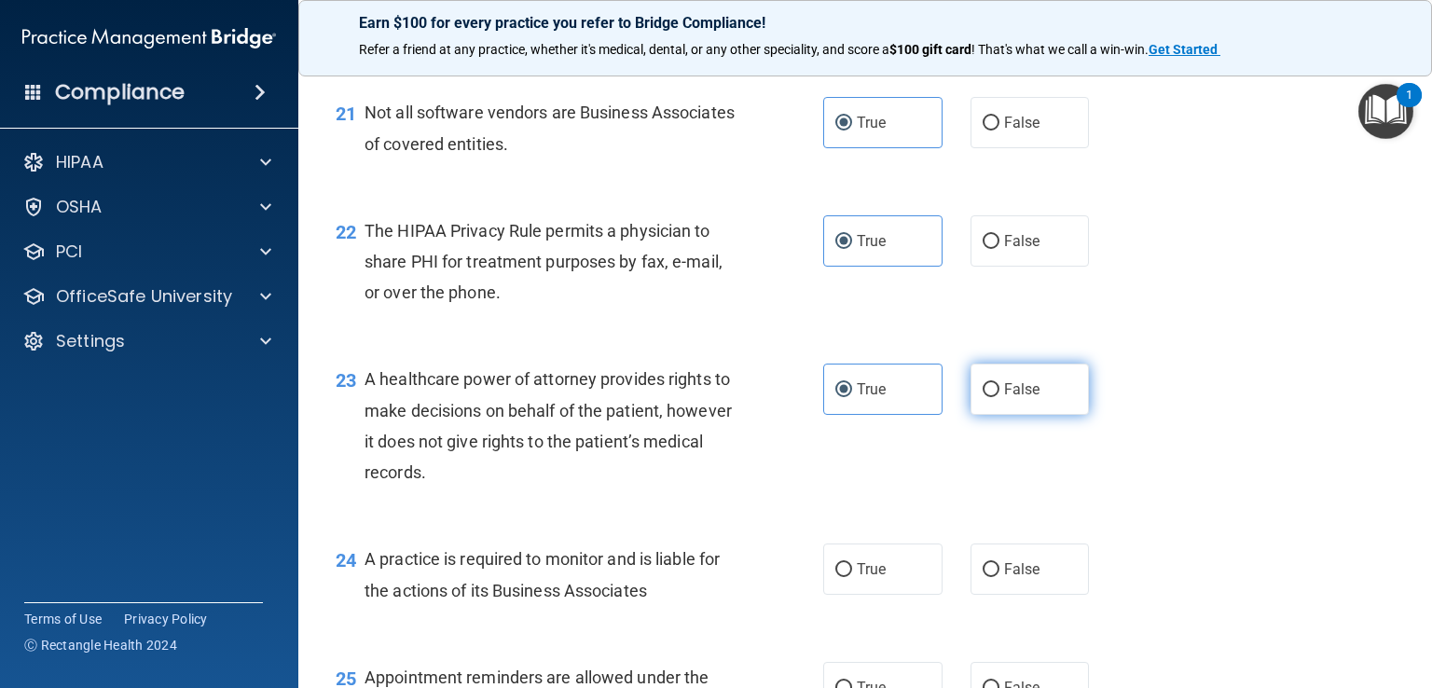
click at [1021, 398] on span "False" at bounding box center [1022, 389] width 36 height 18
click at [1000, 397] on input "False" at bounding box center [991, 390] width 17 height 14
radio input "true"
radio input "false"
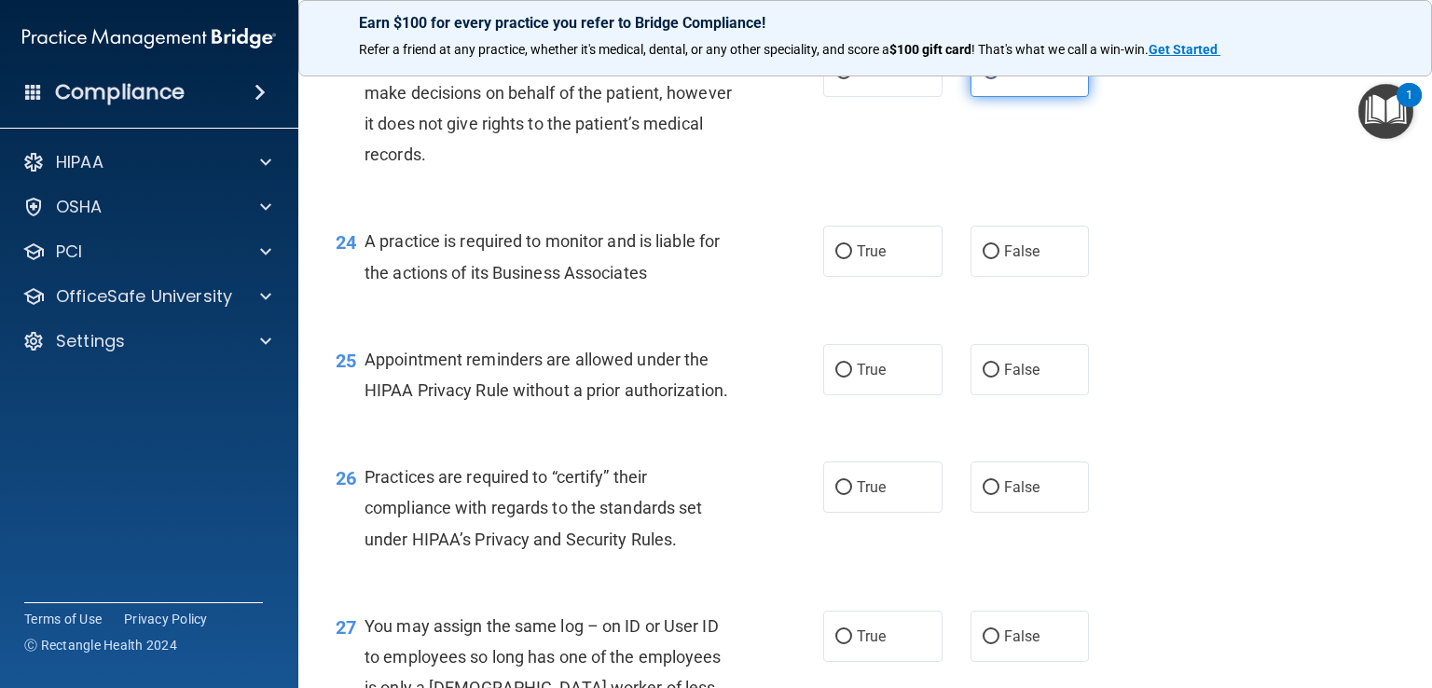
scroll to position [3752, 0]
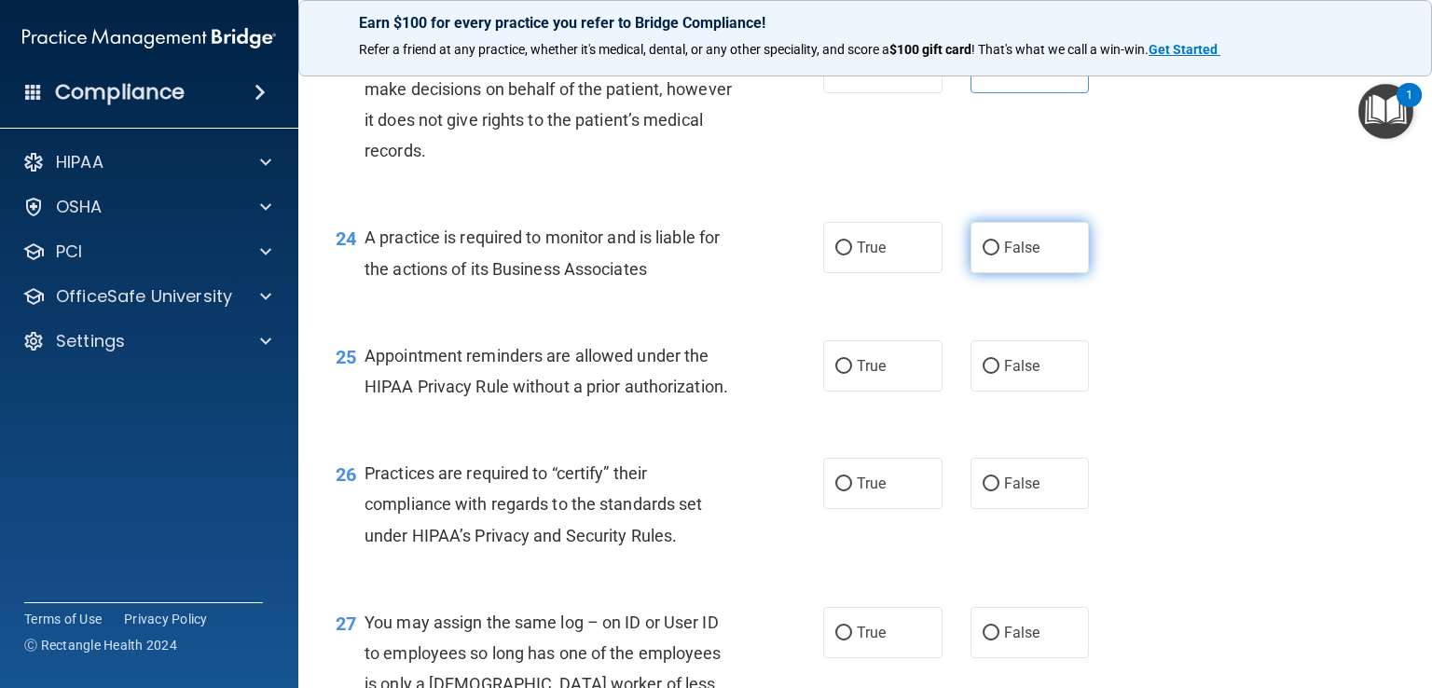
click at [1018, 273] on label "False" at bounding box center [1030, 247] width 119 height 51
click at [1000, 255] on input "False" at bounding box center [991, 248] width 17 height 14
radio input "true"
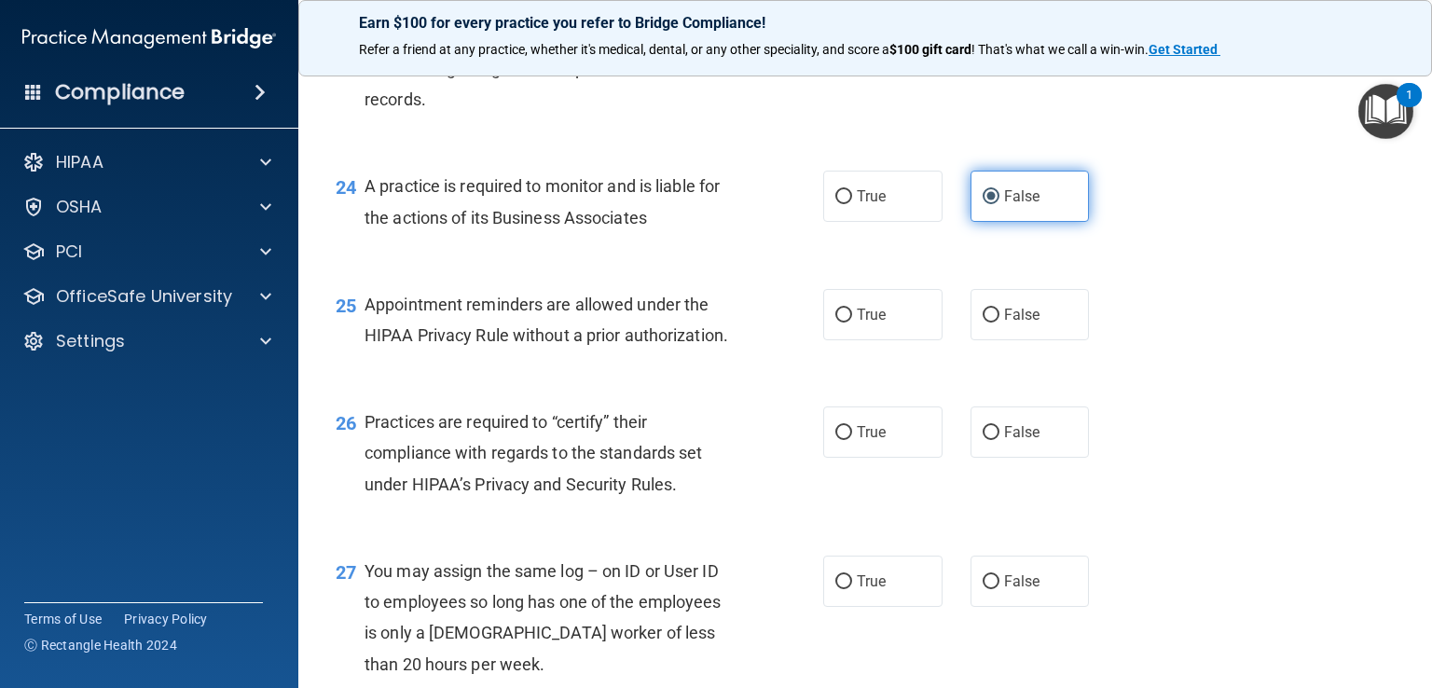
scroll to position [3817, 0]
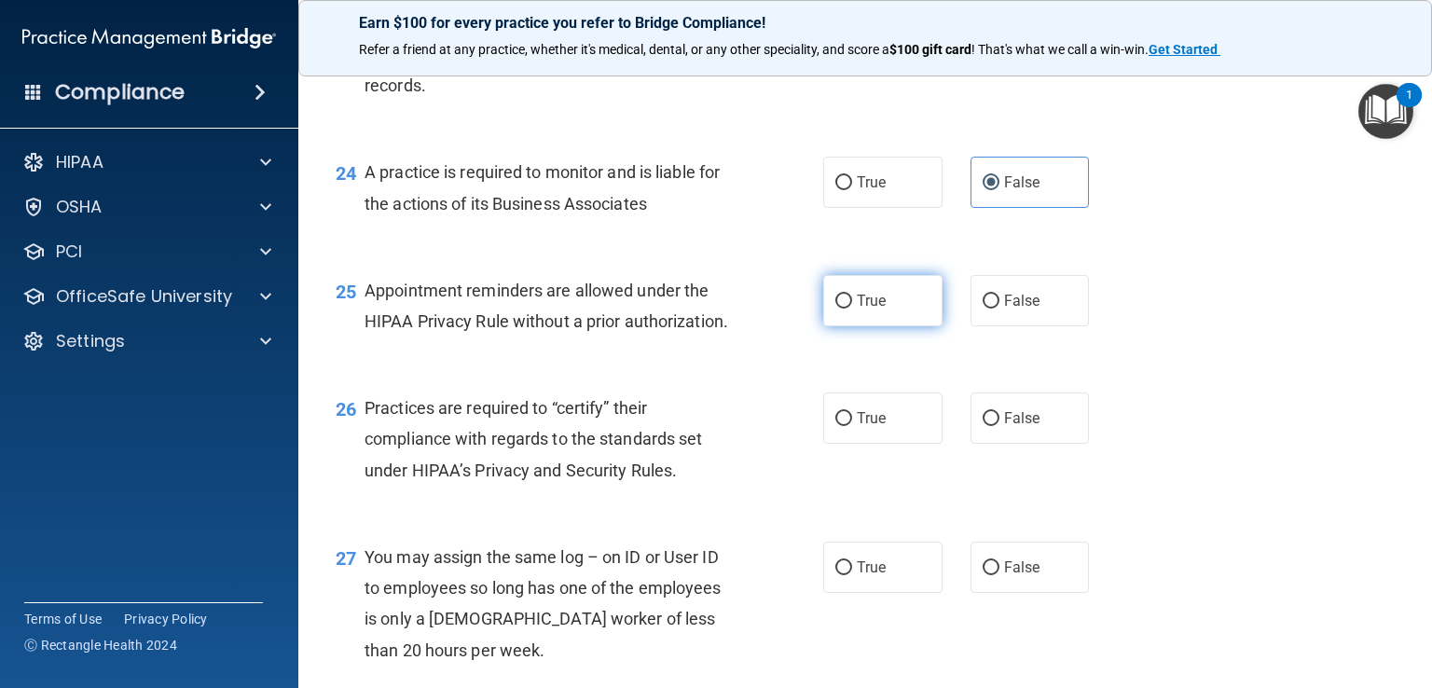
click at [842, 309] on input "True" at bounding box center [843, 302] width 17 height 14
radio input "true"
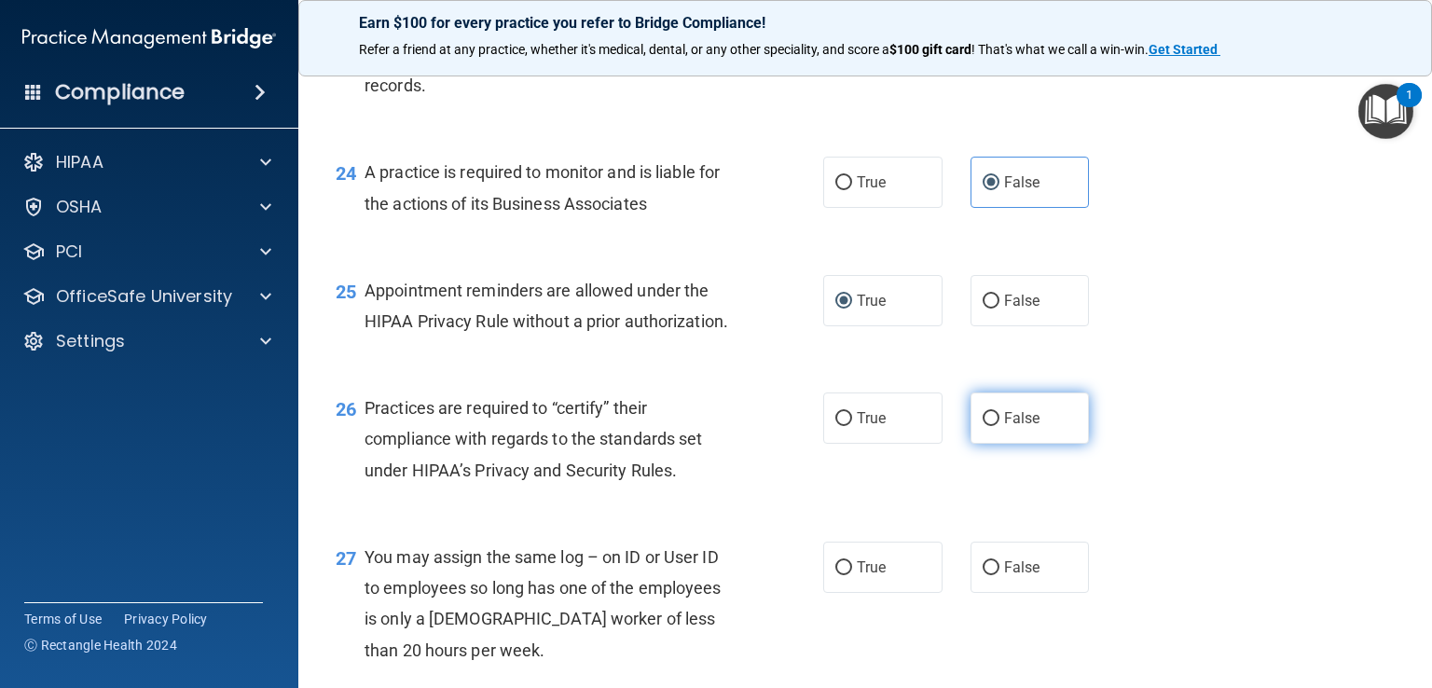
click at [1026, 427] on span "False" at bounding box center [1022, 418] width 36 height 18
click at [1000, 426] on input "False" at bounding box center [991, 419] width 17 height 14
radio input "true"
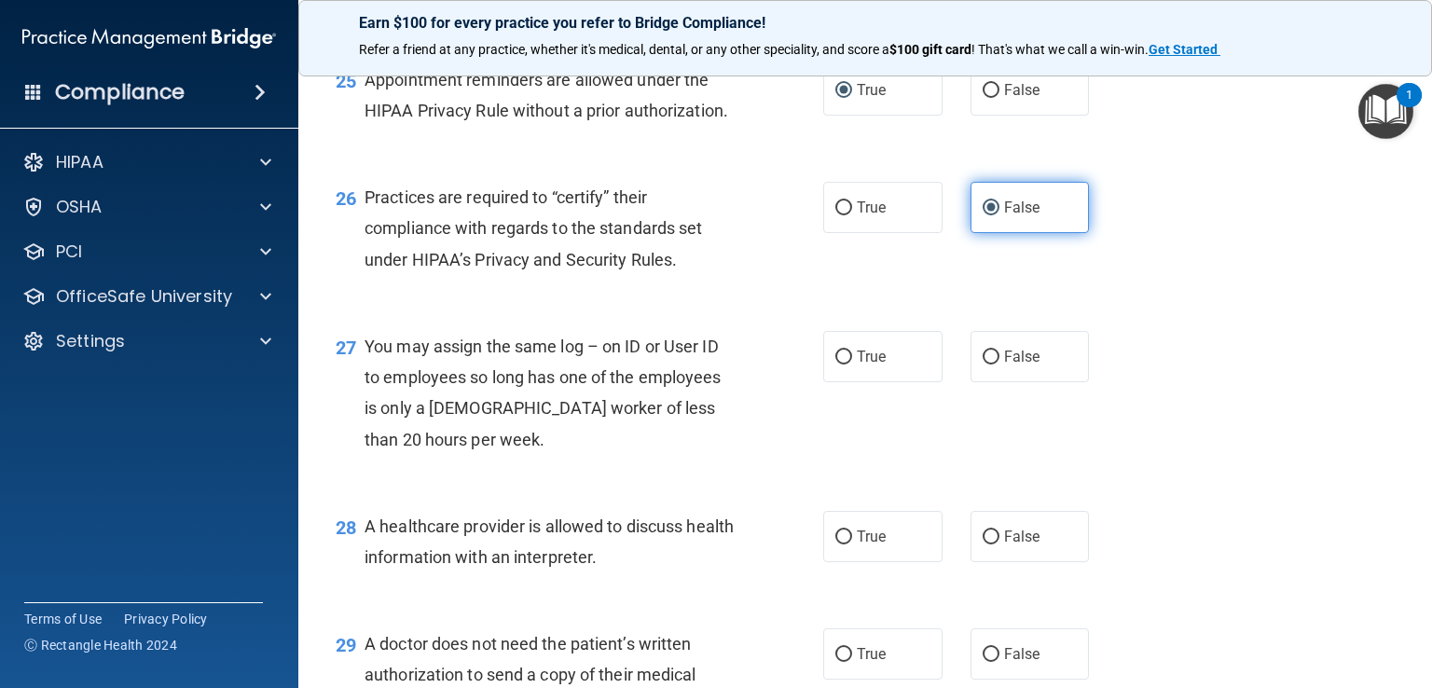
scroll to position [4033, 0]
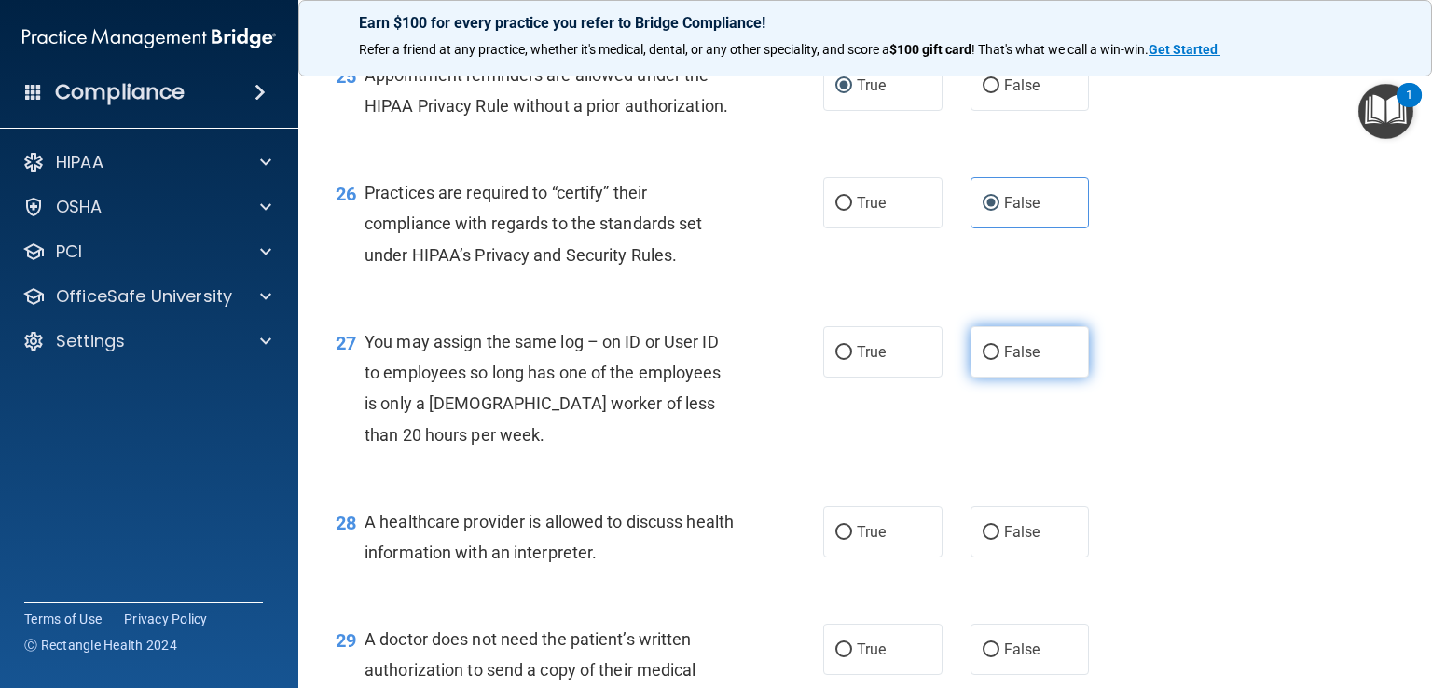
click at [1040, 378] on label "False" at bounding box center [1030, 351] width 119 height 51
click at [1000, 360] on input "False" at bounding box center [991, 353] width 17 height 14
radio input "true"
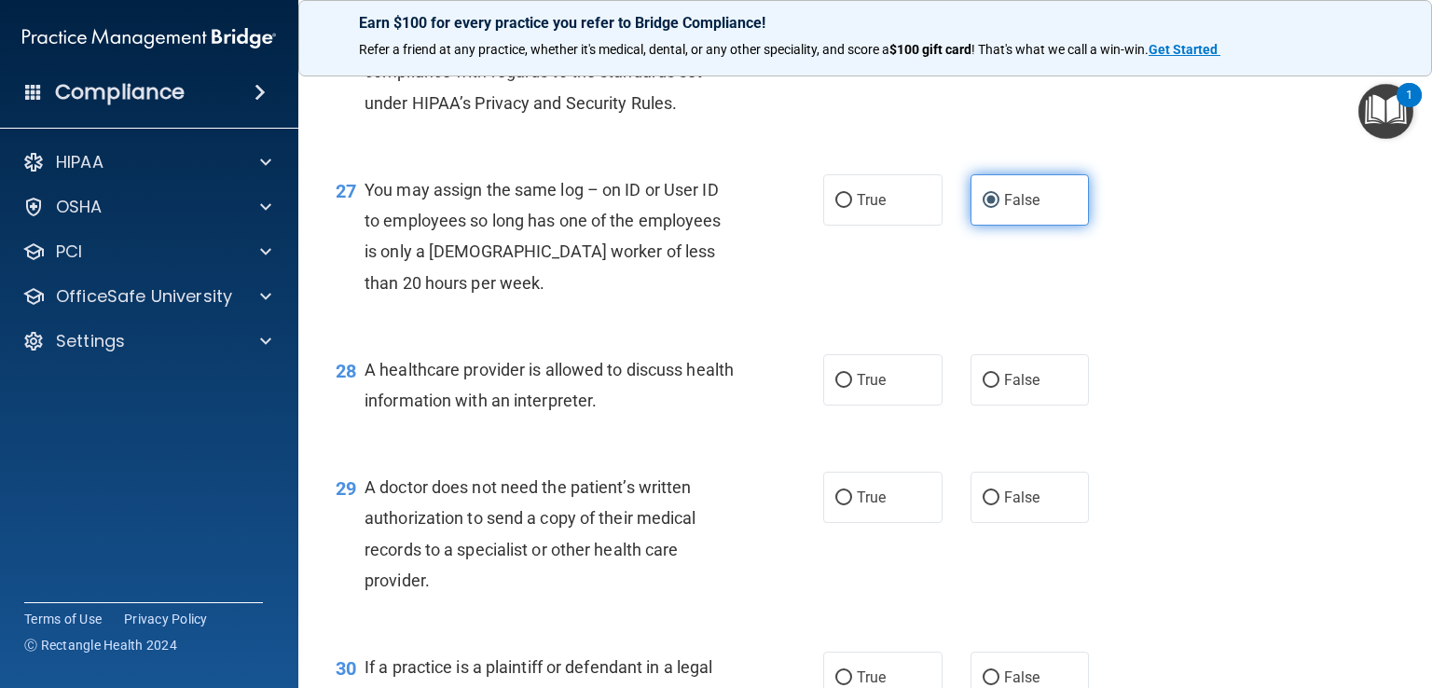
scroll to position [4185, 0]
click at [879, 406] on label "True" at bounding box center [882, 379] width 119 height 51
click at [852, 388] on input "True" at bounding box center [843, 381] width 17 height 14
radio input "true"
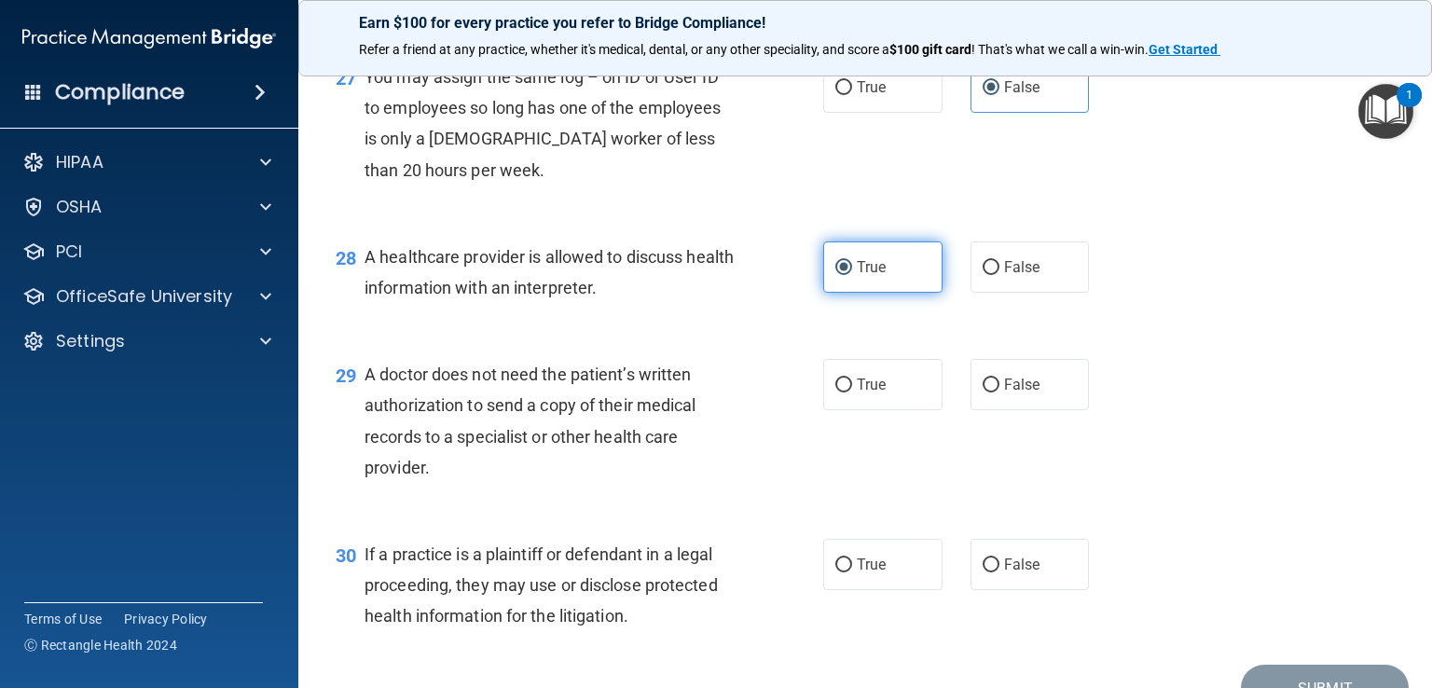
scroll to position [4310, 0]
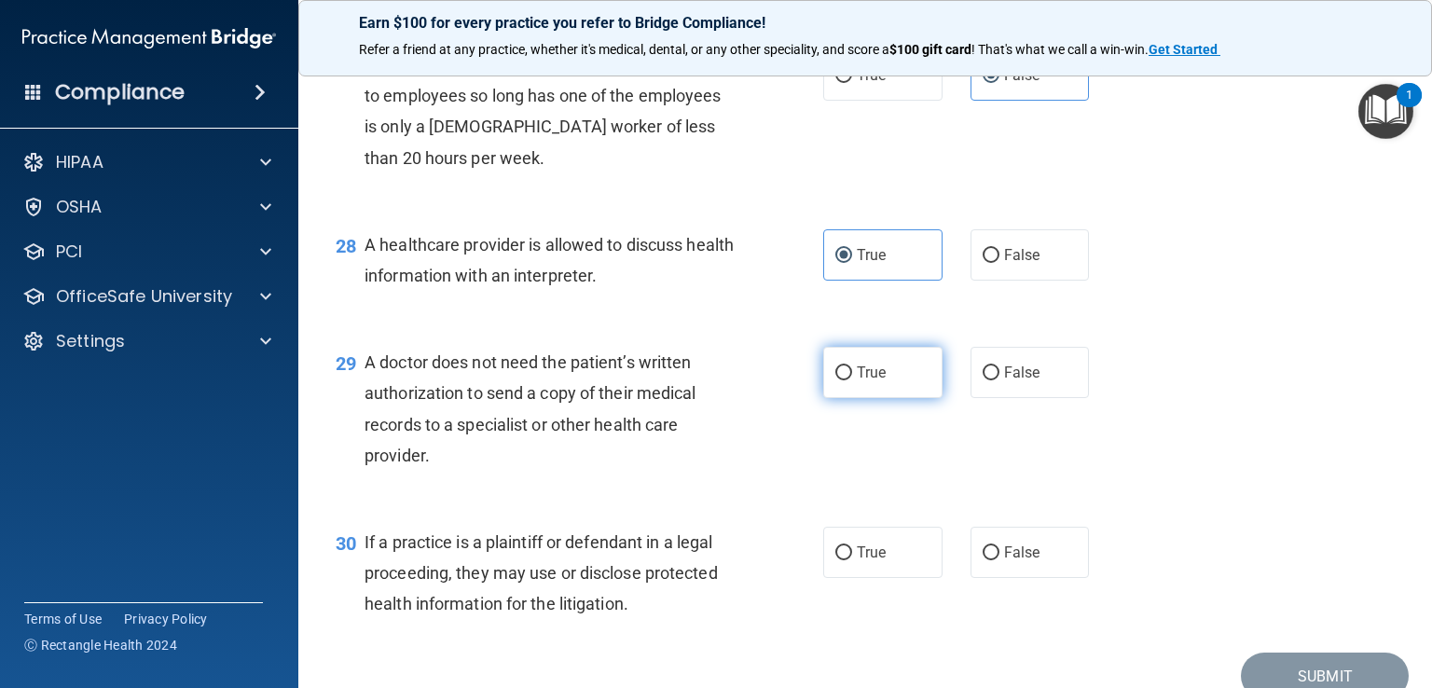
click at [879, 398] on label "True" at bounding box center [882, 372] width 119 height 51
click at [852, 380] on input "True" at bounding box center [843, 373] width 17 height 14
radio input "true"
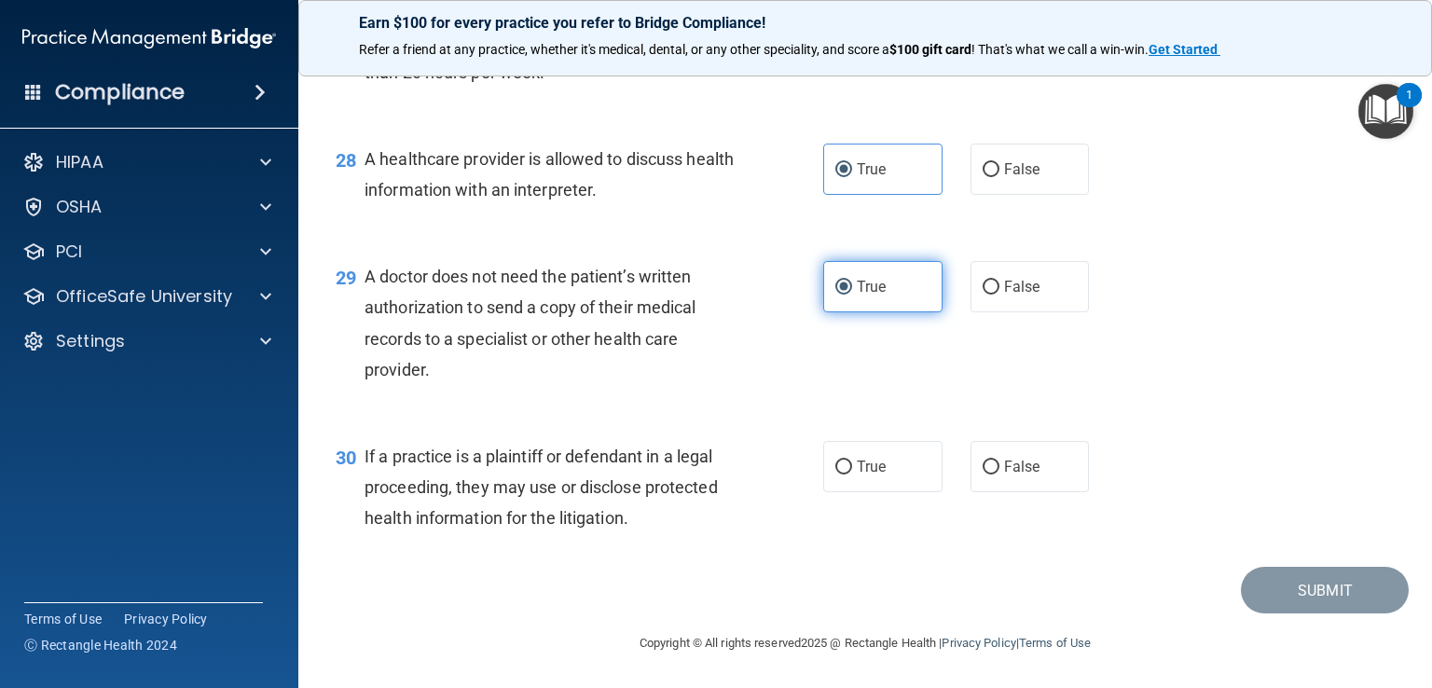
scroll to position [4458, 0]
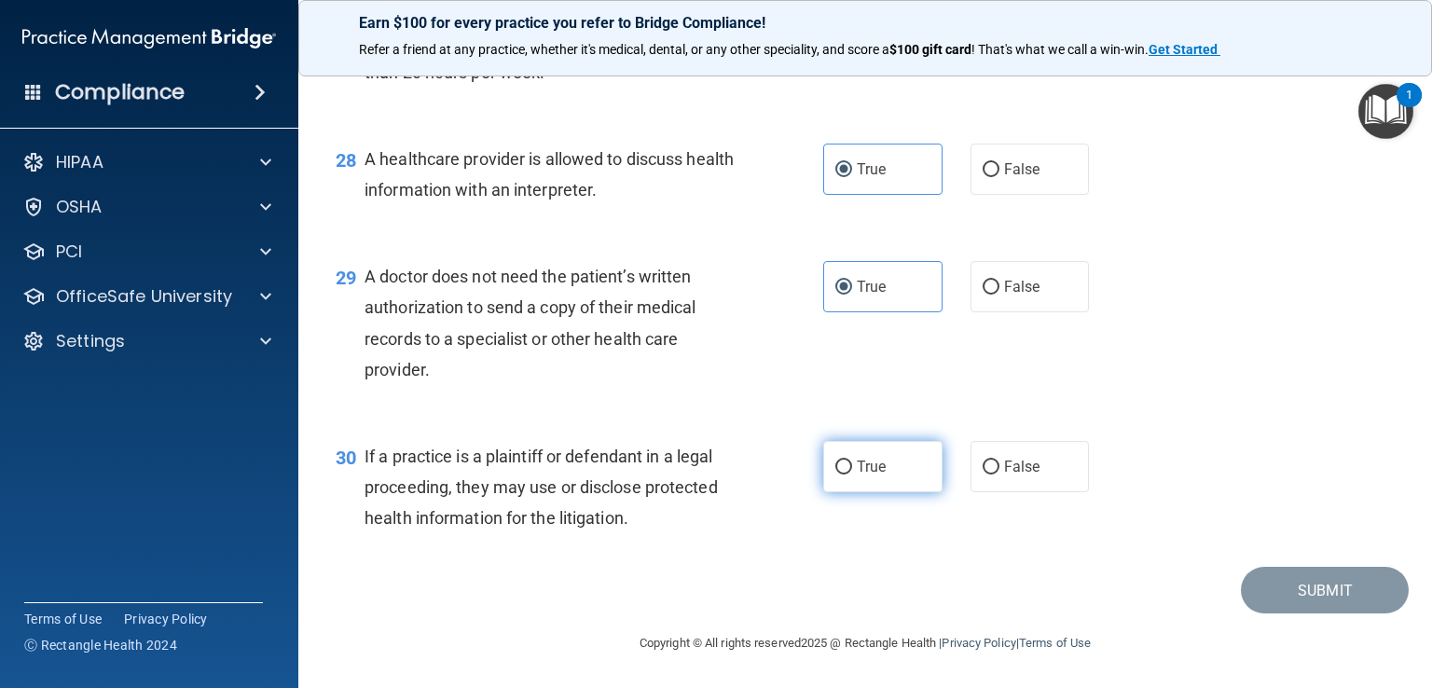
click at [862, 485] on label "True" at bounding box center [882, 466] width 119 height 51
click at [852, 475] on input "True" at bounding box center [843, 468] width 17 height 14
radio input "true"
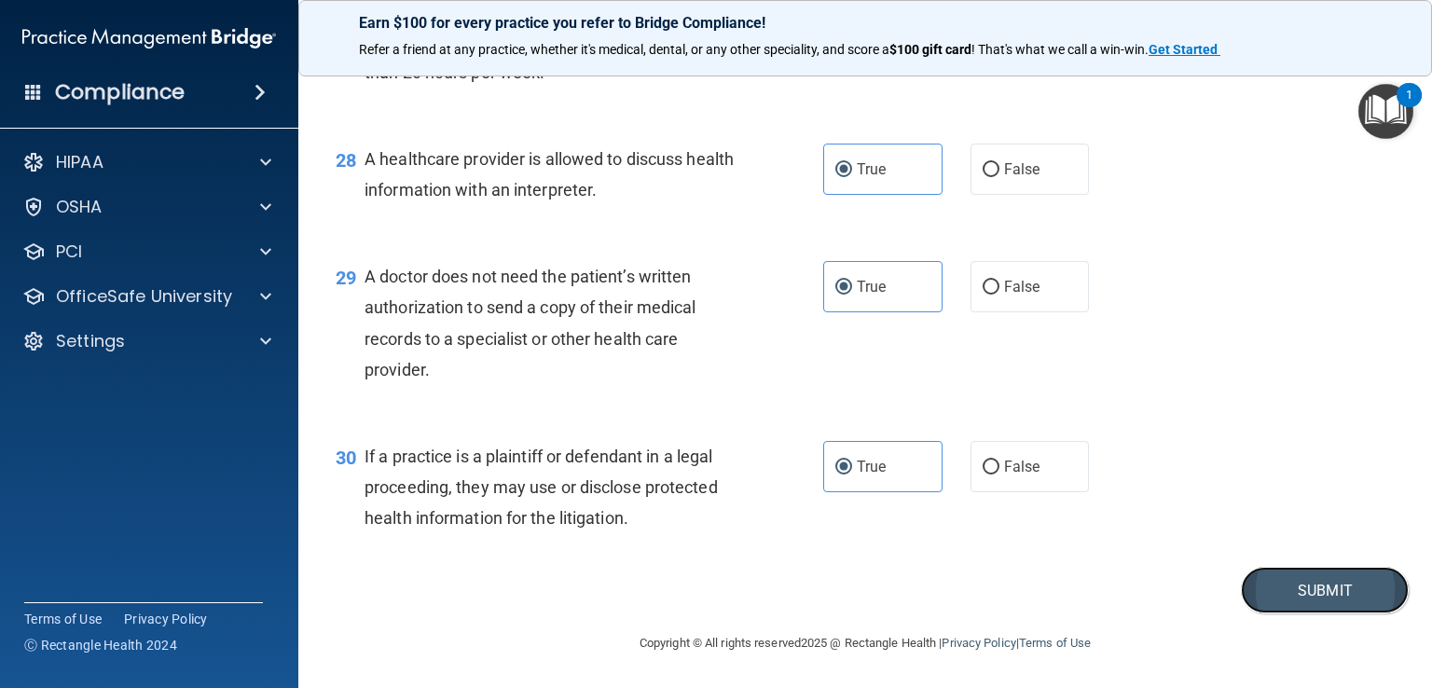
click at [1301, 608] on button "Submit" at bounding box center [1325, 591] width 168 height 48
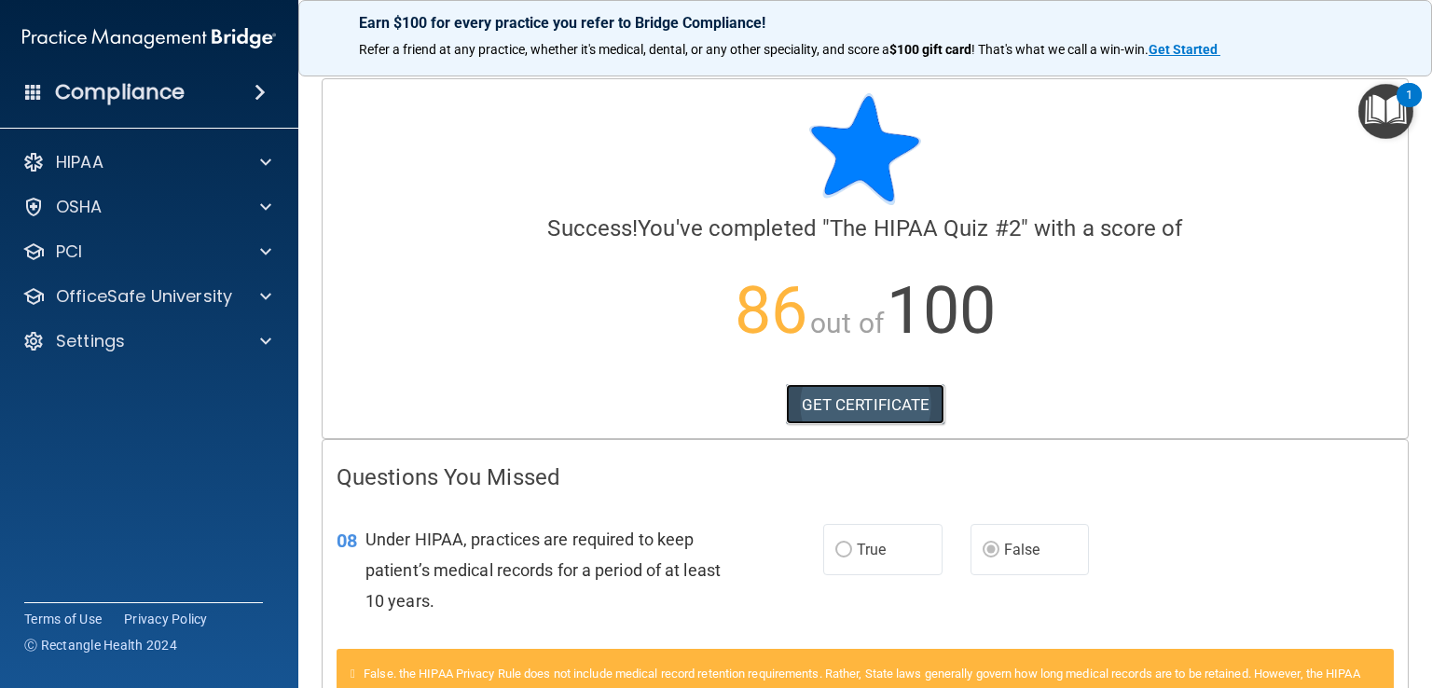
click at [856, 403] on link "GET CERTIFICATE" at bounding box center [865, 404] width 159 height 41
click at [81, 293] on p "OfficeSafe University" at bounding box center [144, 296] width 176 height 22
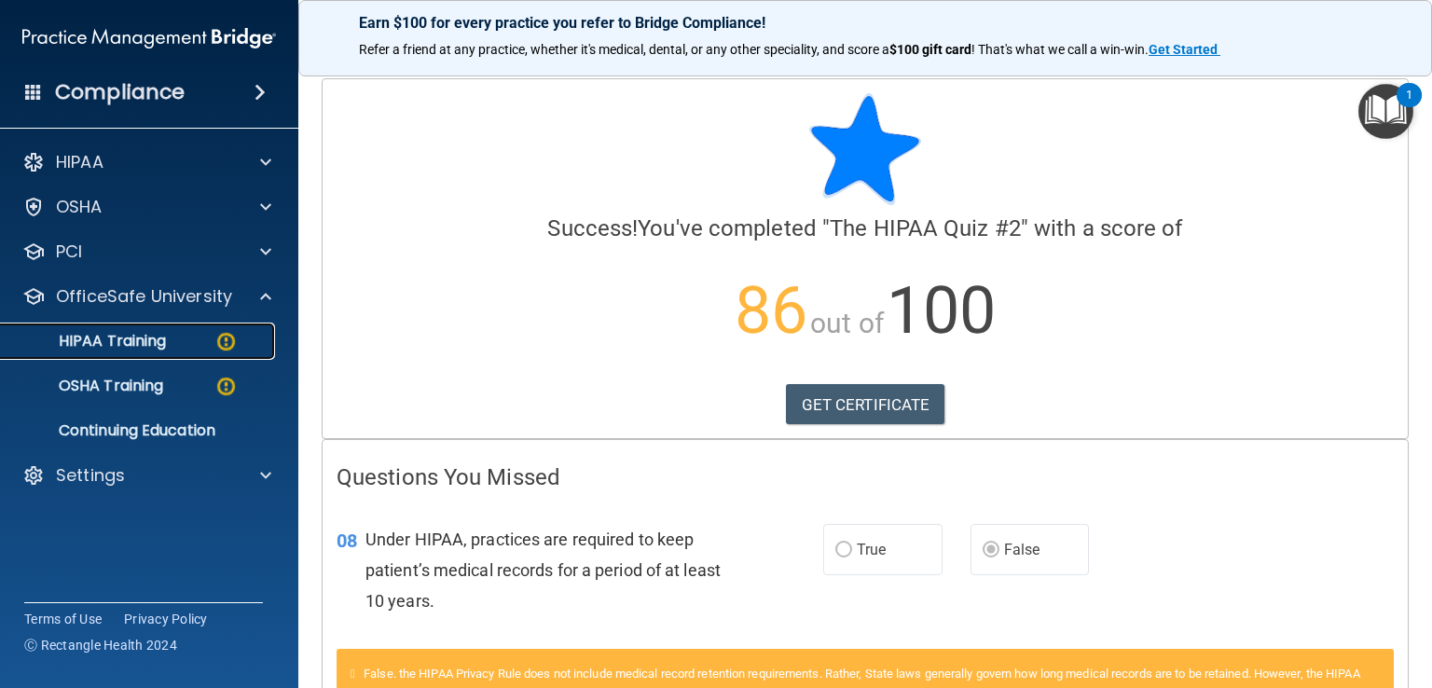
click at [86, 338] on p "HIPAA Training" at bounding box center [89, 341] width 154 height 19
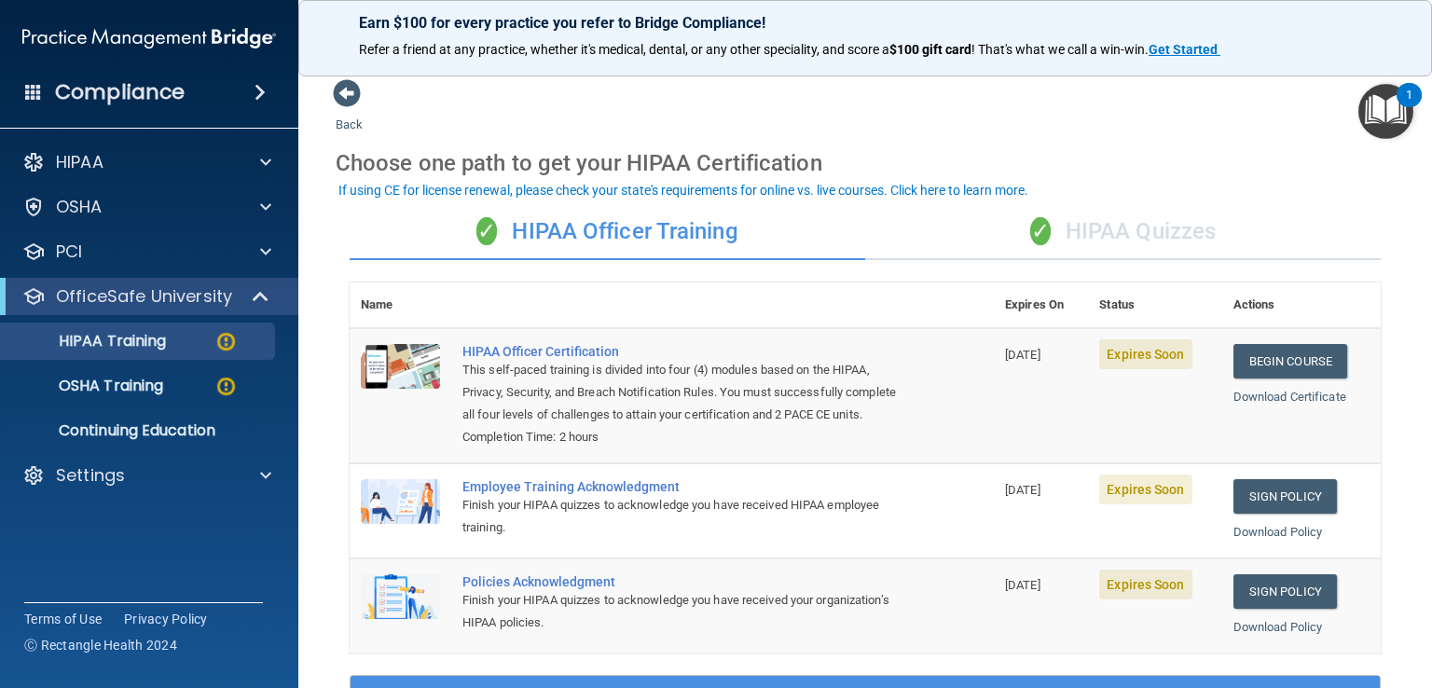
click at [1093, 226] on div "✓ HIPAA Quizzes" at bounding box center [1123, 232] width 516 height 56
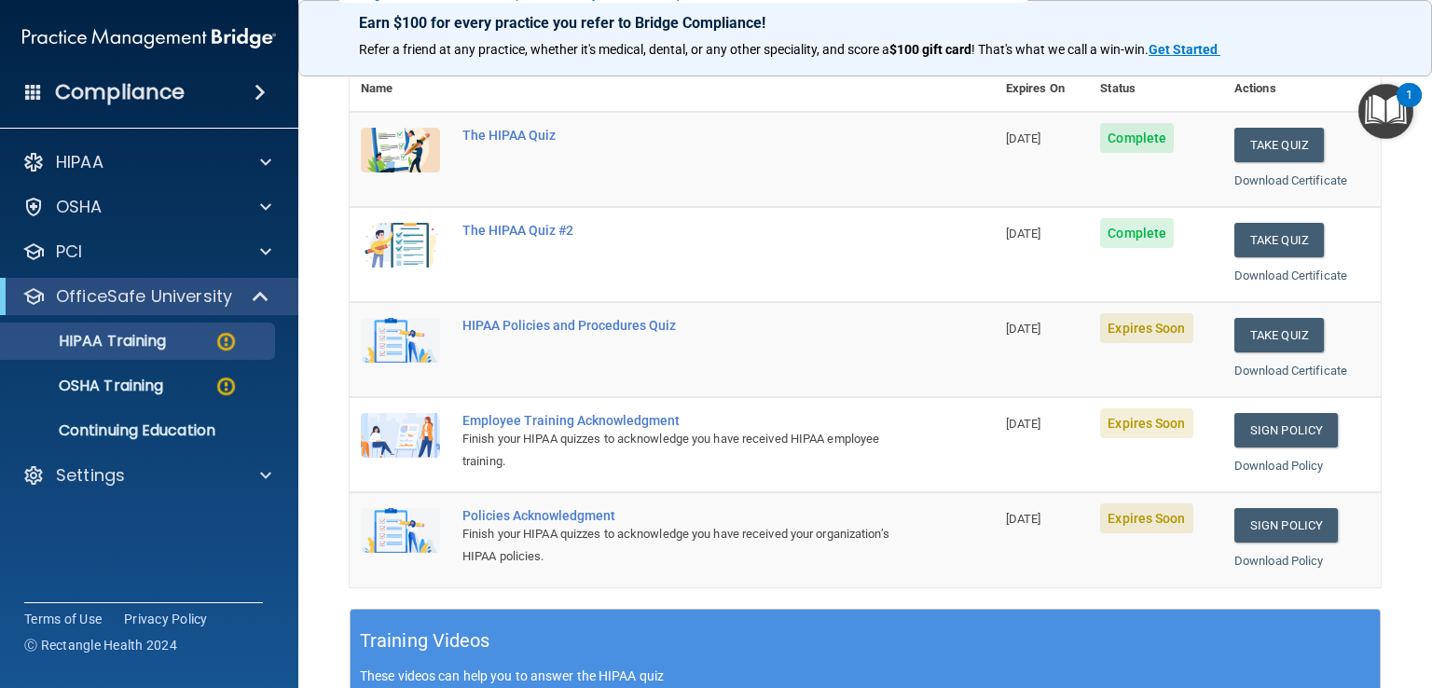
scroll to position [231, 0]
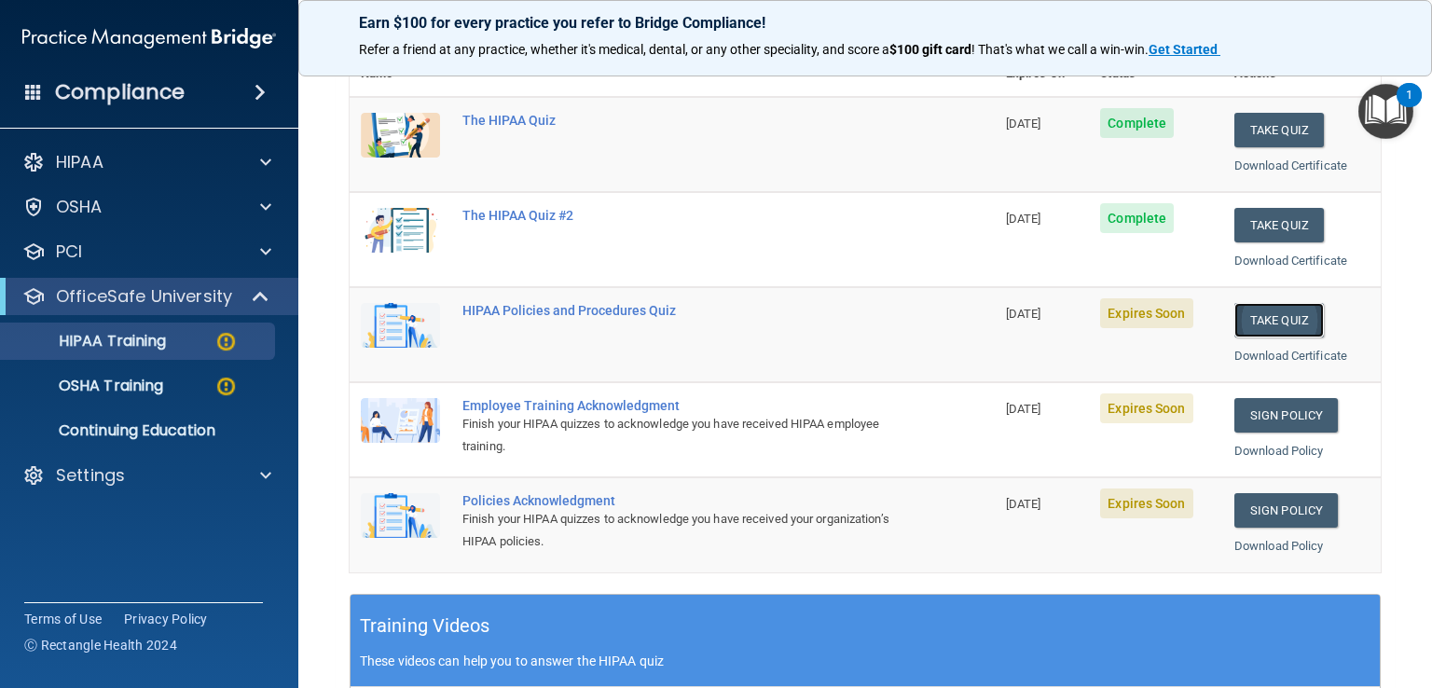
click at [1242, 310] on button "Take Quiz" at bounding box center [1279, 320] width 90 height 34
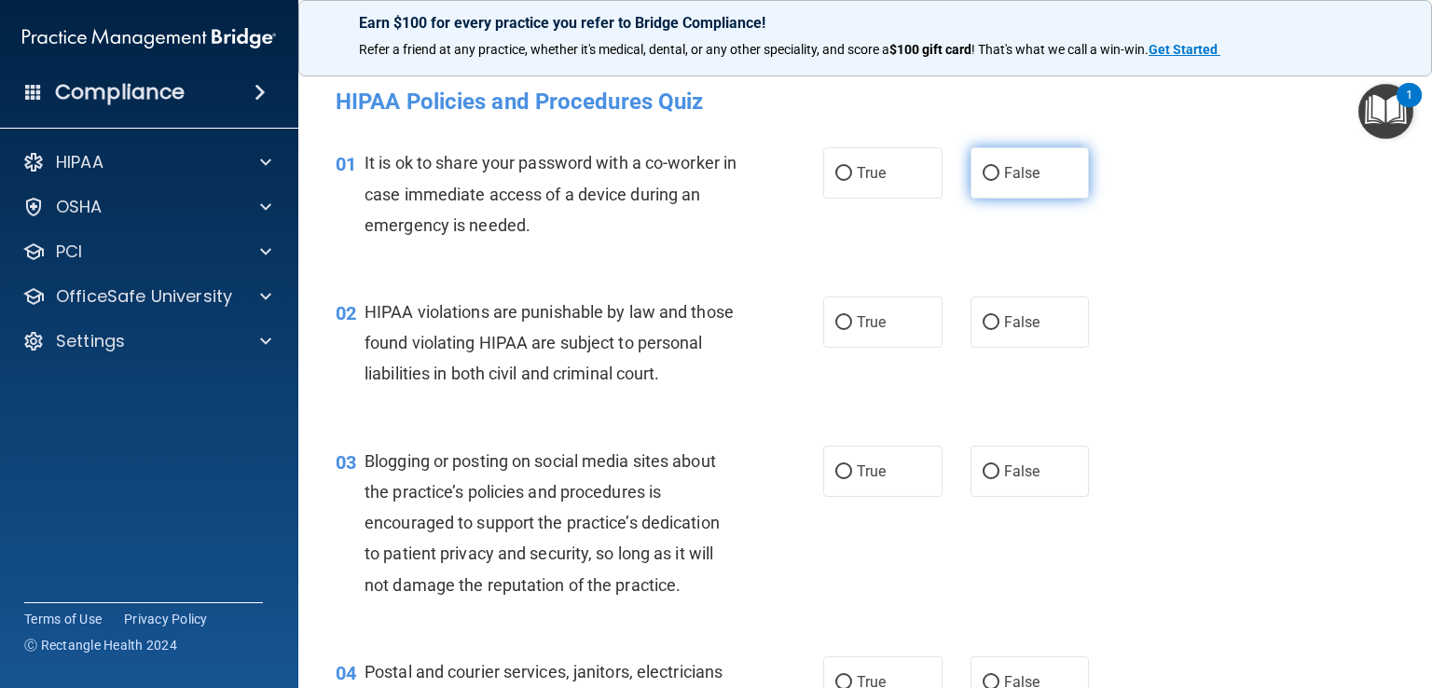
click at [1007, 176] on span "False" at bounding box center [1022, 173] width 36 height 18
click at [1000, 176] on input "False" at bounding box center [991, 174] width 17 height 14
radio input "true"
click at [866, 332] on label "True" at bounding box center [882, 322] width 119 height 51
click at [852, 330] on input "True" at bounding box center [843, 323] width 17 height 14
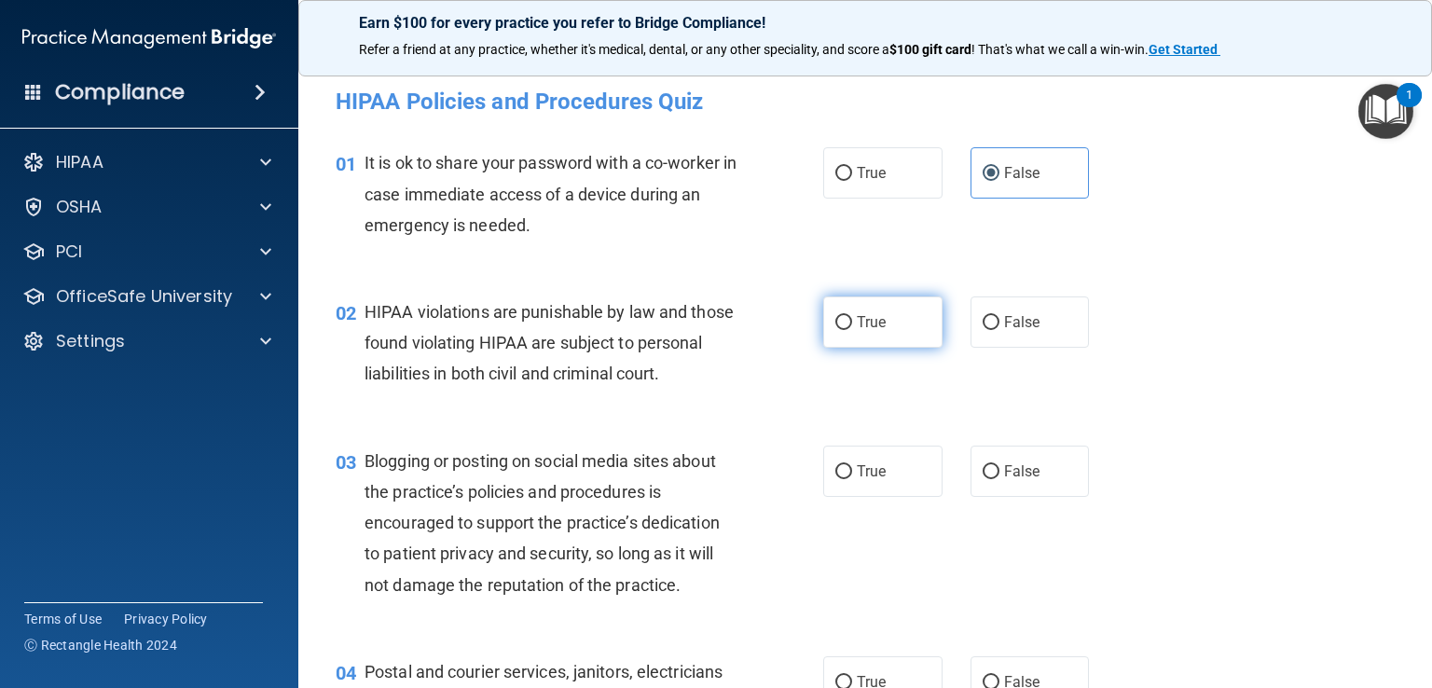
radio input "true"
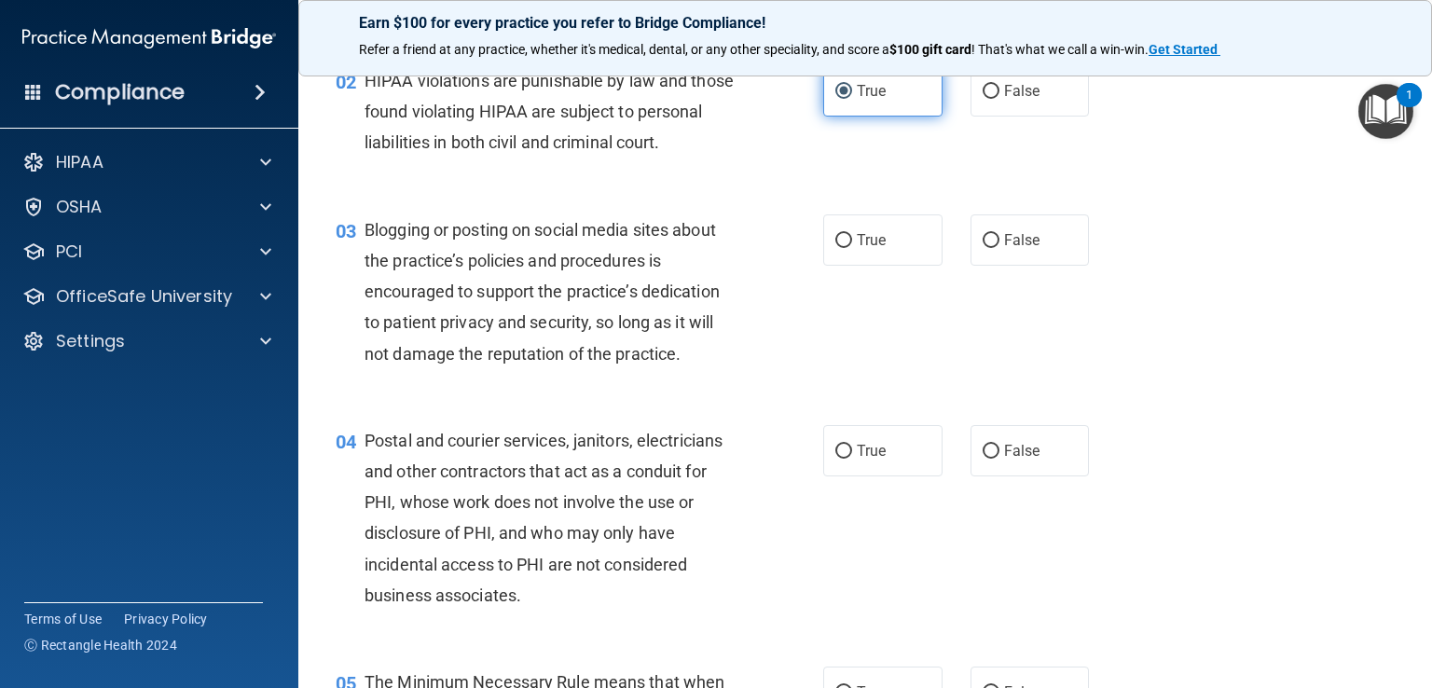
scroll to position [232, 0]
click at [888, 265] on label "True" at bounding box center [882, 239] width 119 height 51
click at [852, 247] on input "True" at bounding box center [843, 240] width 17 height 14
radio input "true"
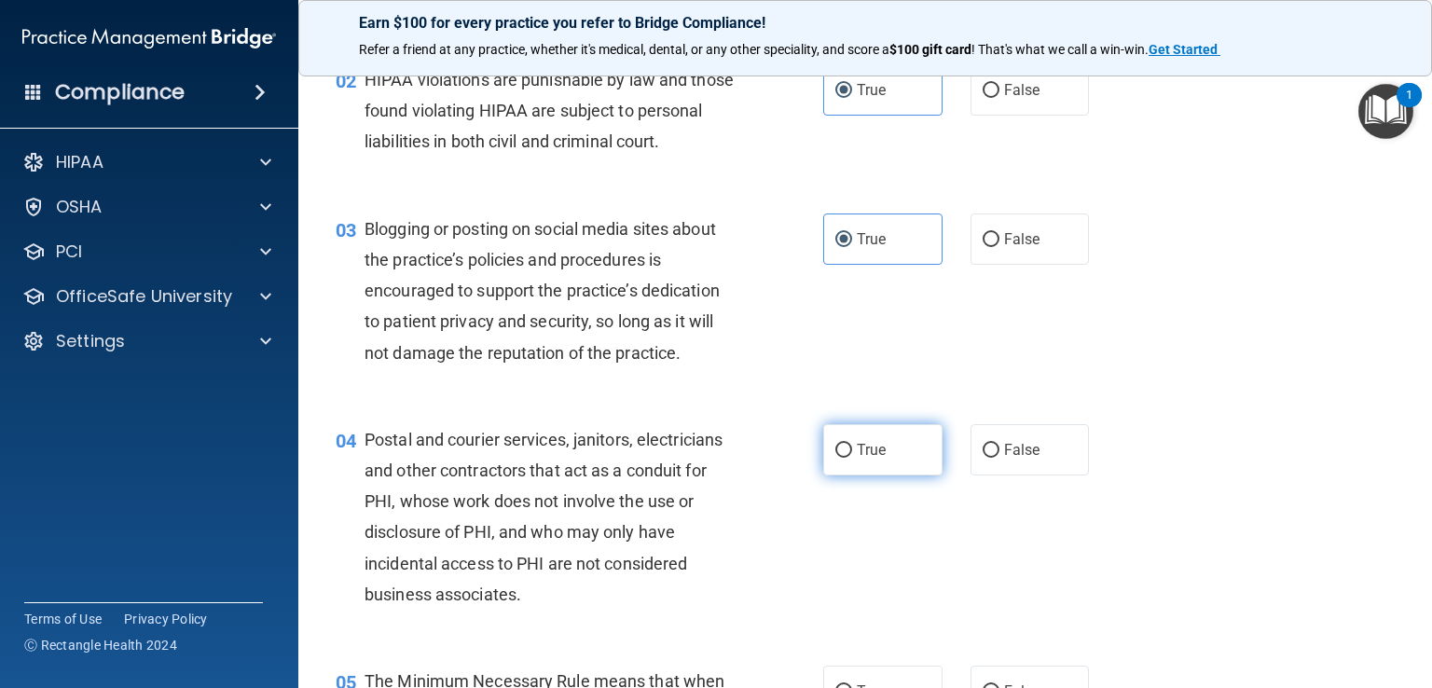
click at [848, 467] on label "True" at bounding box center [882, 449] width 119 height 51
click at [848, 458] on input "True" at bounding box center [843, 451] width 17 height 14
radio input "true"
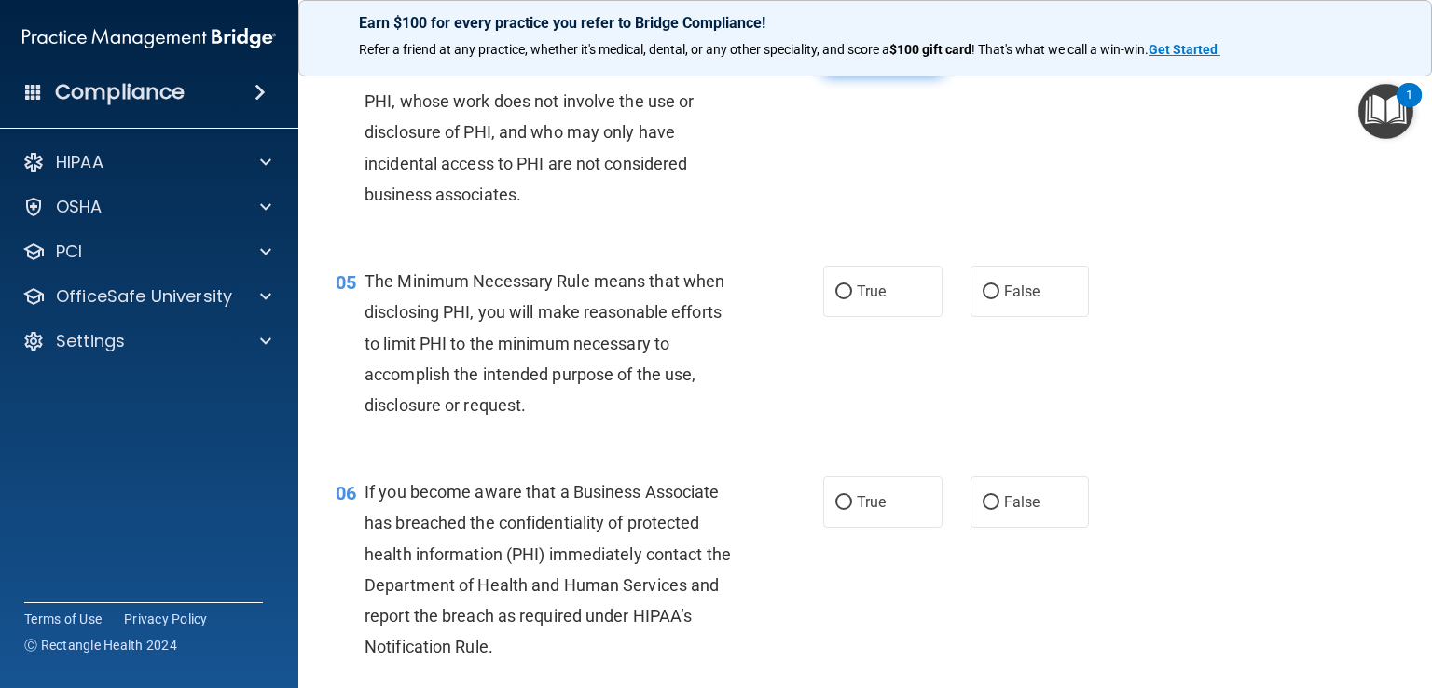
scroll to position [603, 0]
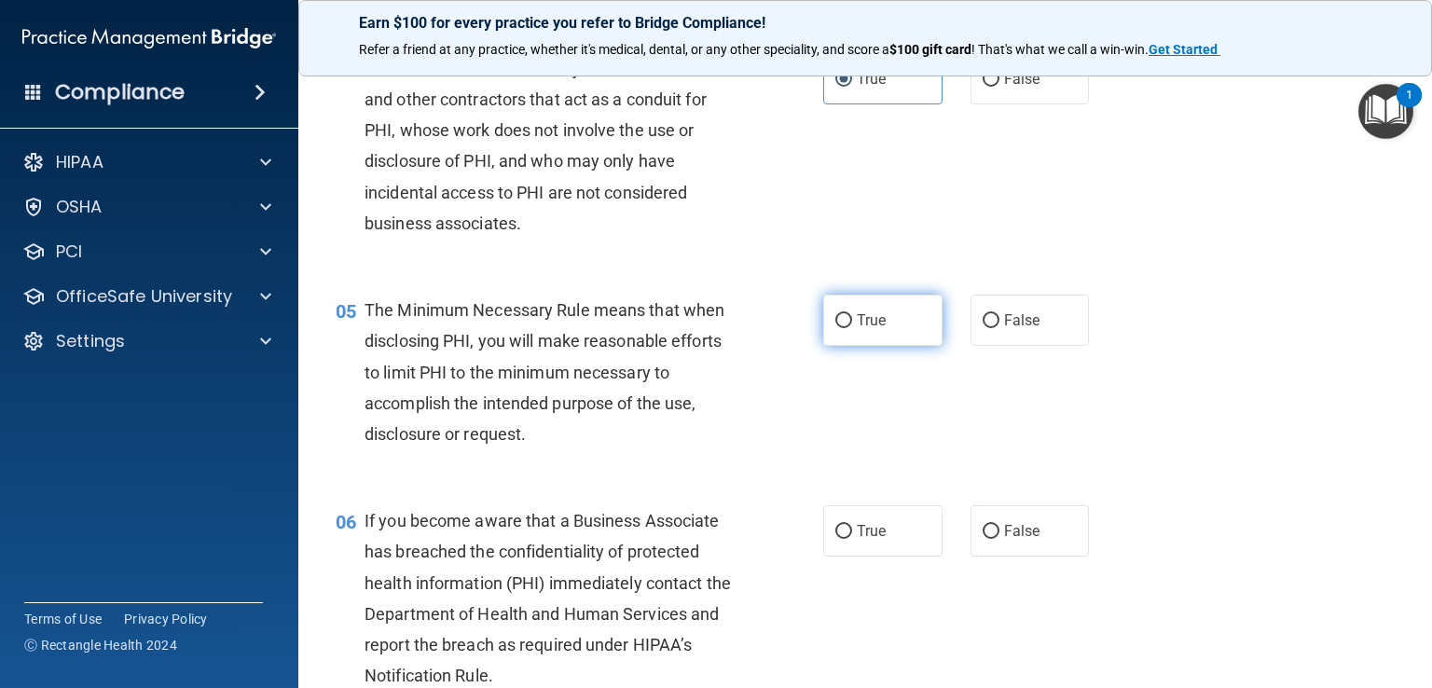
click at [862, 329] on span "True" at bounding box center [871, 320] width 29 height 18
click at [852, 328] on input "True" at bounding box center [843, 321] width 17 height 14
radio input "true"
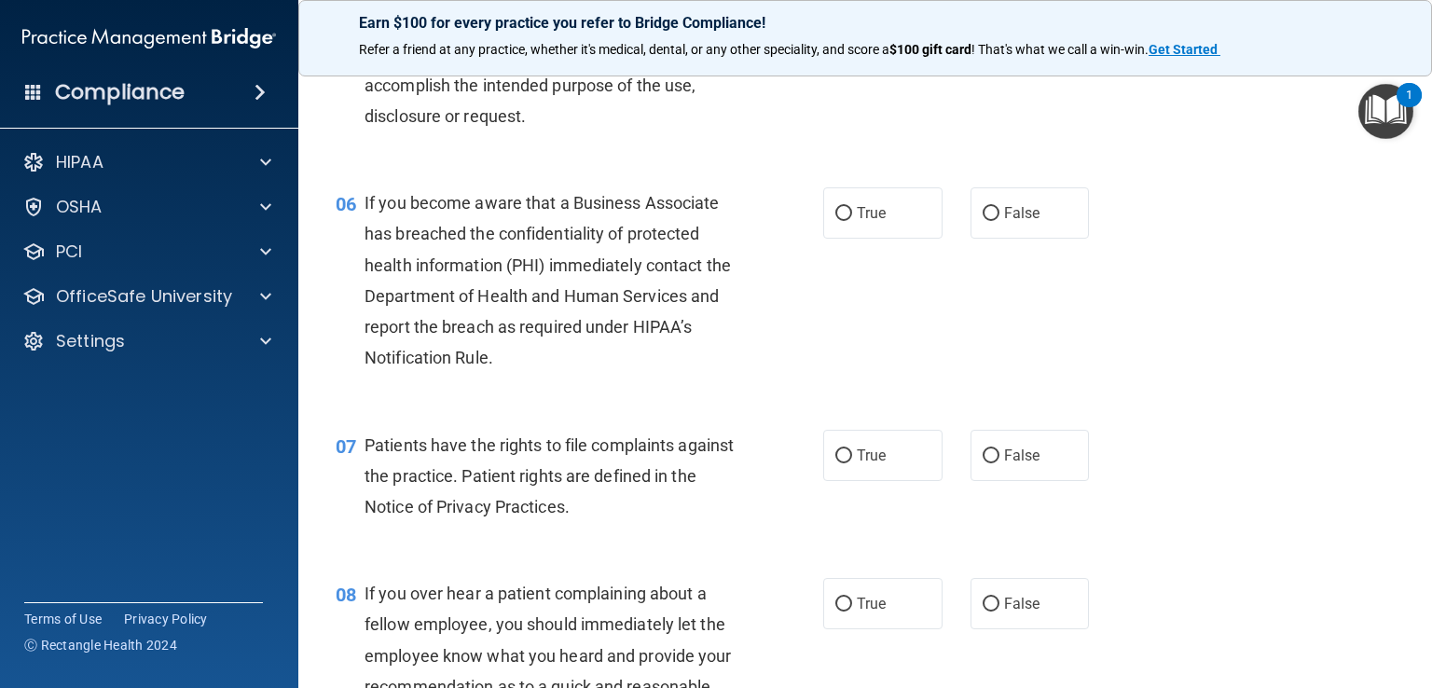
scroll to position [924, 0]
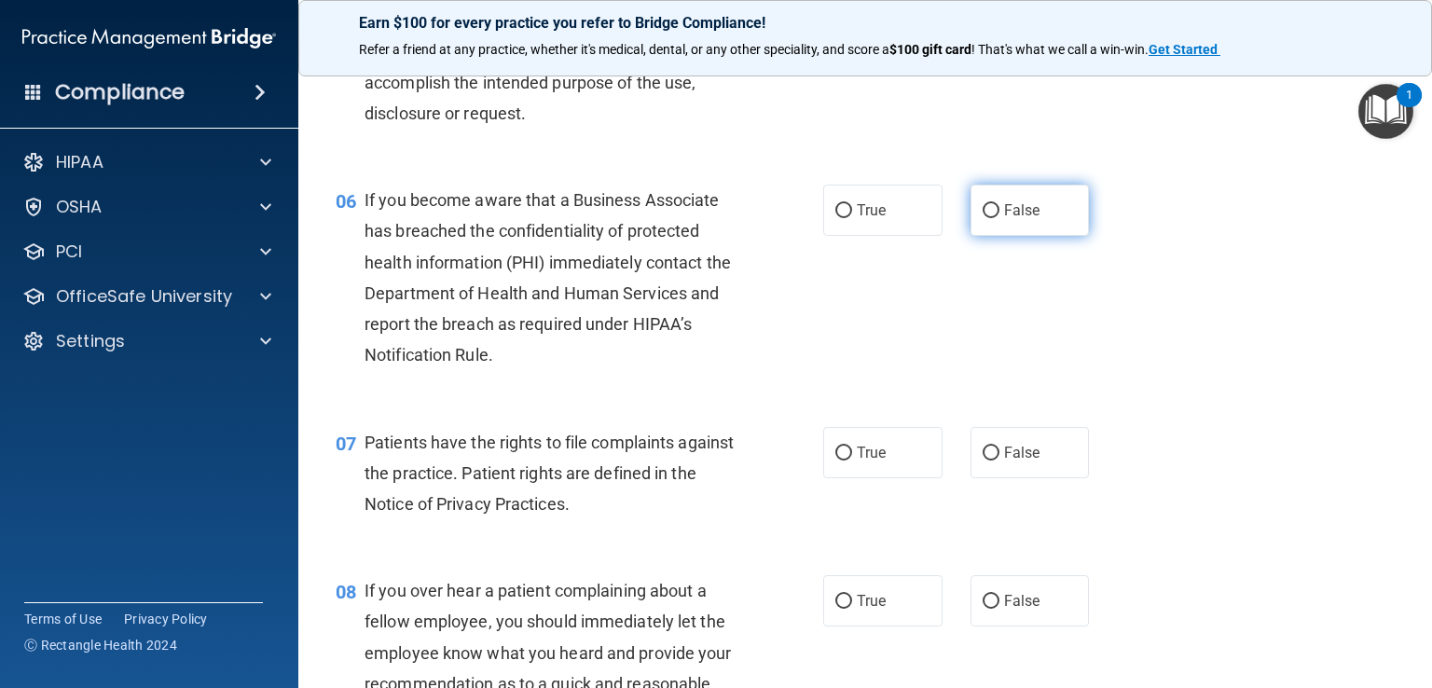
click at [1021, 219] on span "False" at bounding box center [1022, 210] width 36 height 18
click at [1000, 218] on input "False" at bounding box center [991, 211] width 17 height 14
radio input "true"
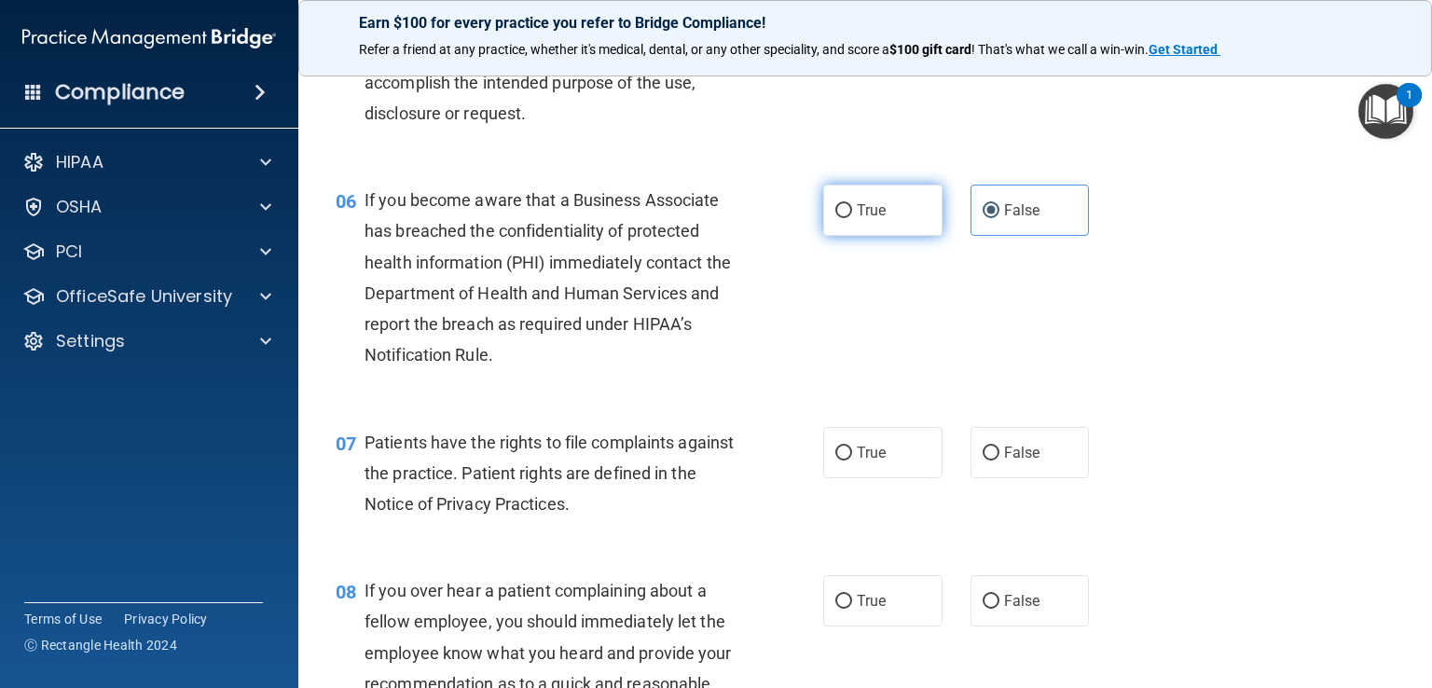
click at [884, 236] on label "True" at bounding box center [882, 210] width 119 height 51
click at [852, 218] on input "True" at bounding box center [843, 211] width 17 height 14
radio input "true"
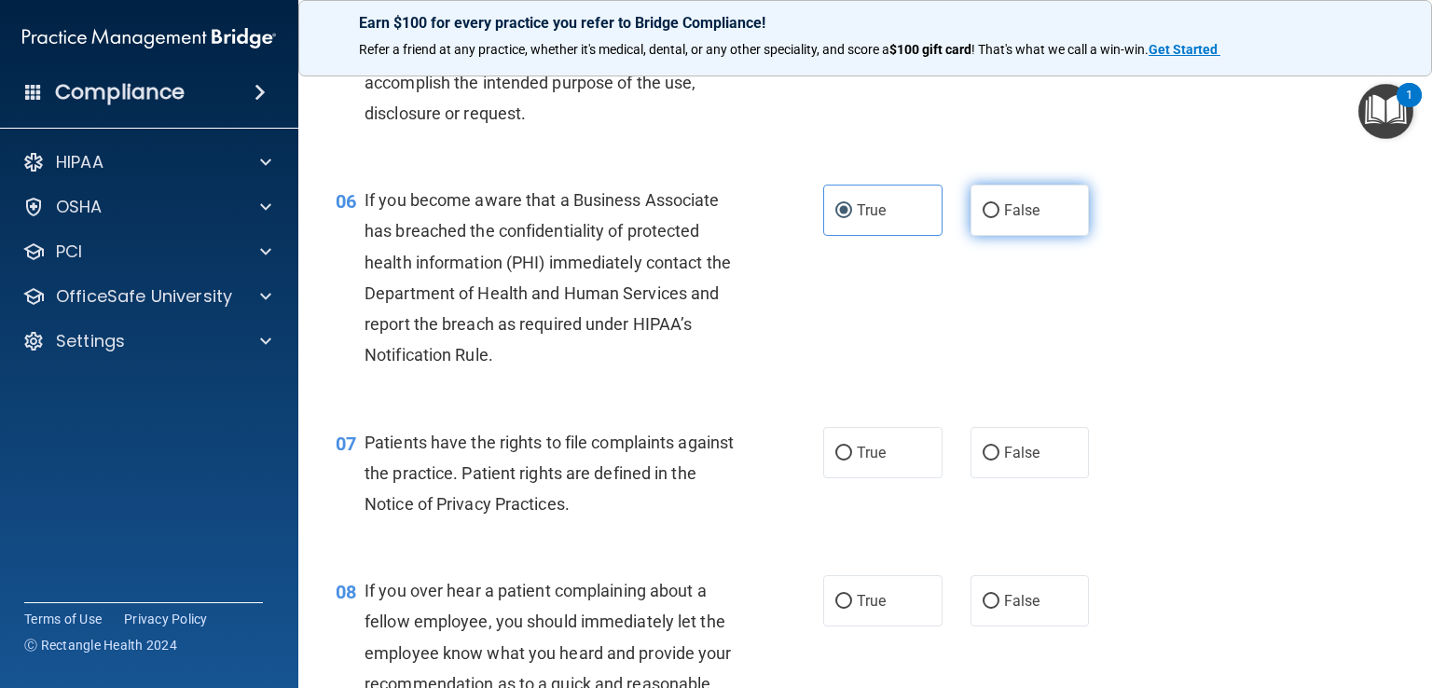
click at [1038, 236] on label "False" at bounding box center [1030, 210] width 119 height 51
click at [1000, 218] on input "False" at bounding box center [991, 211] width 17 height 14
radio input "true"
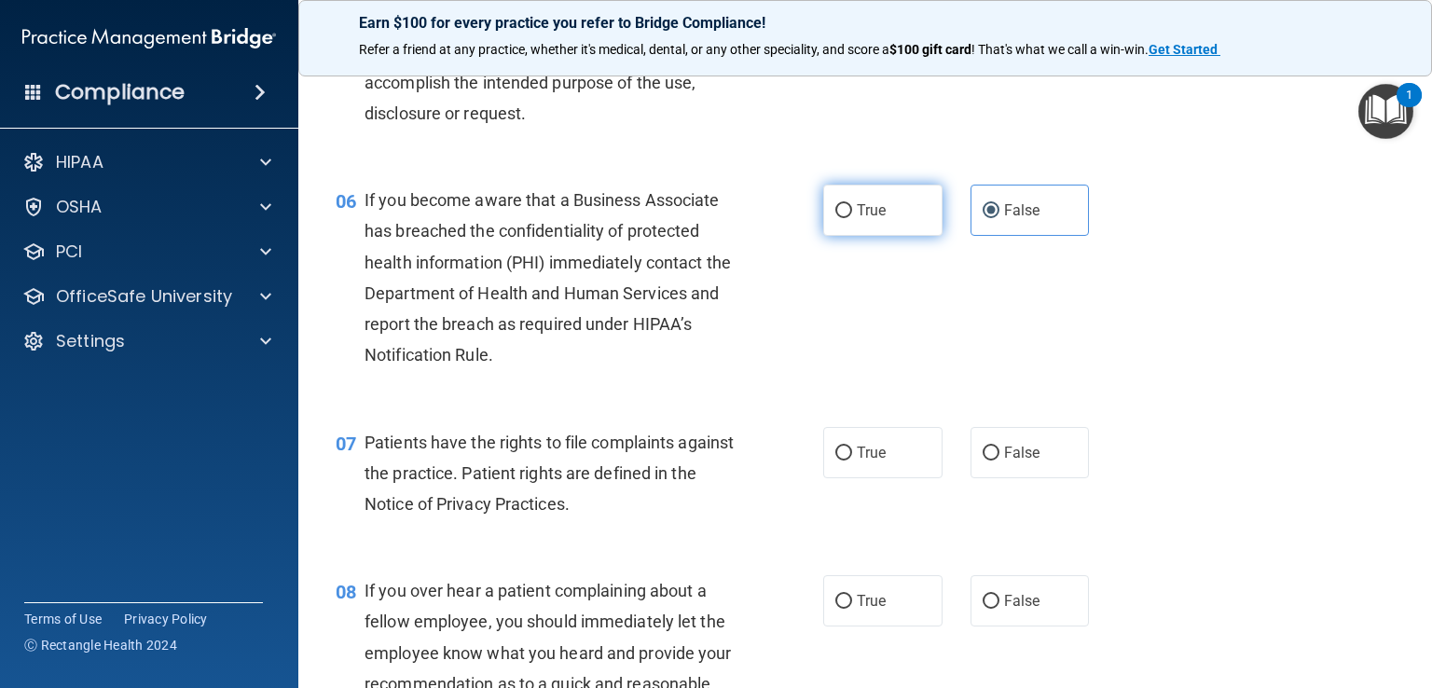
click at [872, 236] on label "True" at bounding box center [882, 210] width 119 height 51
click at [852, 218] on input "True" at bounding box center [843, 211] width 17 height 14
radio input "true"
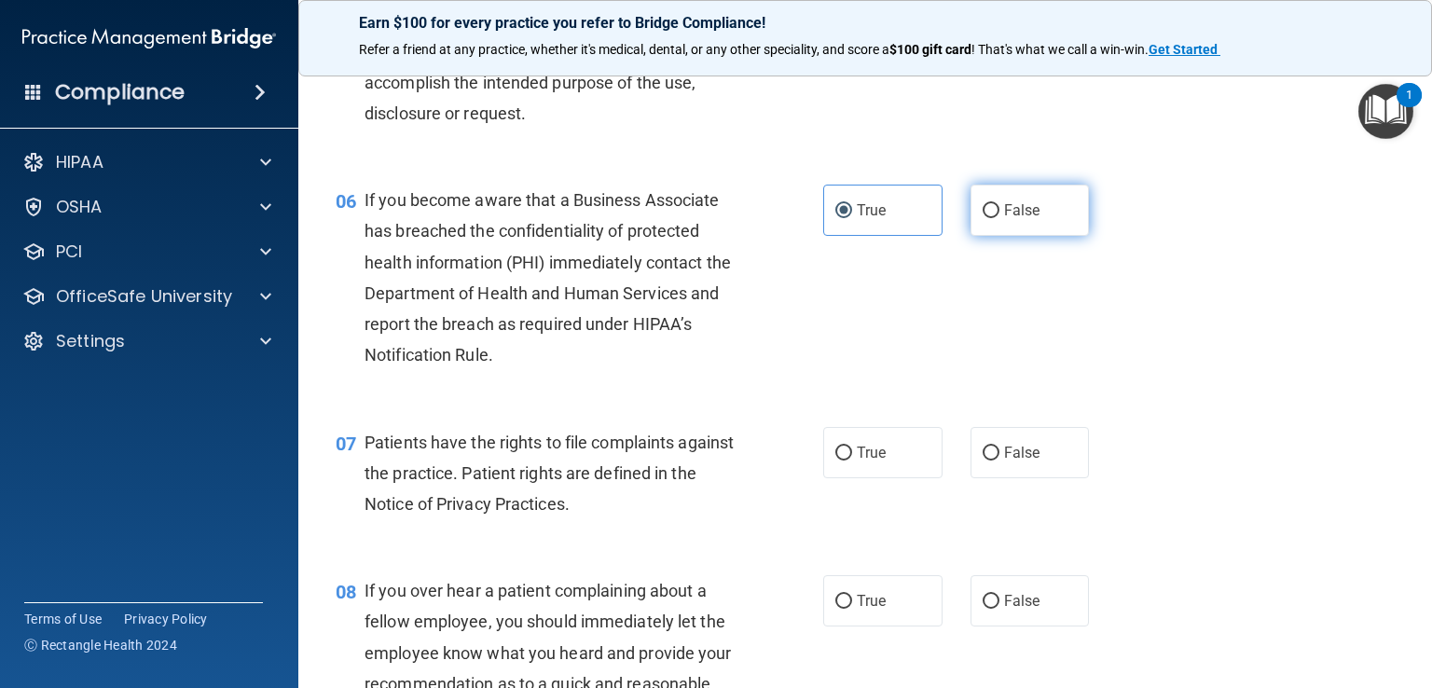
click at [1010, 236] on label "False" at bounding box center [1030, 210] width 119 height 51
click at [1000, 218] on input "False" at bounding box center [991, 211] width 17 height 14
radio input "true"
radio input "false"
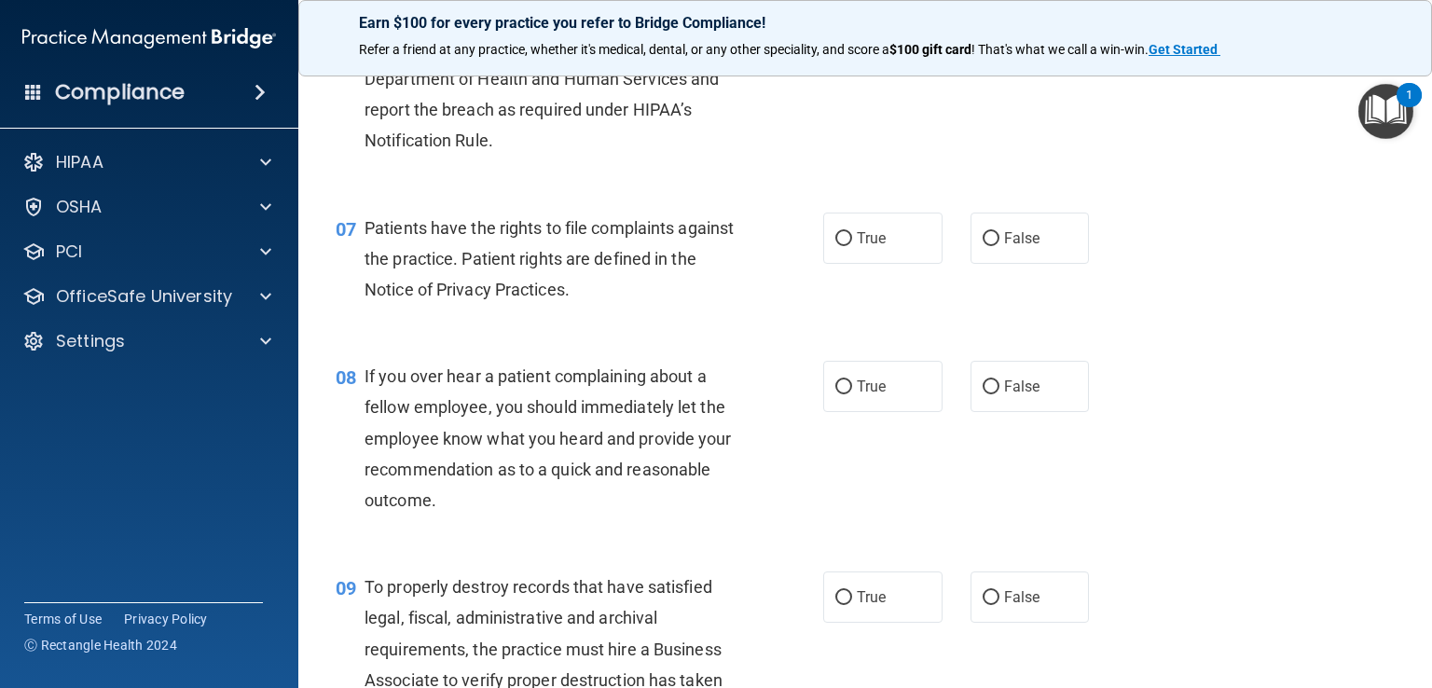
scroll to position [1158, 0]
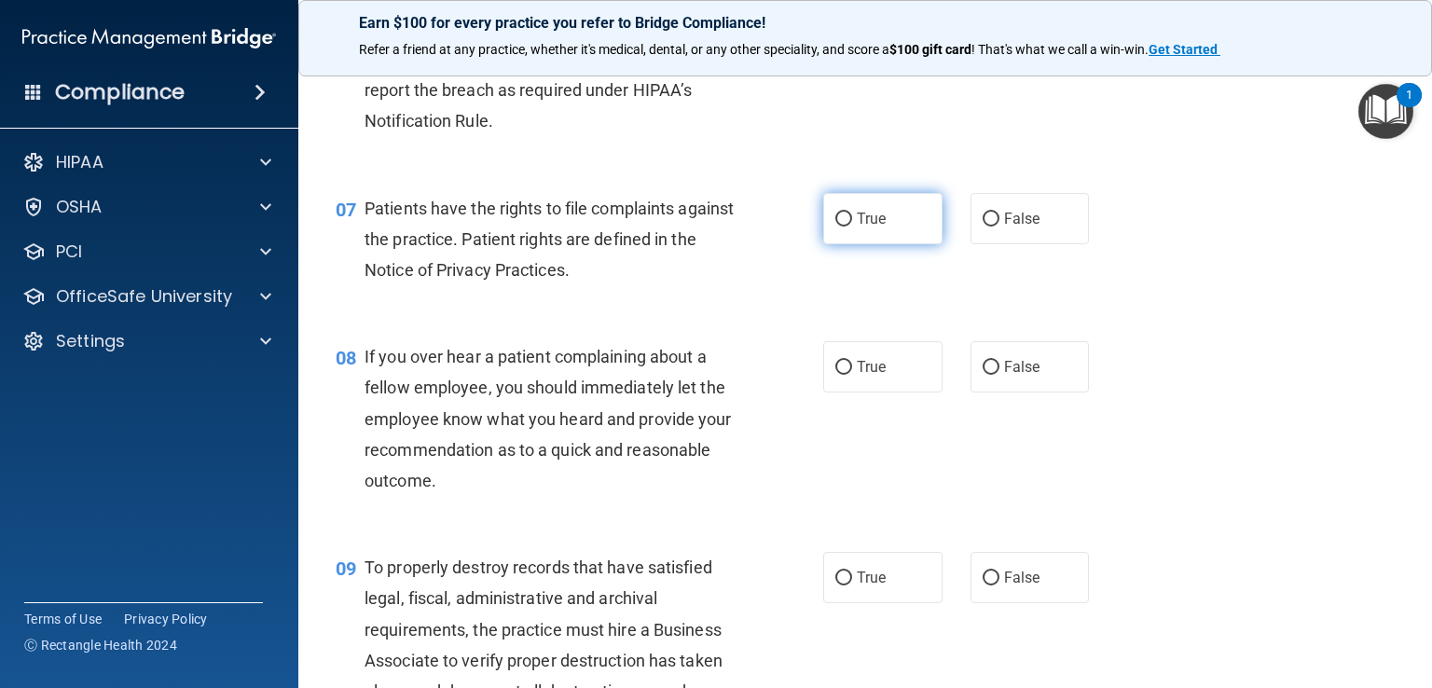
click at [841, 227] on input "True" at bounding box center [843, 220] width 17 height 14
radio input "true"
click at [994, 393] on label "False" at bounding box center [1030, 366] width 119 height 51
click at [994, 375] on input "False" at bounding box center [991, 368] width 17 height 14
radio input "true"
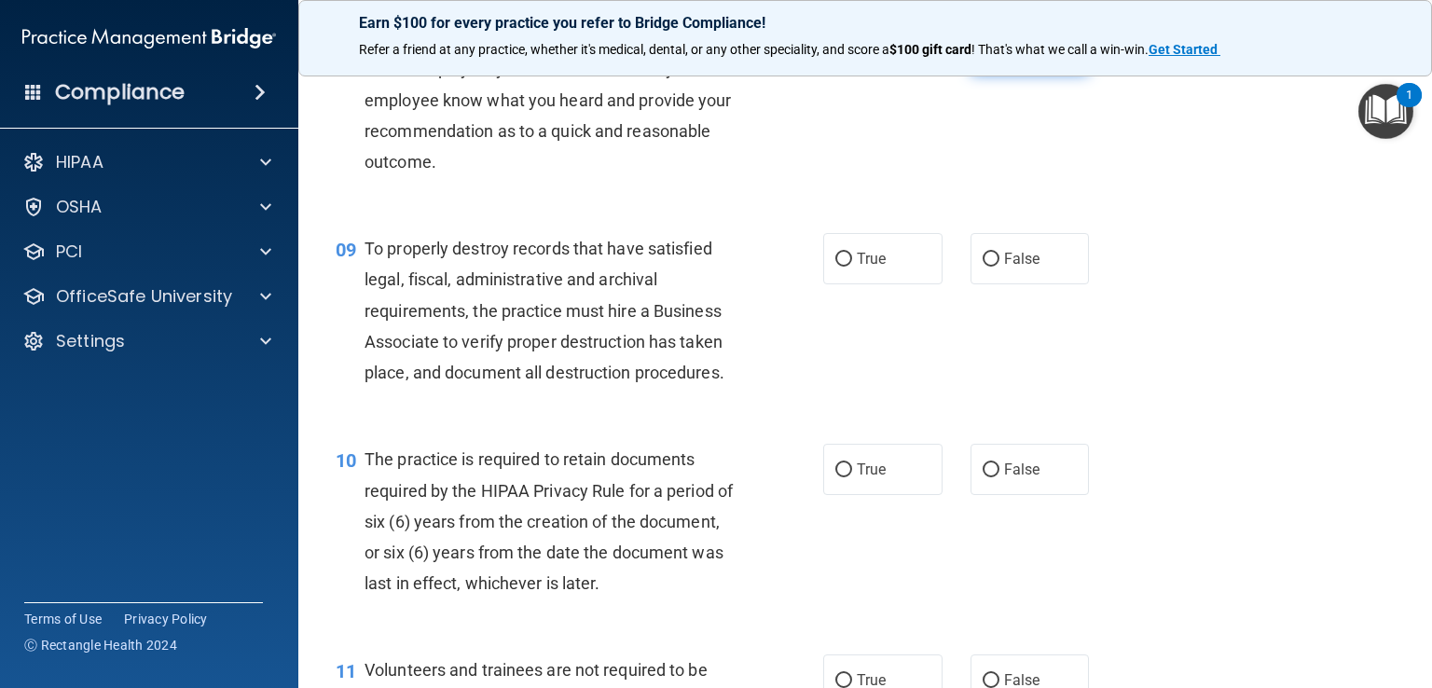
scroll to position [1520, 0]
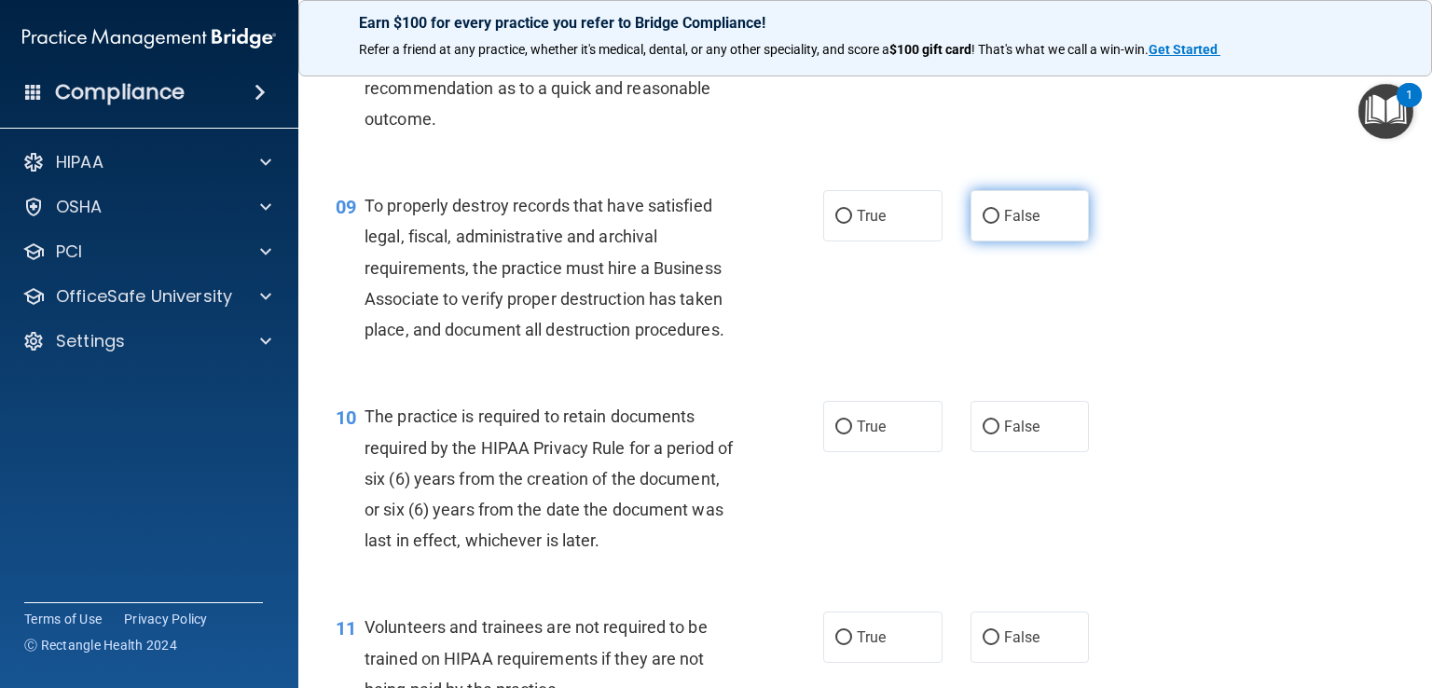
click at [1007, 225] on span "False" at bounding box center [1022, 216] width 36 height 18
click at [1000, 224] on input "False" at bounding box center [991, 217] width 17 height 14
radio input "true"
click at [838, 434] on input "True" at bounding box center [843, 428] width 17 height 14
radio input "true"
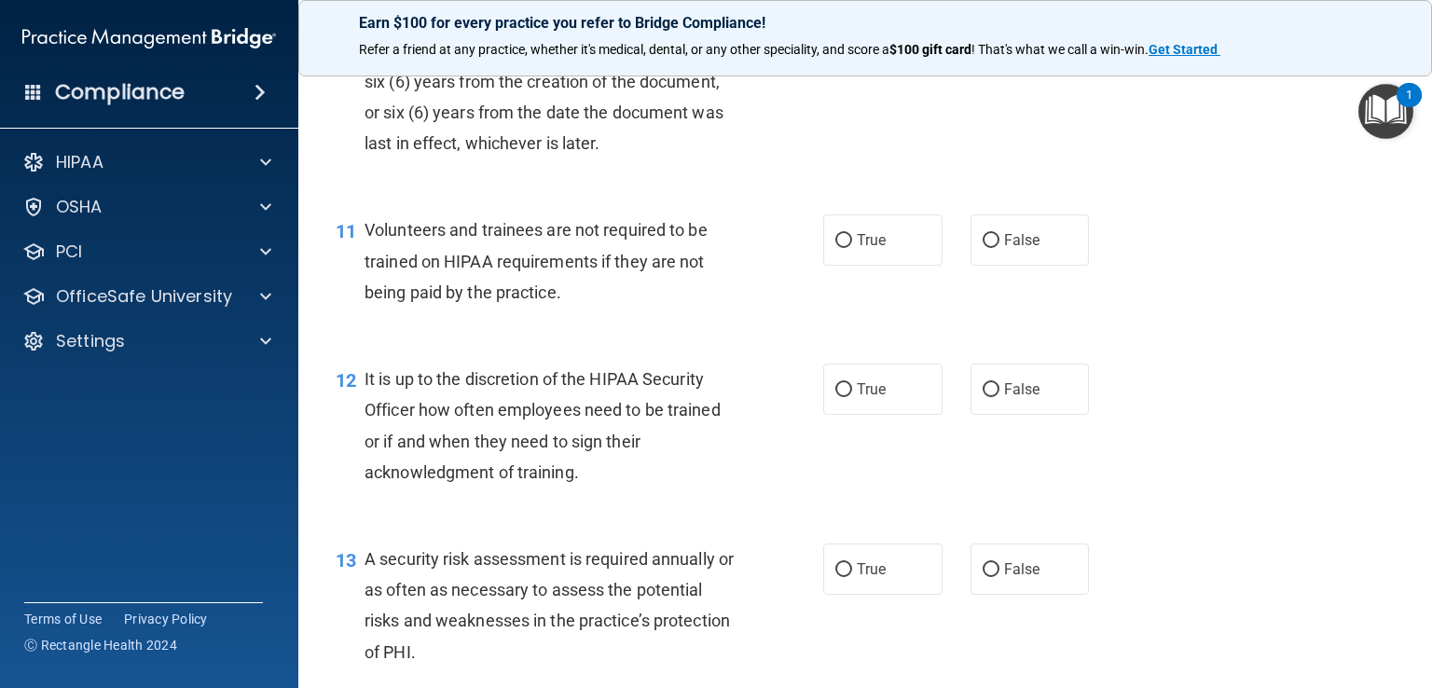
scroll to position [1918, 0]
click at [843, 247] on input "True" at bounding box center [843, 240] width 17 height 14
radio input "true"
click at [989, 396] on input "False" at bounding box center [991, 389] width 17 height 14
radio input "true"
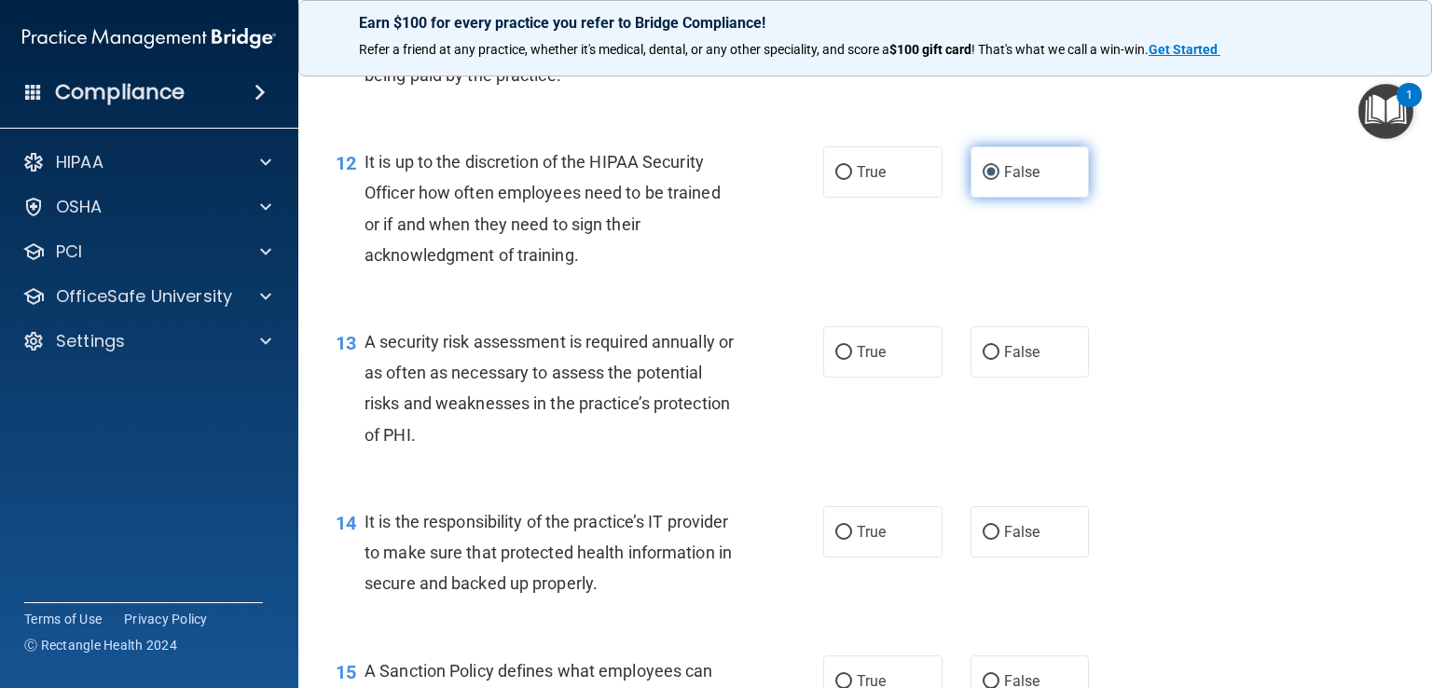
scroll to position [2137, 0]
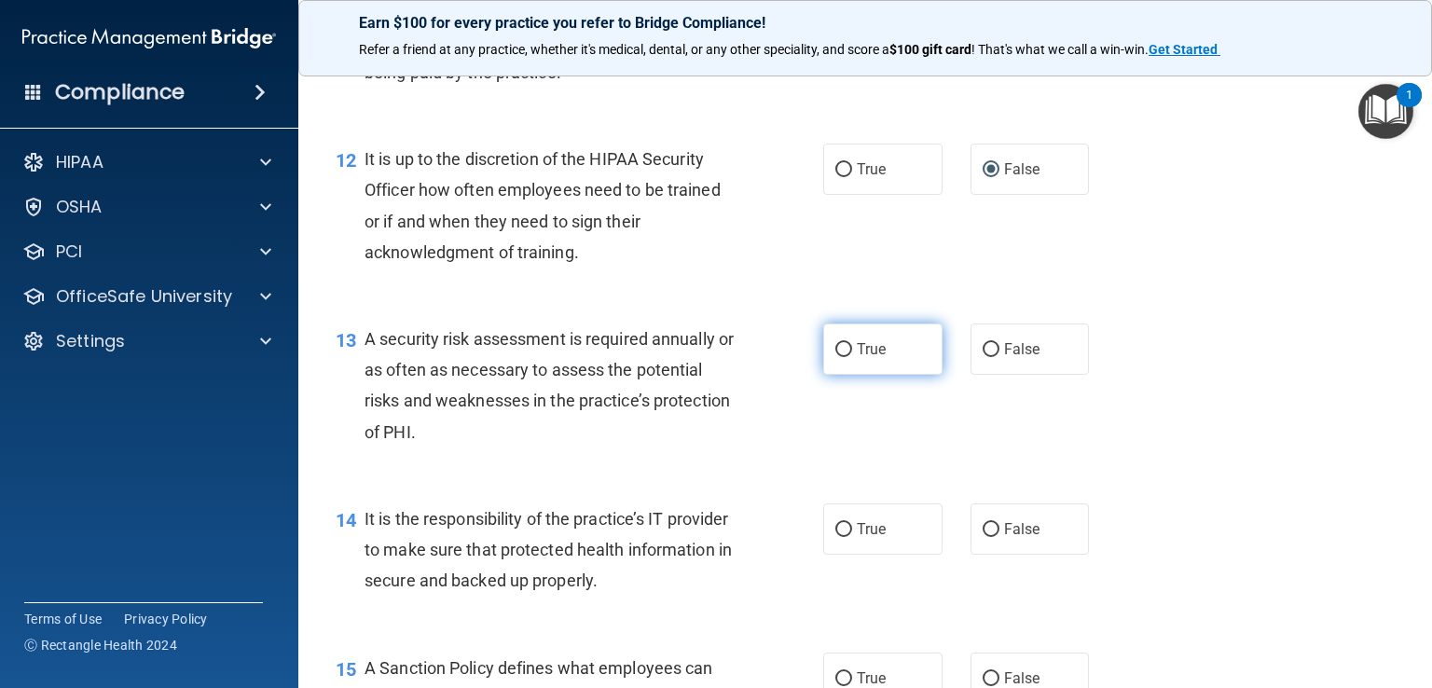
click at [861, 358] on span "True" at bounding box center [871, 349] width 29 height 18
click at [852, 357] on input "True" at bounding box center [843, 350] width 17 height 14
radio input "true"
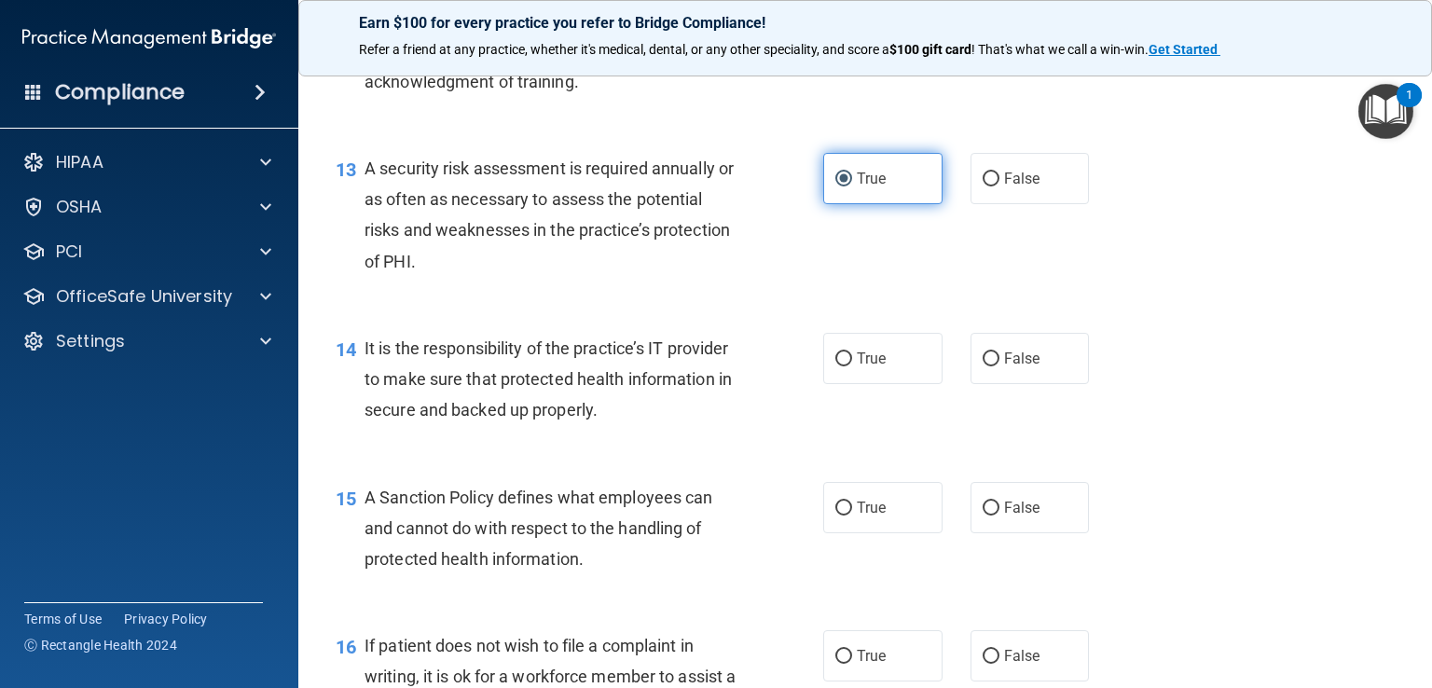
scroll to position [2310, 0]
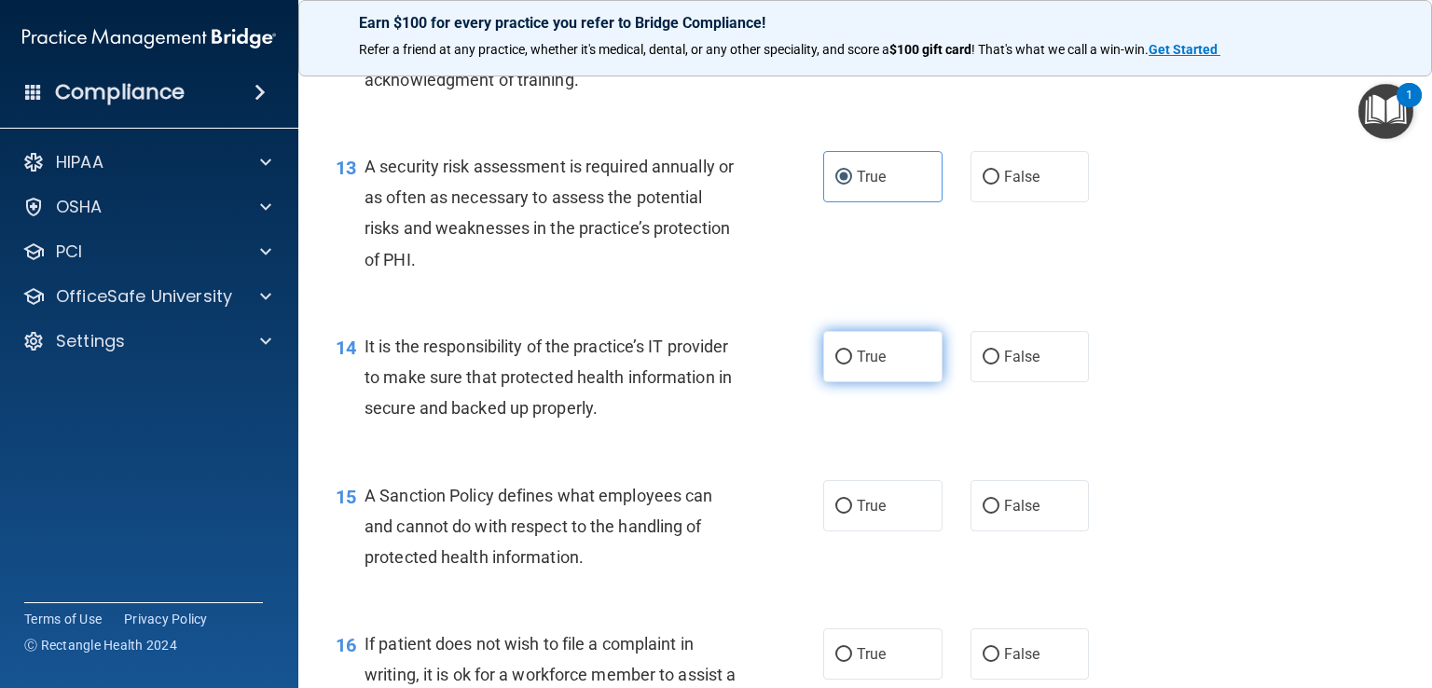
click at [885, 382] on label "True" at bounding box center [882, 356] width 119 height 51
click at [852, 365] on input "True" at bounding box center [843, 358] width 17 height 14
radio input "true"
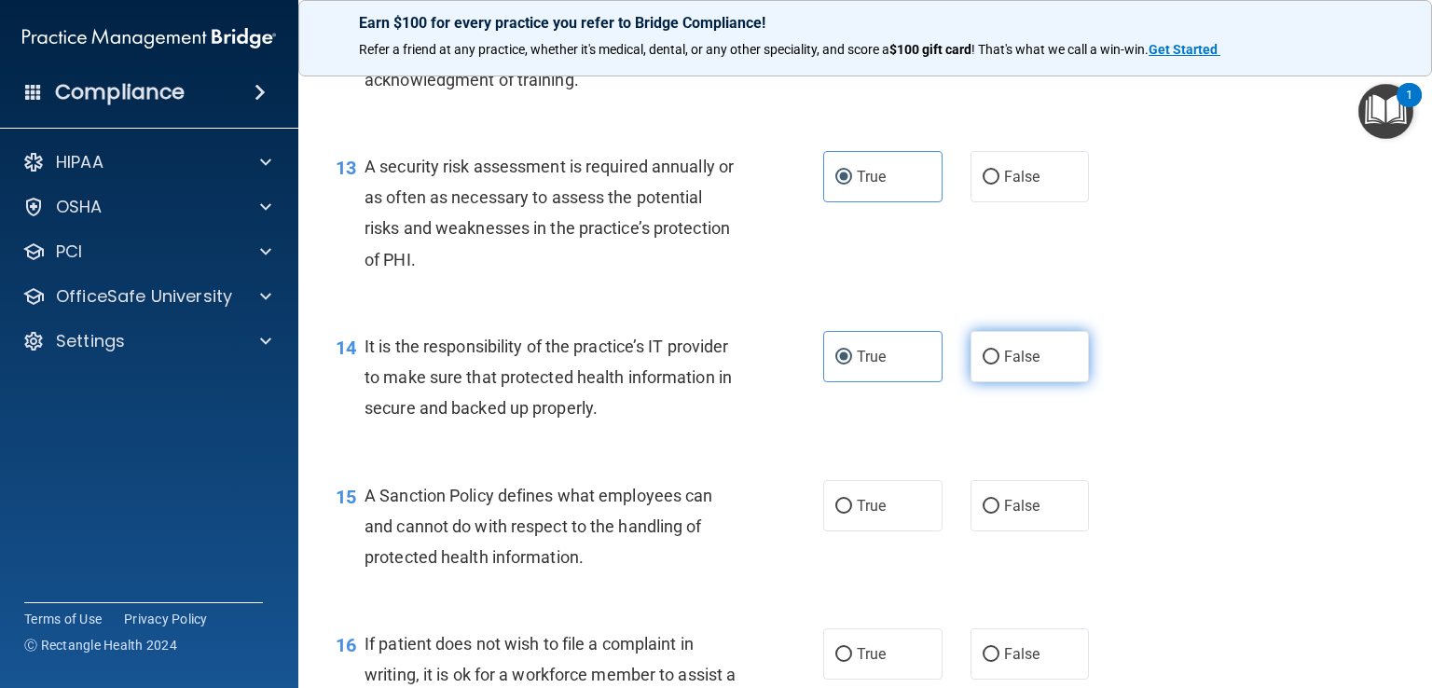
click at [1014, 365] on span "False" at bounding box center [1022, 357] width 36 height 18
click at [1000, 365] on input "False" at bounding box center [991, 358] width 17 height 14
radio input "true"
radio input "false"
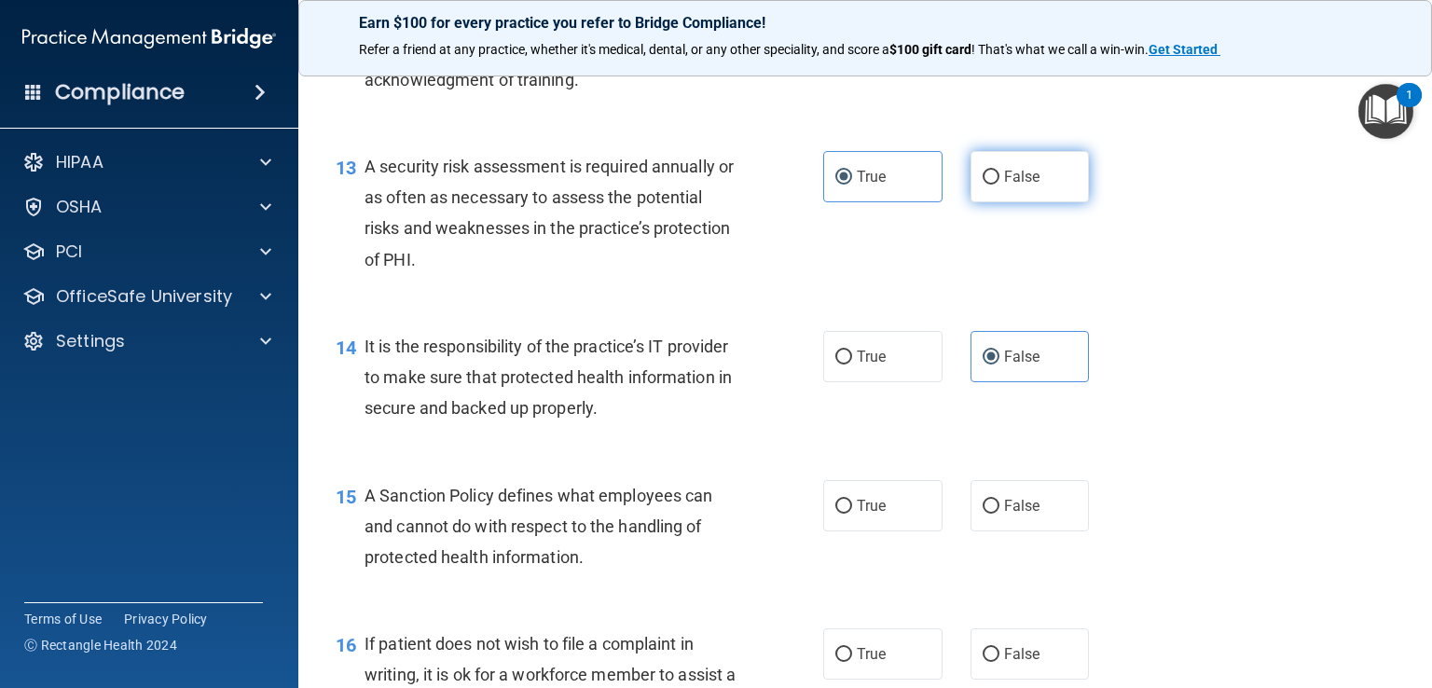
click at [1033, 202] on label "False" at bounding box center [1030, 176] width 119 height 51
click at [1000, 185] on input "False" at bounding box center [991, 178] width 17 height 14
radio input "true"
radio input "false"
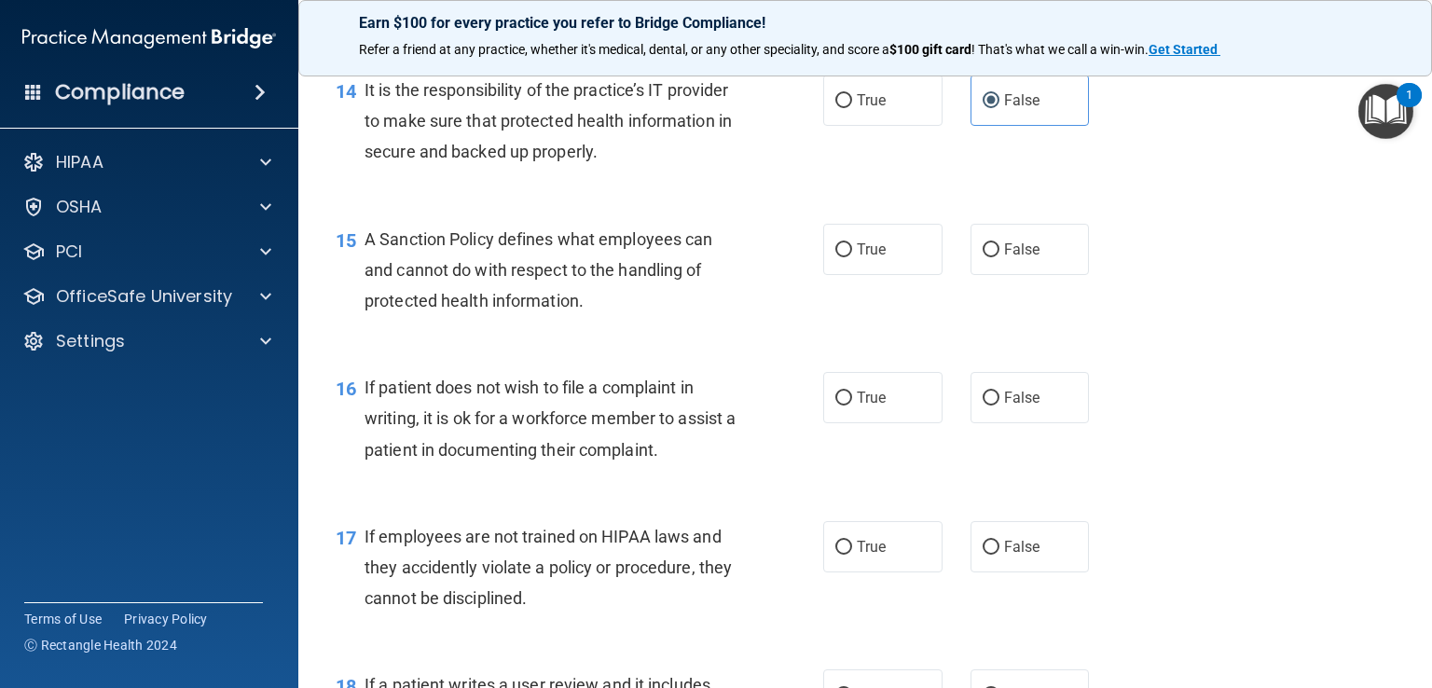
scroll to position [2575, 0]
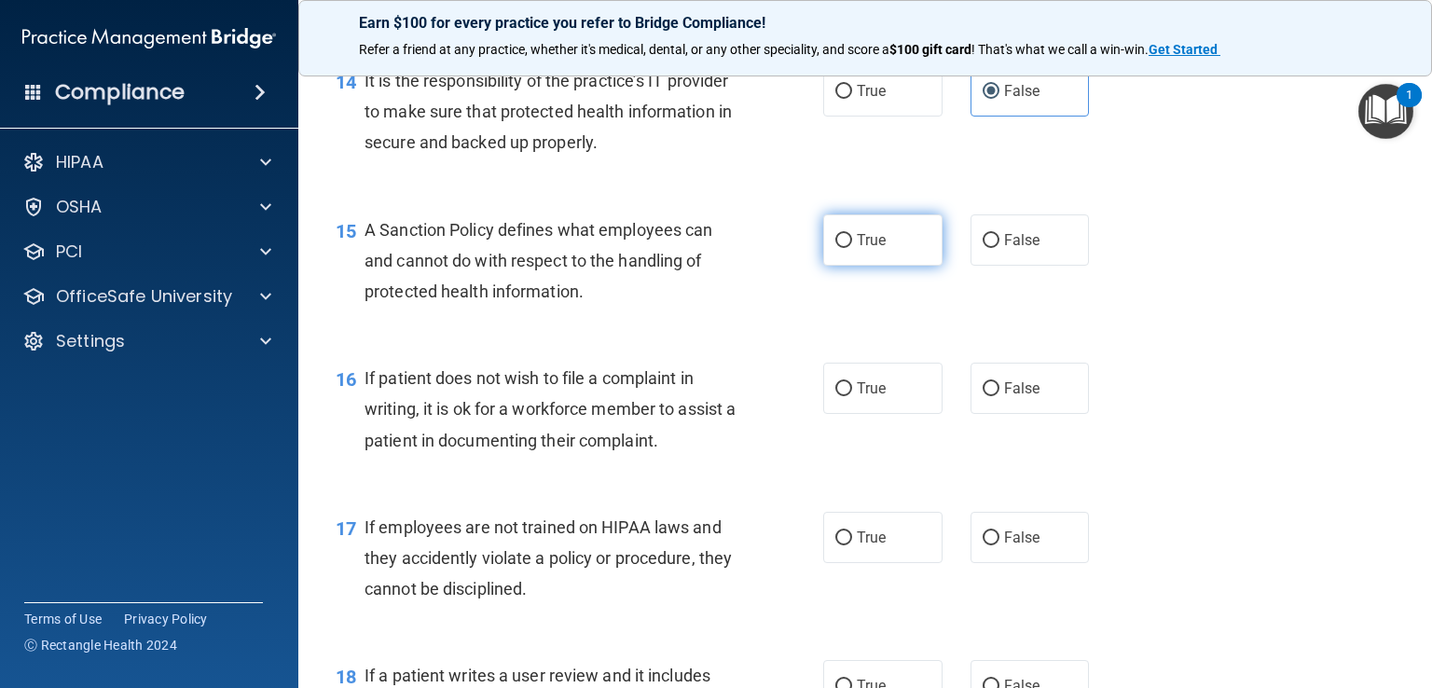
click at [872, 266] on label "True" at bounding box center [882, 239] width 119 height 51
click at [852, 248] on input "True" at bounding box center [843, 241] width 17 height 14
radio input "true"
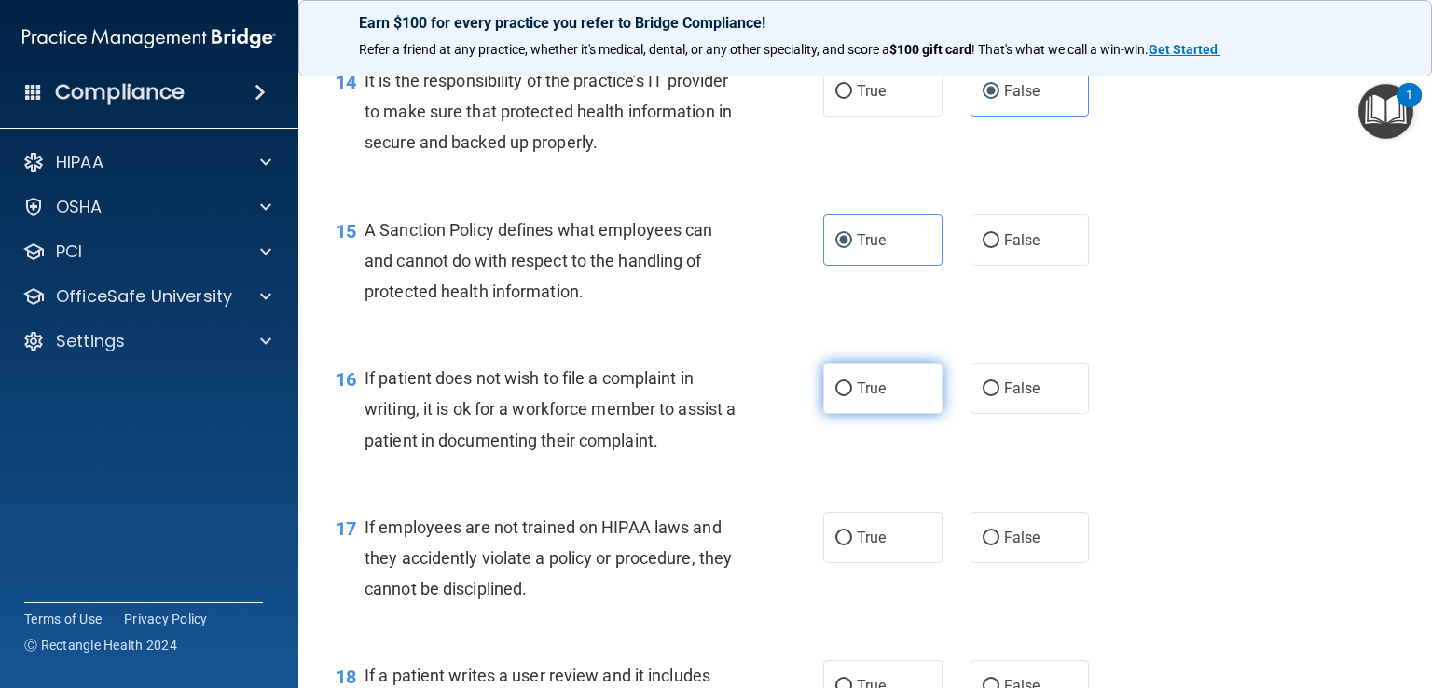
click at [861, 397] on span "True" at bounding box center [871, 388] width 29 height 18
click at [852, 396] on input "True" at bounding box center [843, 389] width 17 height 14
radio input "true"
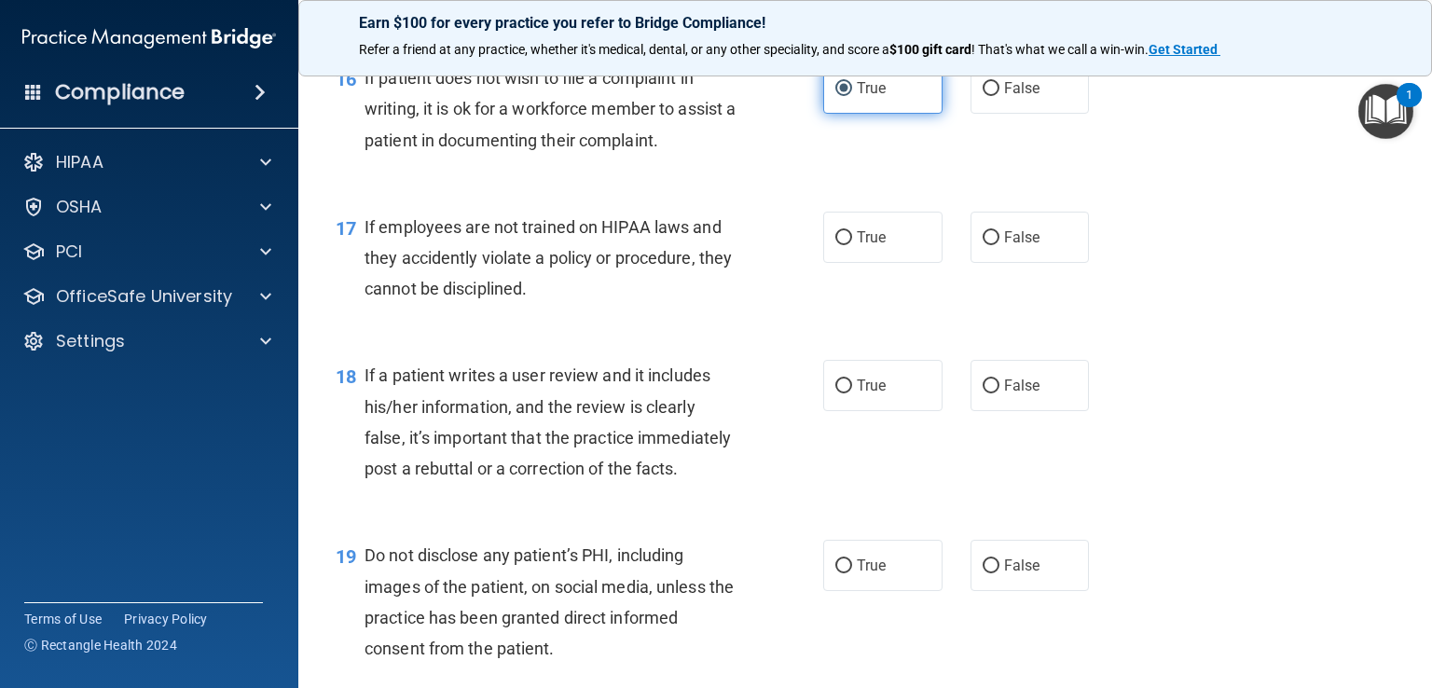
scroll to position [2876, 0]
click at [877, 262] on label "True" at bounding box center [882, 236] width 119 height 51
click at [852, 244] on input "True" at bounding box center [843, 237] width 17 height 14
radio input "true"
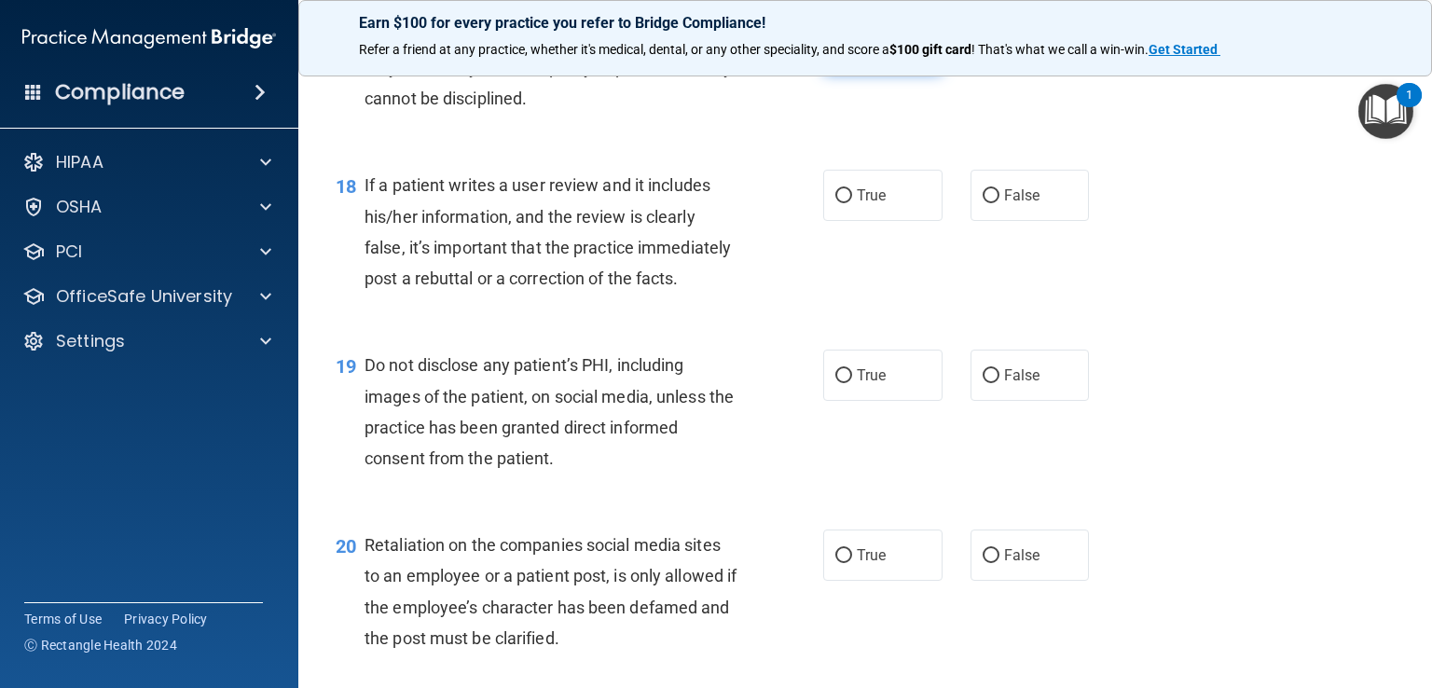
scroll to position [3076, 0]
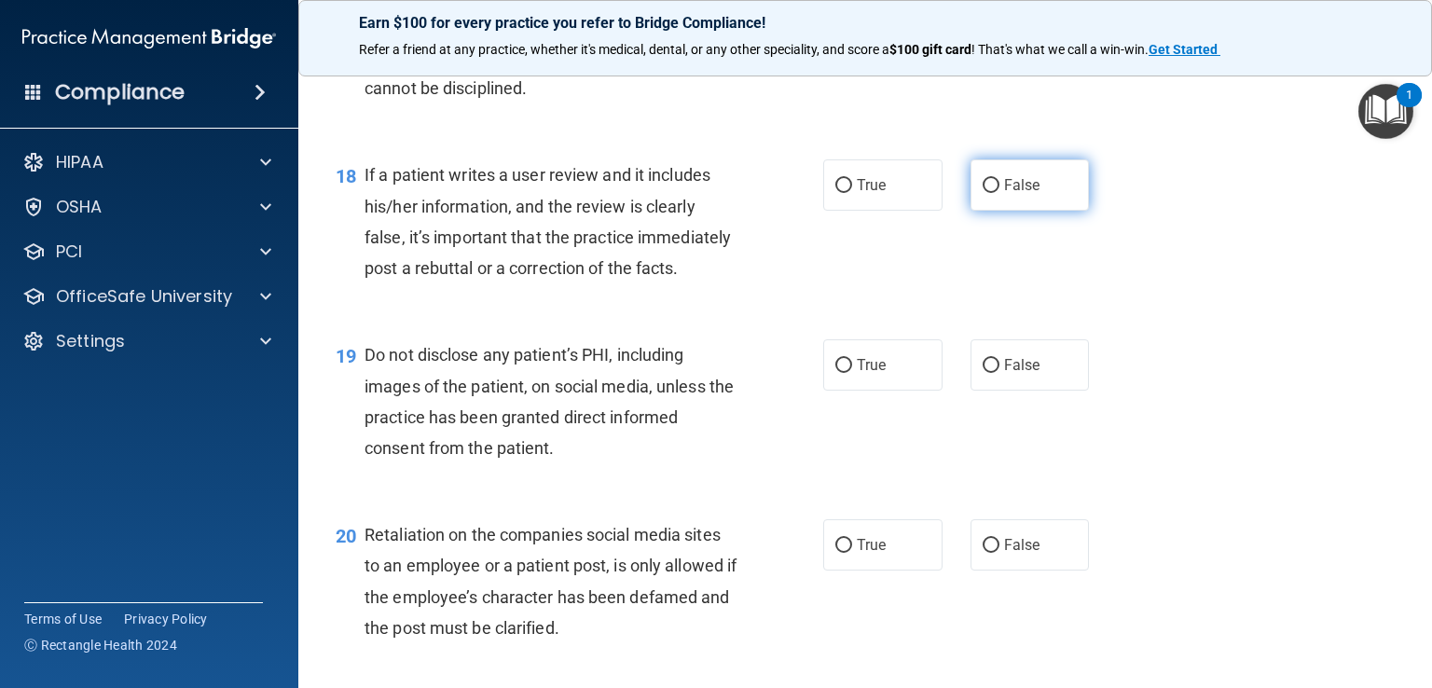
click at [1030, 210] on label "False" at bounding box center [1030, 184] width 119 height 51
click at [1000, 193] on input "False" at bounding box center [991, 186] width 17 height 14
radio input "true"
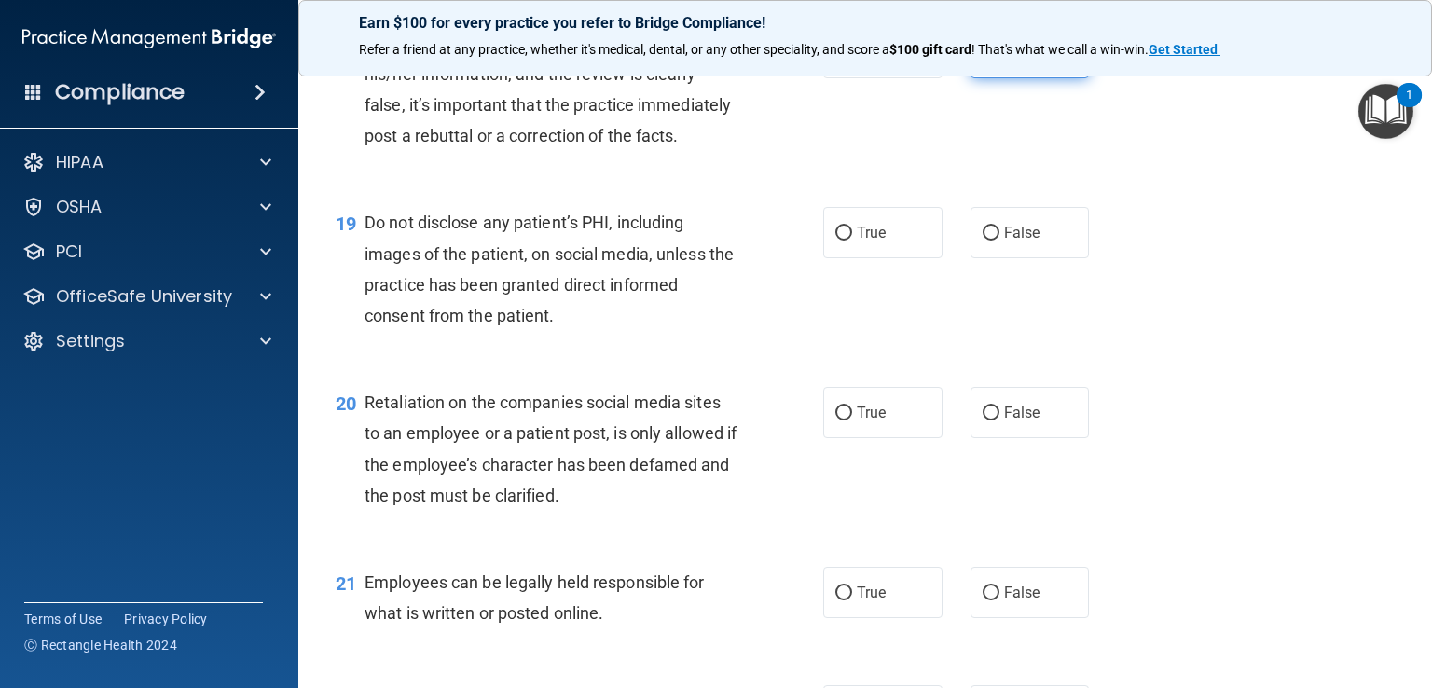
scroll to position [3216, 0]
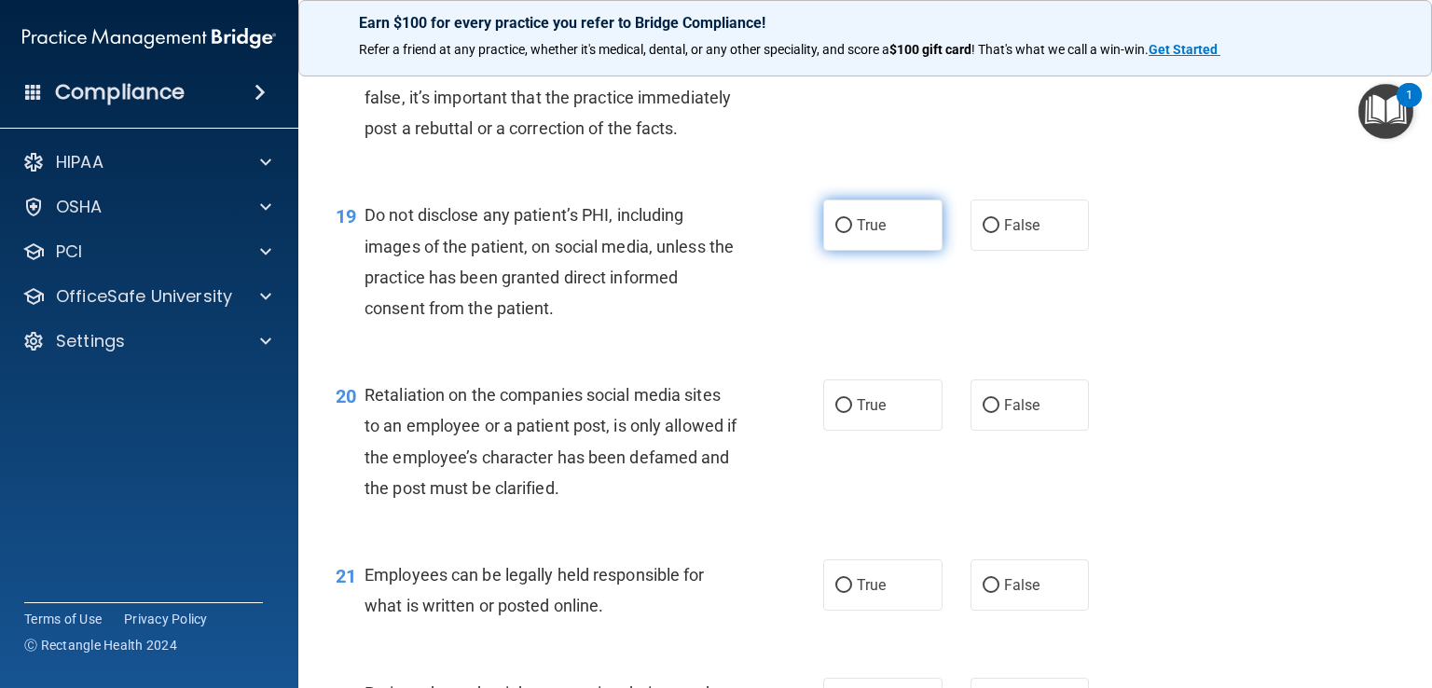
click at [867, 251] on label "True" at bounding box center [882, 225] width 119 height 51
click at [852, 233] on input "True" at bounding box center [843, 226] width 17 height 14
radio input "true"
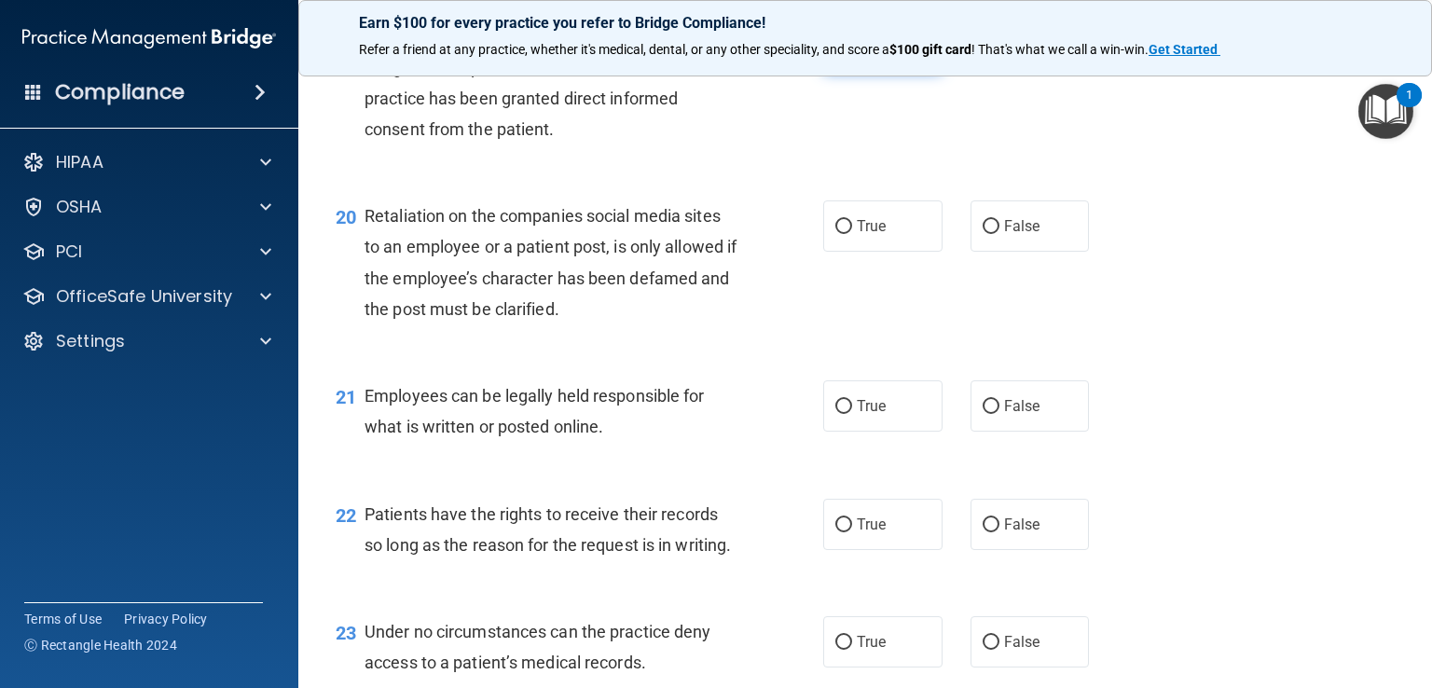
scroll to position [3399, 0]
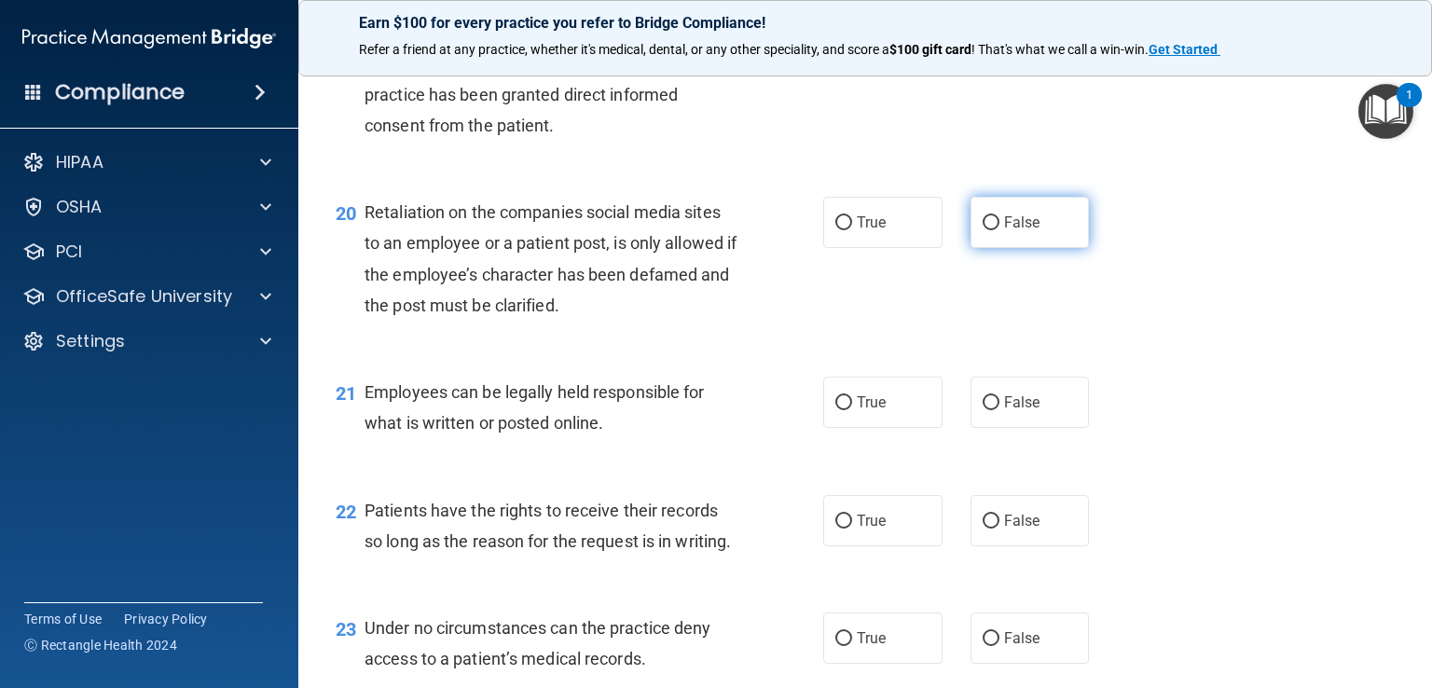
click at [1011, 248] on label "False" at bounding box center [1030, 222] width 119 height 51
click at [1000, 230] on input "False" at bounding box center [991, 223] width 17 height 14
radio input "true"
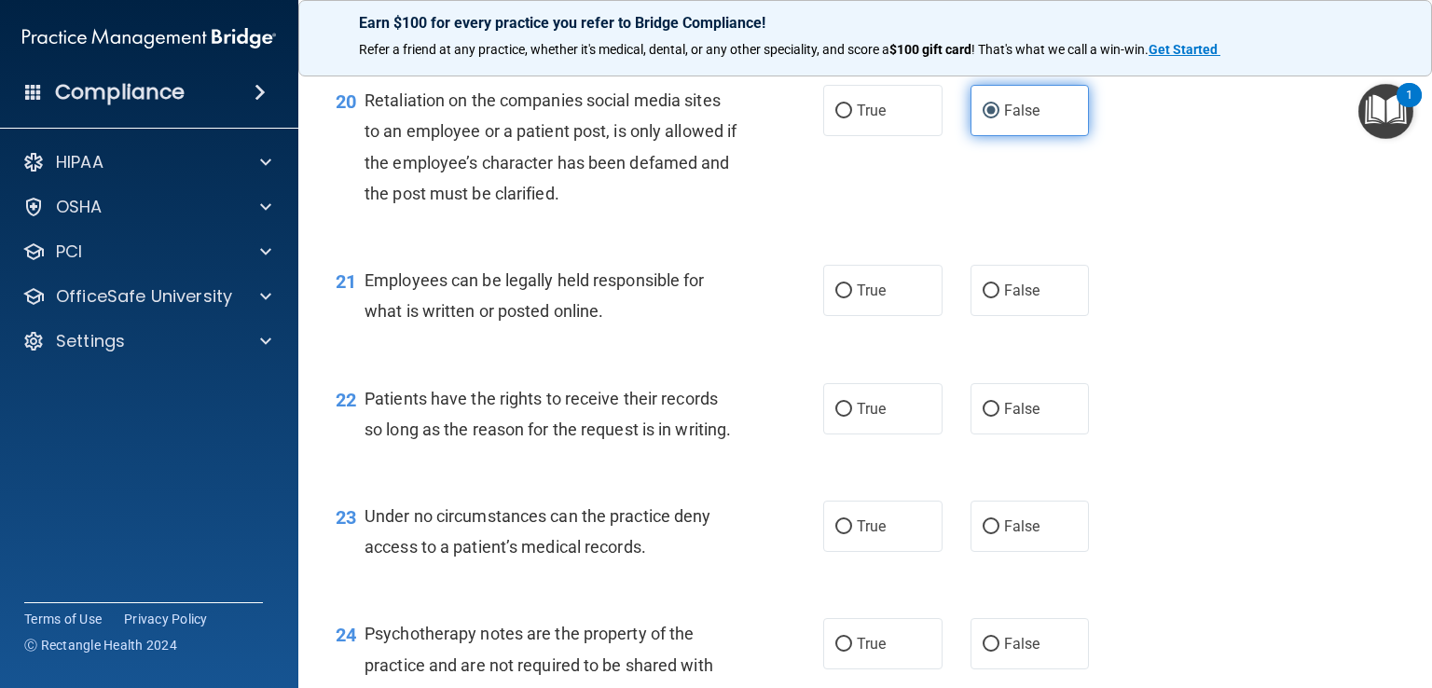
scroll to position [3514, 0]
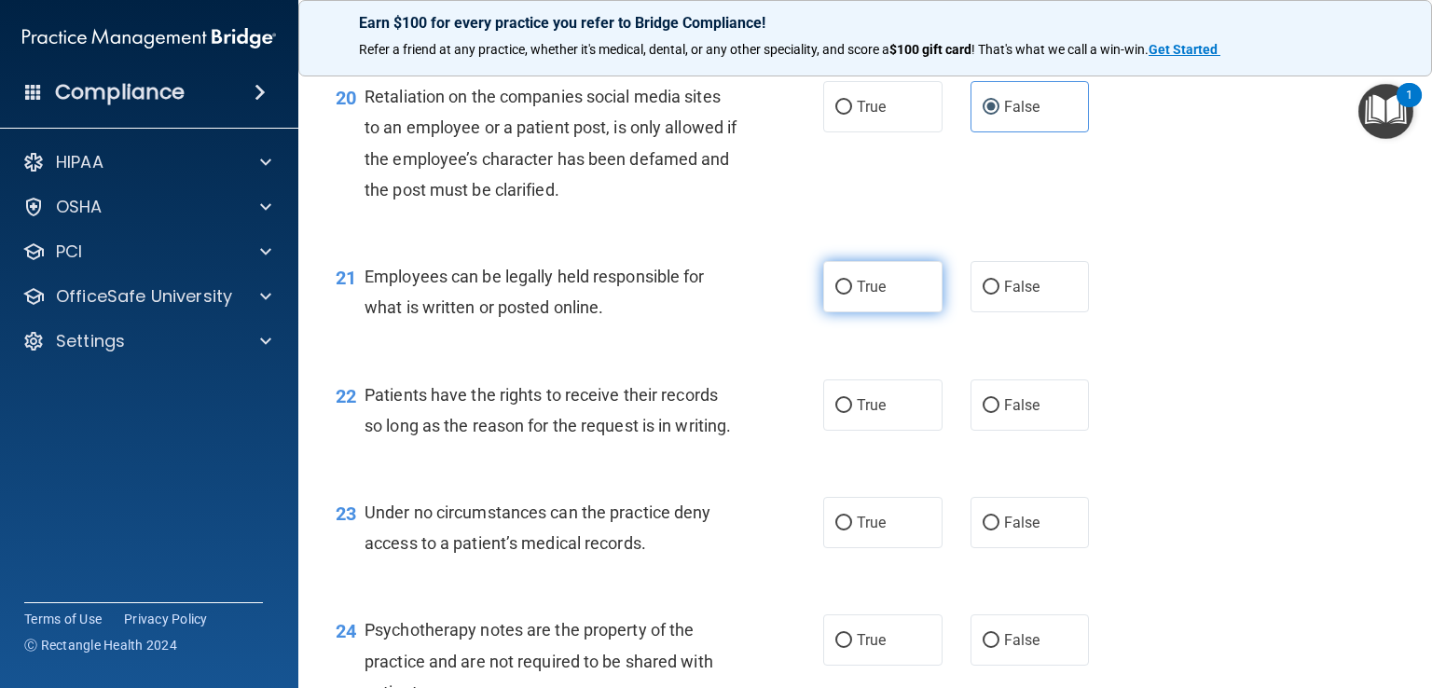
click at [876, 312] on label "True" at bounding box center [882, 286] width 119 height 51
click at [852, 295] on input "True" at bounding box center [843, 288] width 17 height 14
radio input "true"
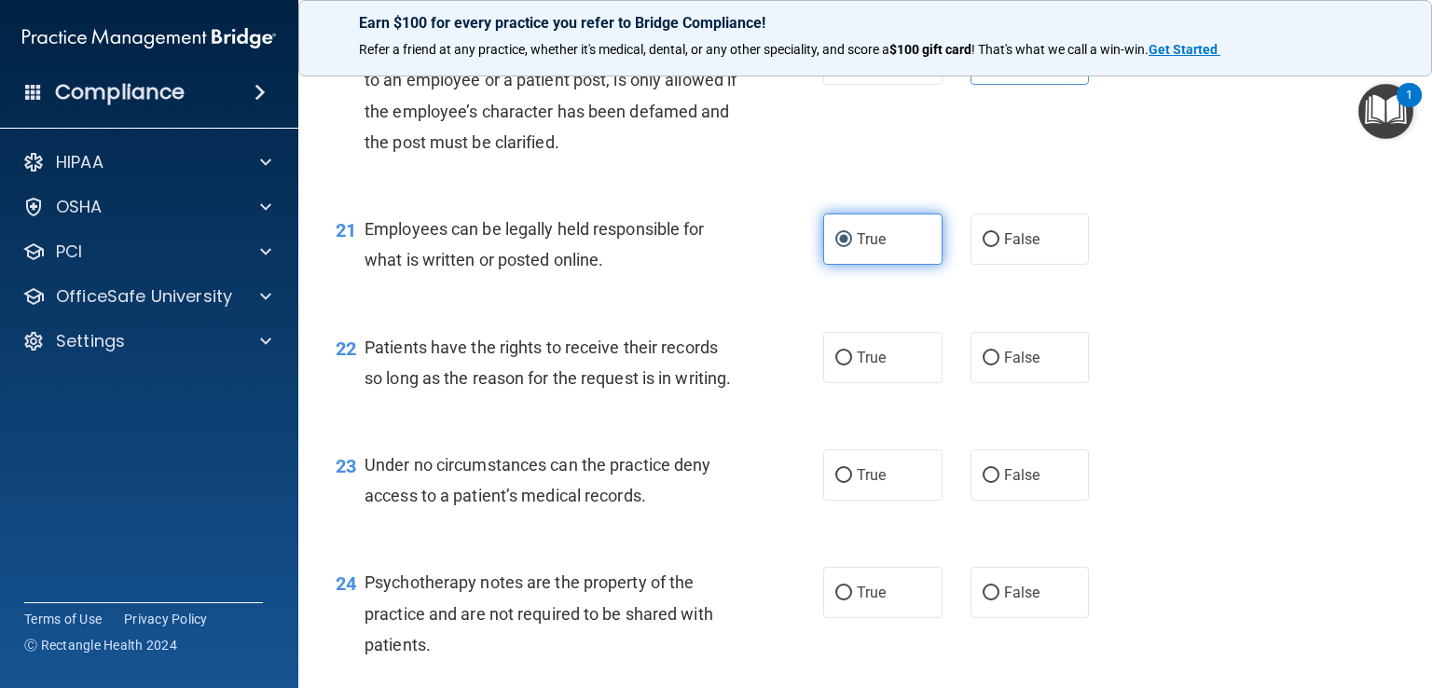
scroll to position [3594, 0]
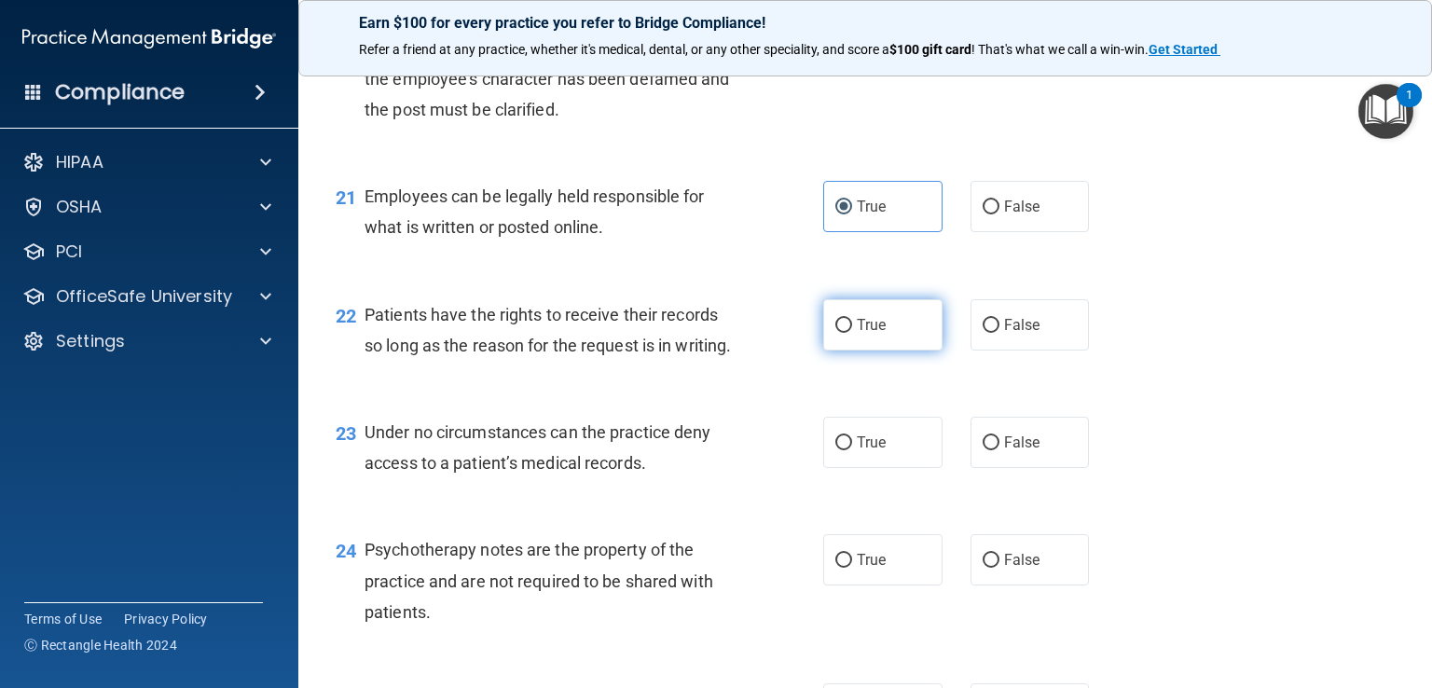
click at [873, 334] on span "True" at bounding box center [871, 325] width 29 height 18
click at [852, 333] on input "True" at bounding box center [843, 326] width 17 height 14
radio input "true"
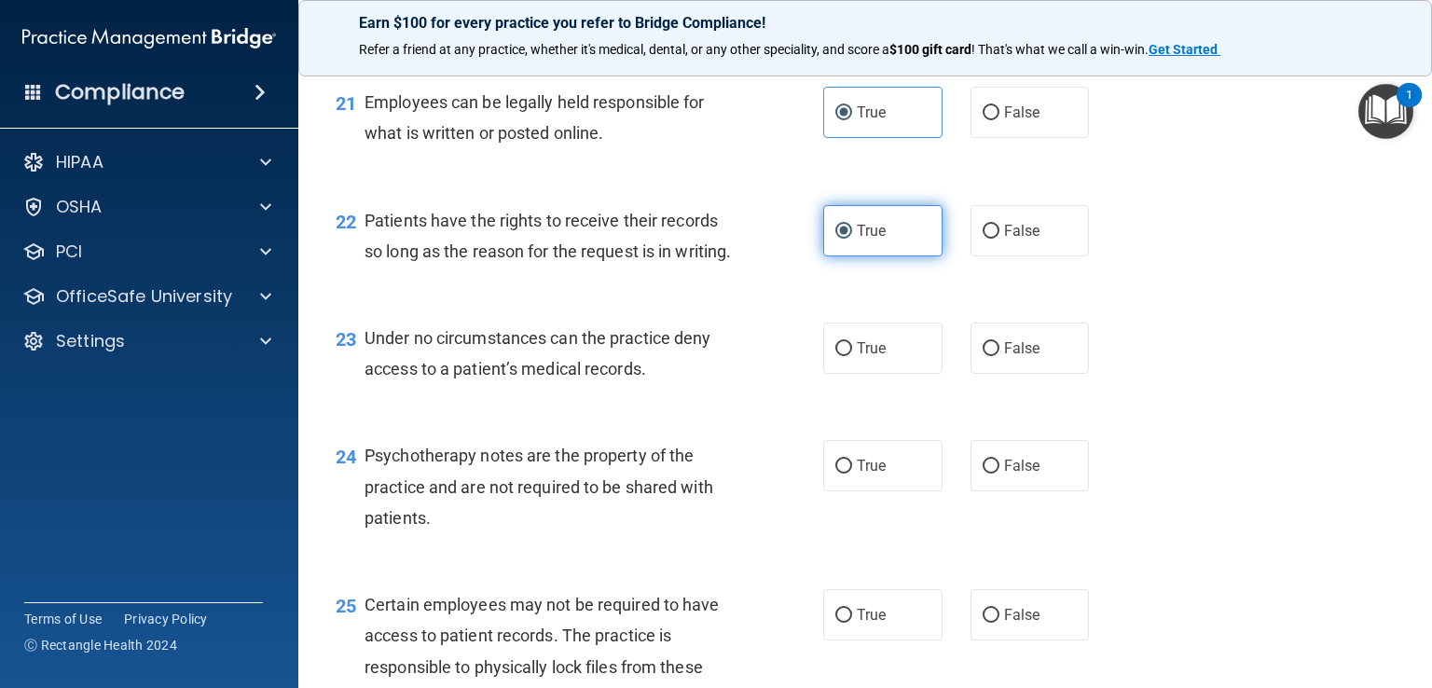
scroll to position [3689, 0]
click at [1014, 374] on label "False" at bounding box center [1030, 348] width 119 height 51
click at [1000, 356] on input "False" at bounding box center [991, 349] width 17 height 14
radio input "true"
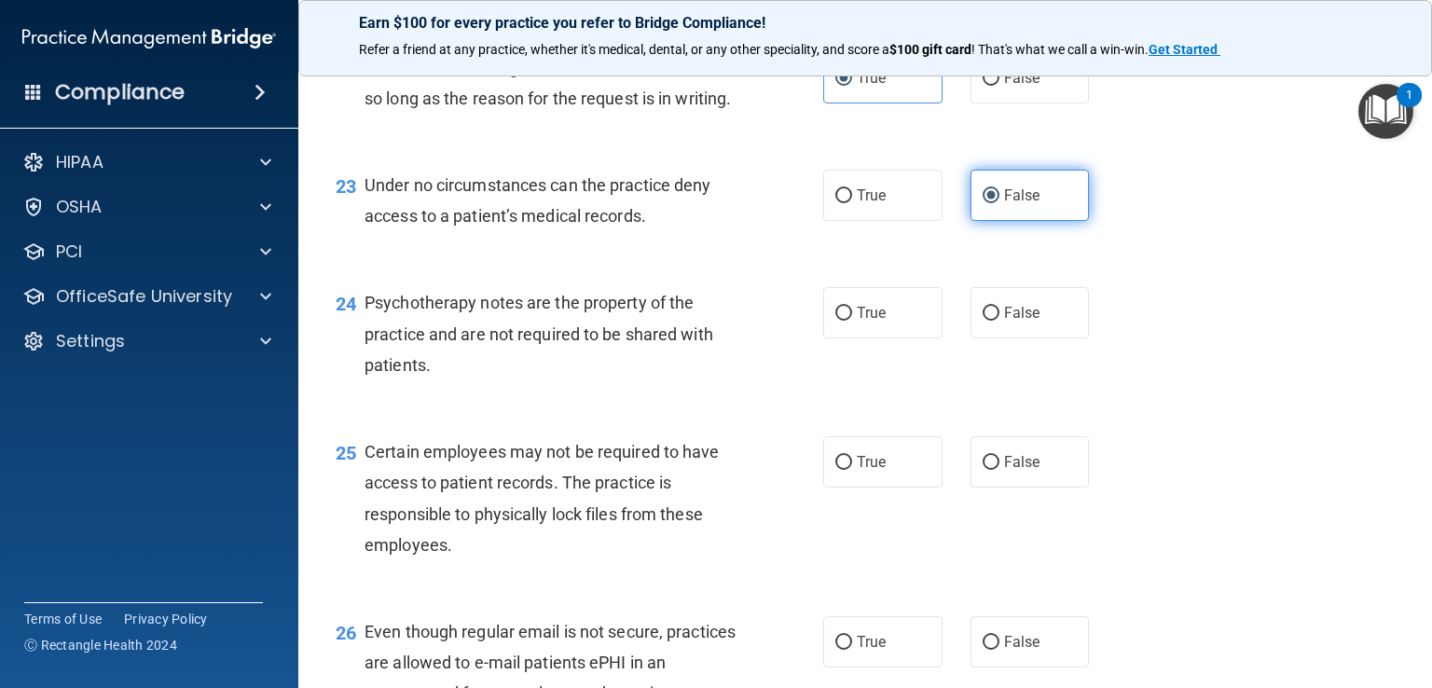
scroll to position [3859, 0]
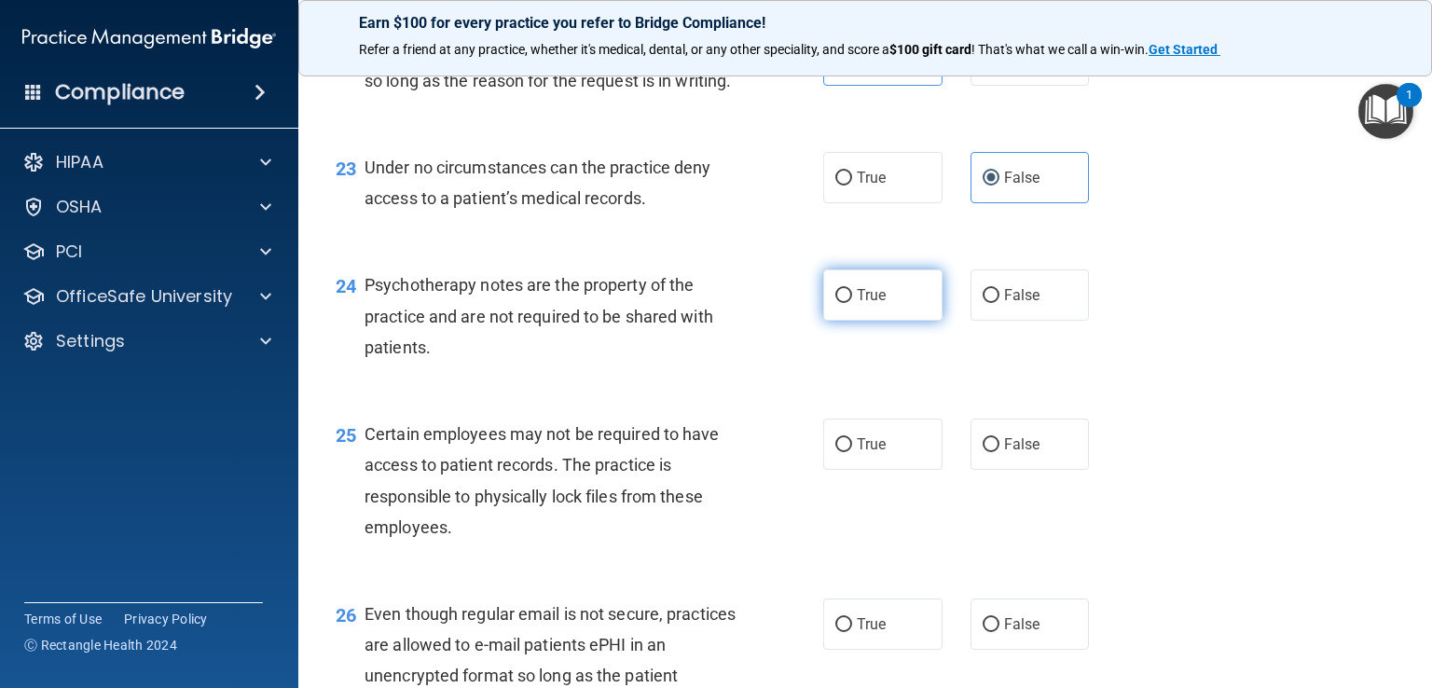
click at [873, 321] on label "True" at bounding box center [882, 294] width 119 height 51
click at [852, 303] on input "True" at bounding box center [843, 296] width 17 height 14
radio input "true"
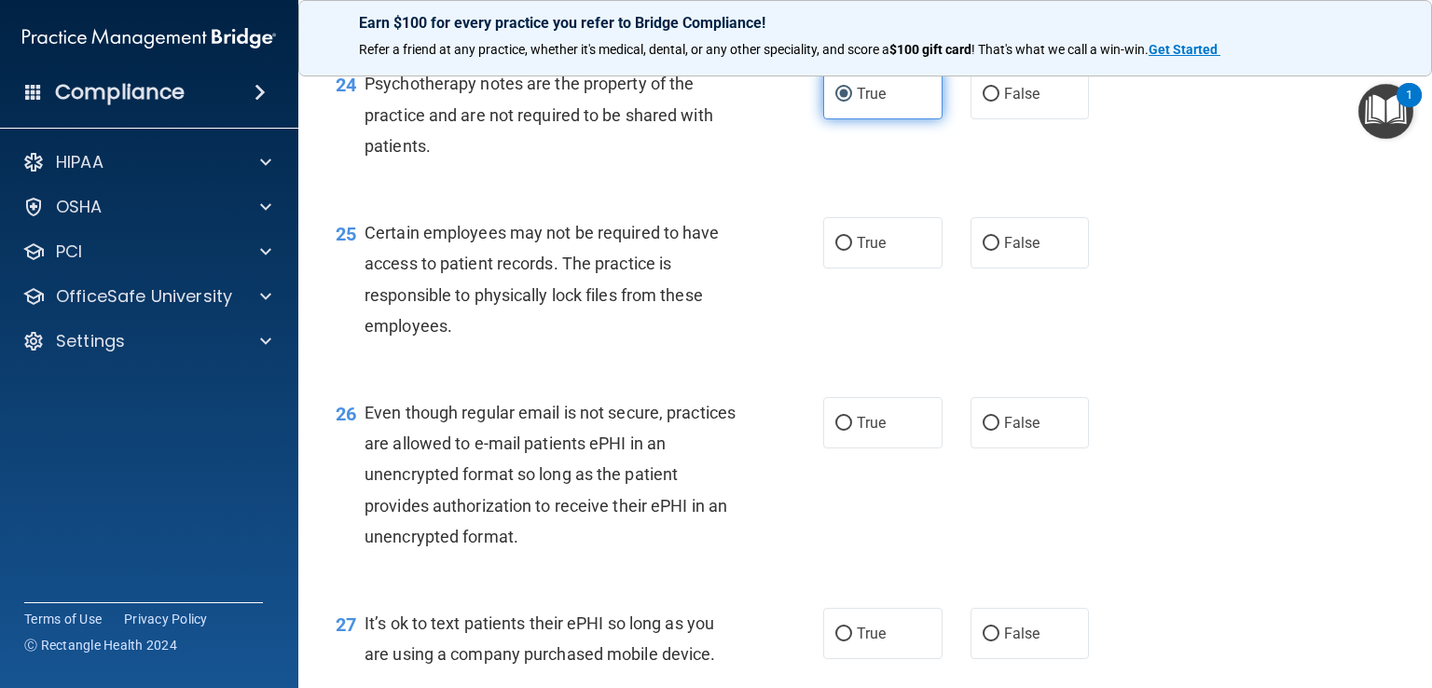
scroll to position [4061, 0]
click at [885, 268] on label "True" at bounding box center [882, 241] width 119 height 51
click at [852, 250] on input "True" at bounding box center [843, 243] width 17 height 14
radio input "true"
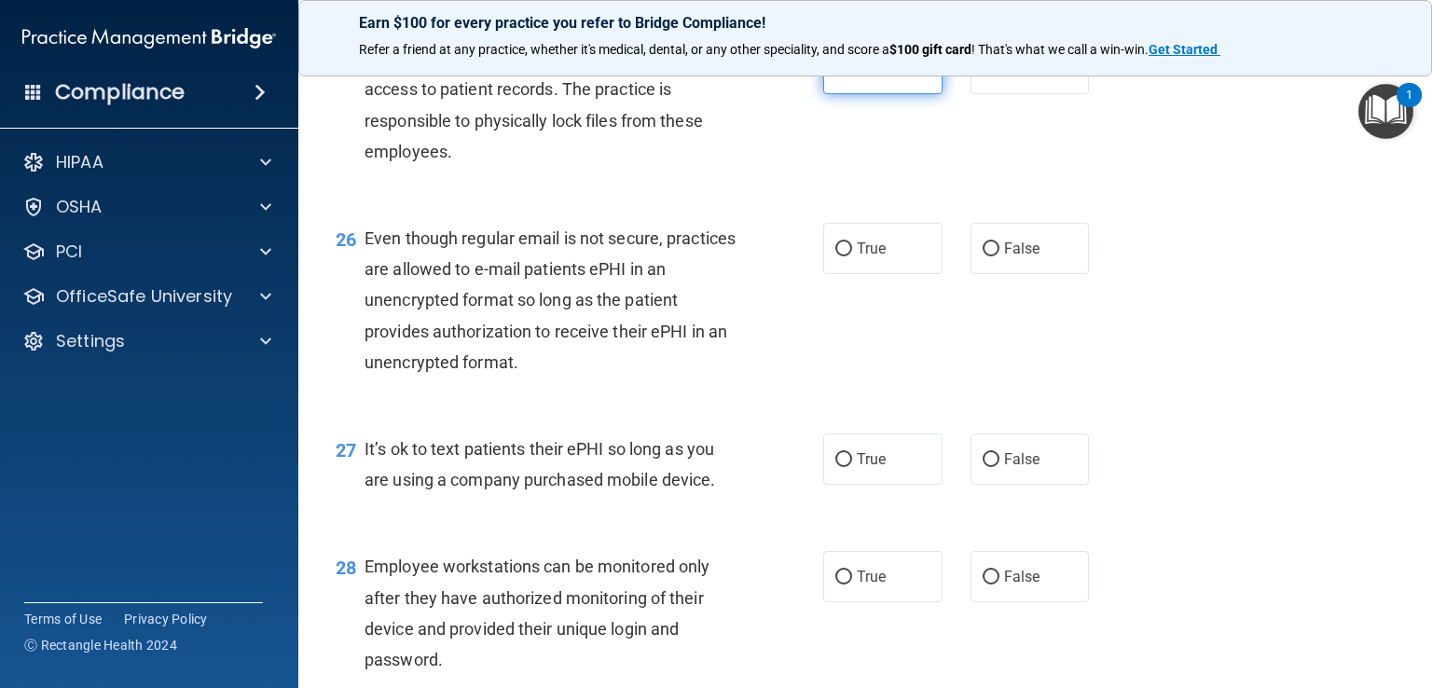
scroll to position [4237, 0]
click at [873, 255] on span "True" at bounding box center [871, 247] width 29 height 18
click at [852, 255] on input "True" at bounding box center [843, 248] width 17 height 14
radio input "true"
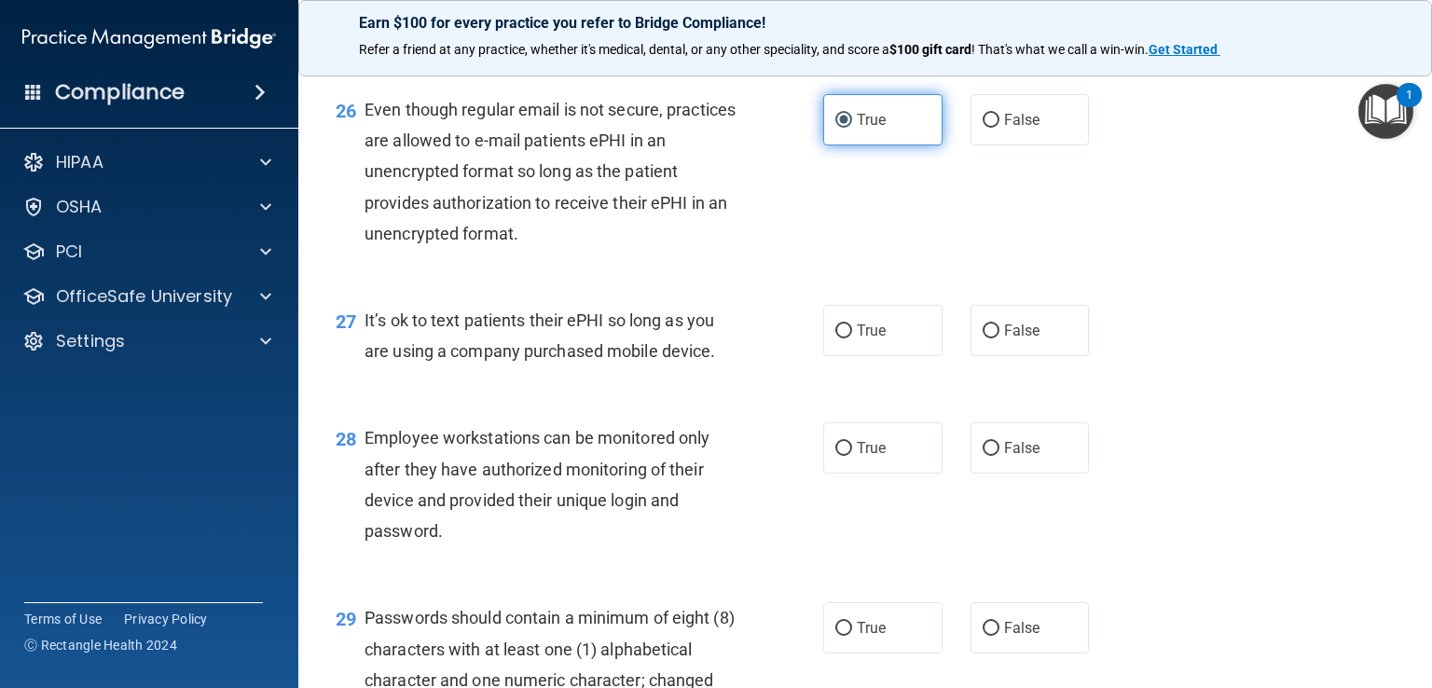
scroll to position [4365, 0]
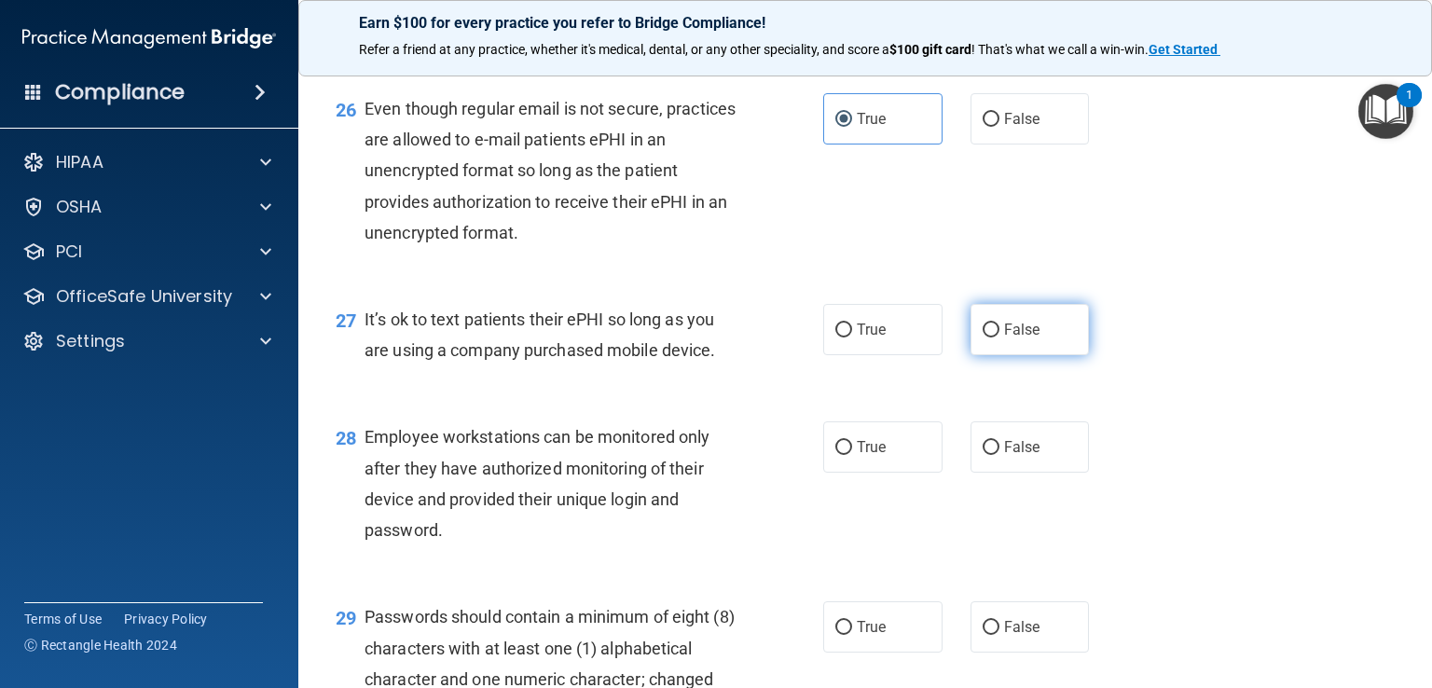
click at [983, 338] on input "False" at bounding box center [991, 331] width 17 height 14
radio input "true"
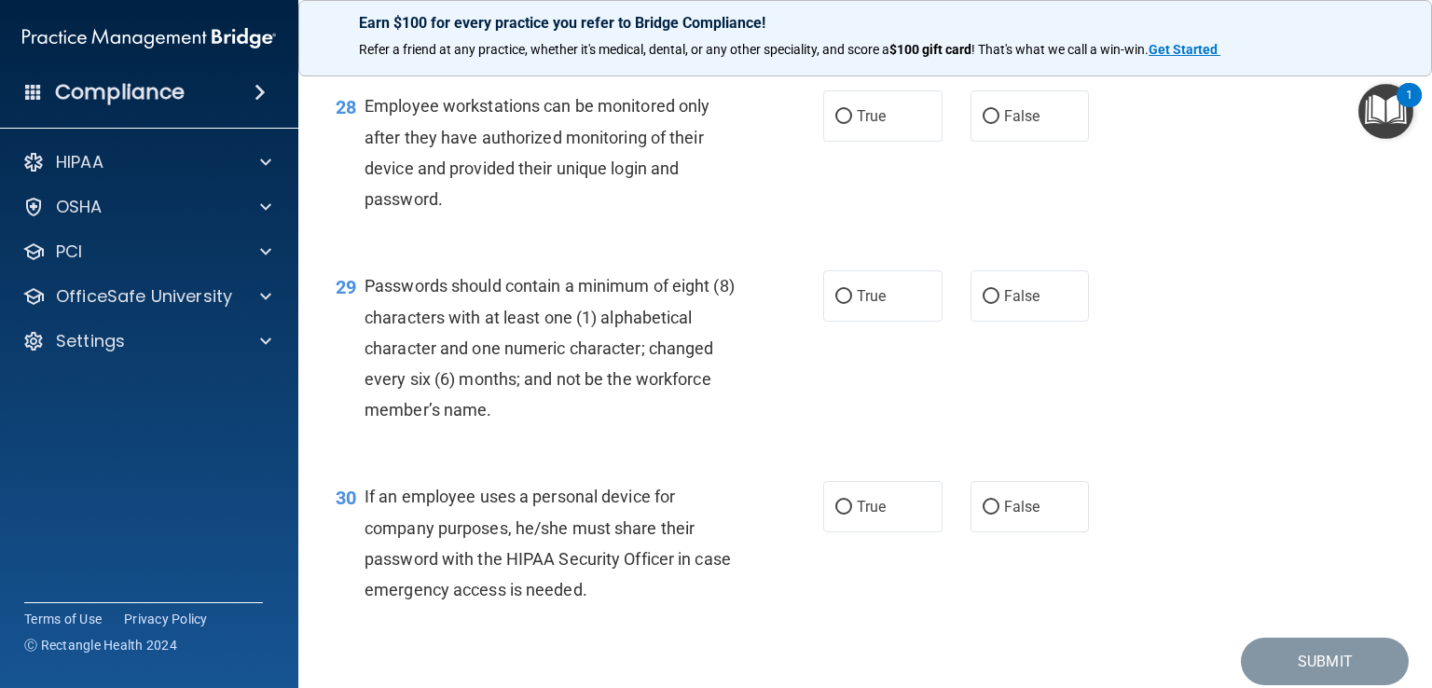
scroll to position [4710, 0]
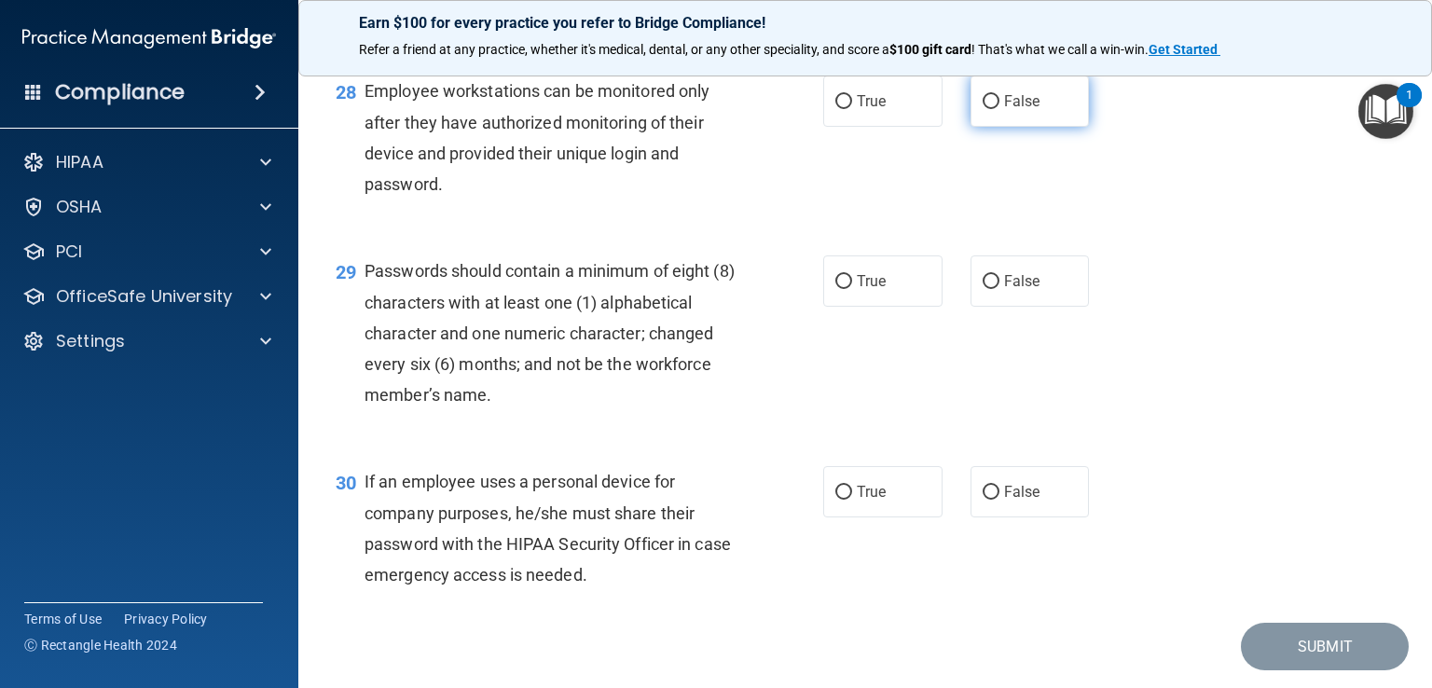
click at [983, 109] on input "False" at bounding box center [991, 102] width 17 height 14
radio input "true"
click at [862, 307] on label "True" at bounding box center [882, 280] width 119 height 51
click at [852, 289] on input "True" at bounding box center [843, 282] width 17 height 14
radio input "true"
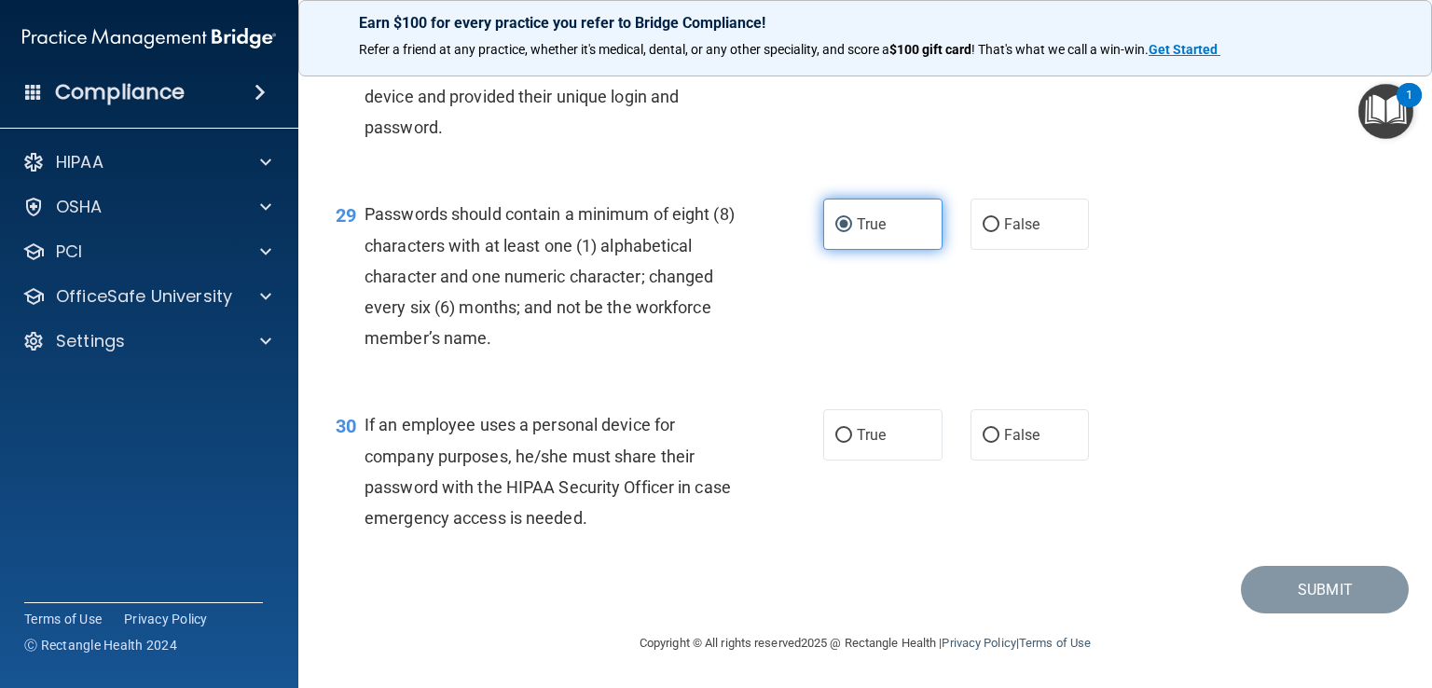
scroll to position [4826, 0]
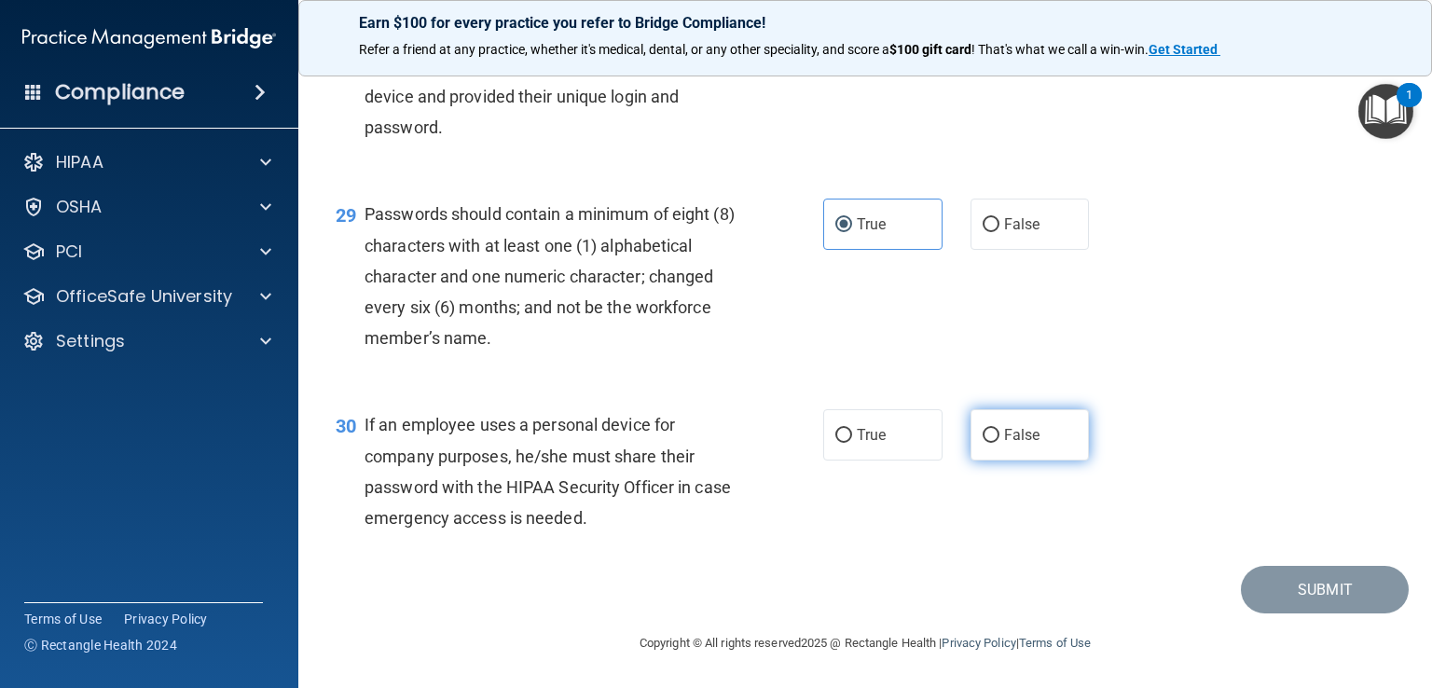
click at [1016, 461] on label "False" at bounding box center [1030, 434] width 119 height 51
click at [1000, 443] on input "False" at bounding box center [991, 436] width 17 height 14
radio input "true"
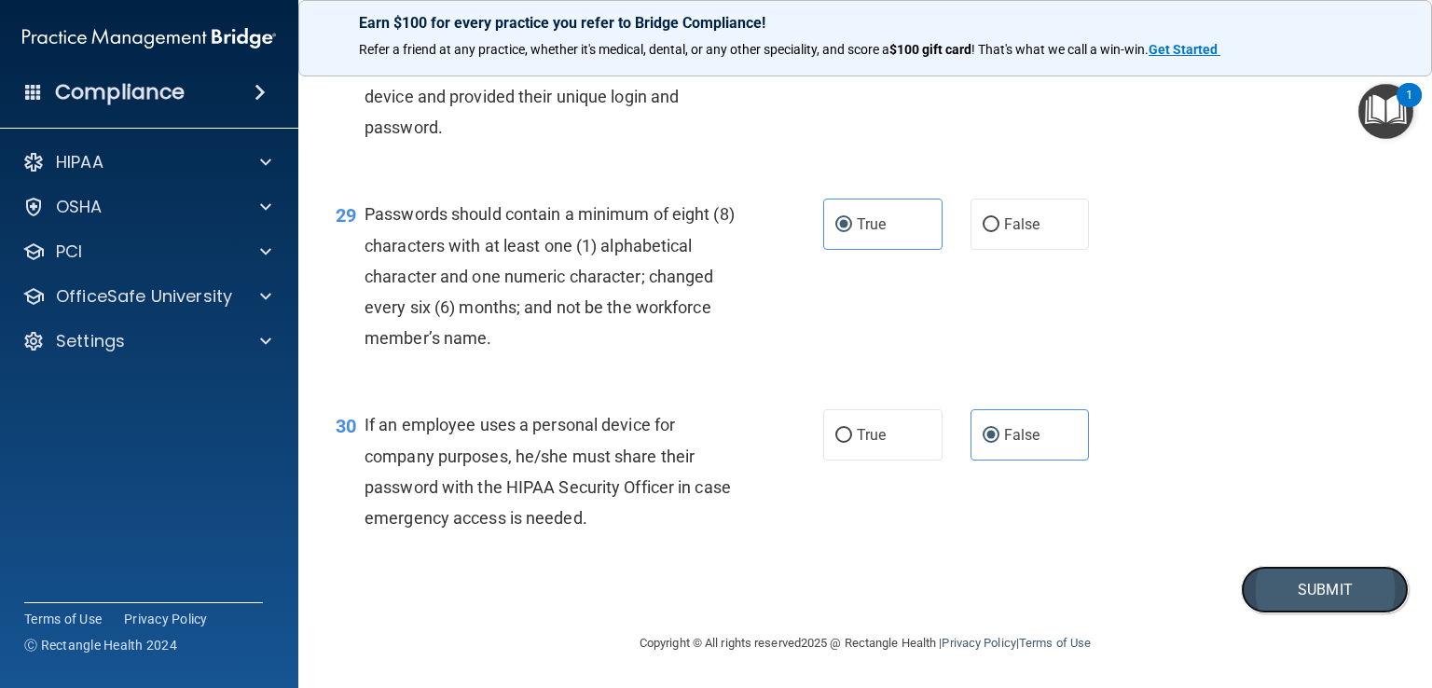
click at [1276, 597] on button "Submit" at bounding box center [1325, 590] width 168 height 48
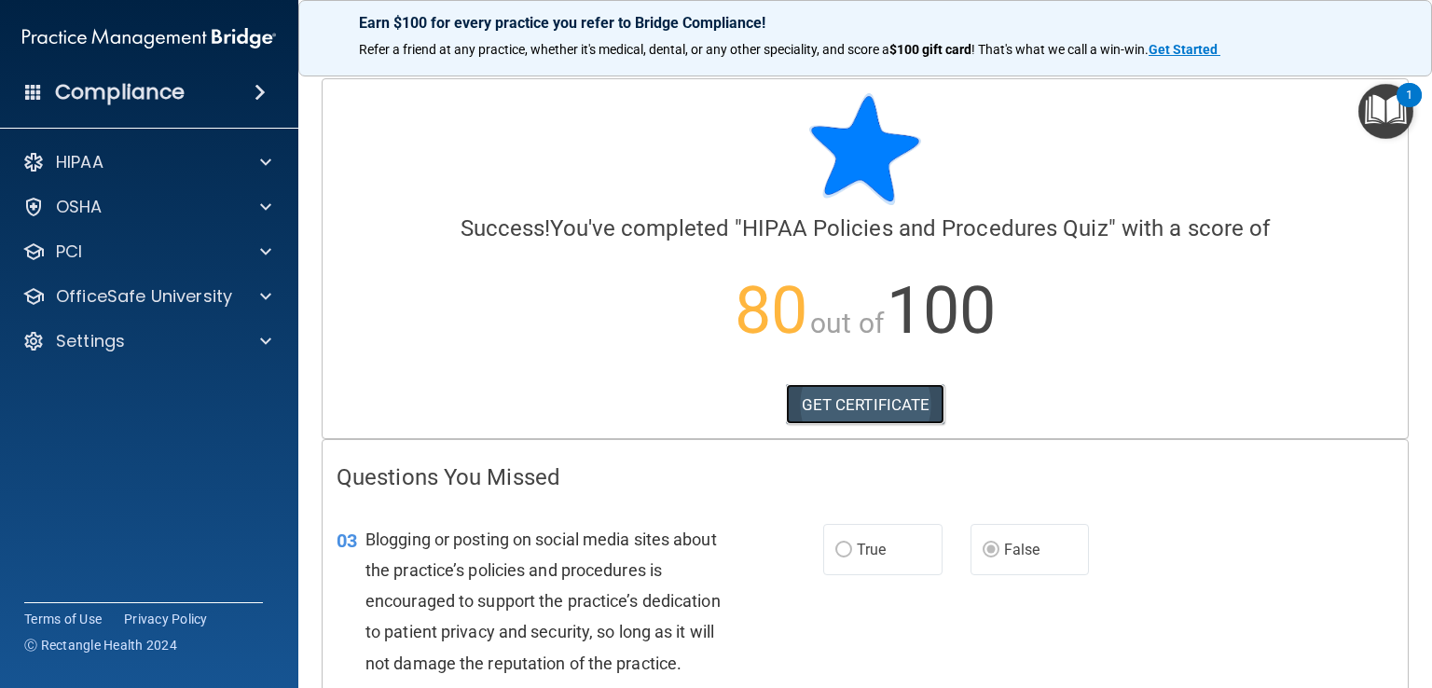
click at [889, 409] on link "GET CERTIFICATE" at bounding box center [865, 404] width 159 height 41
click at [245, 297] on div at bounding box center [263, 296] width 47 height 22
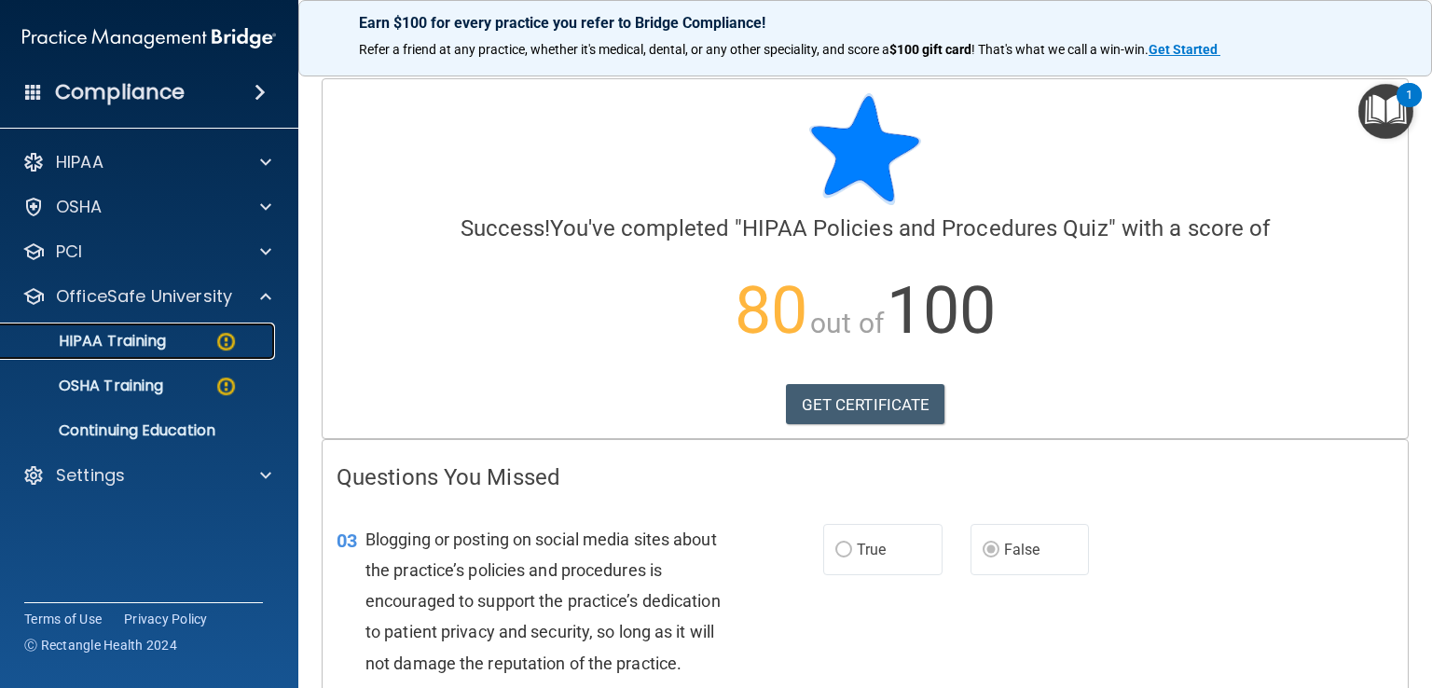
click at [179, 335] on div "HIPAA Training" at bounding box center [139, 341] width 255 height 19
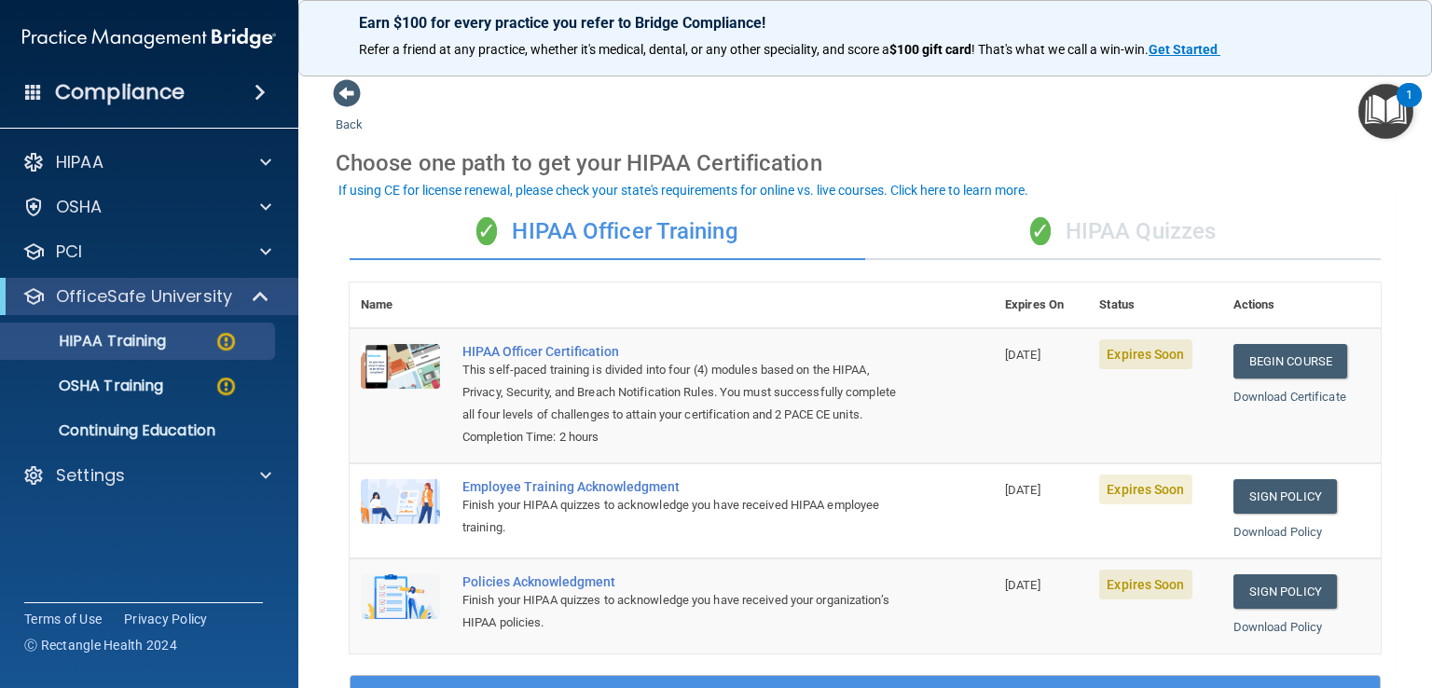
click at [1107, 224] on div "✓ HIPAA Quizzes" at bounding box center [1123, 232] width 516 height 56
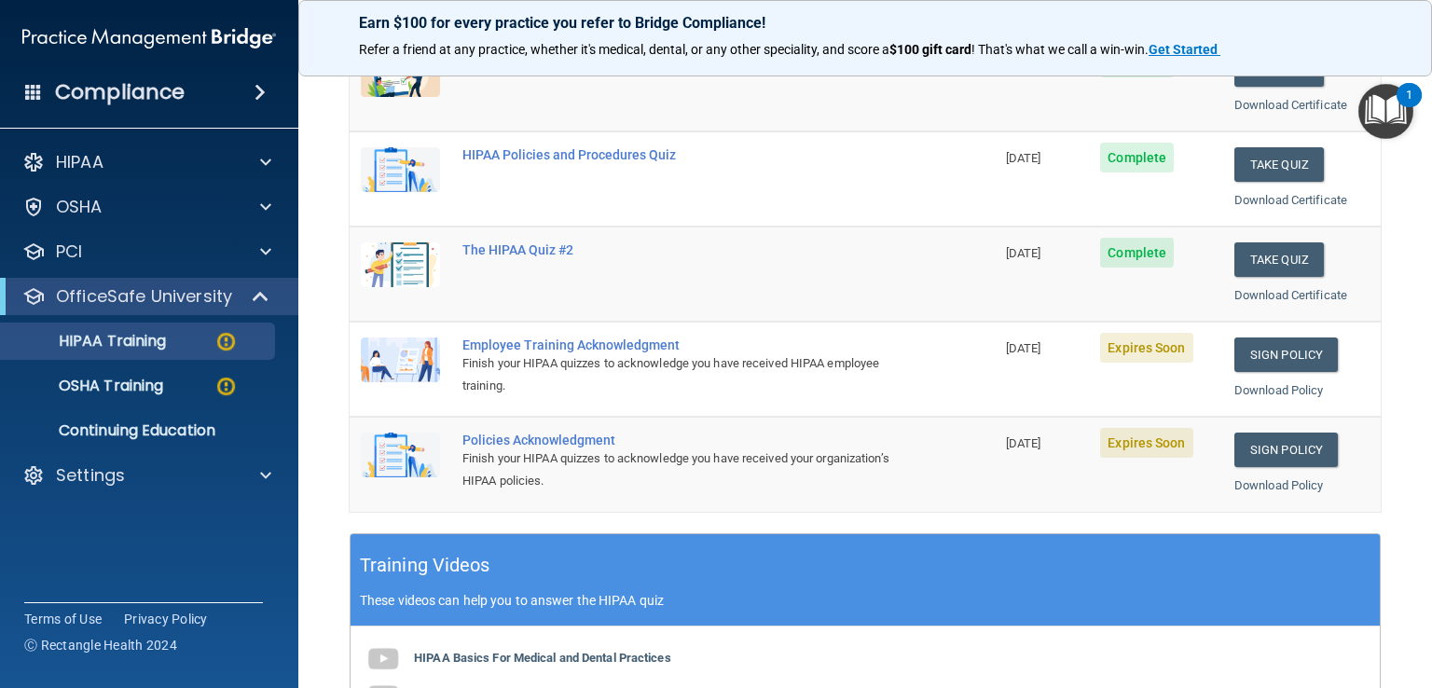
scroll to position [321, 0]
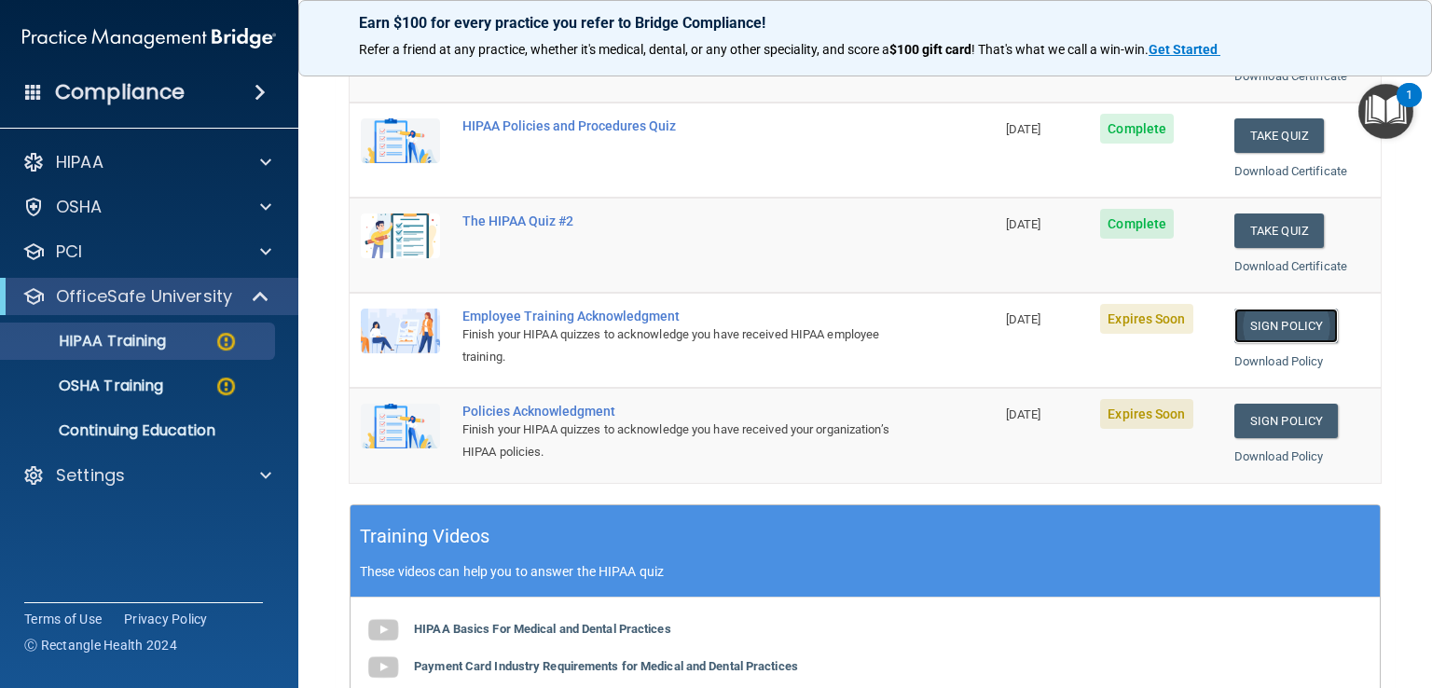
click at [1259, 322] on link "Sign Policy" at bounding box center [1285, 326] width 103 height 34
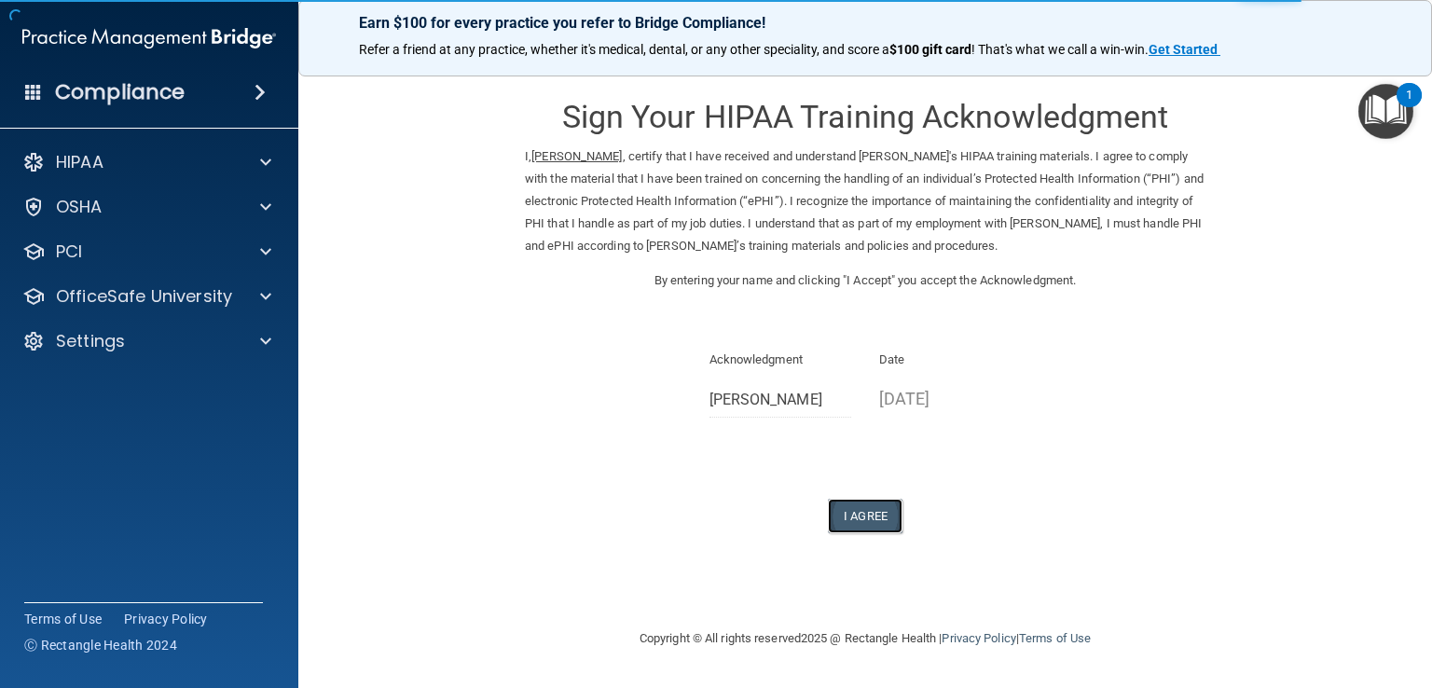
click at [848, 519] on button "I Agree" at bounding box center [865, 516] width 75 height 34
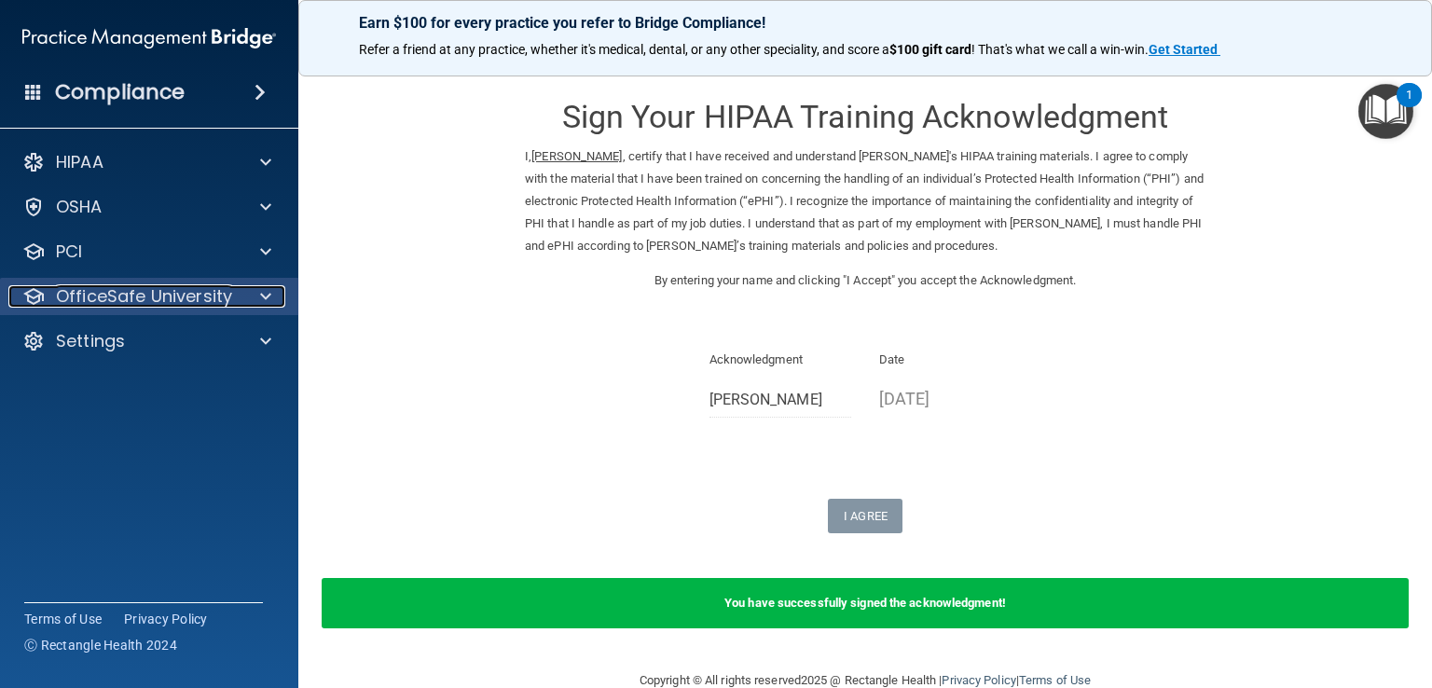
click at [172, 304] on p "OfficeSafe University" at bounding box center [144, 296] width 176 height 22
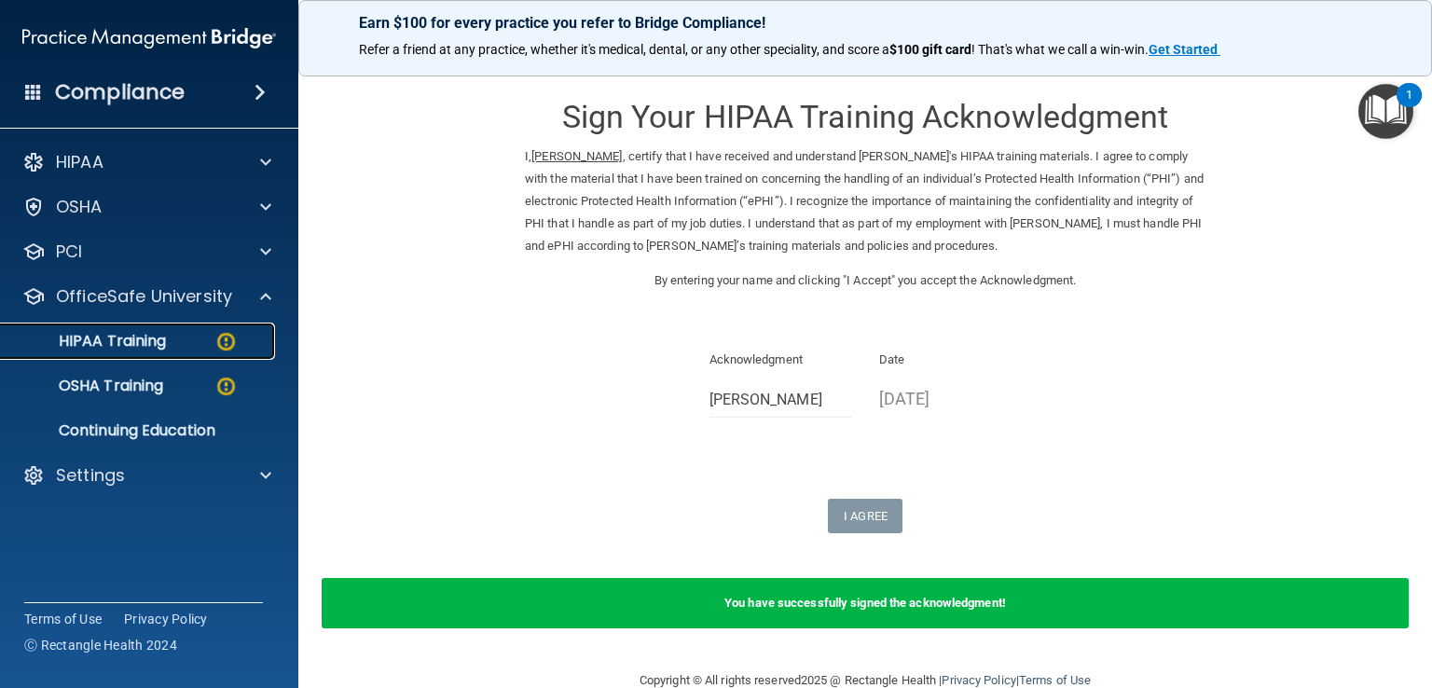
click at [170, 338] on div "HIPAA Training" at bounding box center [139, 341] width 255 height 19
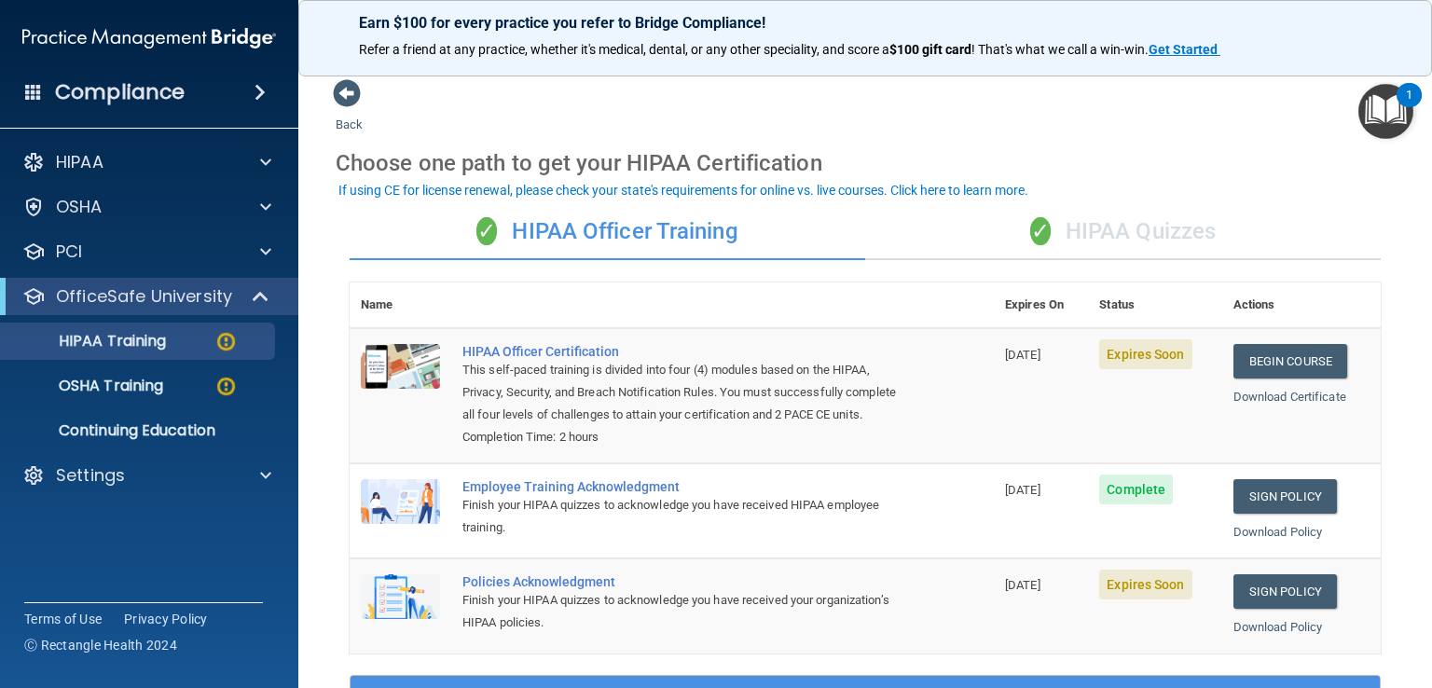
click at [1089, 236] on div "✓ HIPAA Quizzes" at bounding box center [1123, 232] width 516 height 56
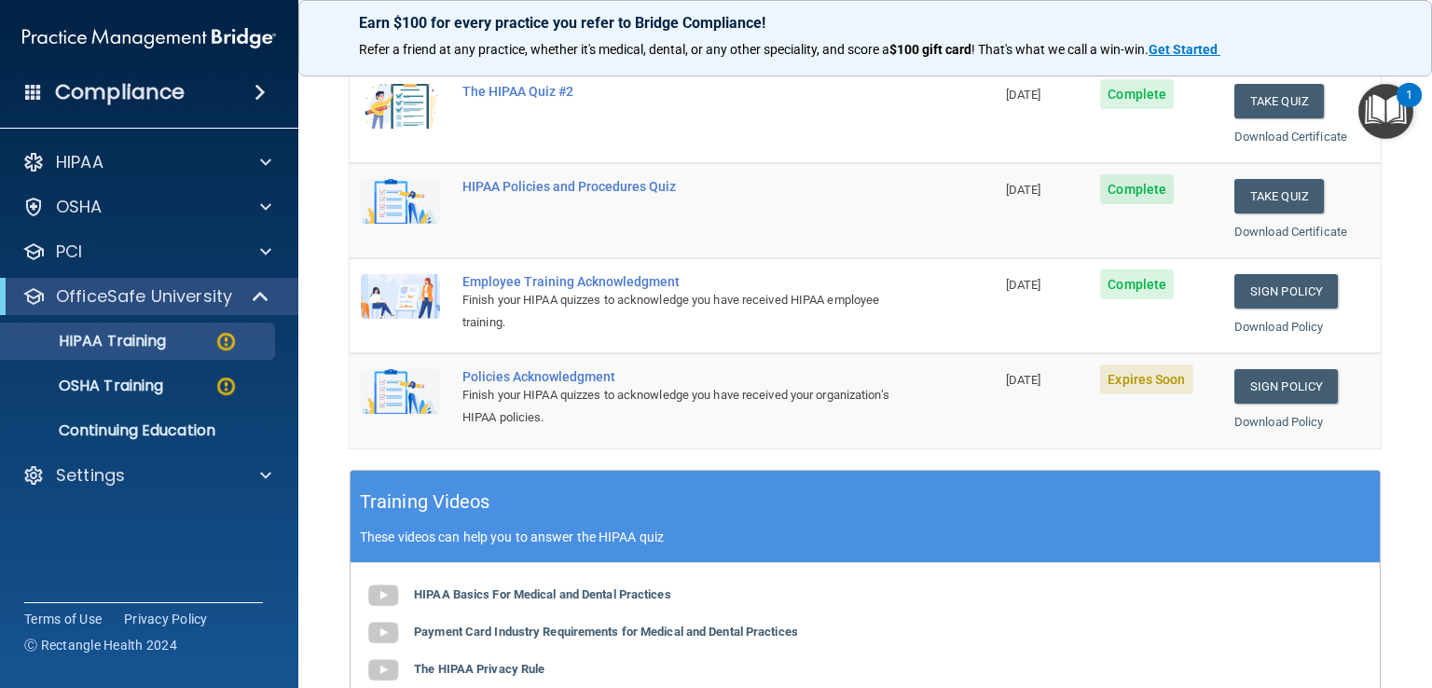
scroll to position [364, 0]
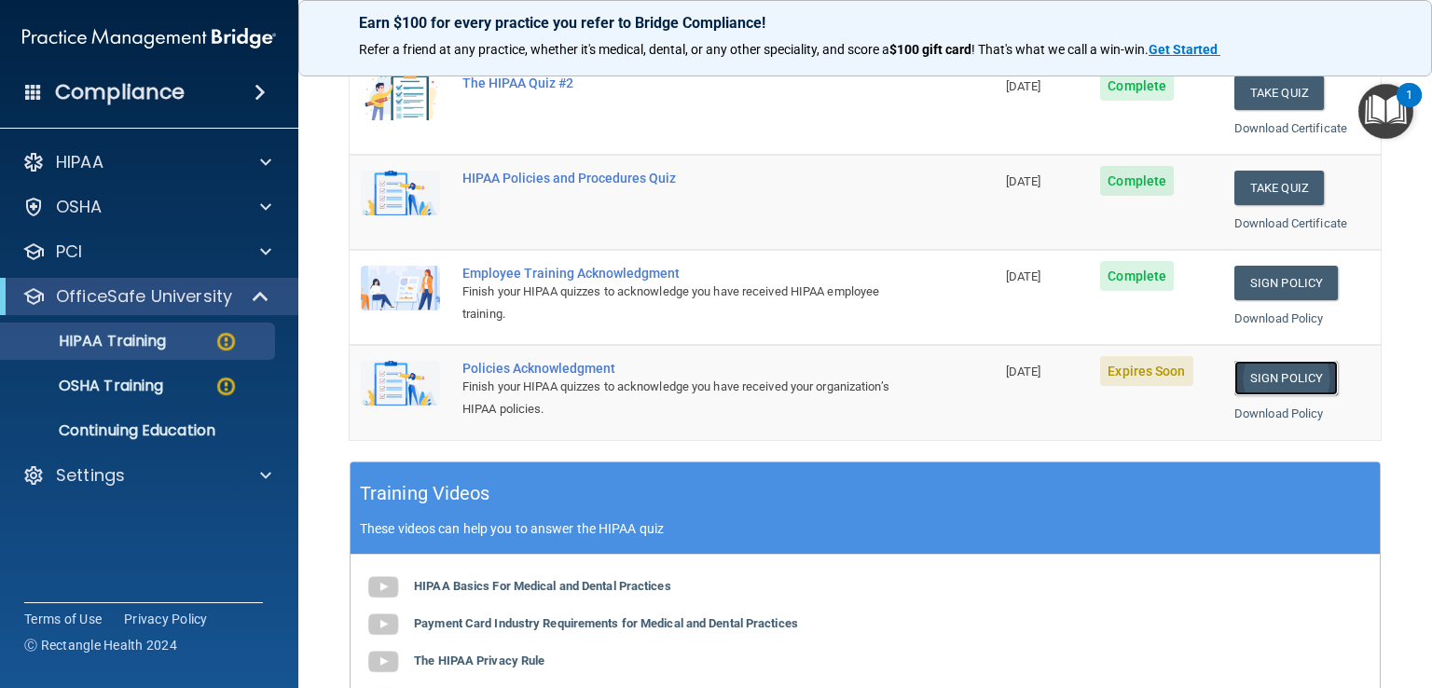
click at [1291, 379] on link "Sign Policy" at bounding box center [1285, 378] width 103 height 34
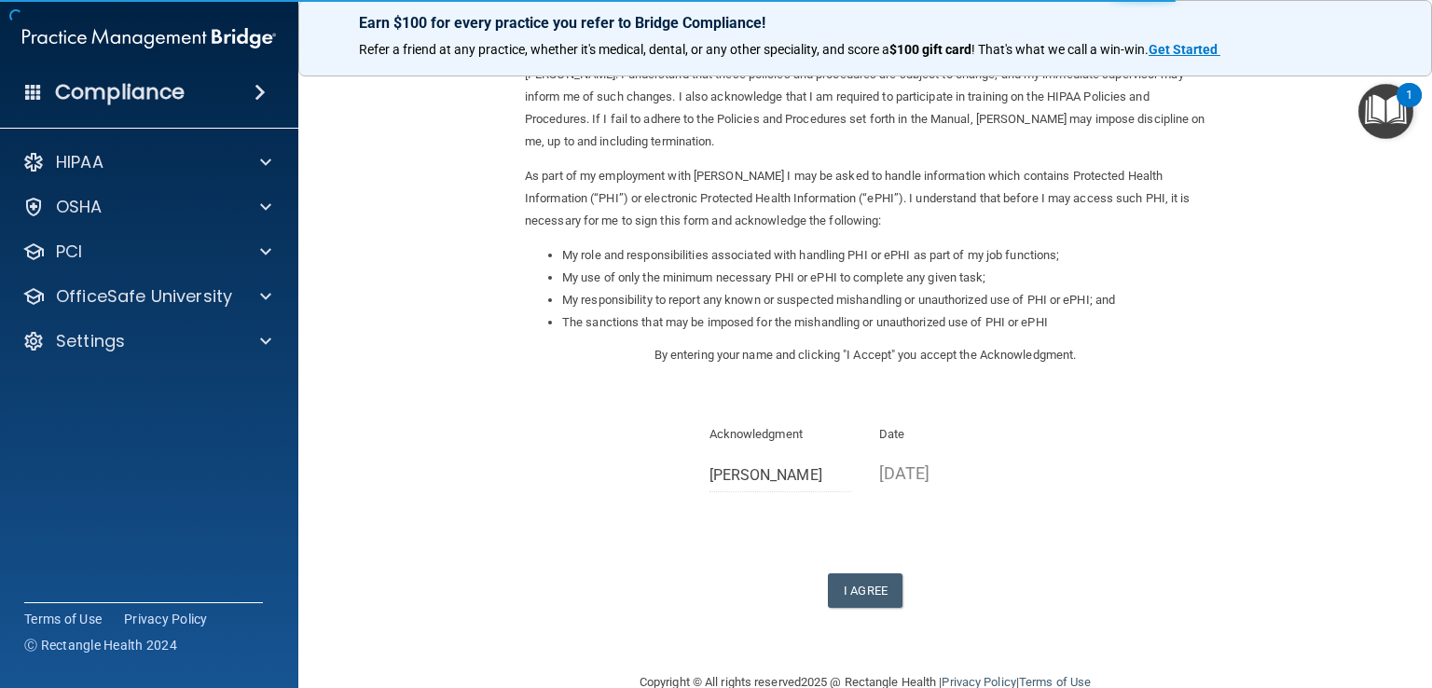
scroll to position [136, 0]
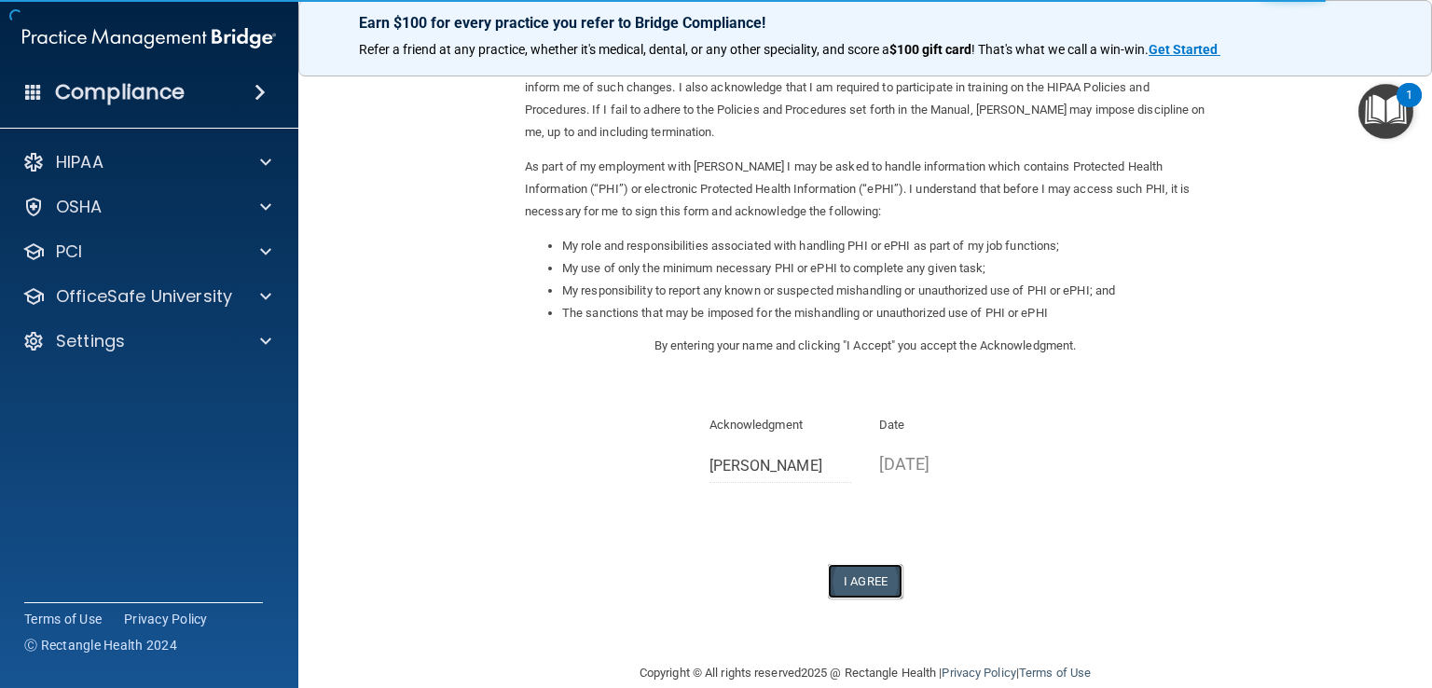
click at [855, 586] on button "I Agree" at bounding box center [865, 581] width 75 height 34
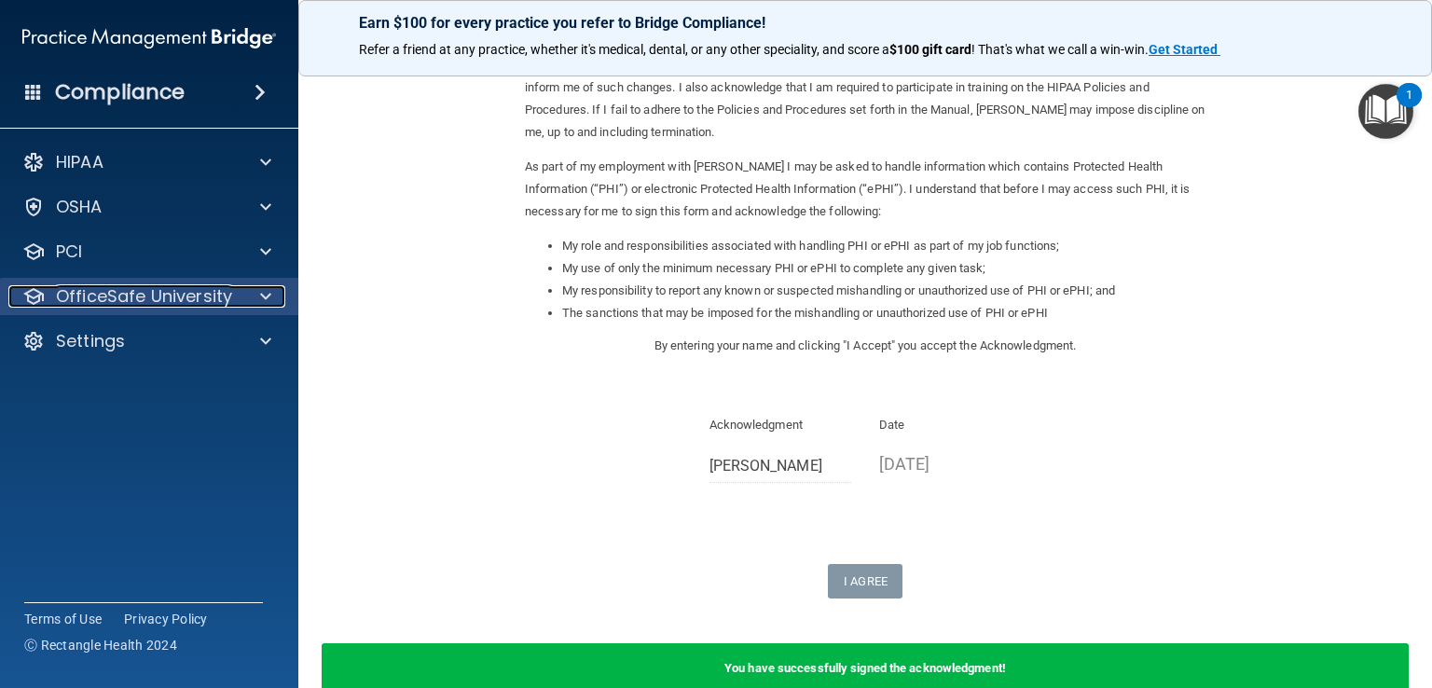
click at [209, 301] on p "OfficeSafe University" at bounding box center [144, 296] width 176 height 22
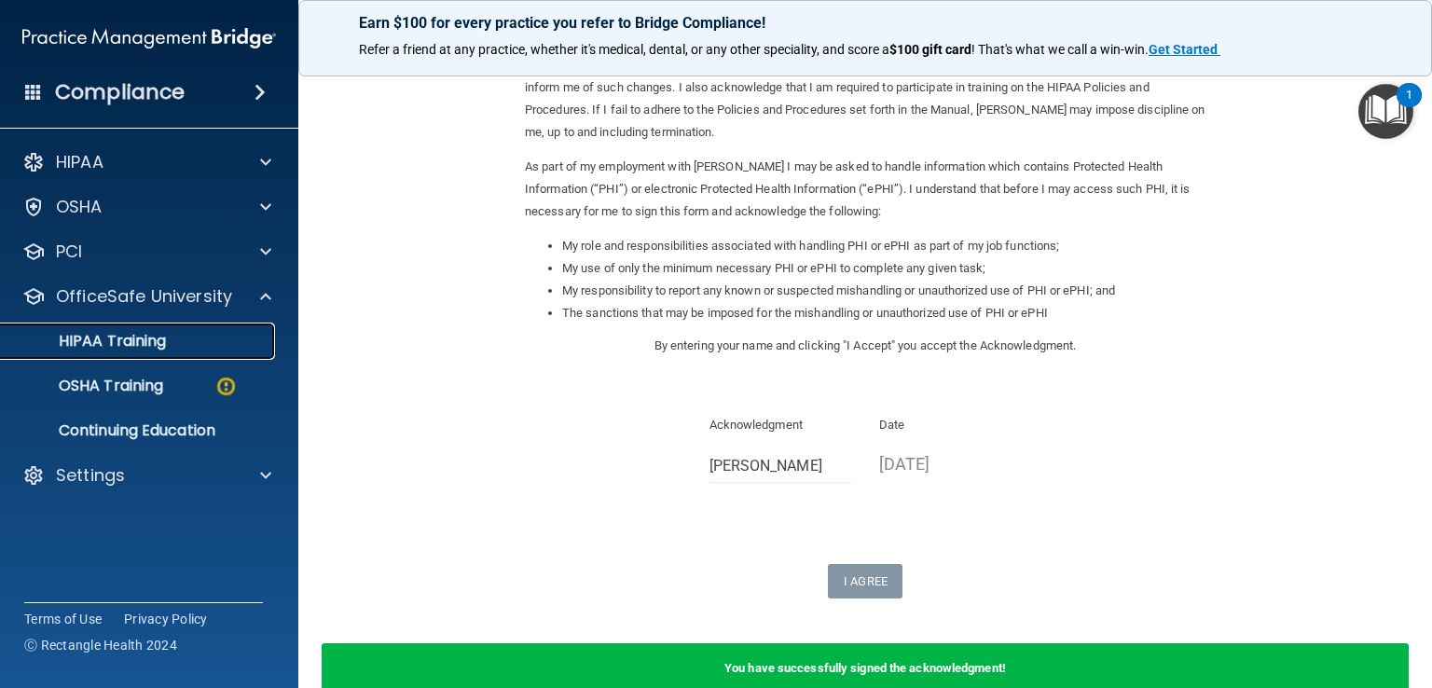
click at [189, 341] on div "HIPAA Training" at bounding box center [139, 341] width 255 height 19
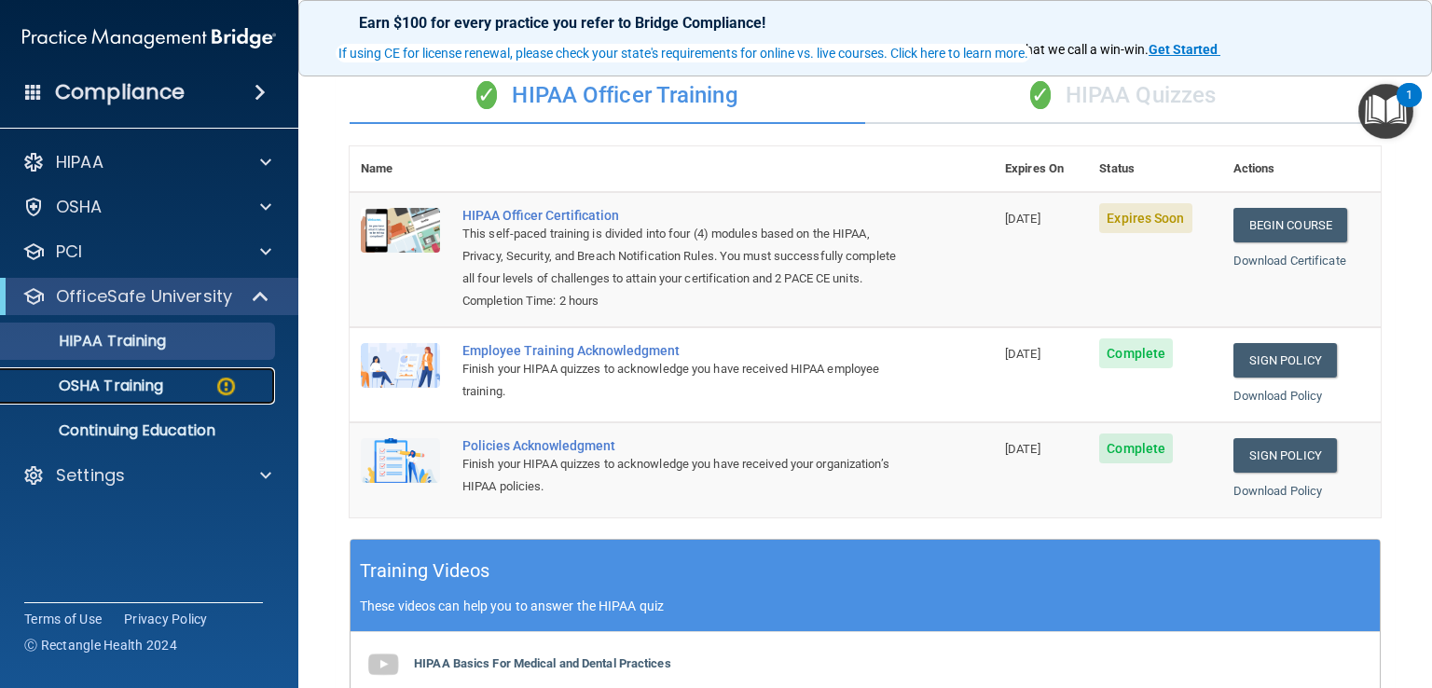
click at [96, 384] on p "OSHA Training" at bounding box center [87, 386] width 151 height 19
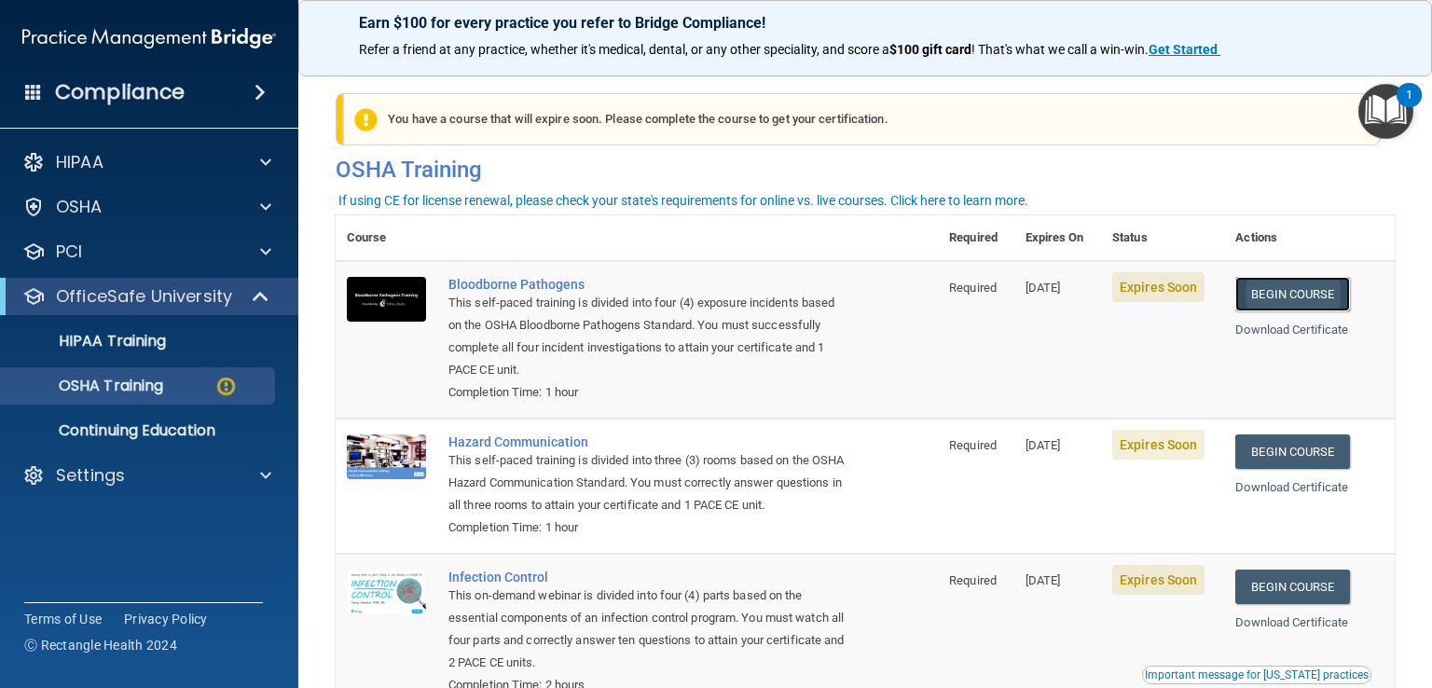
click at [1296, 295] on link "Begin Course" at bounding box center [1292, 294] width 114 height 34
click at [113, 393] on p "OSHA Training" at bounding box center [87, 386] width 151 height 19
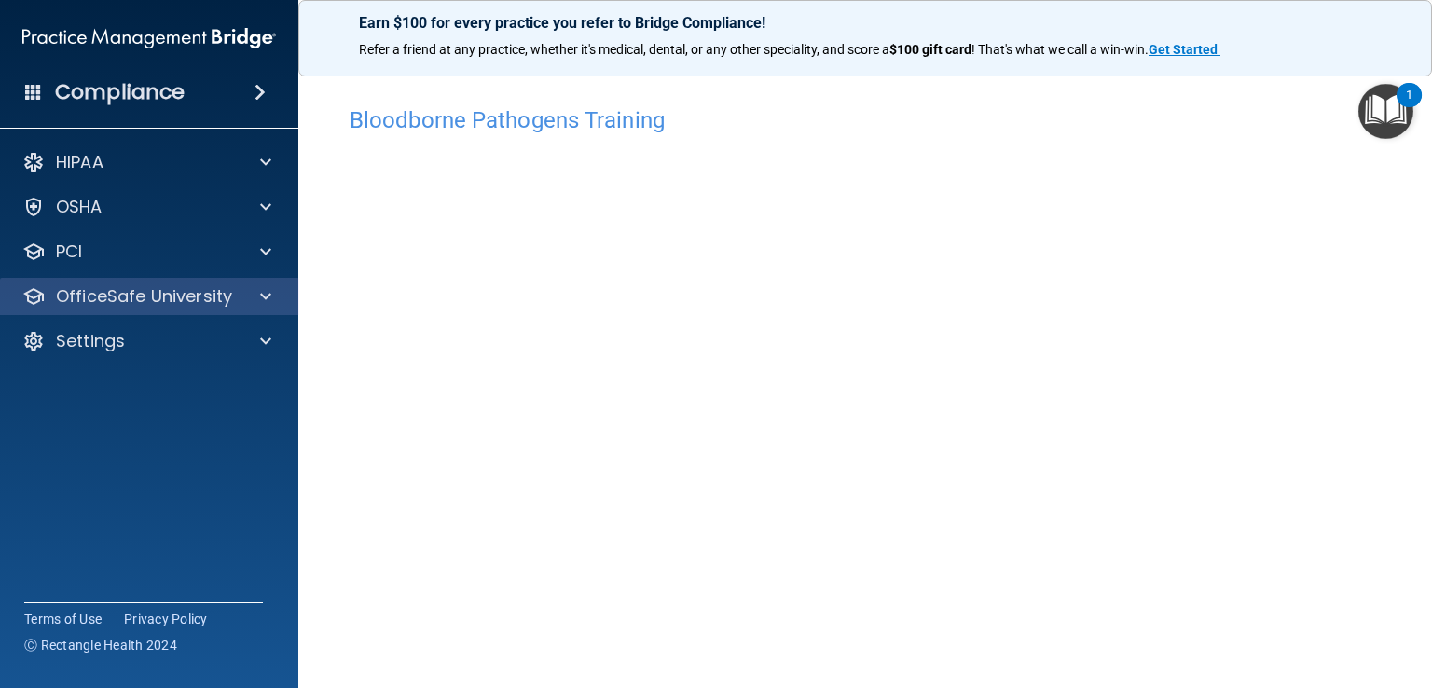
click at [149, 313] on div "OfficeSafe University" at bounding box center [149, 296] width 299 height 37
click at [214, 299] on p "OfficeSafe University" at bounding box center [144, 296] width 176 height 22
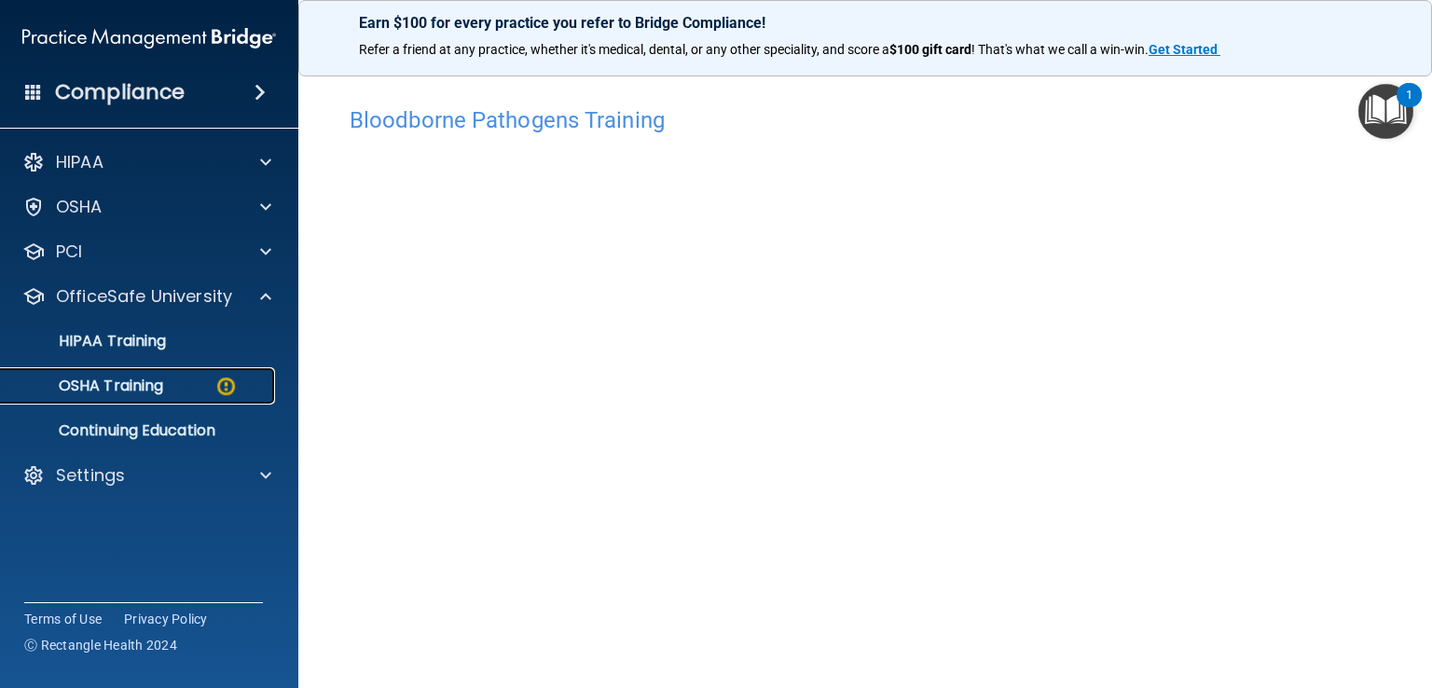
click at [191, 381] on div "OSHA Training" at bounding box center [139, 386] width 255 height 19
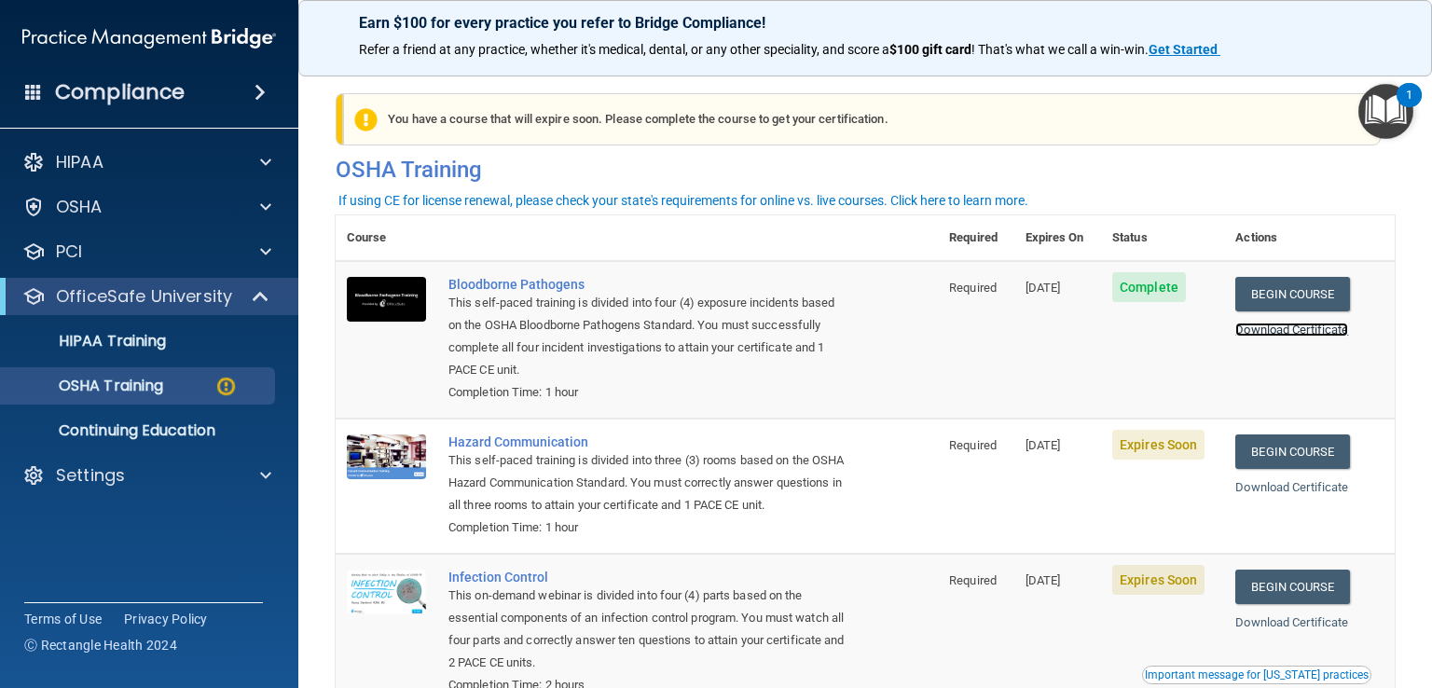
click at [1276, 327] on link "Download Certificate" at bounding box center [1291, 330] width 113 height 14
click at [1295, 449] on link "Begin Course" at bounding box center [1292, 451] width 114 height 34
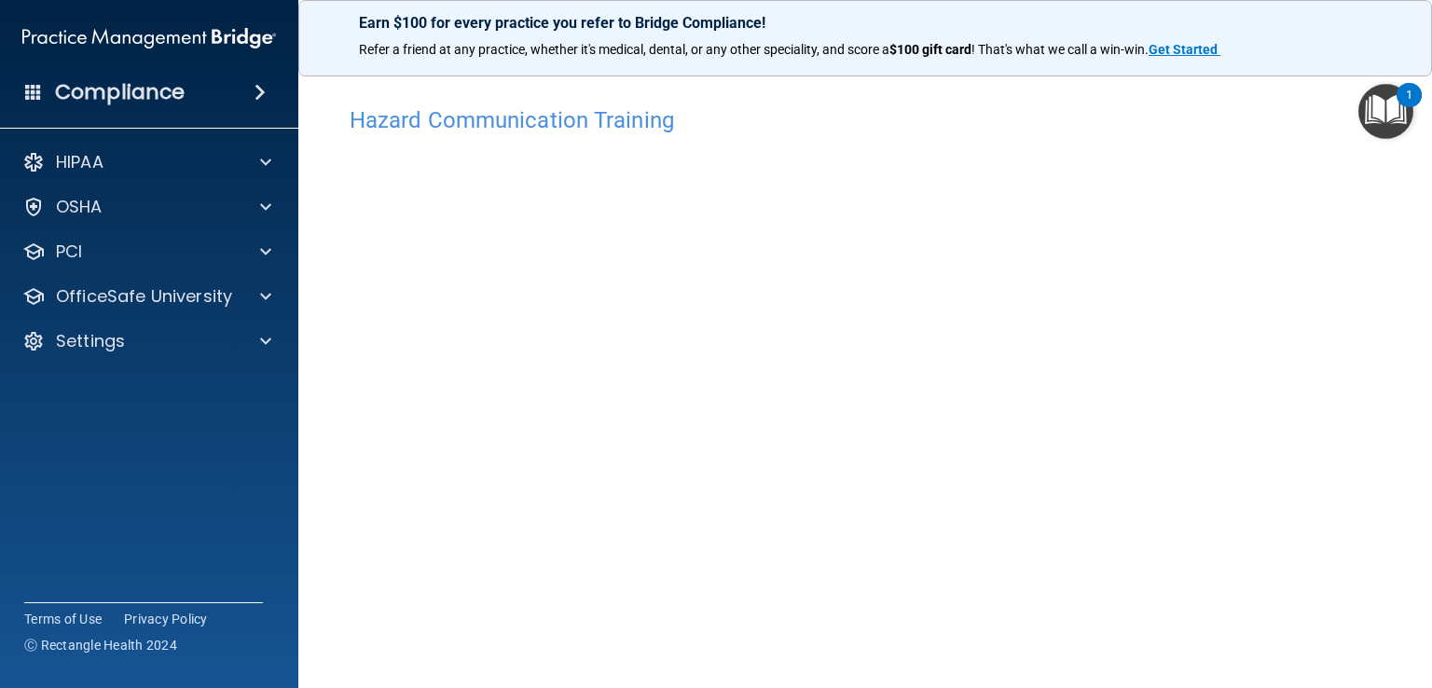
scroll to position [13, 0]
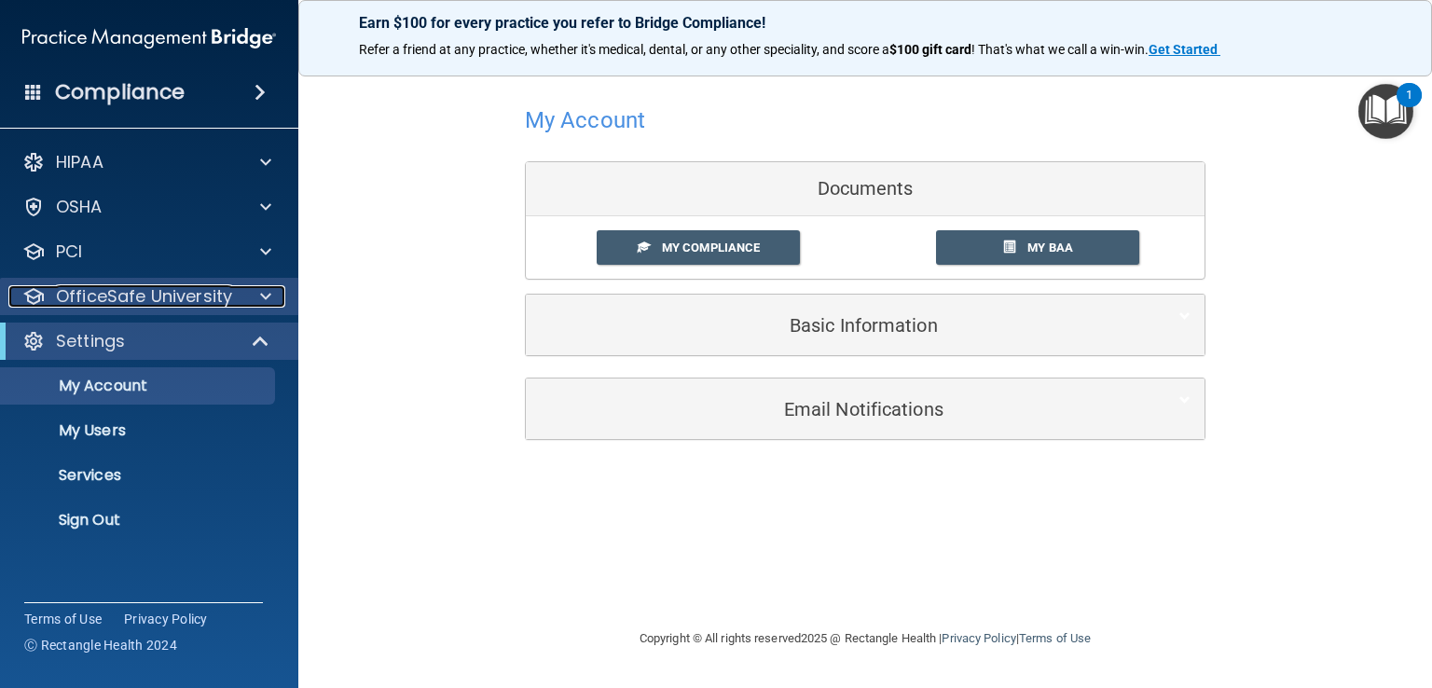
click at [172, 296] on p "OfficeSafe University" at bounding box center [144, 296] width 176 height 22
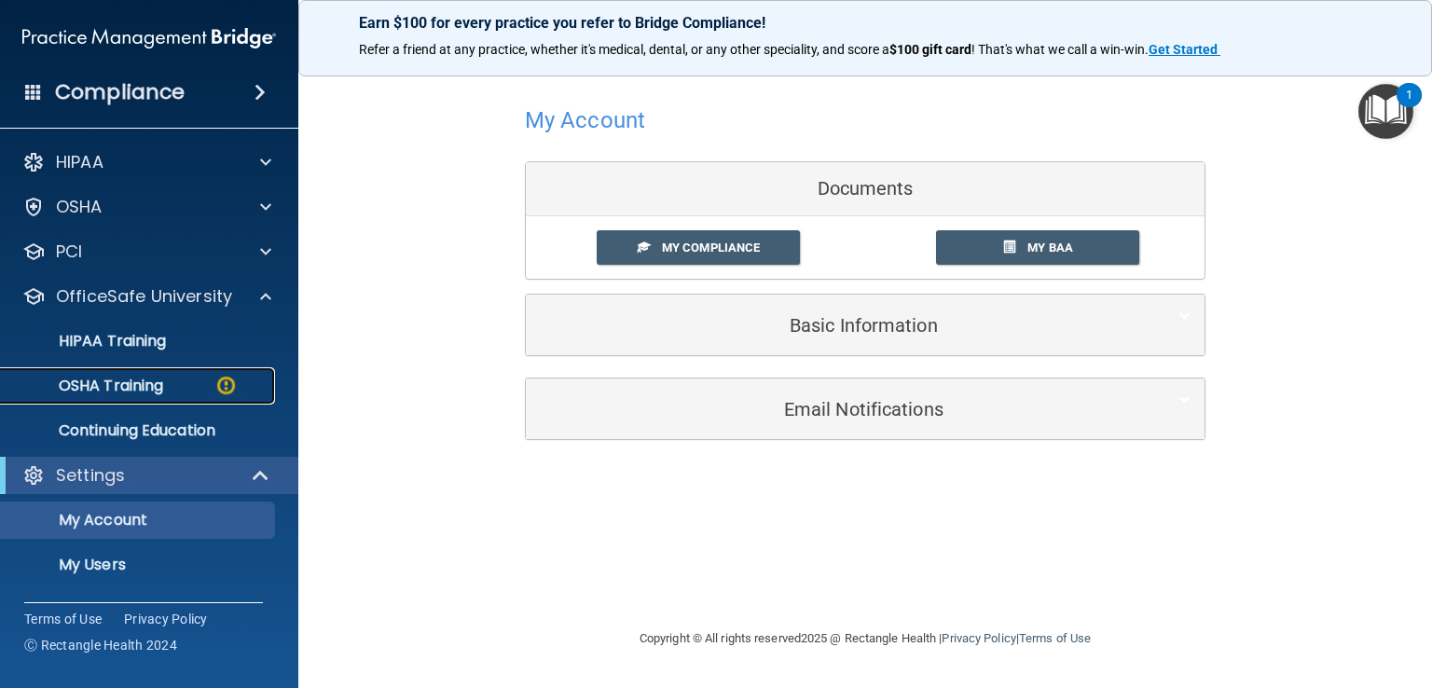
click at [142, 382] on p "OSHA Training" at bounding box center [87, 386] width 151 height 19
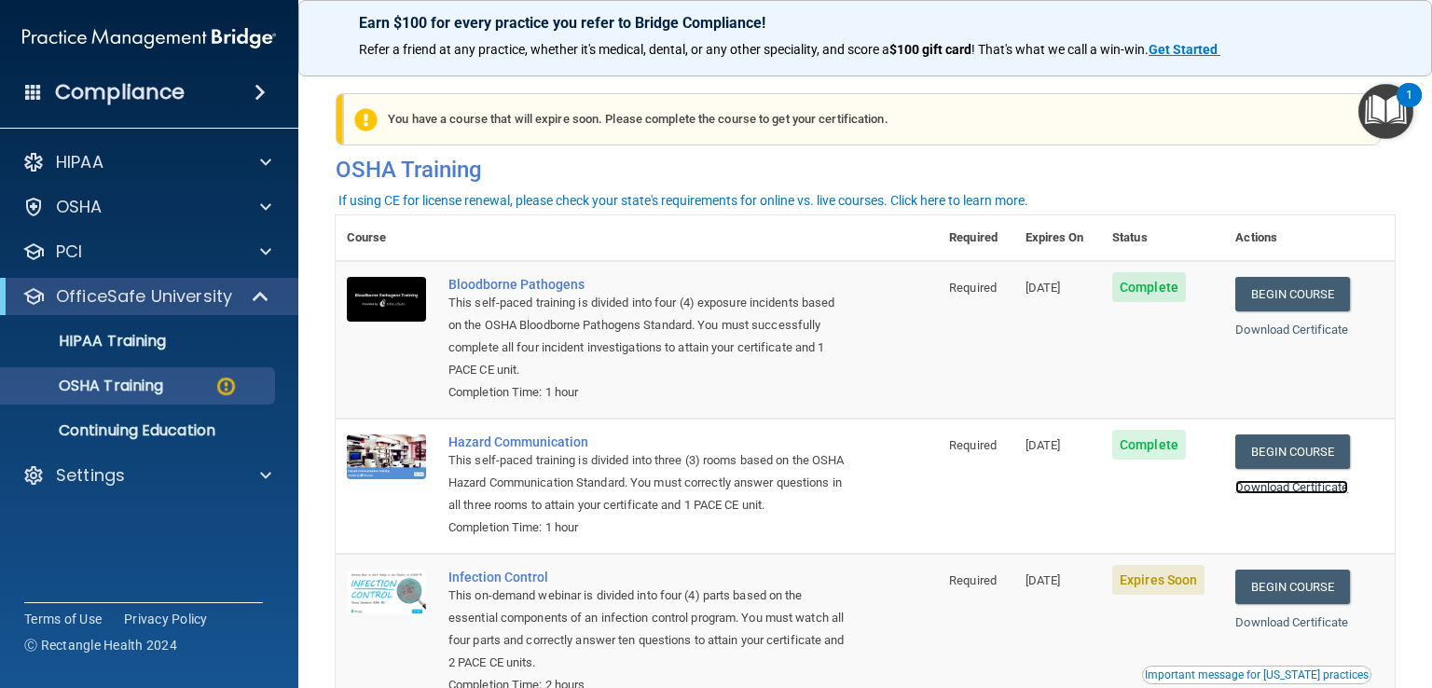
click at [1322, 490] on link "Download Certificate" at bounding box center [1291, 487] width 113 height 14
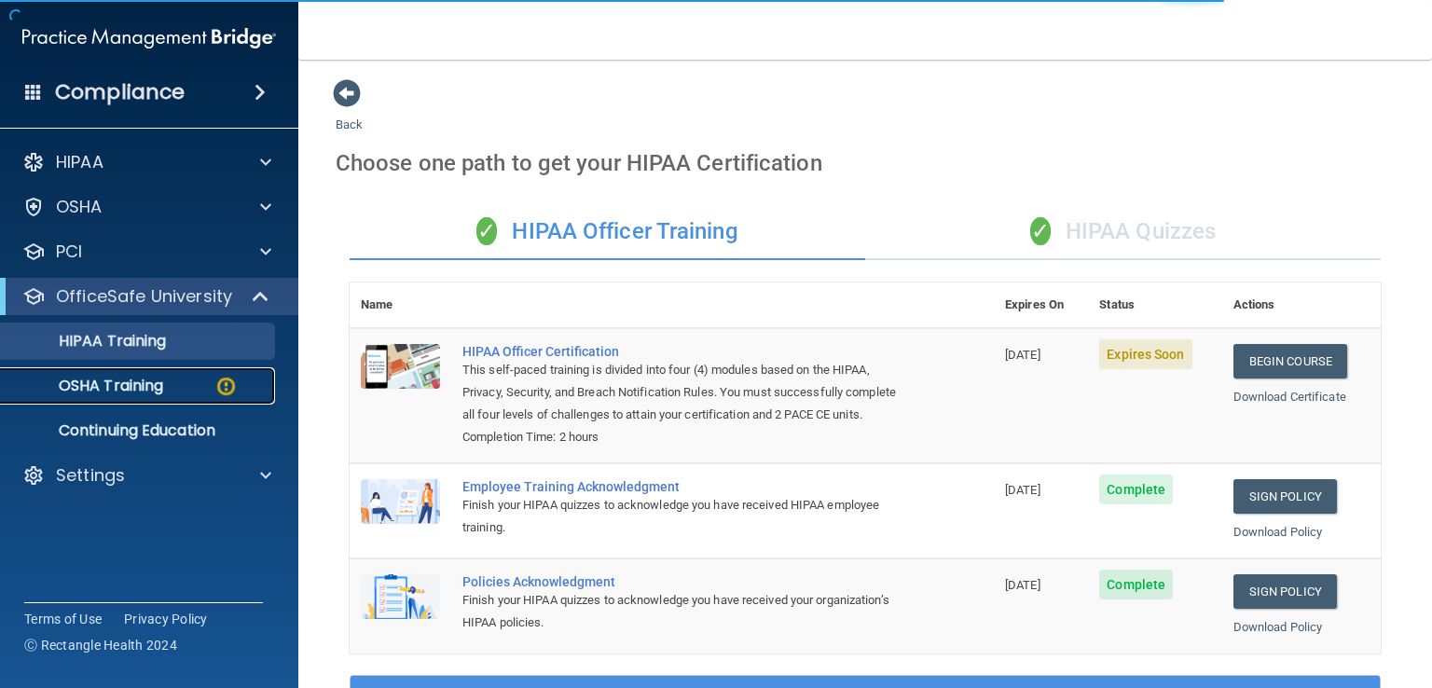
click at [79, 383] on p "OSHA Training" at bounding box center [87, 386] width 151 height 19
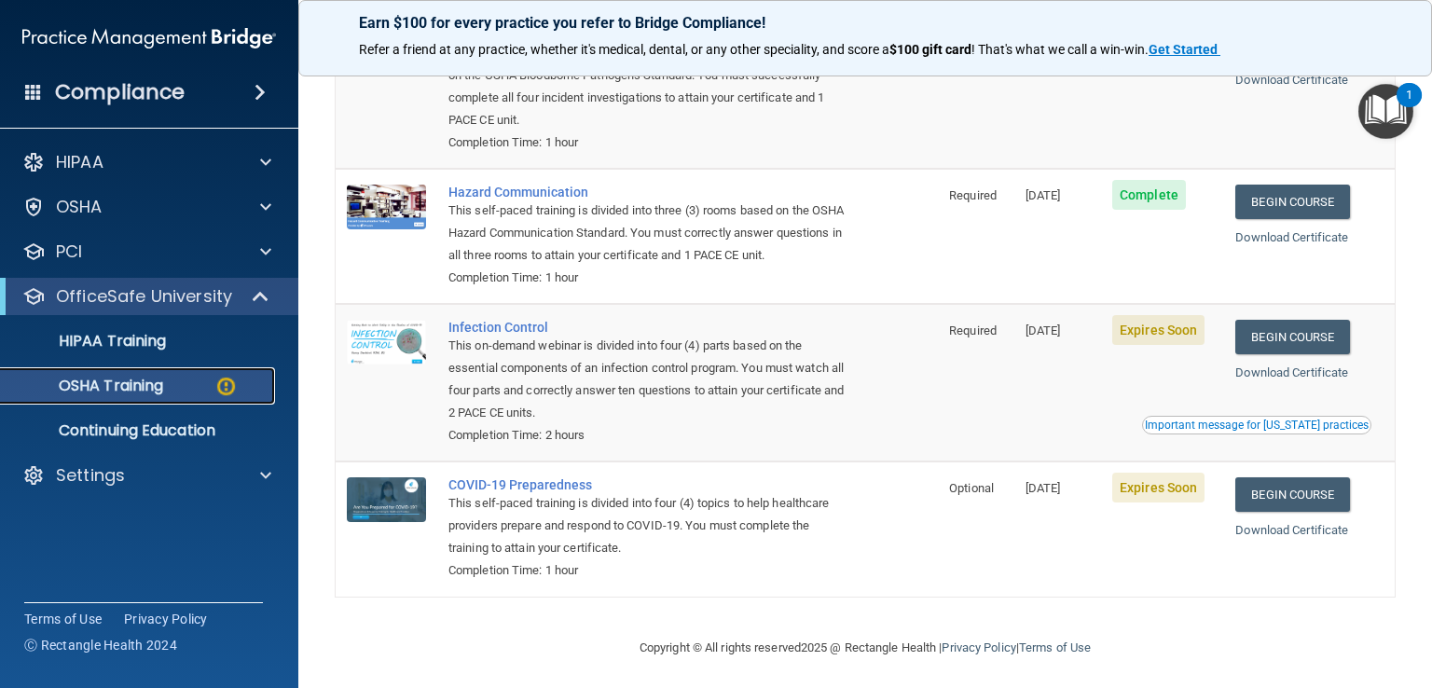
scroll to position [261, 0]
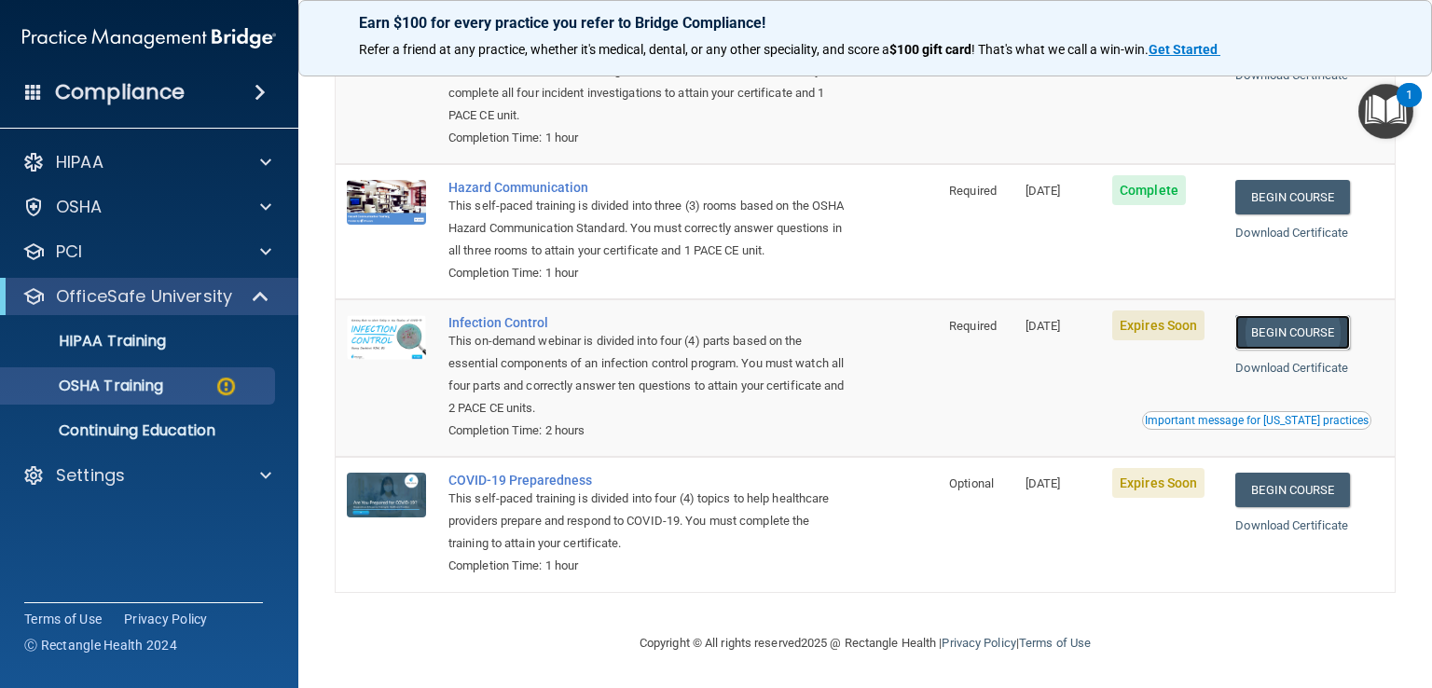
click at [1287, 348] on link "Begin Course" at bounding box center [1292, 332] width 114 height 34
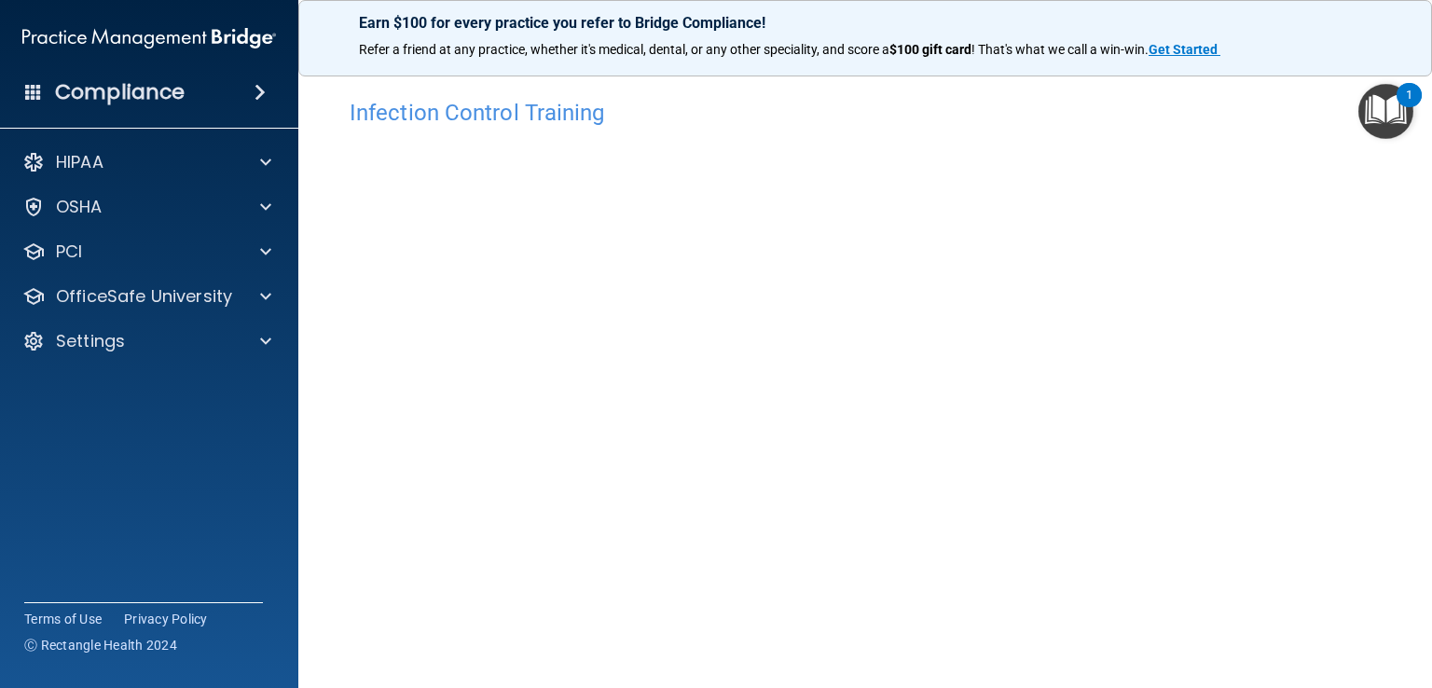
scroll to position [7, 0]
drag, startPoint x: 1407, startPoint y: 440, endPoint x: 1405, endPoint y: 473, distance: 32.7
click at [1405, 473] on main "Infection Control Training This course doesn’t expire until 09/19/2025. Are you…" at bounding box center [865, 374] width 1134 height 628
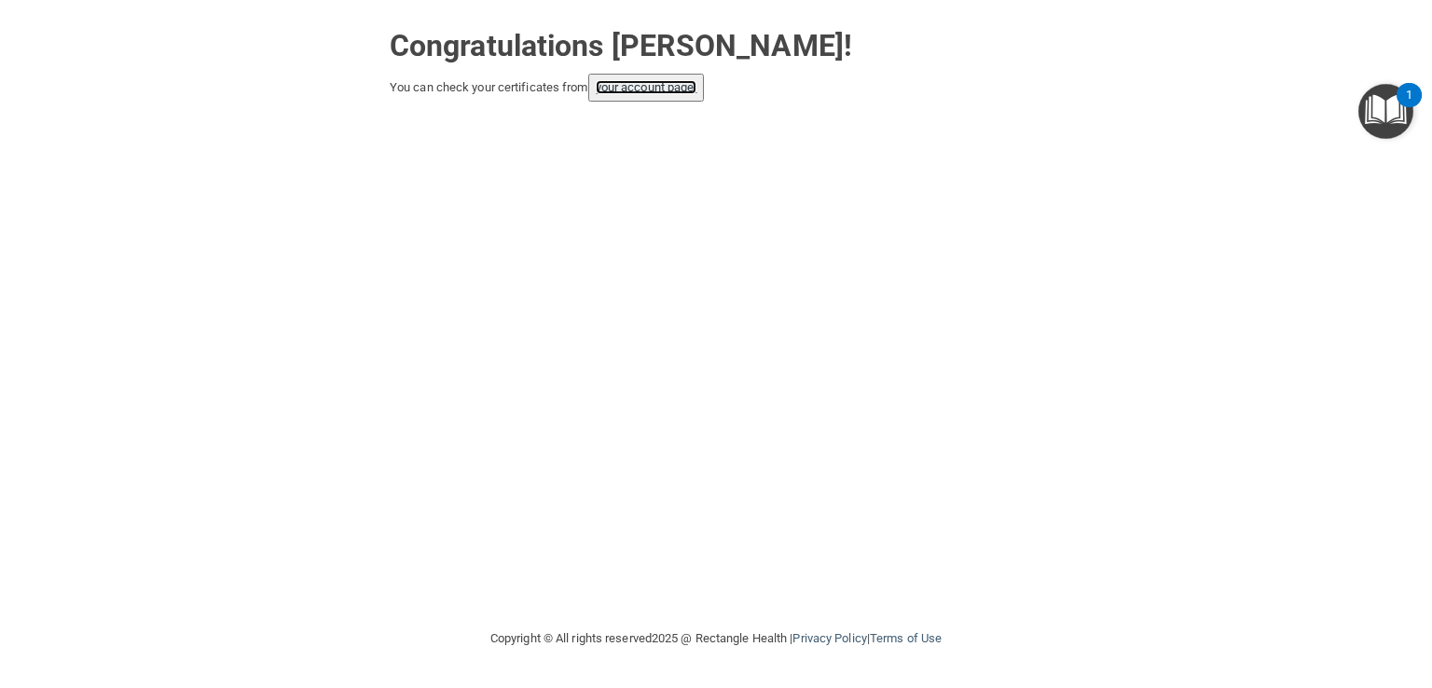
click at [664, 83] on link "your account page!" at bounding box center [647, 87] width 102 height 14
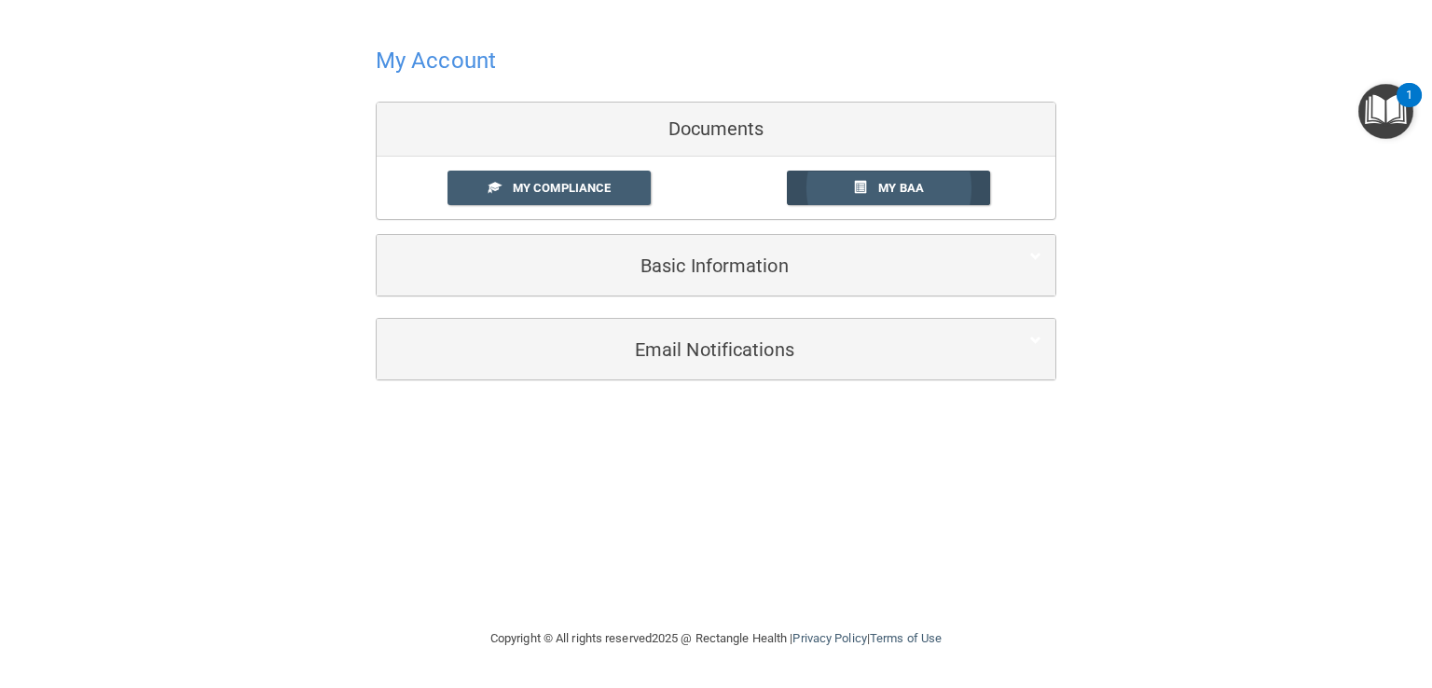
click at [862, 185] on span at bounding box center [860, 187] width 12 height 12
click at [515, 185] on span "My Compliance" at bounding box center [562, 188] width 98 height 14
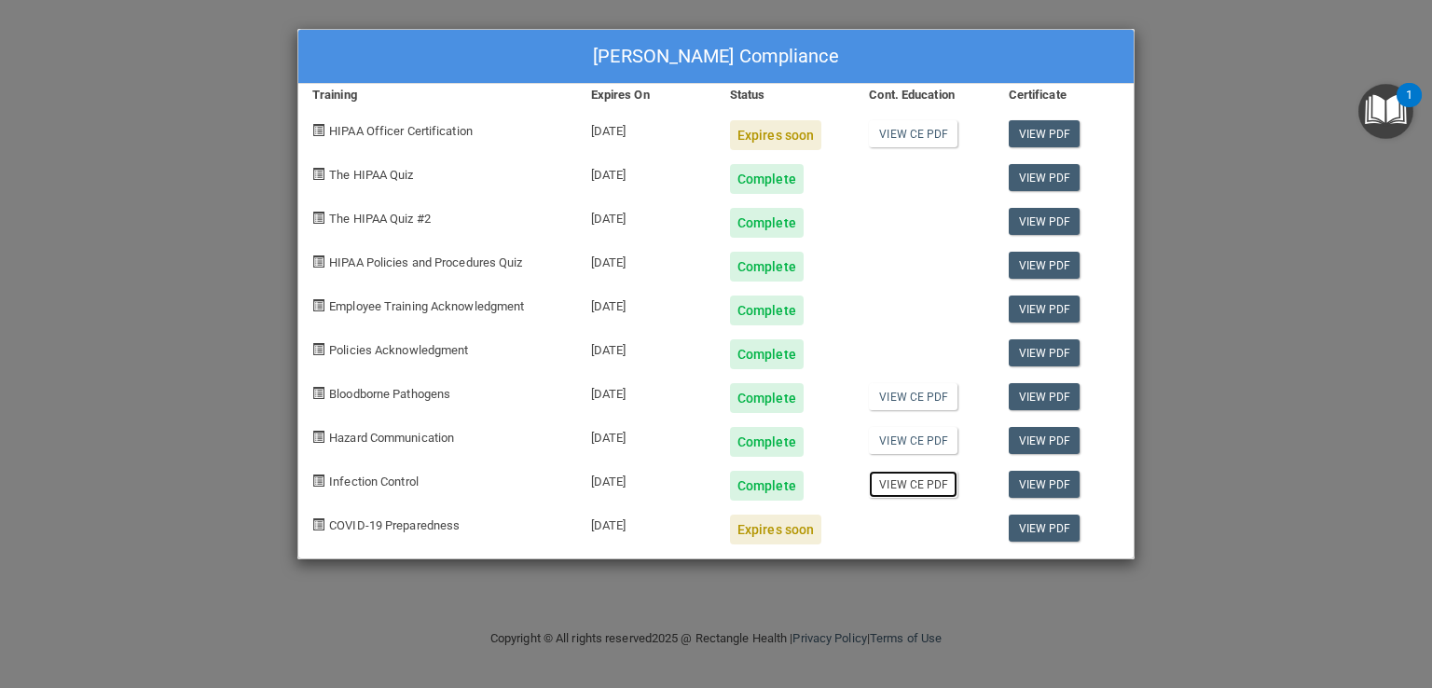
click at [926, 482] on link "View CE PDF" at bounding box center [913, 484] width 89 height 27
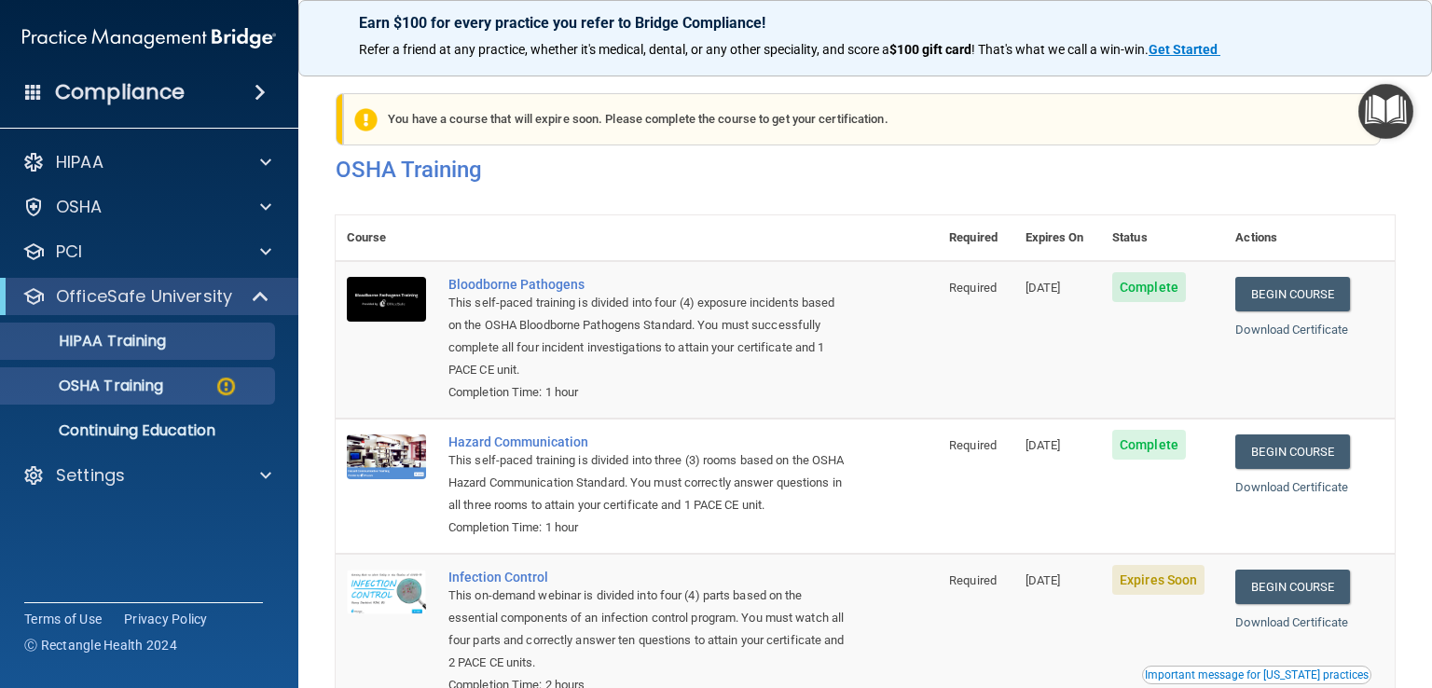
scroll to position [261, 0]
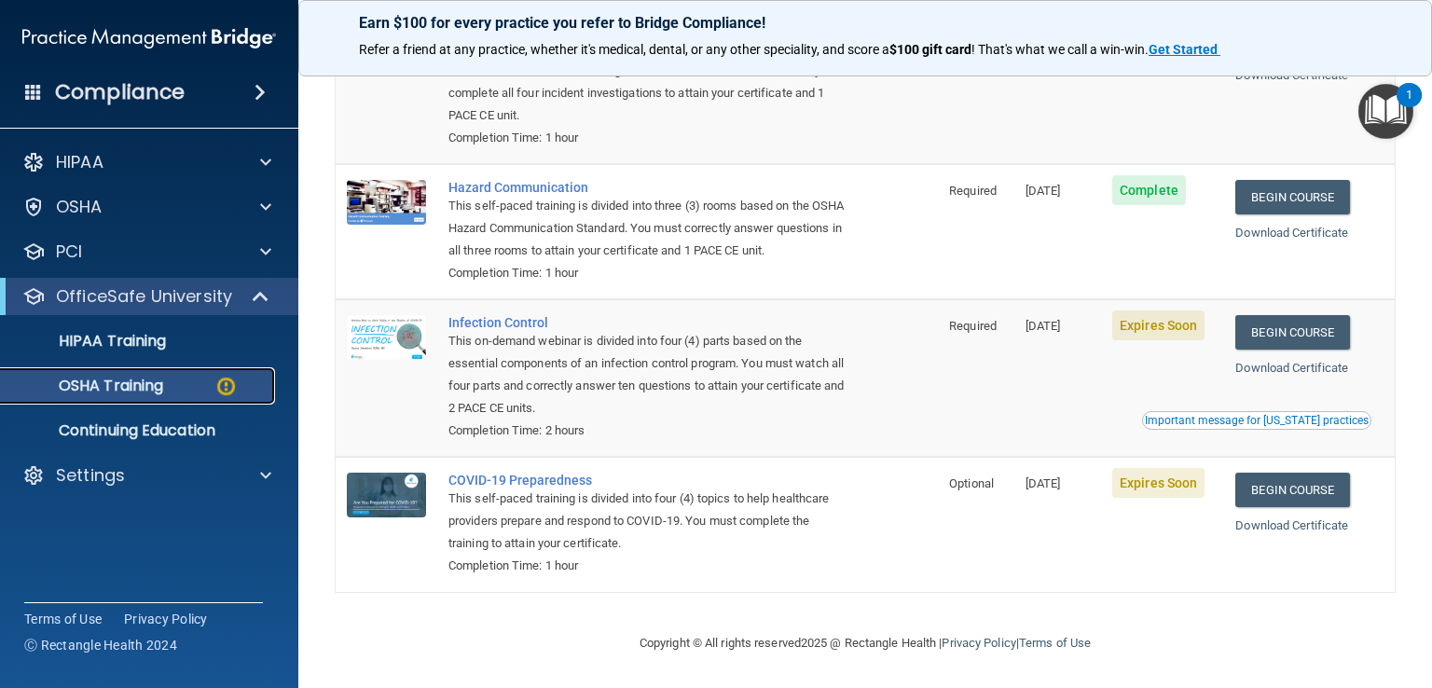
click at [138, 393] on p "OSHA Training" at bounding box center [87, 386] width 151 height 19
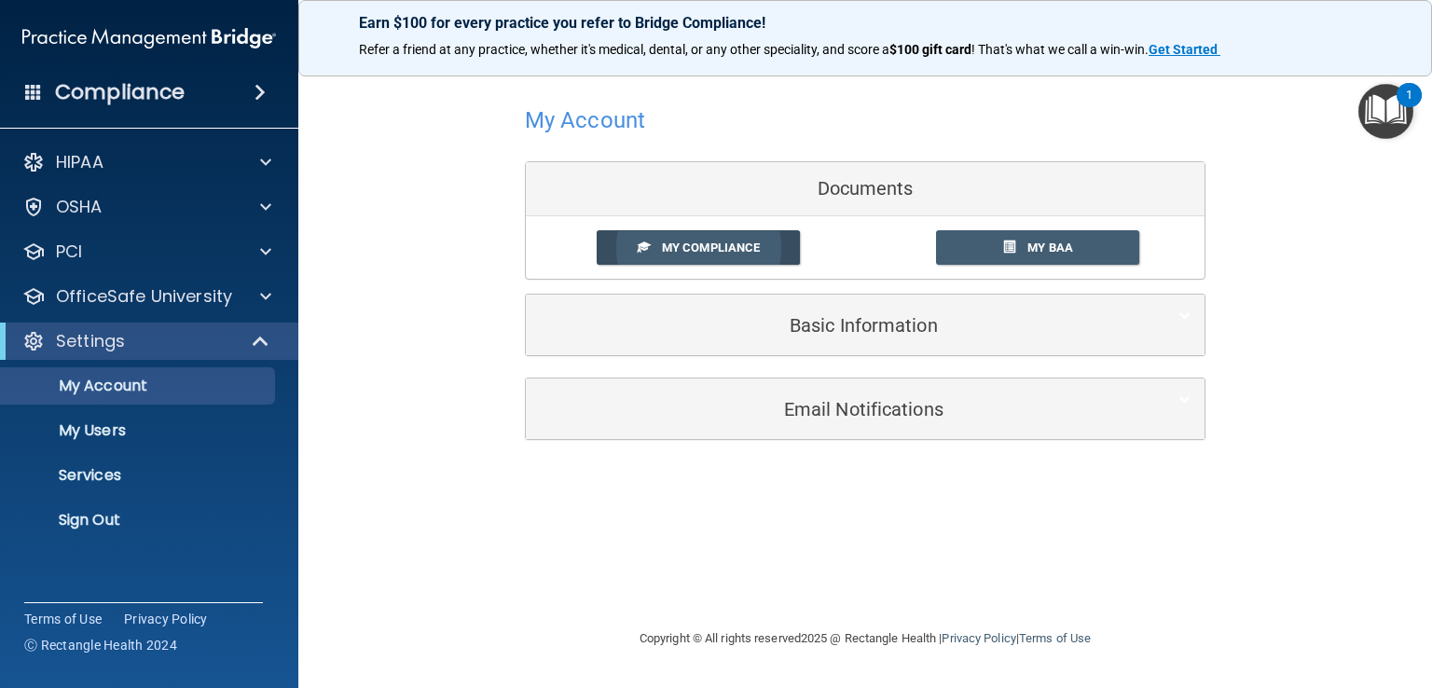
click at [752, 242] on span "My Compliance" at bounding box center [711, 248] width 98 height 14
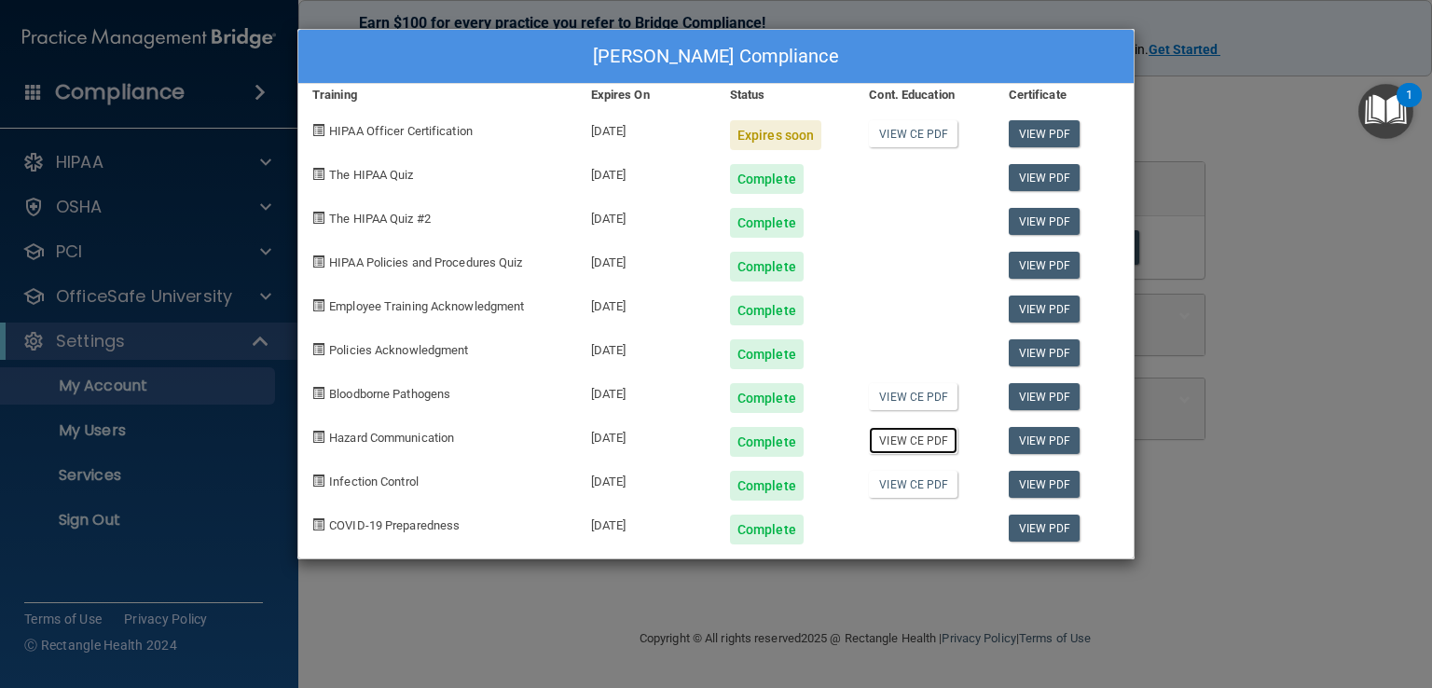
click at [924, 438] on link "View CE PDF" at bounding box center [913, 440] width 89 height 27
click at [880, 394] on link "View CE PDF" at bounding box center [913, 396] width 89 height 27
click at [1032, 528] on link "View PDF" at bounding box center [1045, 528] width 72 height 27
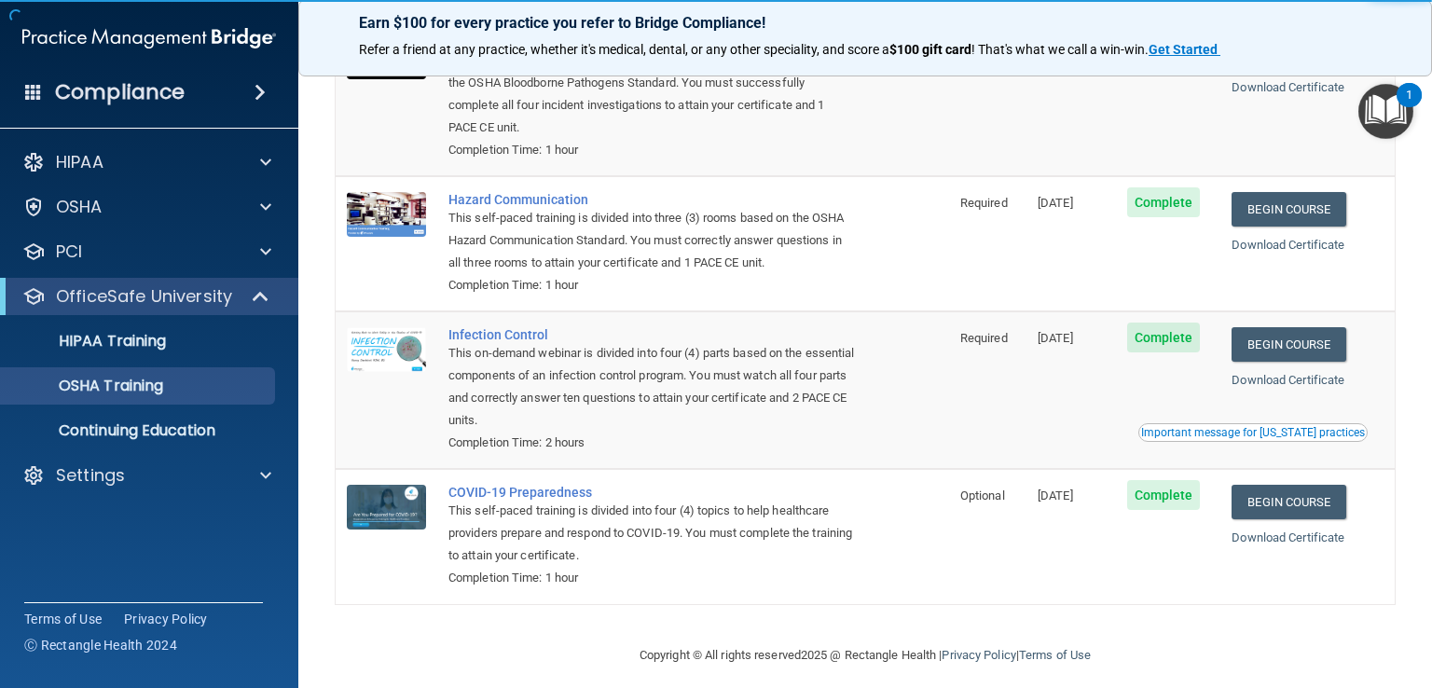
scroll to position [205, 0]
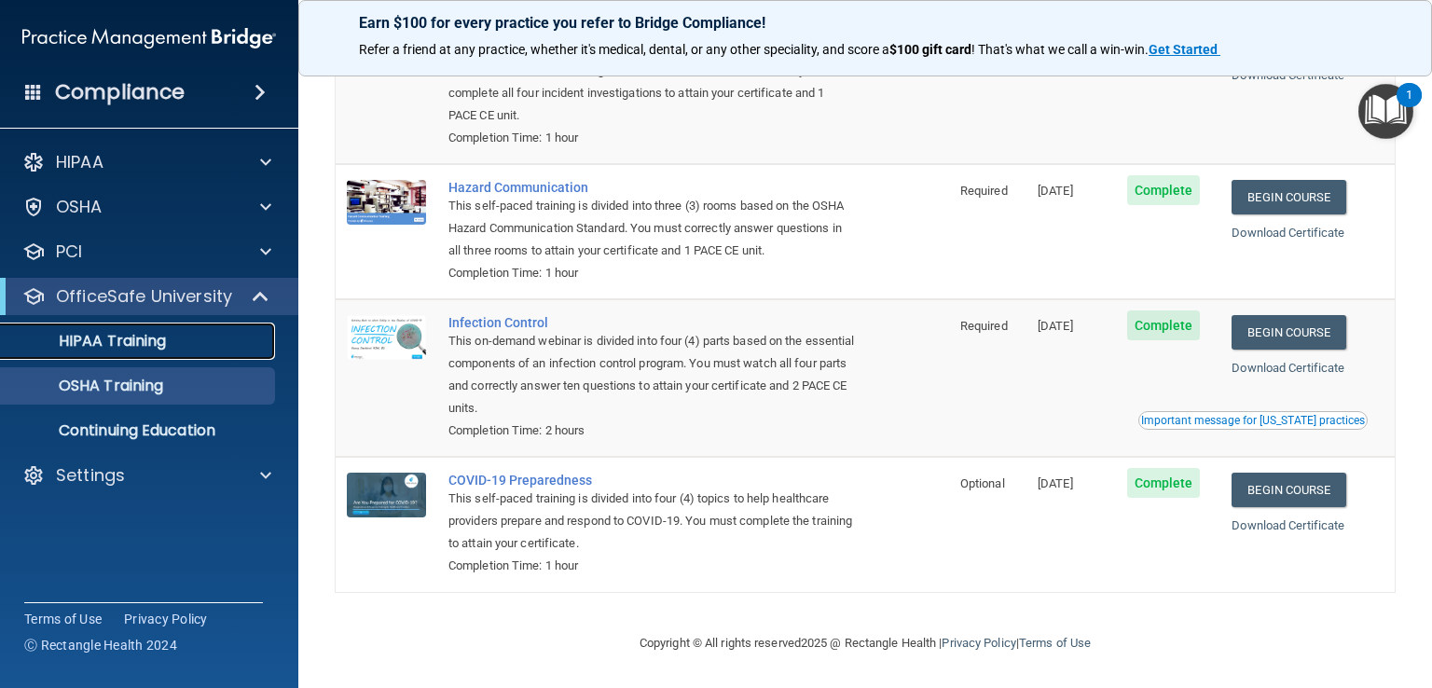
click at [116, 344] on p "HIPAA Training" at bounding box center [89, 341] width 154 height 19
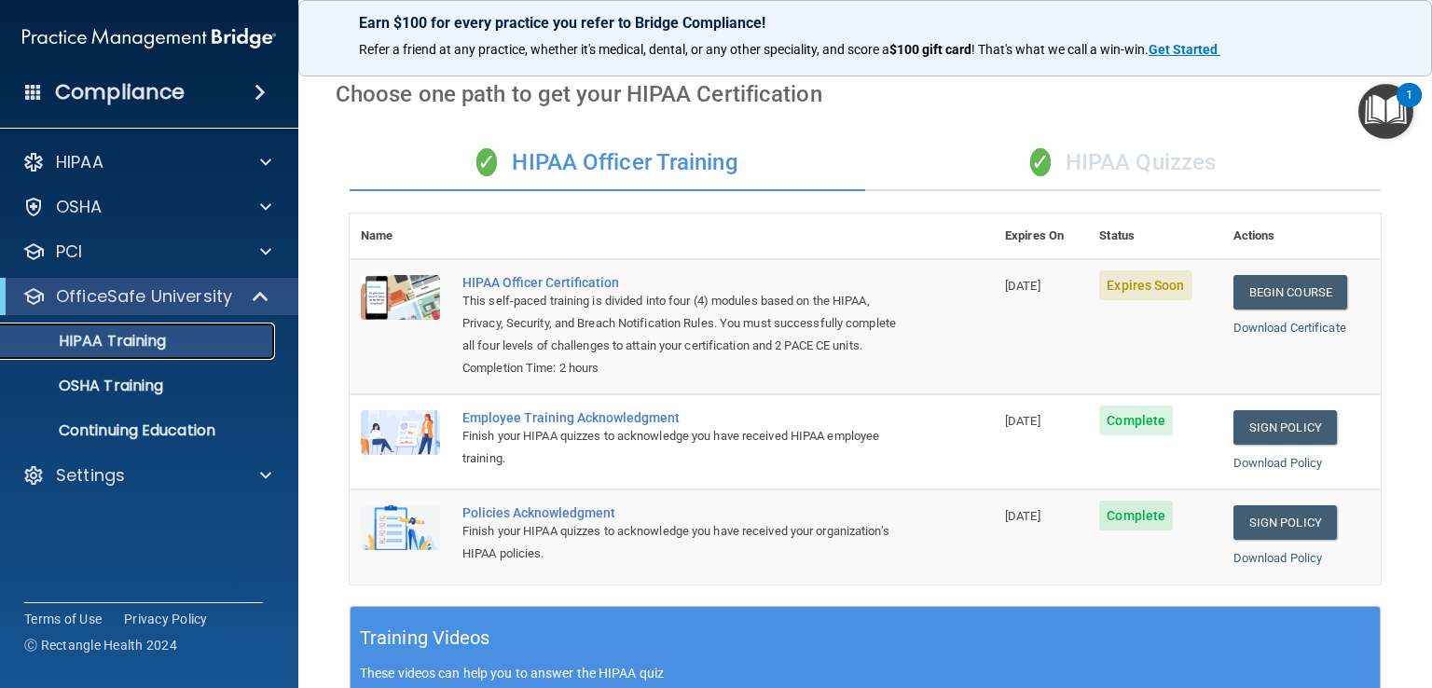
scroll to position [65, 0]
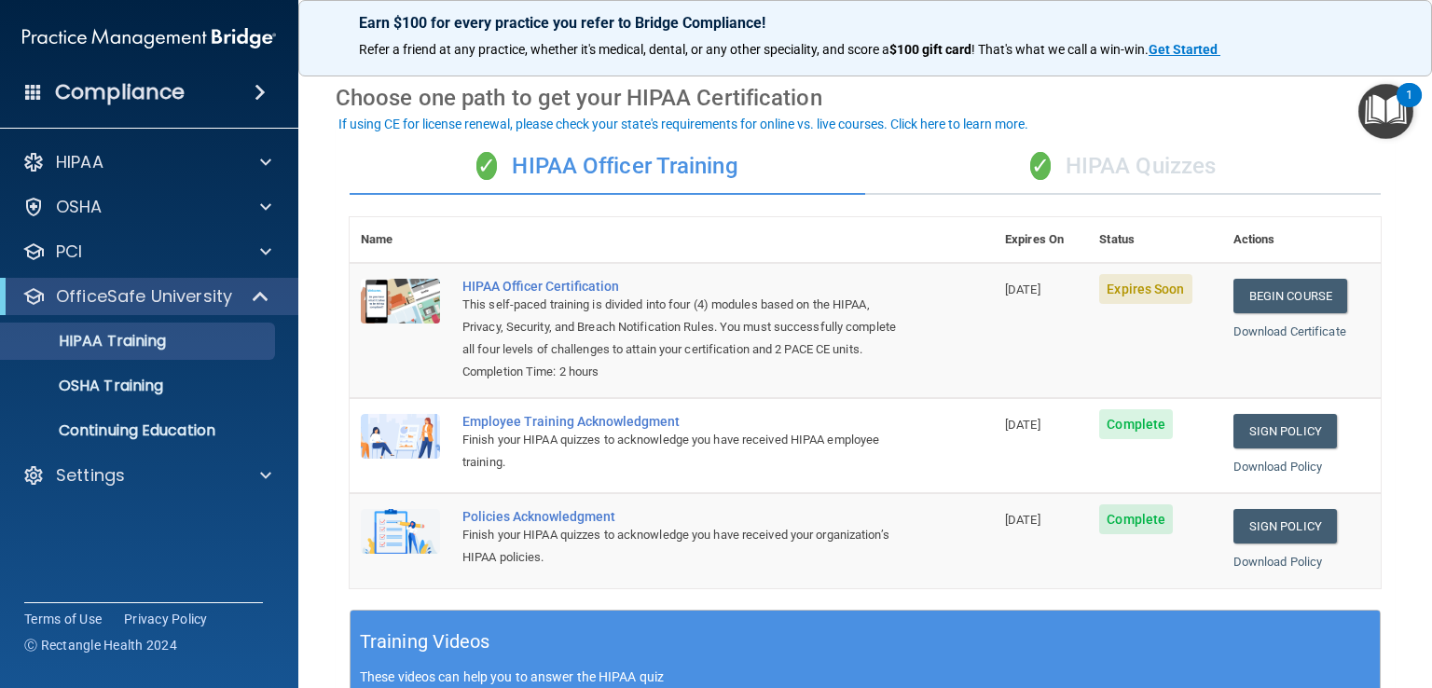
click at [1055, 164] on div "✓ HIPAA Quizzes" at bounding box center [1123, 167] width 516 height 56
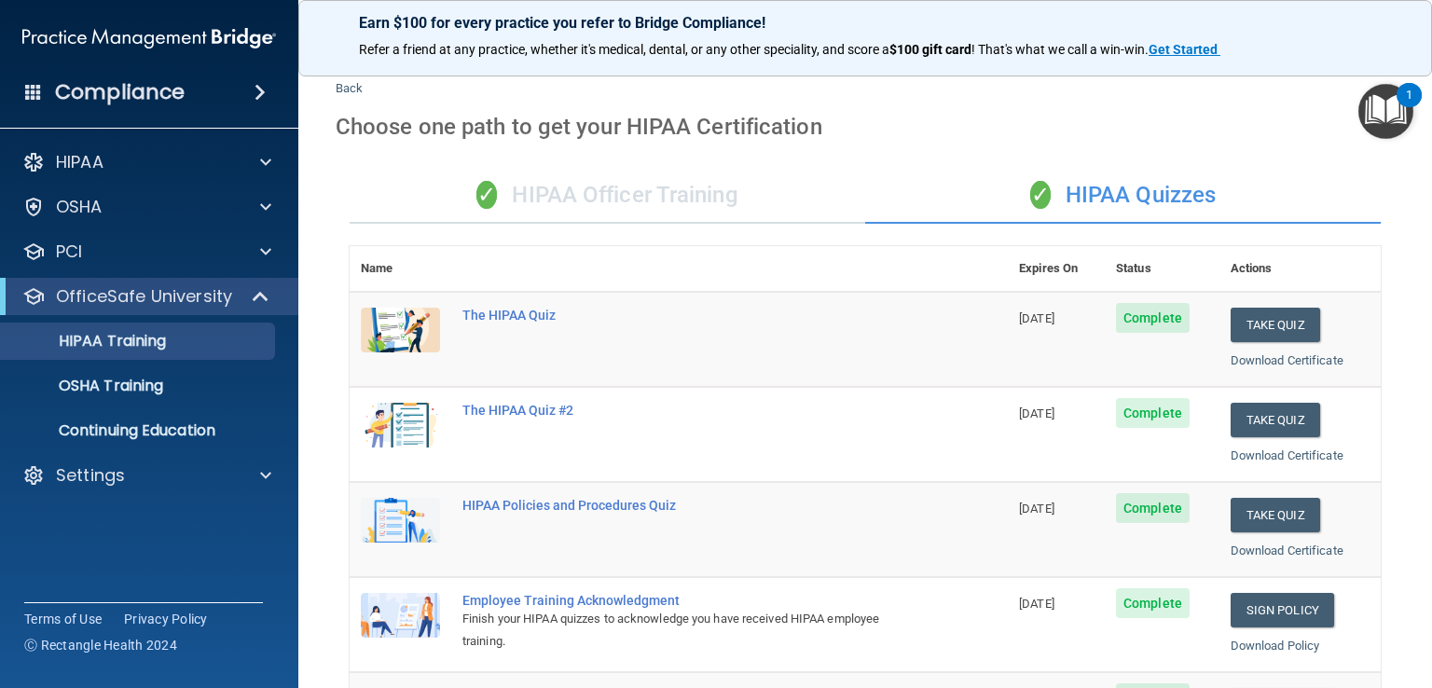
scroll to position [0, 0]
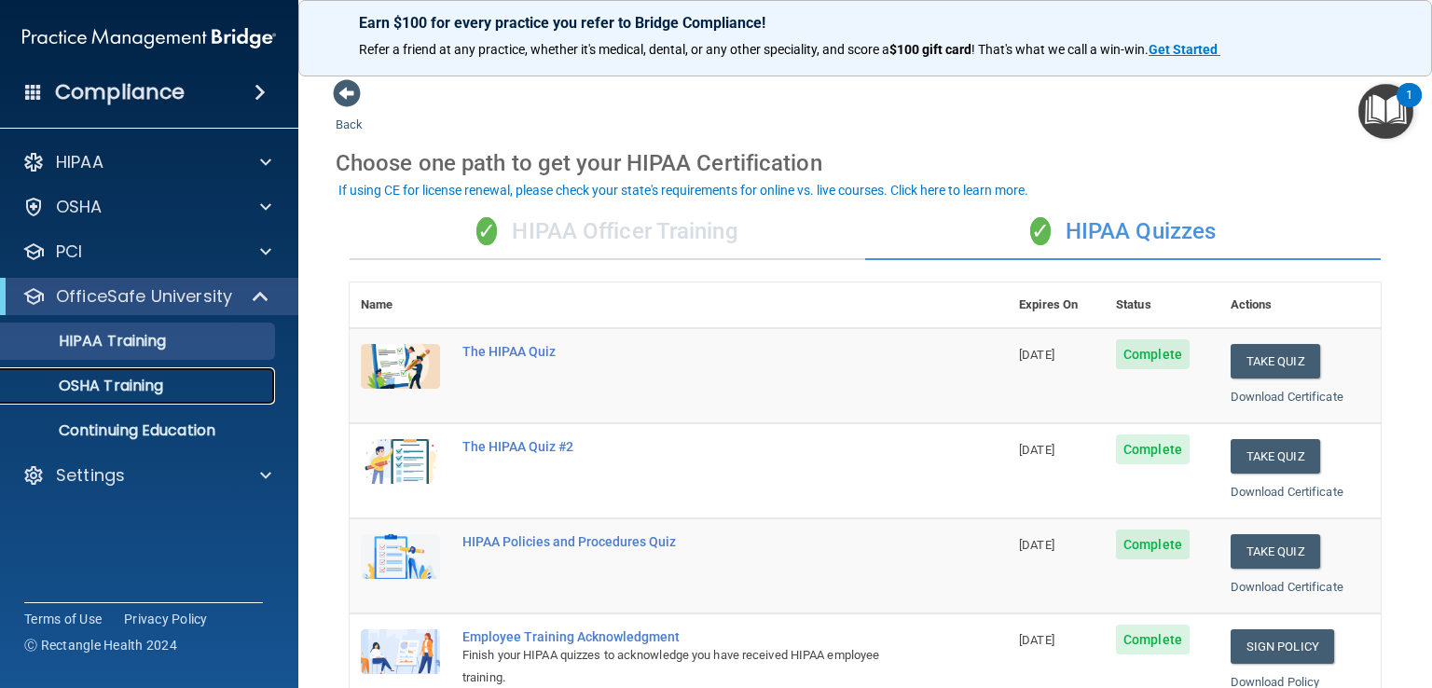
click at [149, 393] on p "OSHA Training" at bounding box center [87, 386] width 151 height 19
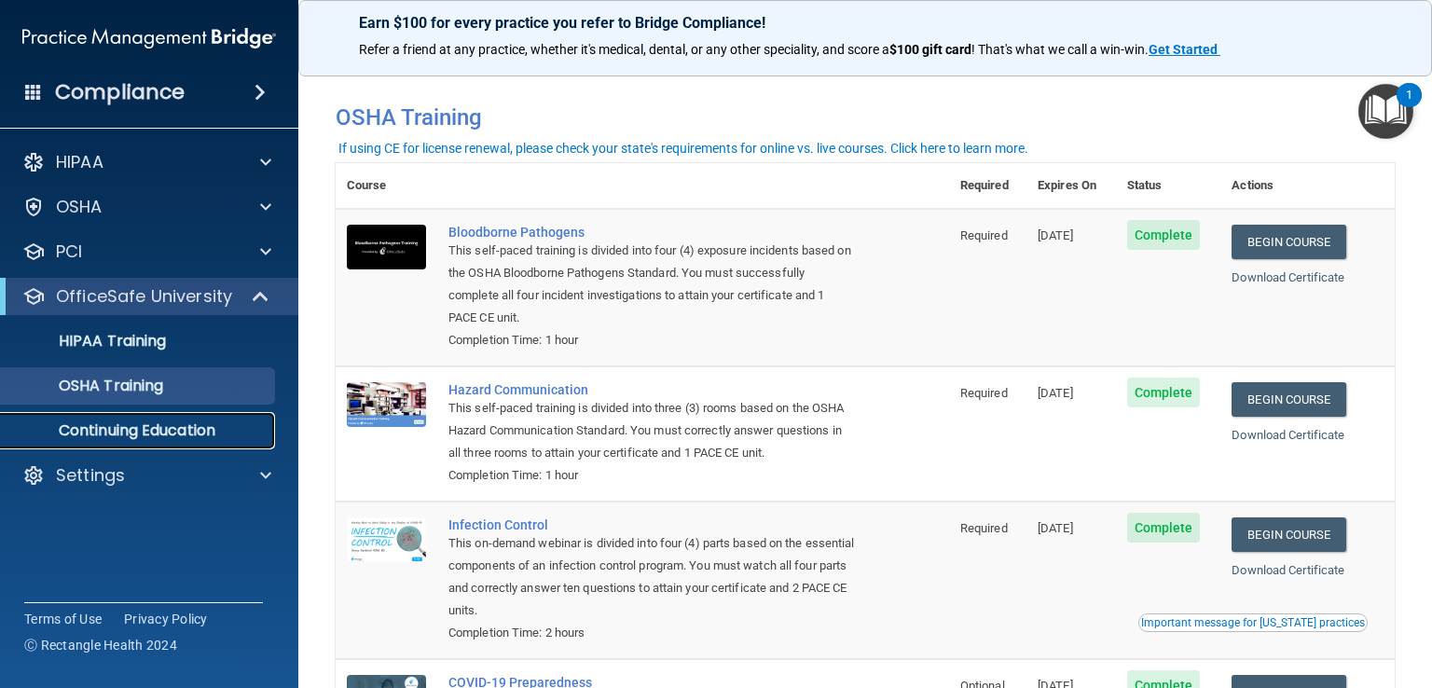
click at [128, 430] on p "Continuing Education" at bounding box center [139, 430] width 255 height 19
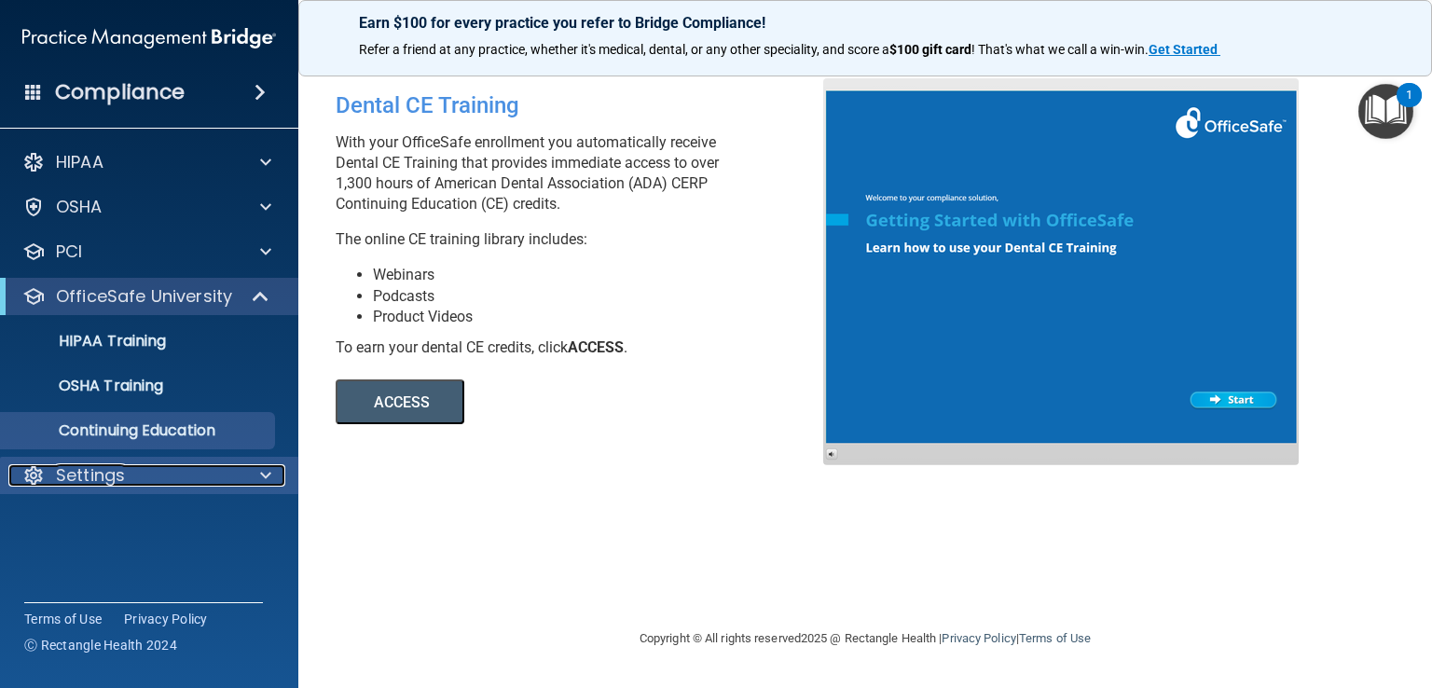
click at [86, 475] on p "Settings" at bounding box center [90, 475] width 69 height 22
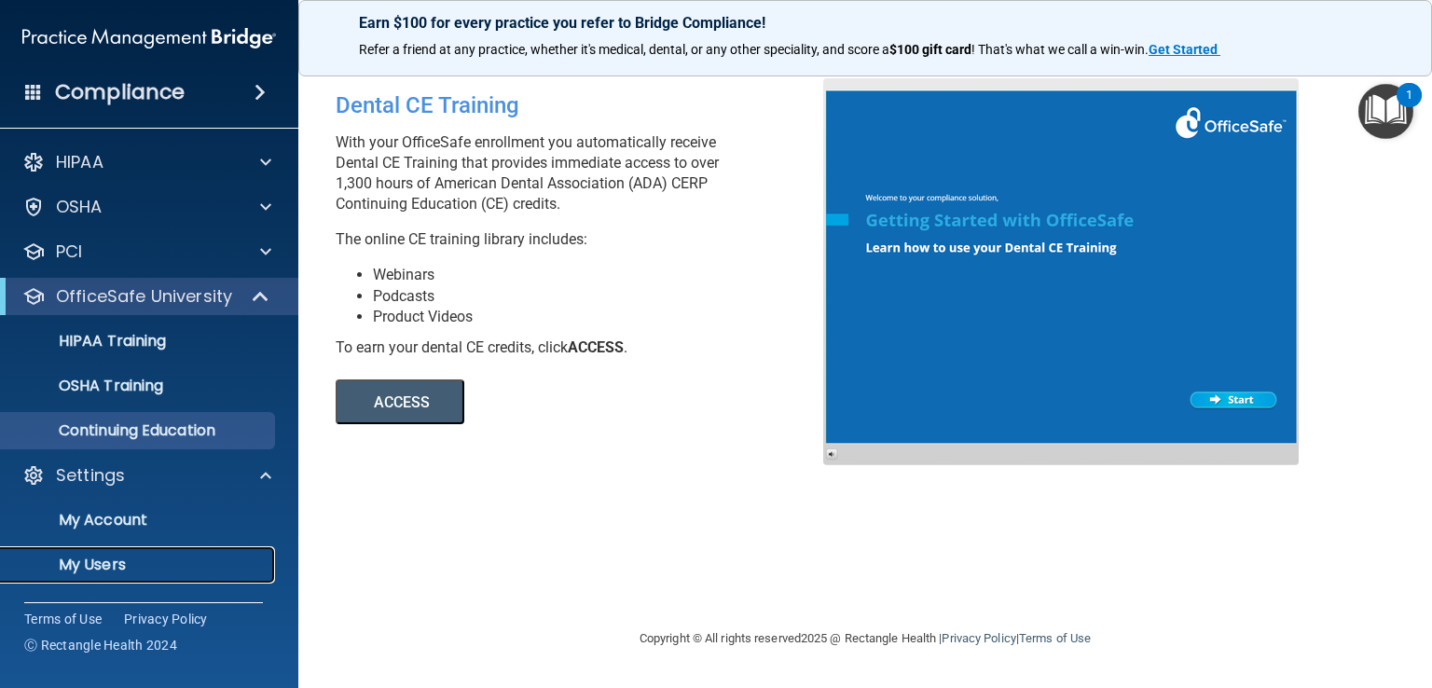
click at [82, 560] on p "My Users" at bounding box center [139, 565] width 255 height 19
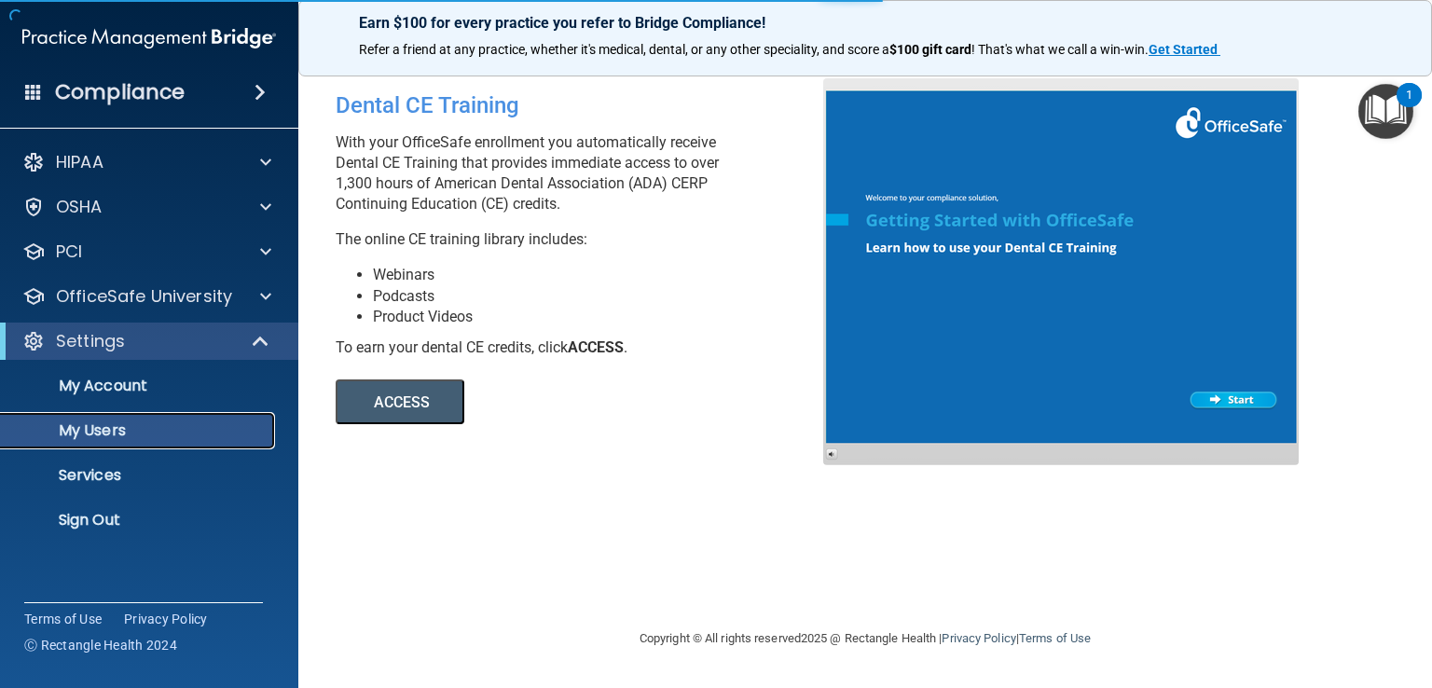
select select "20"
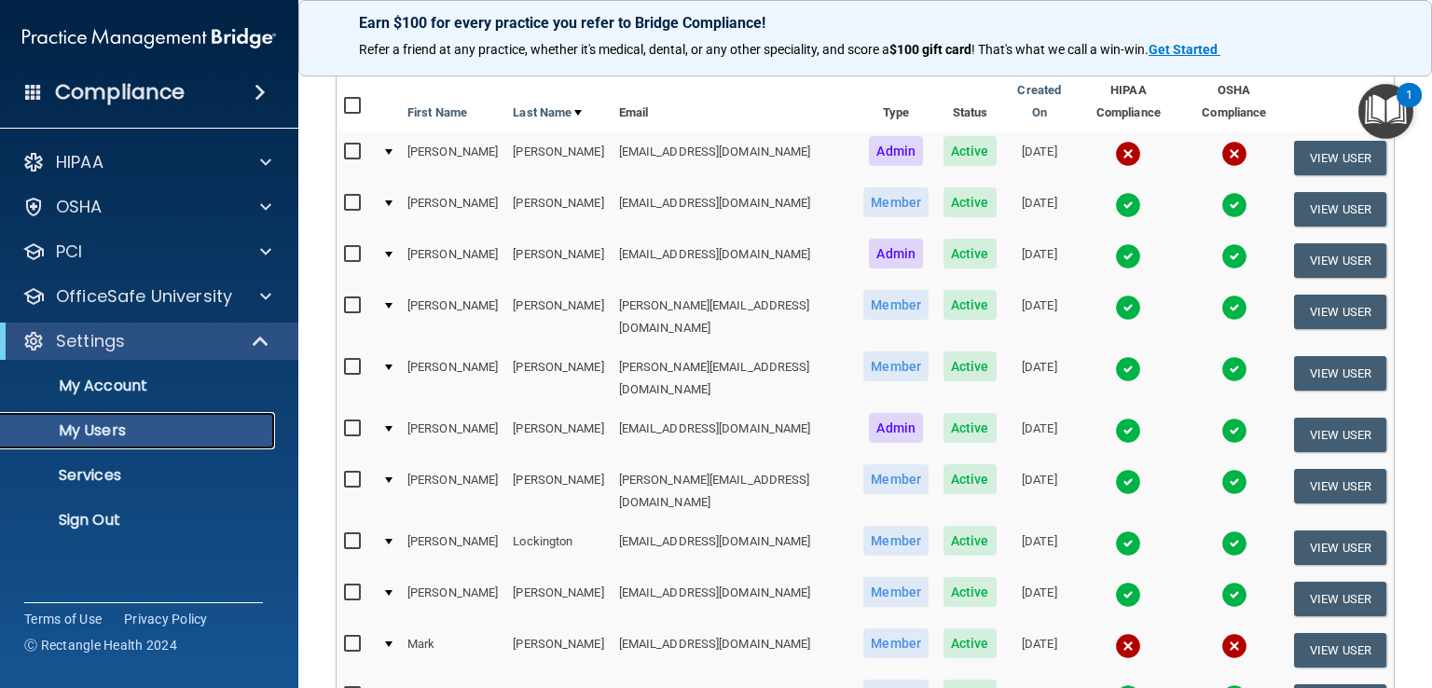
scroll to position [190, 0]
click at [393, 304] on div at bounding box center [388, 307] width 7 height 6
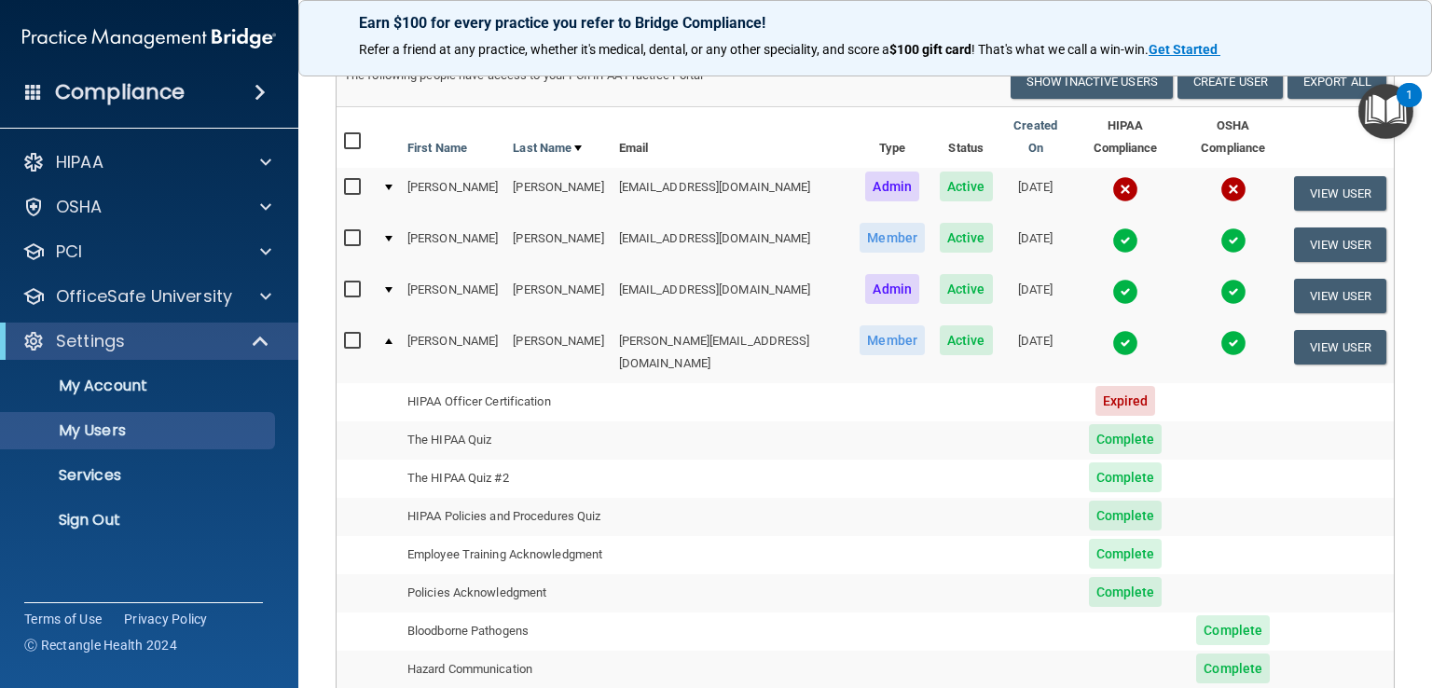
scroll to position [153, 0]
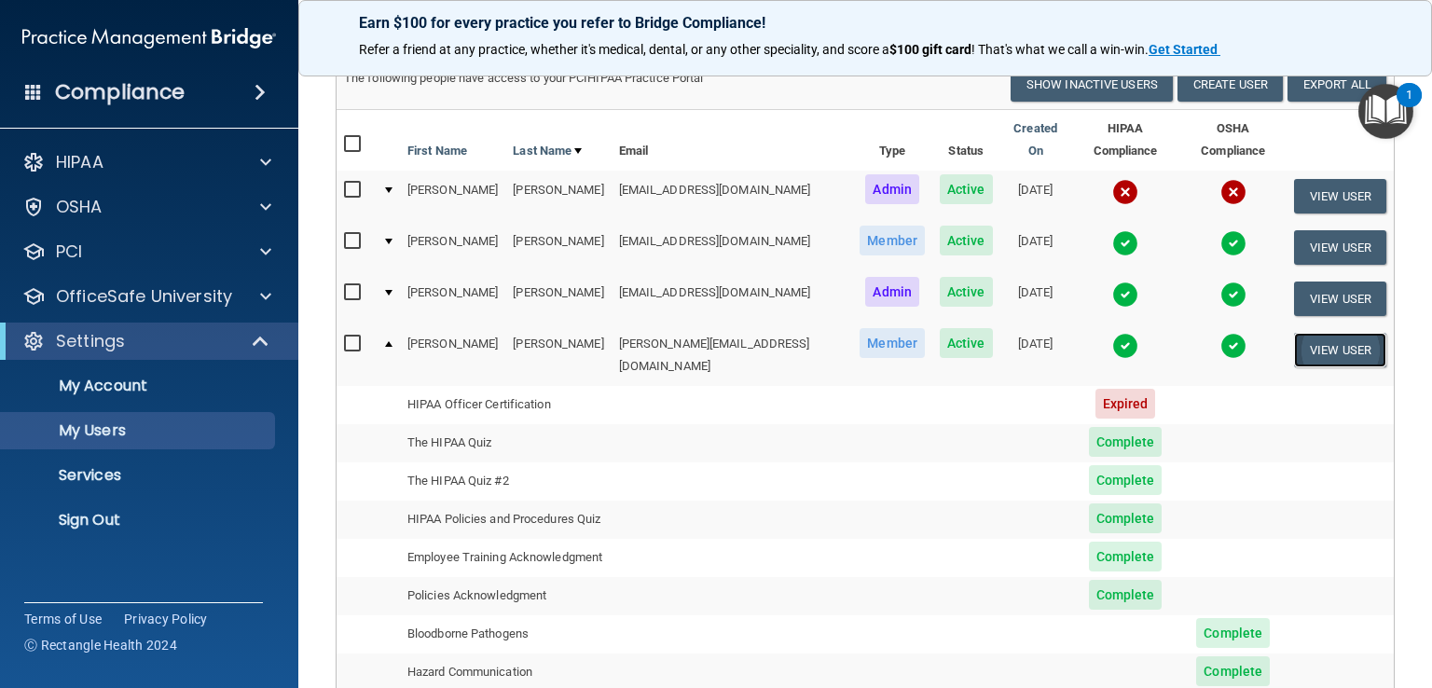
click at [1319, 333] on button "View User" at bounding box center [1340, 350] width 92 height 34
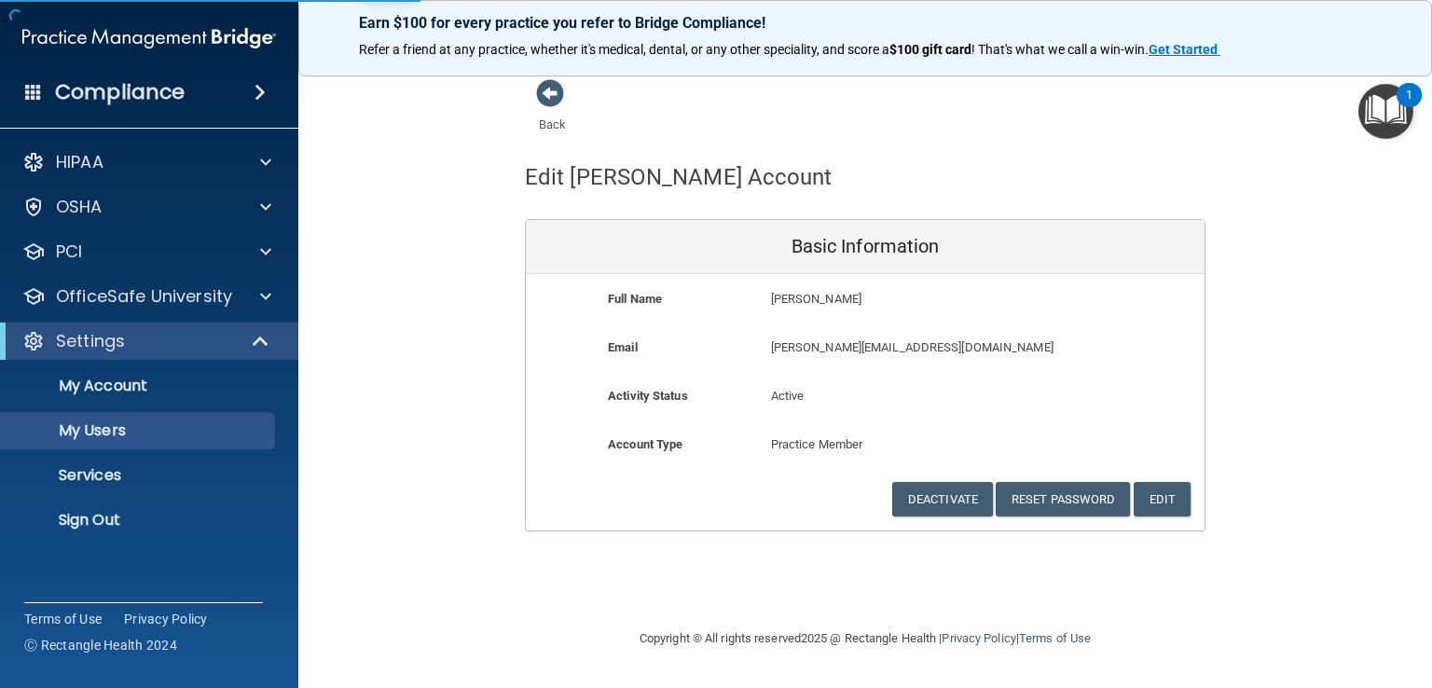
select select "20"
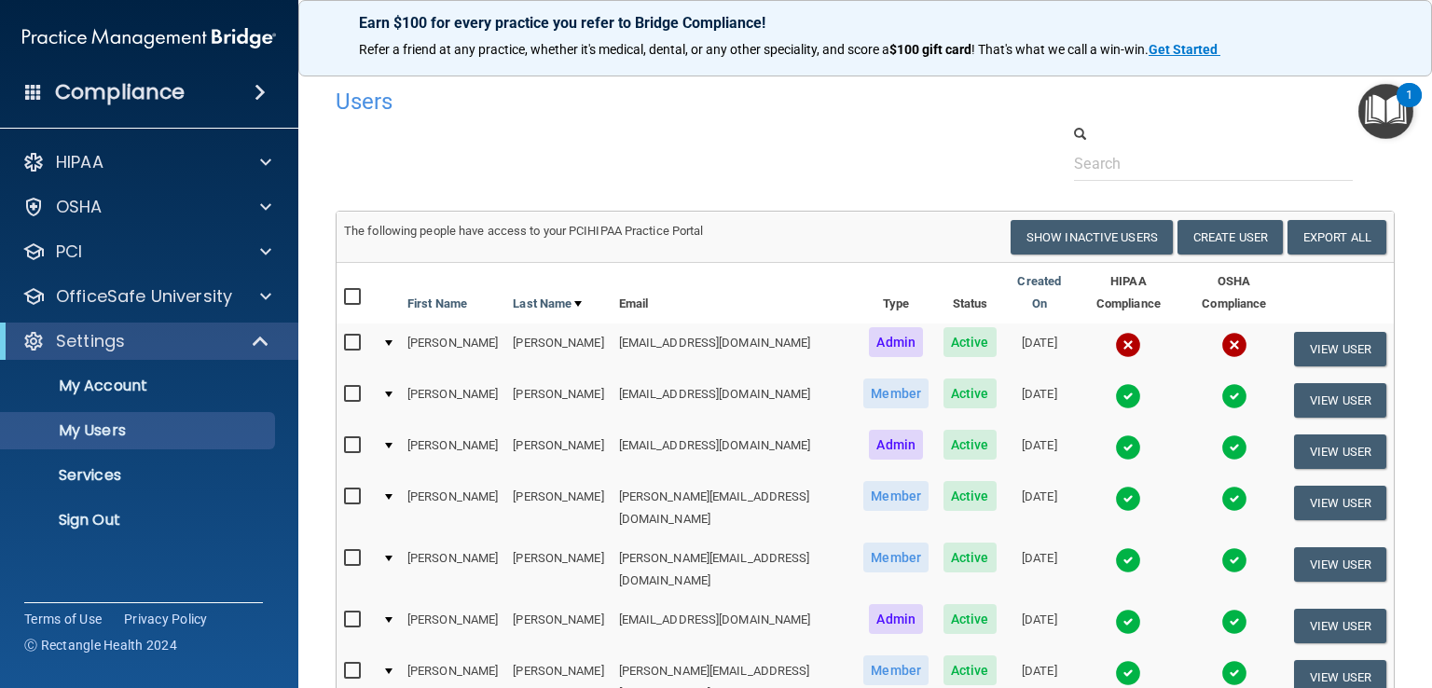
click at [944, 543] on span "Active" at bounding box center [970, 558] width 53 height 30
click at [1004, 539] on td "06/29/2023" at bounding box center [1039, 570] width 71 height 62
click at [863, 543] on span "Member" at bounding box center [895, 558] width 65 height 30
click at [1115, 547] on img at bounding box center [1128, 560] width 26 height 26
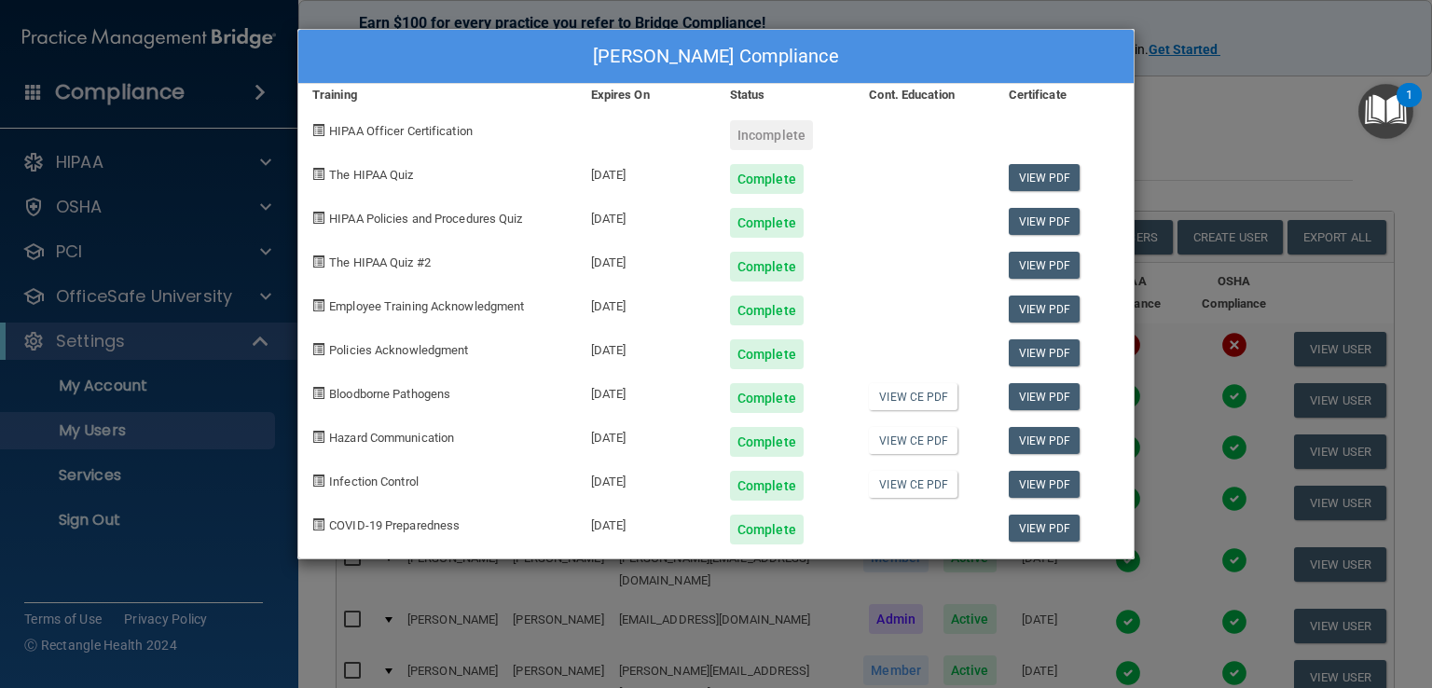
click at [1264, 96] on div "Rachel Erickson's Compliance Training Expires On Status Cont. Education Certifi…" at bounding box center [716, 344] width 1432 height 688
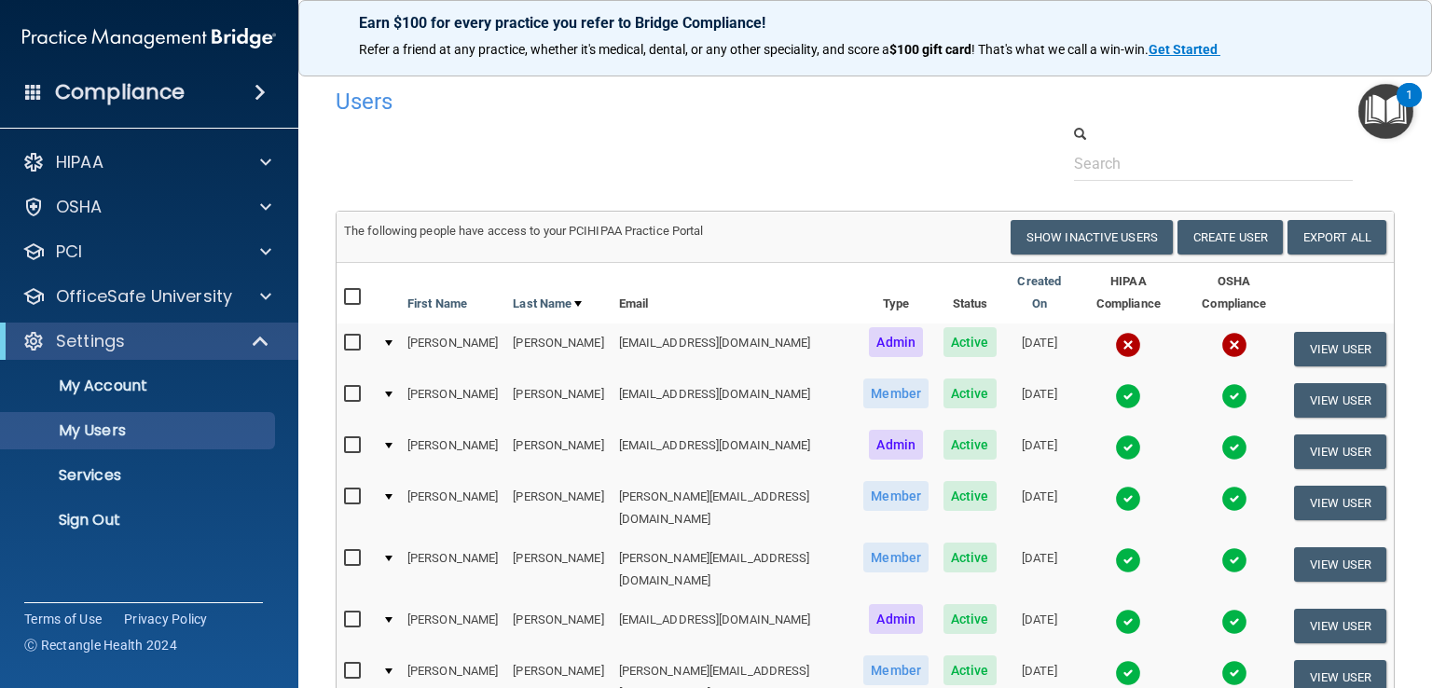
click at [1115, 486] on img at bounding box center [1128, 499] width 26 height 26
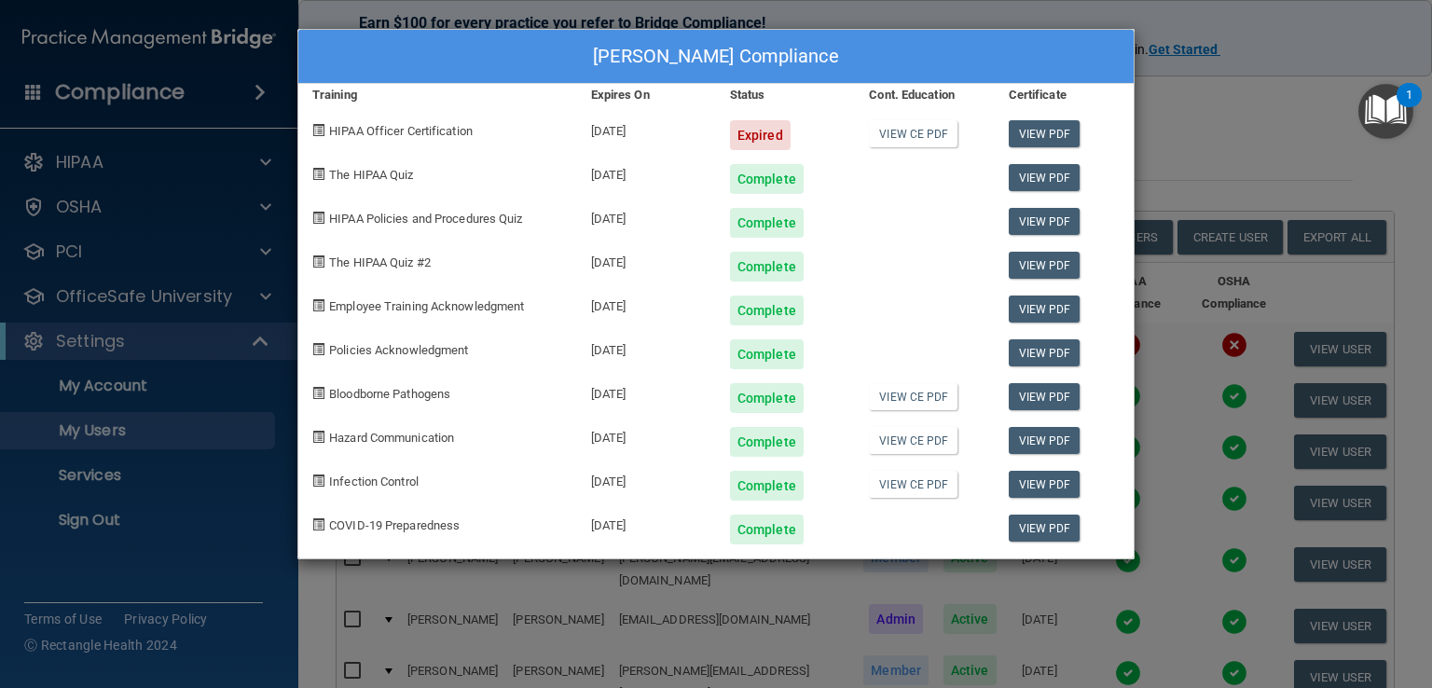
click at [1217, 146] on div "Kelly Erickson's Compliance Training Expires On Status Cont. Education Certific…" at bounding box center [716, 344] width 1432 height 688
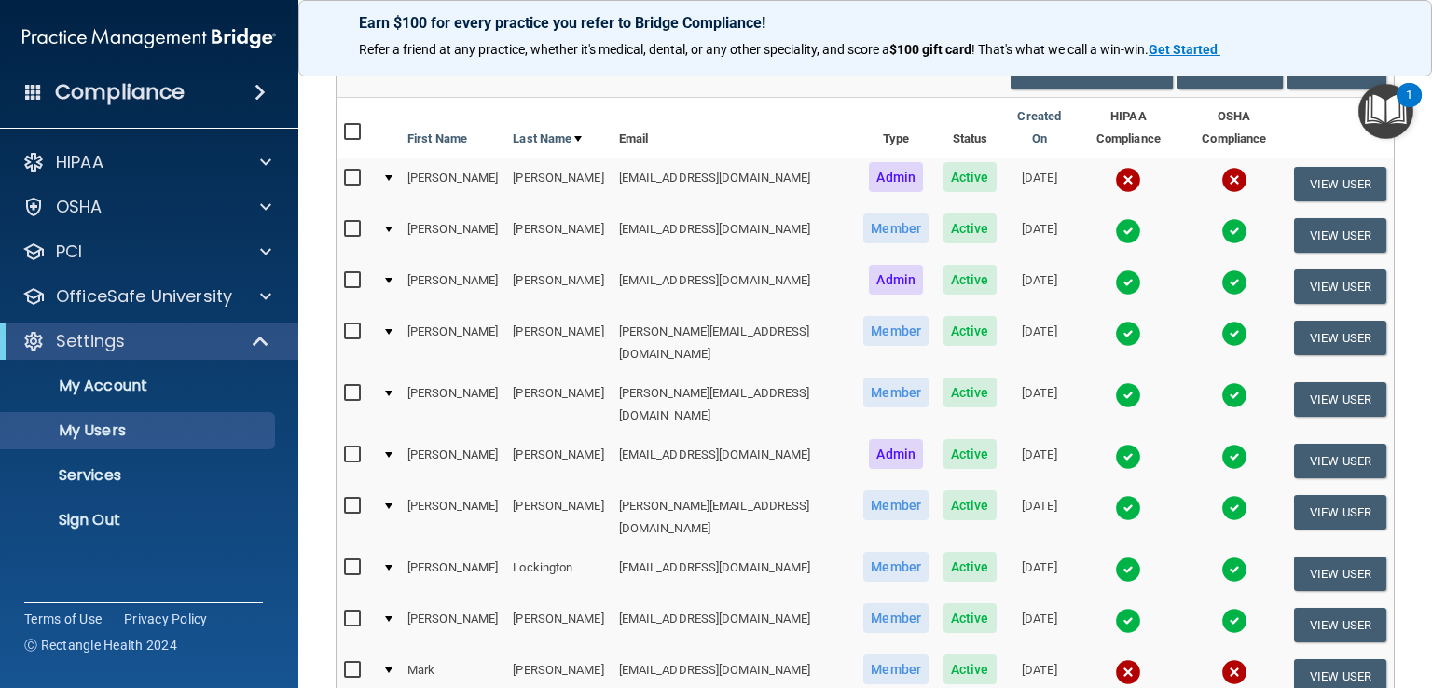
scroll to position [166, 0]
click at [1115, 494] on img at bounding box center [1128, 507] width 26 height 26
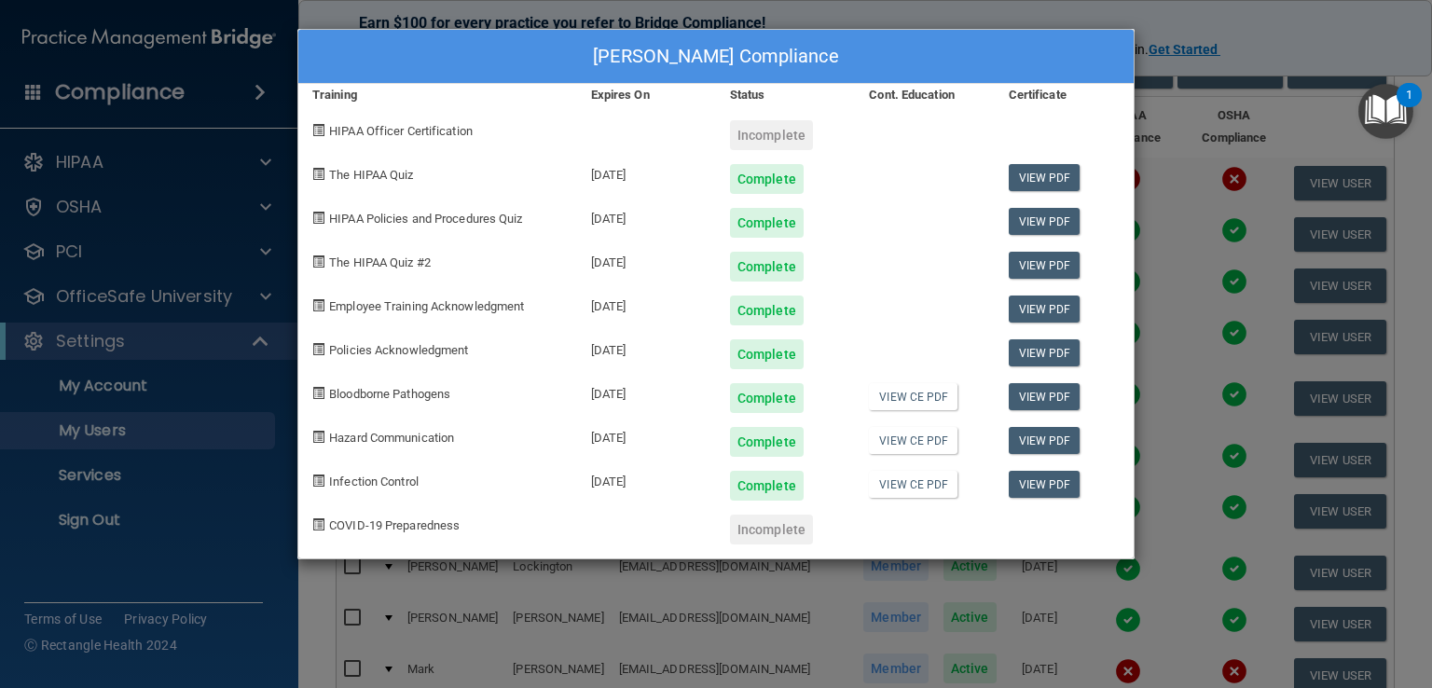
click at [1275, 42] on div "Emma Johnson's Compliance Training Expires On Status Cont. Education Certificat…" at bounding box center [716, 344] width 1432 height 688
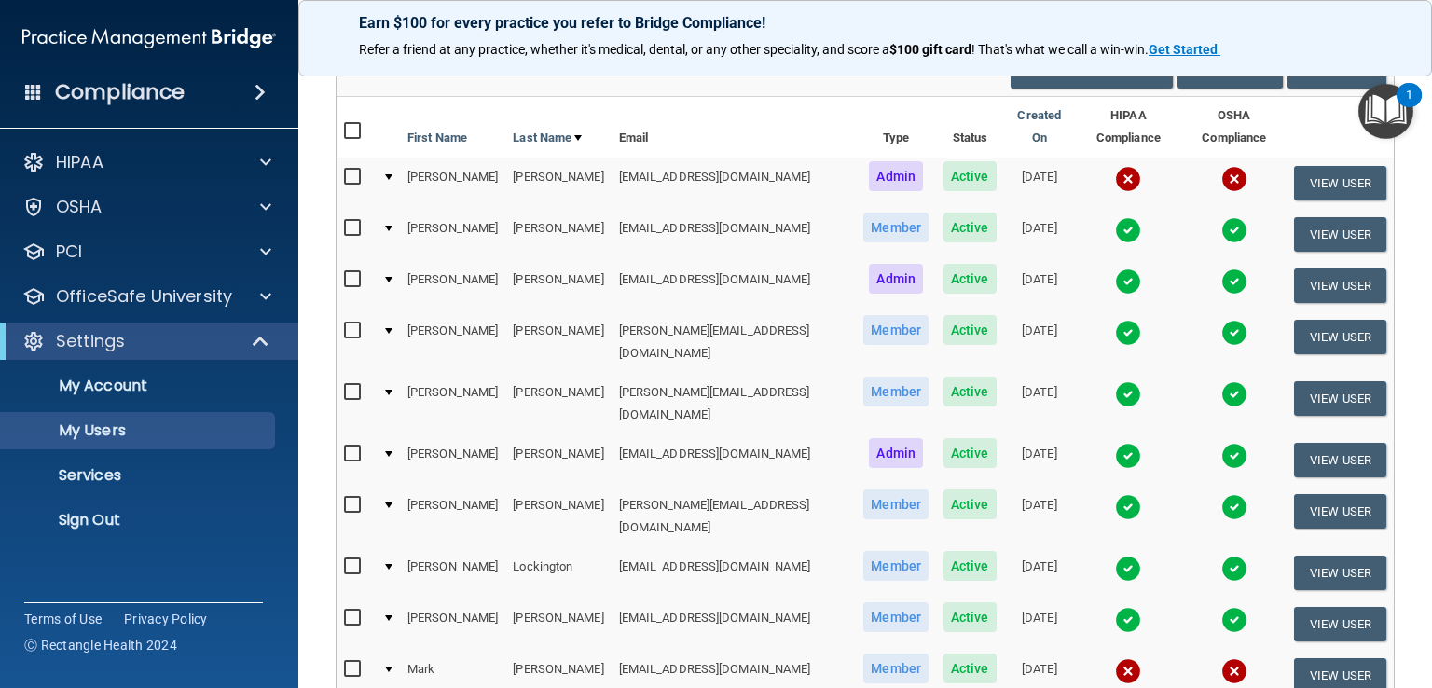
click at [1115, 607] on img at bounding box center [1128, 620] width 26 height 26
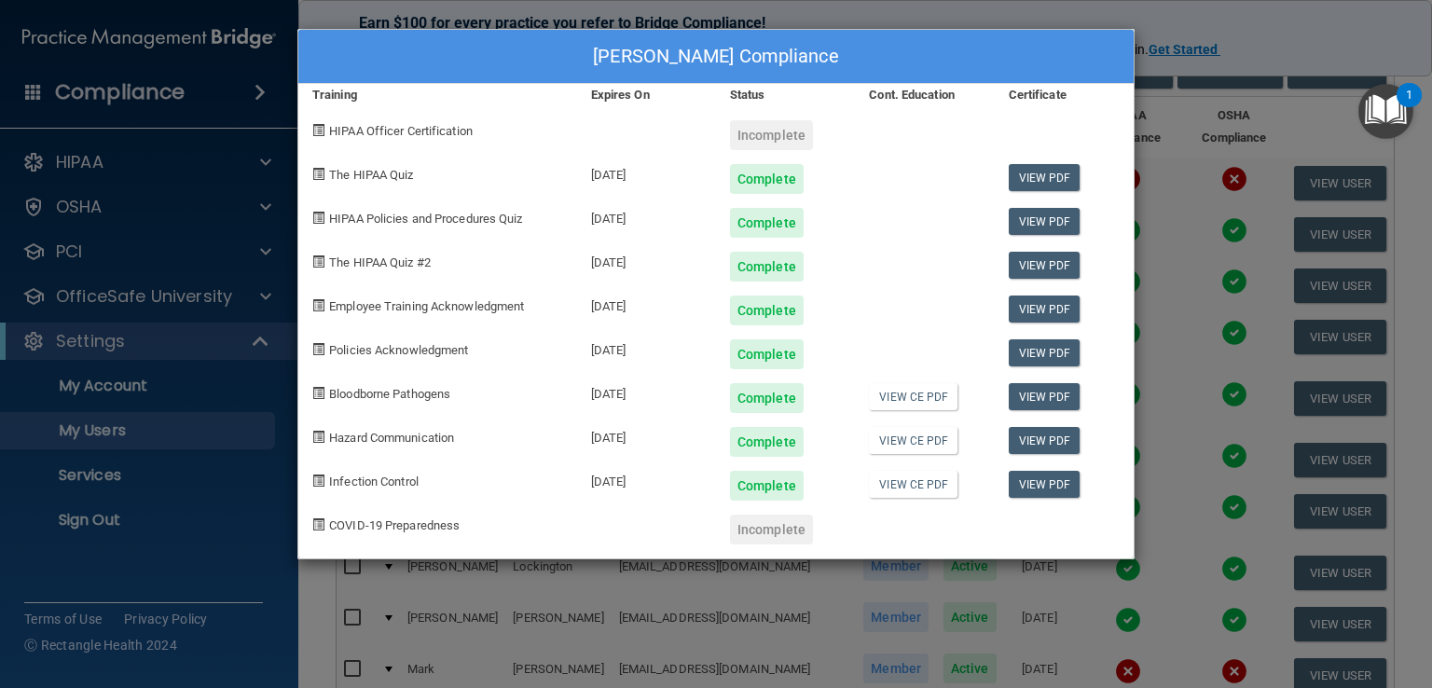
click at [1276, 36] on div "Tiffany McPheeters's Compliance Training Expires On Status Cont. Education Cert…" at bounding box center [716, 344] width 1432 height 688
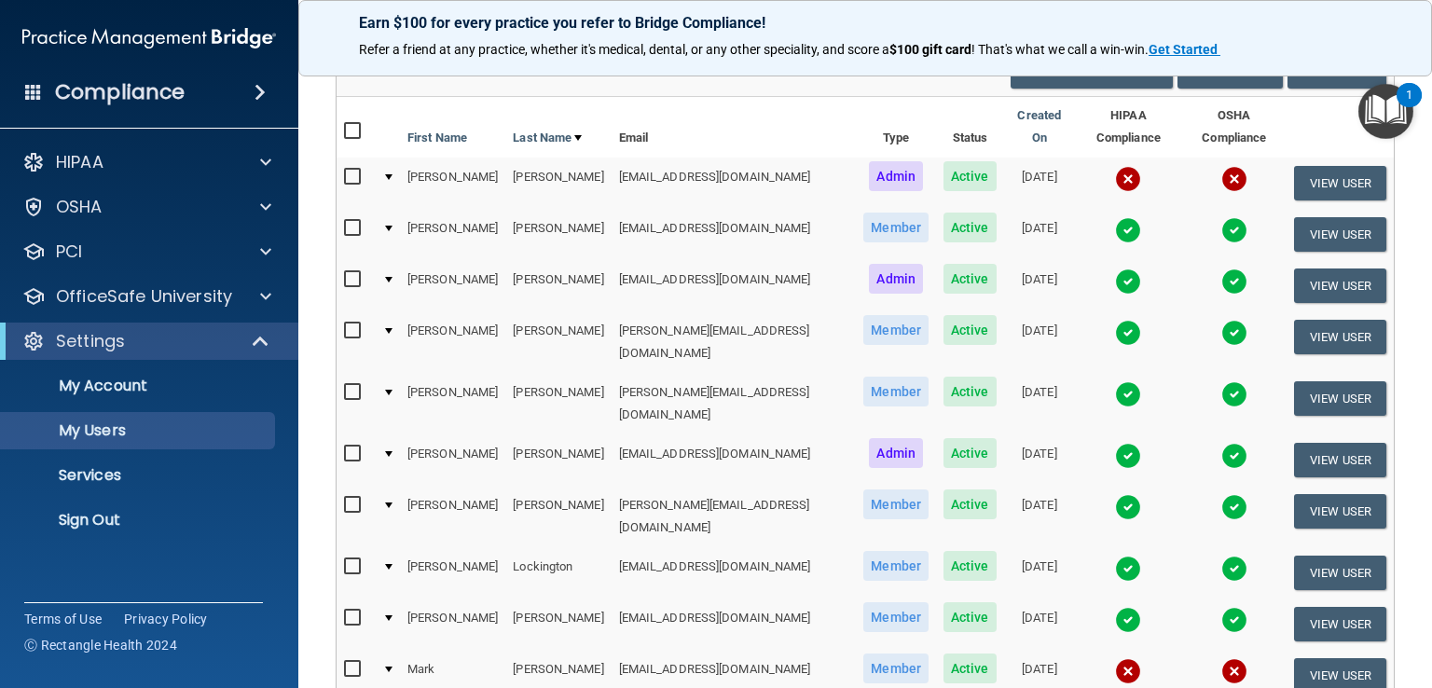
click at [1115, 269] on img at bounding box center [1128, 282] width 26 height 26
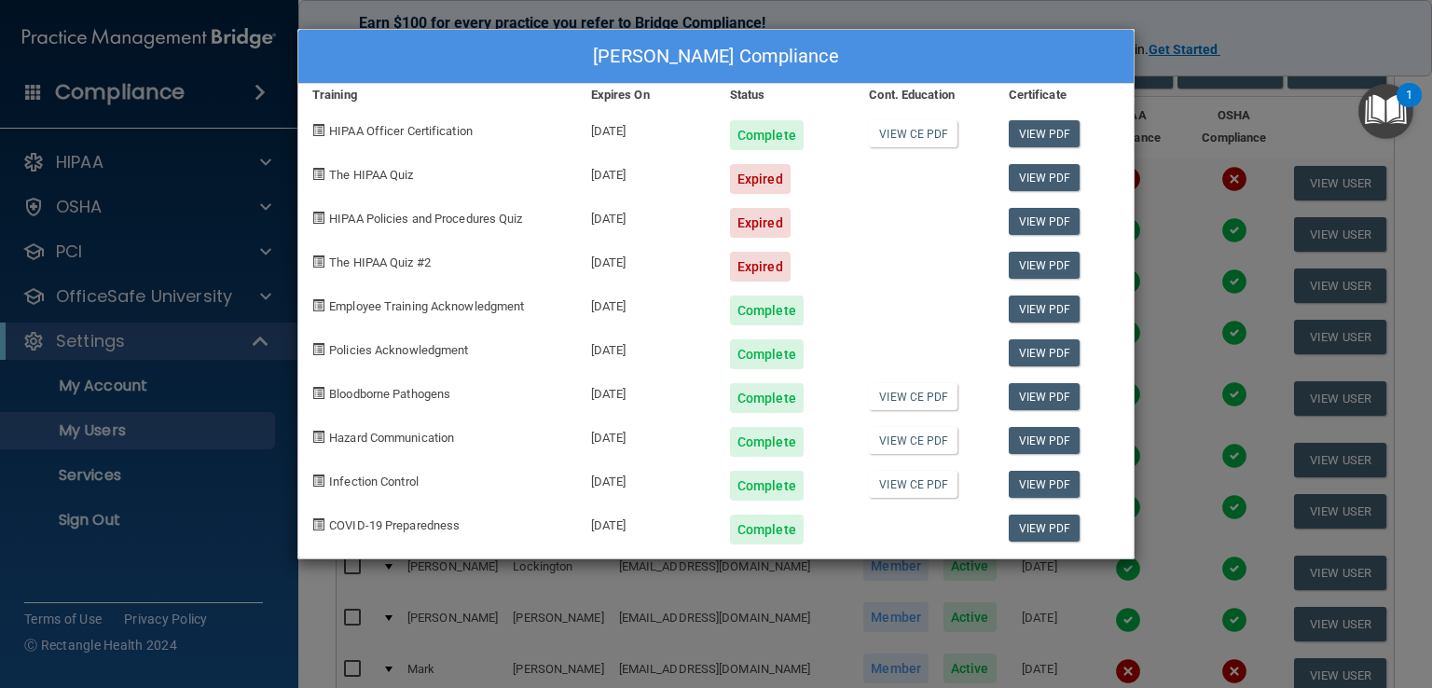
click at [1282, 23] on div "Simone Culver's Compliance Training Expires On Status Cont. Education Certifica…" at bounding box center [716, 344] width 1432 height 688
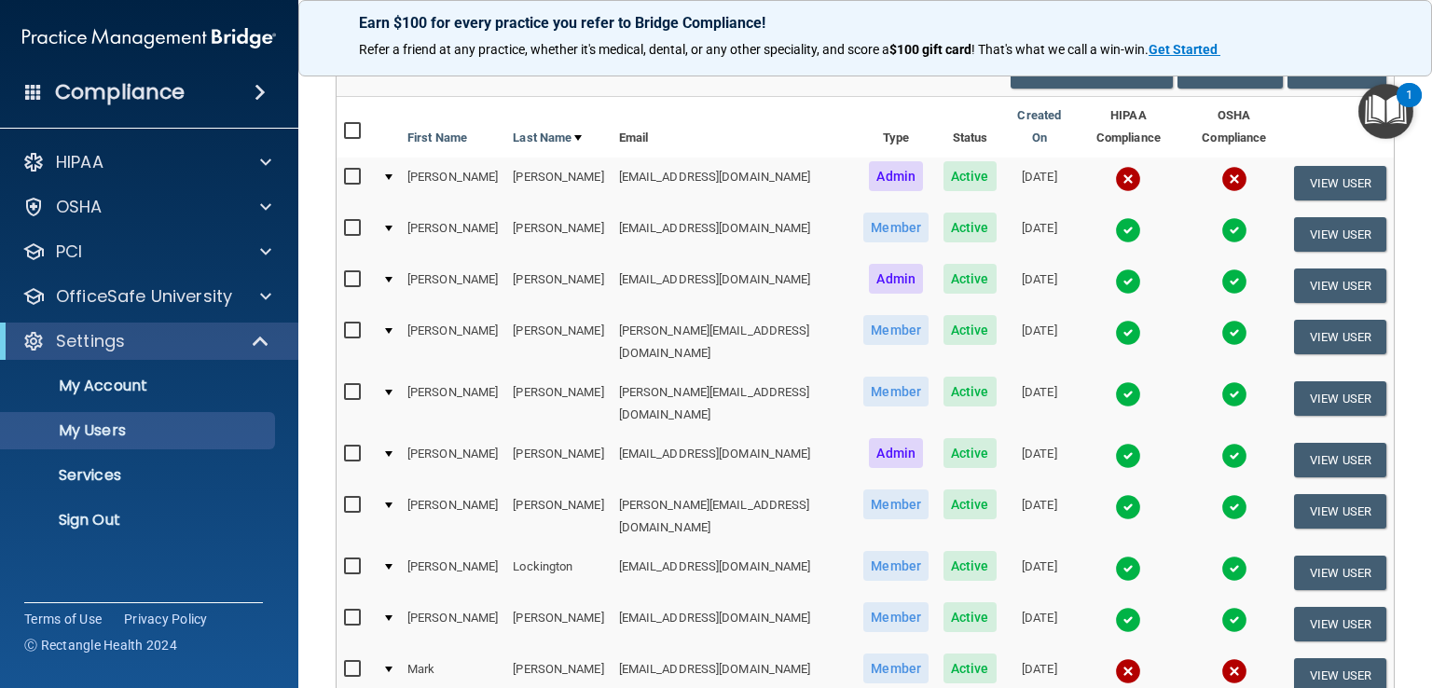
click at [1115, 443] on img at bounding box center [1128, 456] width 26 height 26
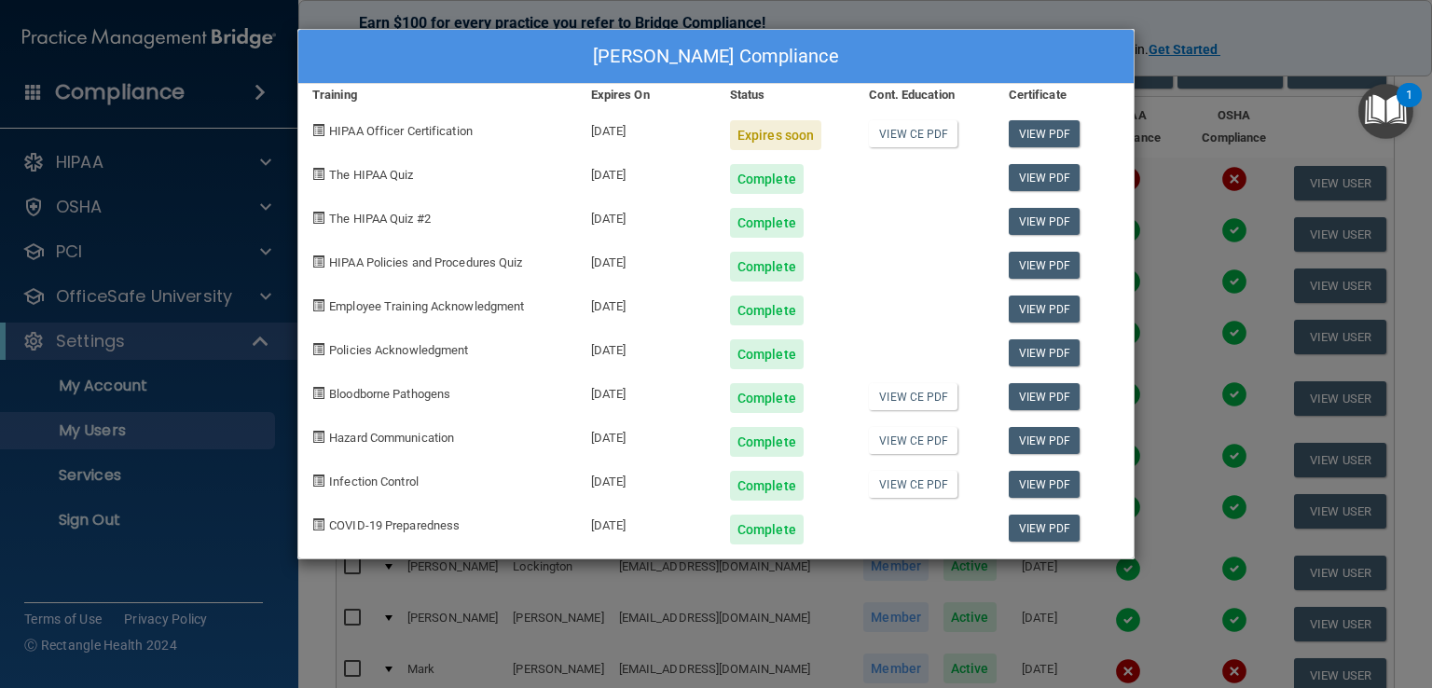
click at [1289, 30] on div "Jennifer Haggerty's Compliance Training Expires On Status Cont. Education Certi…" at bounding box center [716, 344] width 1432 height 688
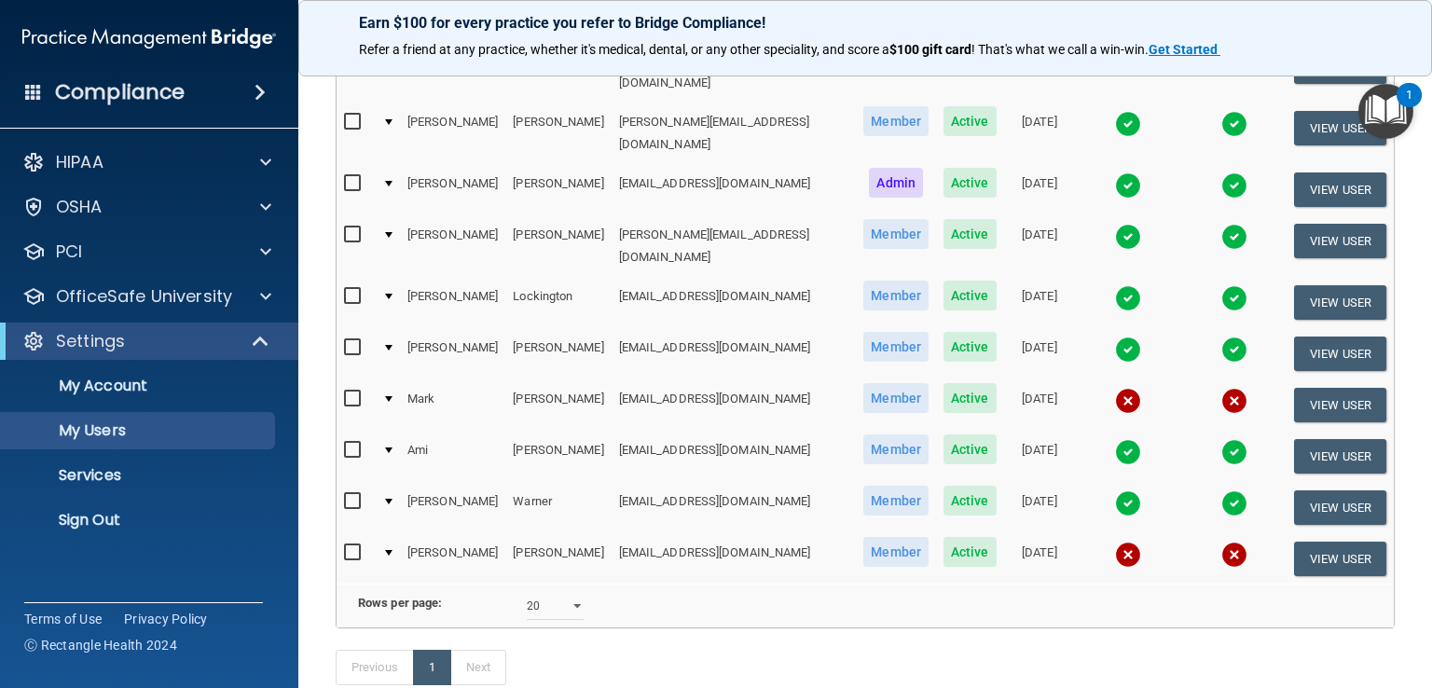
scroll to position [510, 0]
